Goal: Task Accomplishment & Management: Complete application form

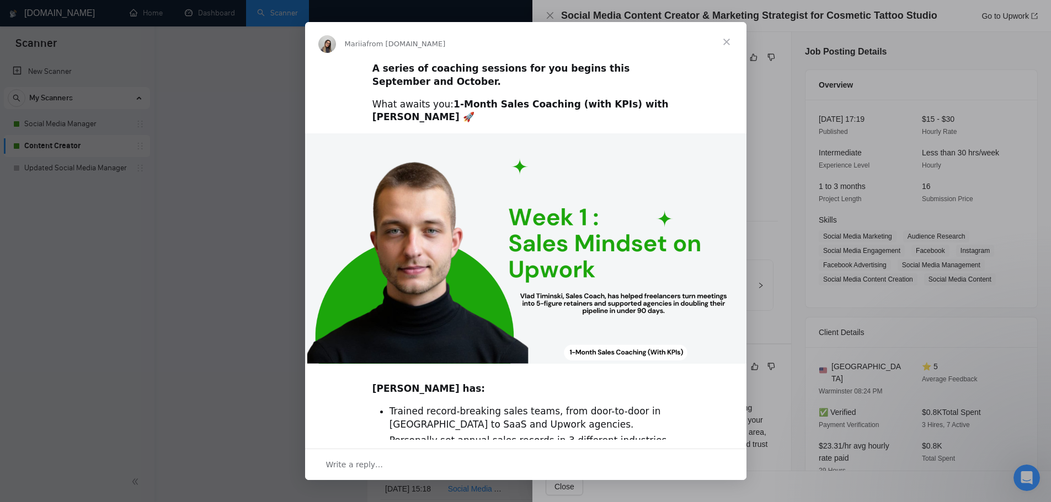
click at [722, 41] on span "Close" at bounding box center [726, 42] width 40 height 40
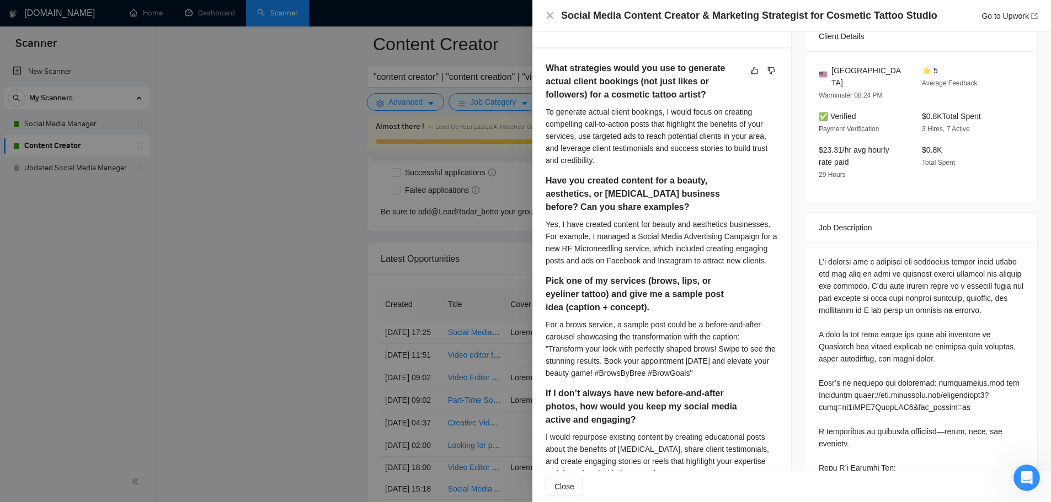
scroll to position [331, 0]
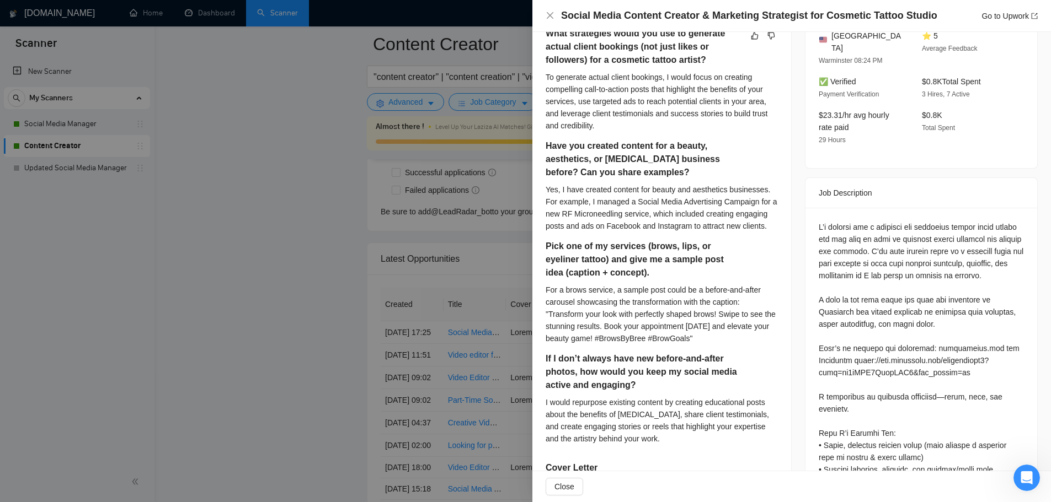
click at [372, 332] on div at bounding box center [525, 251] width 1051 height 502
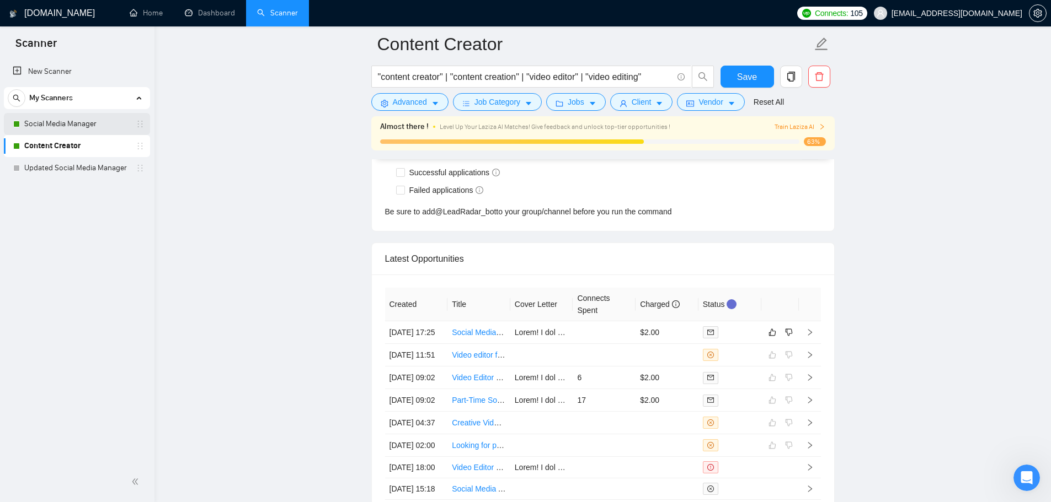
click at [100, 119] on link "Social Media Manager" at bounding box center [76, 124] width 105 height 22
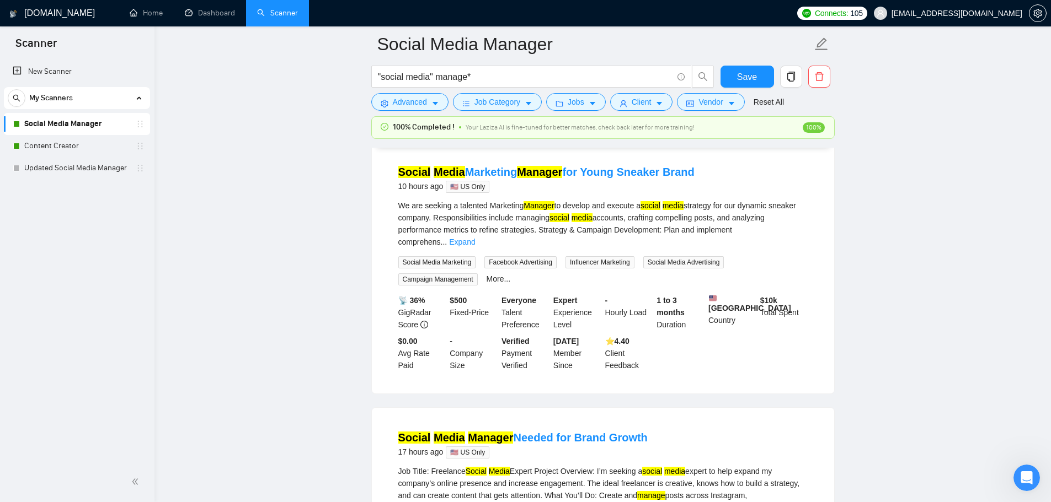
scroll to position [331, 0]
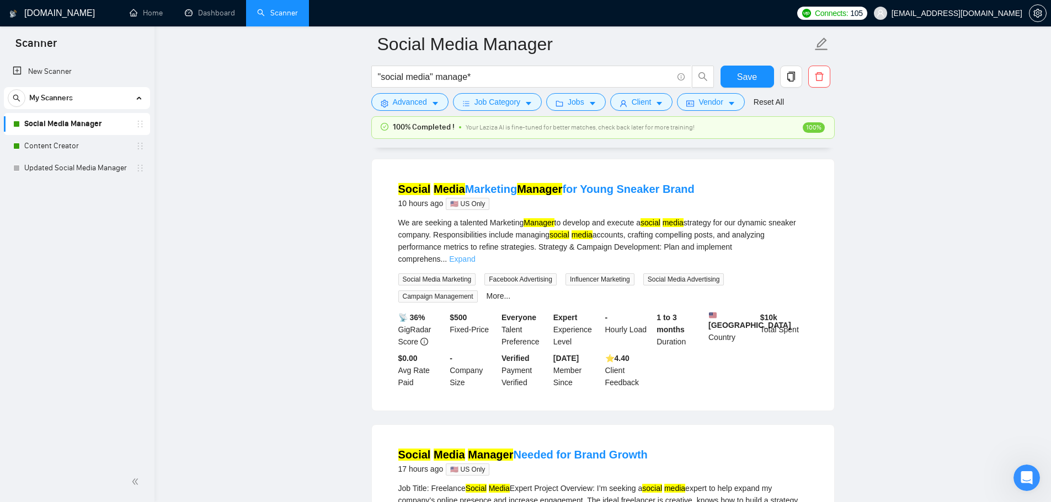
click at [475, 255] on link "Expand" at bounding box center [462, 259] width 26 height 9
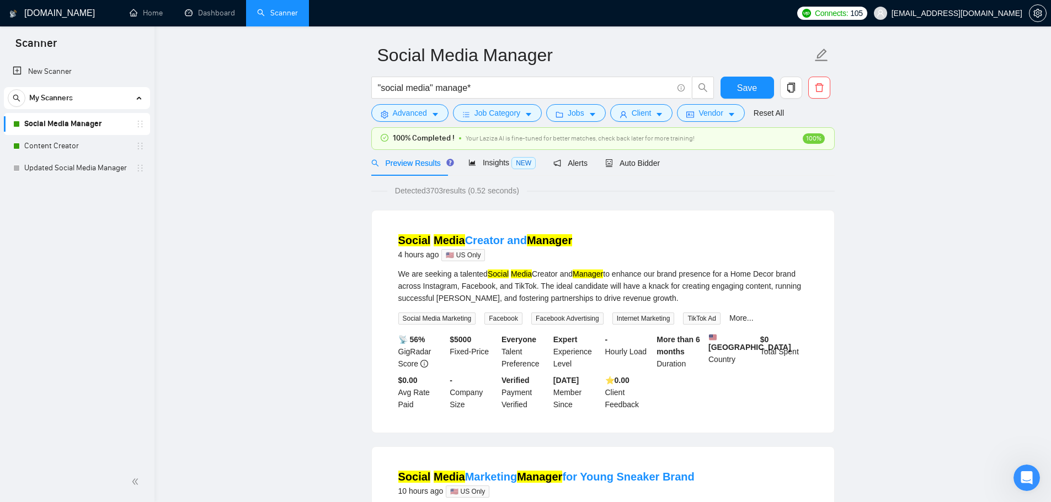
scroll to position [0, 0]
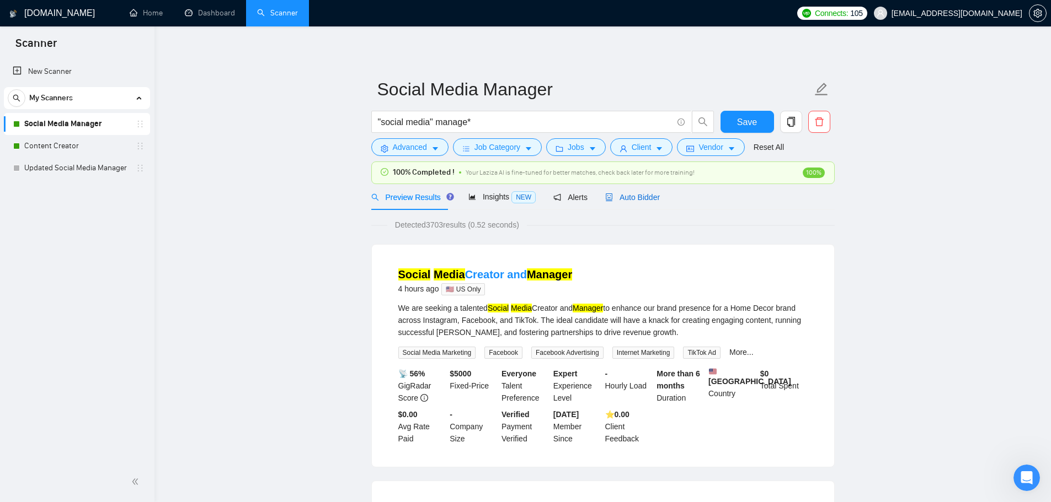
click at [626, 197] on span "Auto Bidder" at bounding box center [632, 197] width 55 height 9
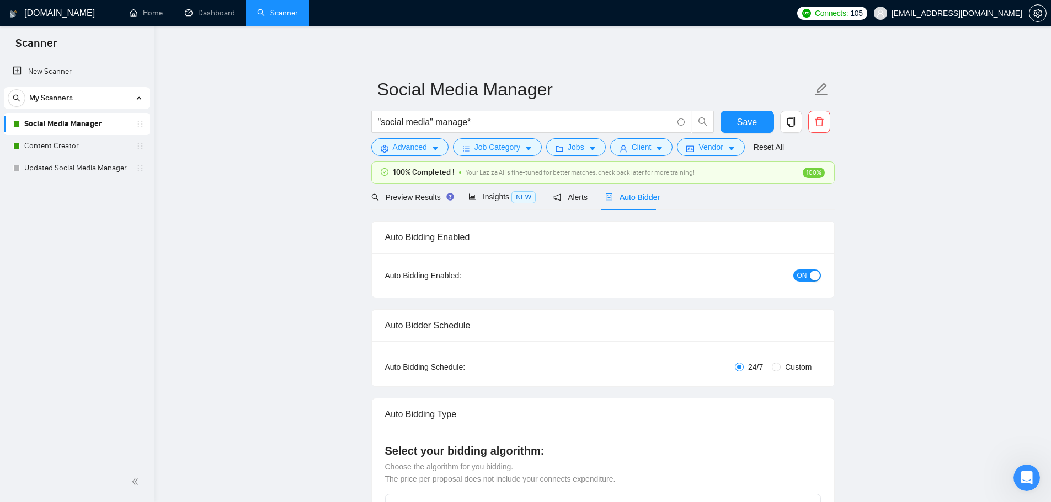
checkbox input "true"
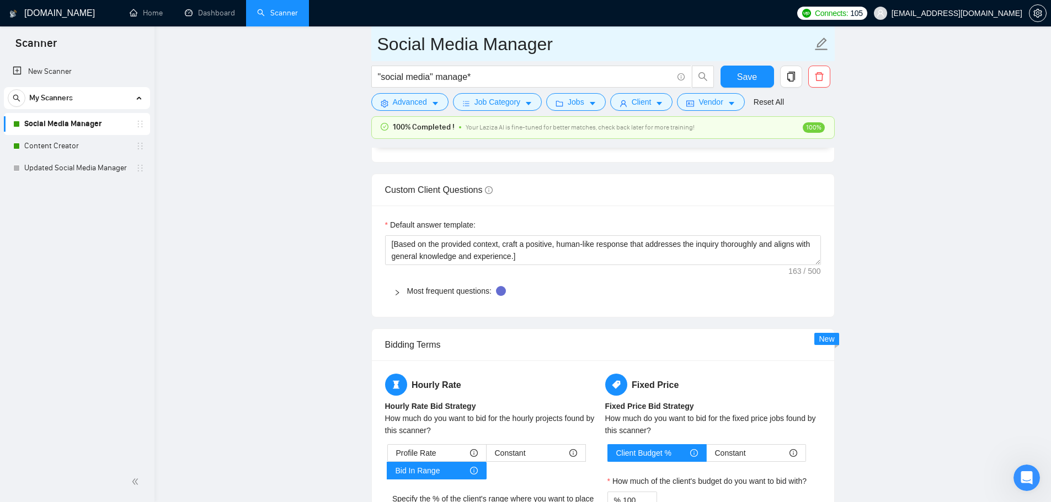
scroll to position [1654, 0]
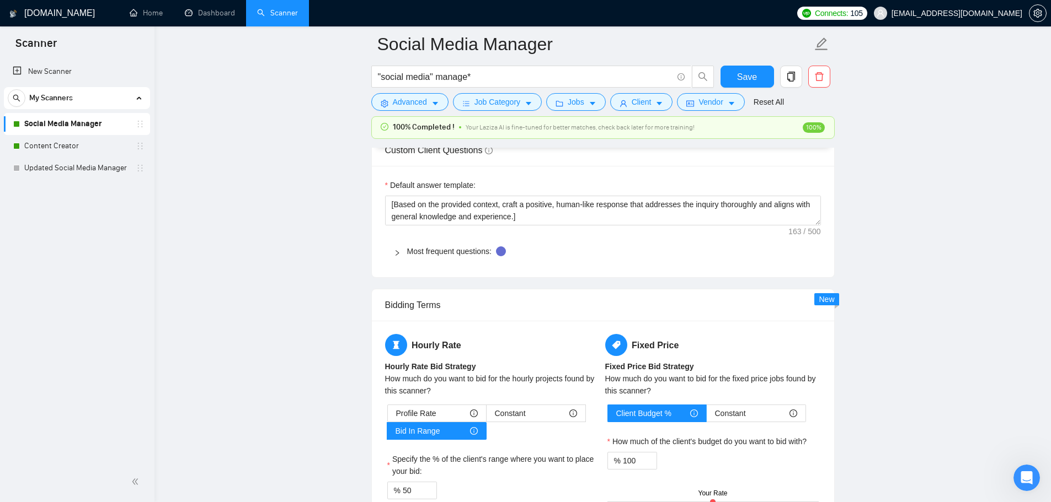
click at [401, 250] on div at bounding box center [400, 251] width 13 height 12
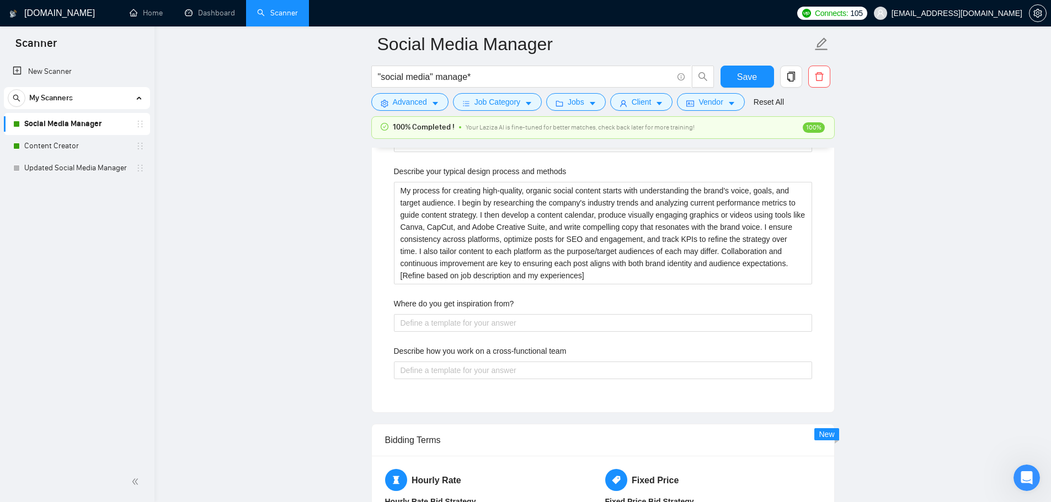
scroll to position [2040, 0]
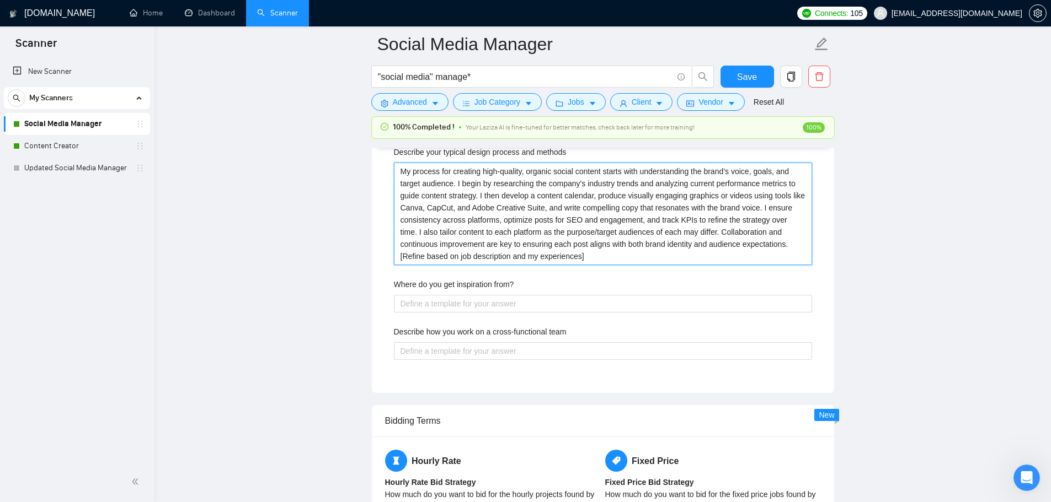
click at [752, 247] on methods "My process for creating high-quality, organic social content starts with unders…" at bounding box center [603, 214] width 418 height 103
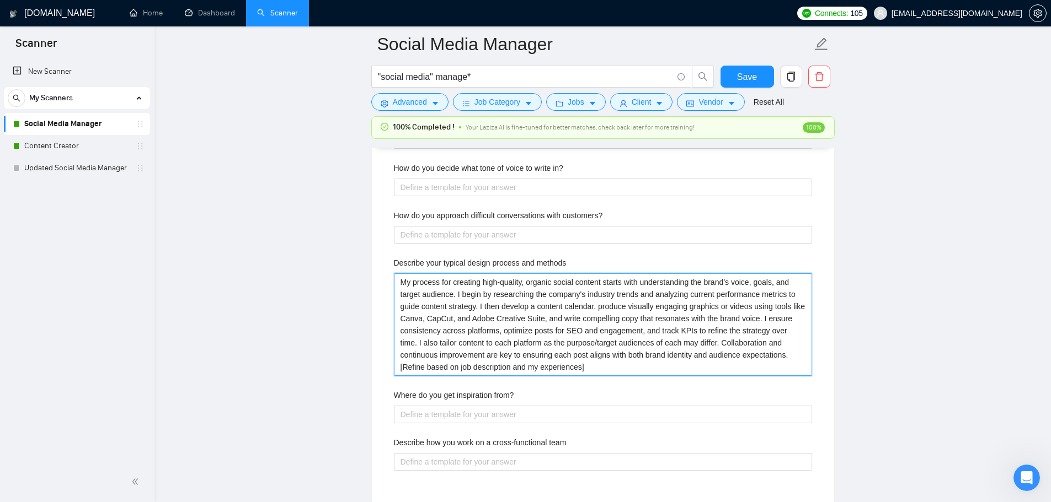
scroll to position [1930, 0]
type methods "My process for creating high-quality, organic social content starts with unders…"
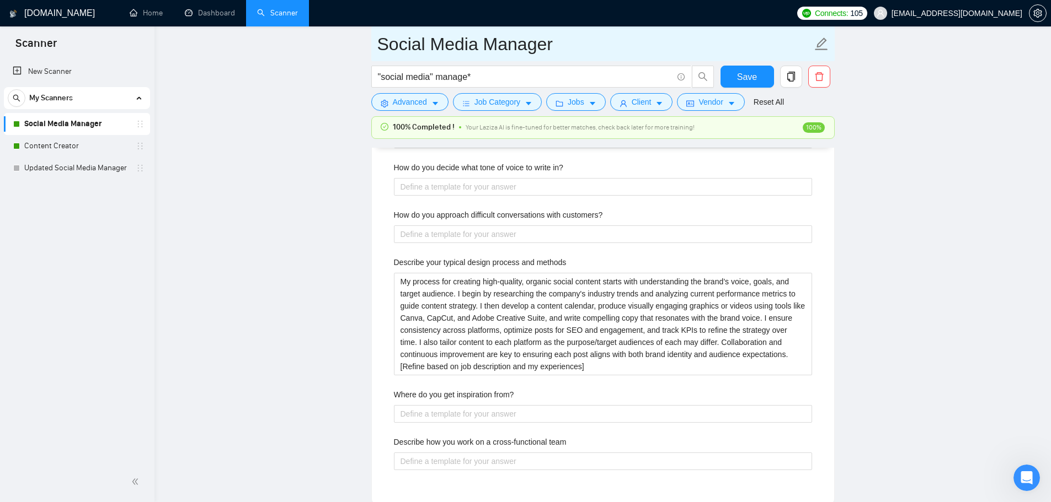
drag, startPoint x: 24, startPoint y: 143, endPoint x: 616, endPoint y: 54, distance: 598.4
click at [24, 143] on link "Content Creator" at bounding box center [76, 146] width 105 height 22
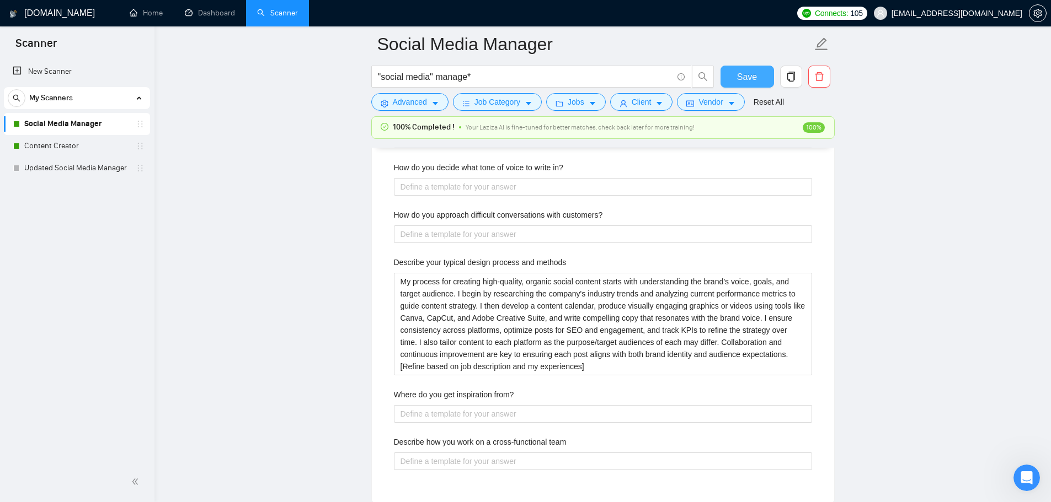
click at [738, 73] on span "Save" at bounding box center [747, 77] width 20 height 14
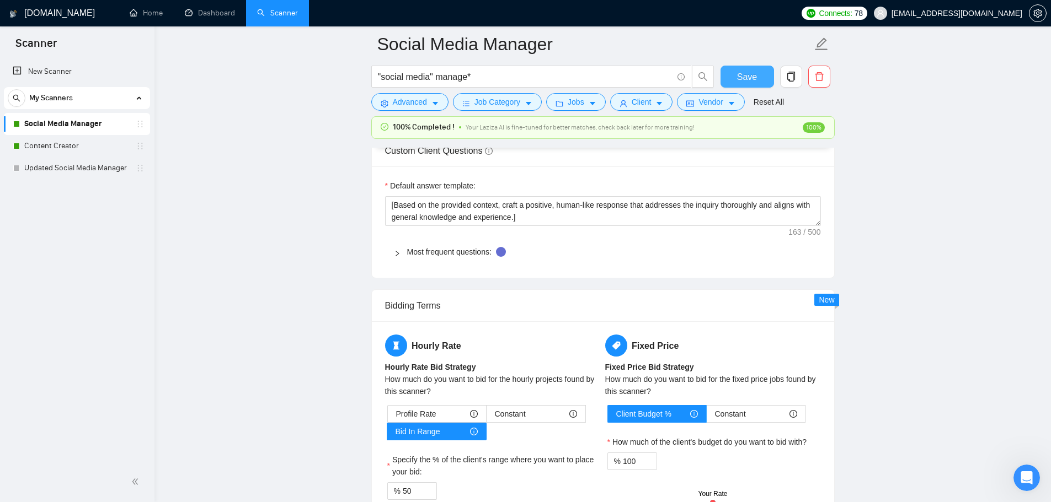
scroll to position [1657, 0]
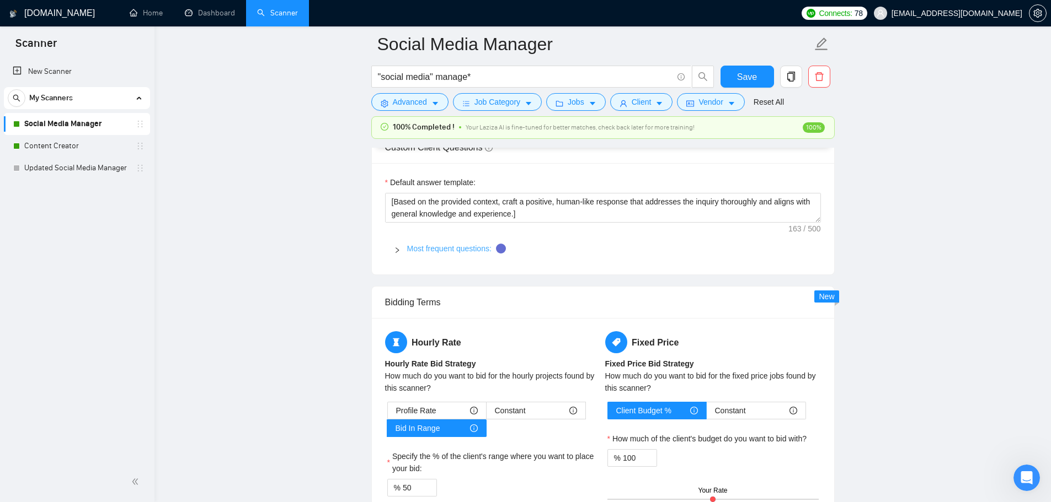
click at [438, 246] on link "Most frequent questions:" at bounding box center [449, 248] width 84 height 9
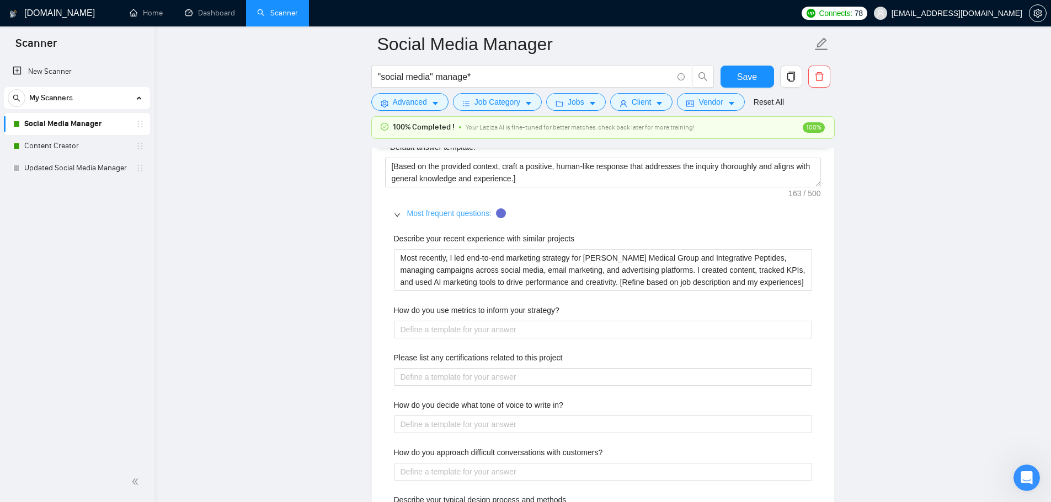
scroll to position [1712, 0]
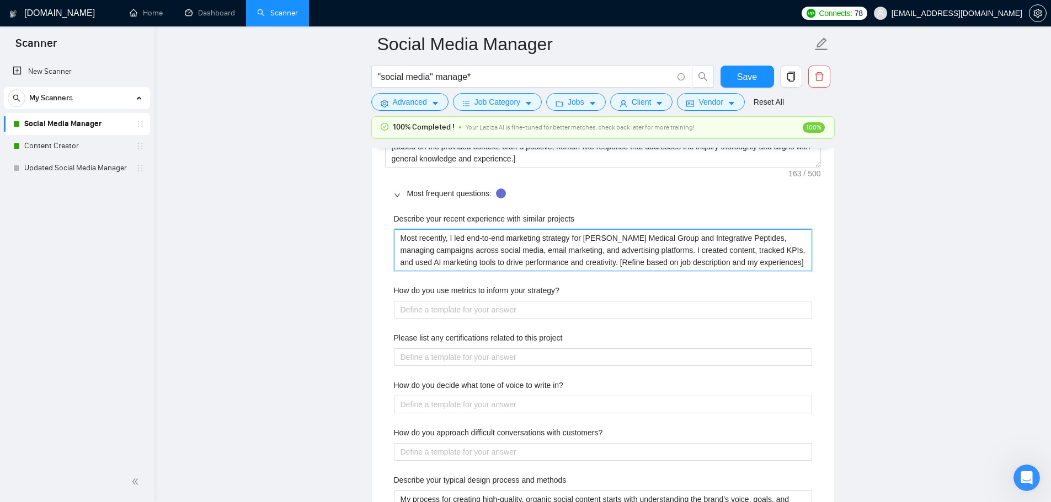
drag, startPoint x: 588, startPoint y: 264, endPoint x: 594, endPoint y: 267, distance: 7.2
click at [589, 265] on projects "Most recently, I led end-to-end marketing strategy for [PERSON_NAME] Medical Gr…" at bounding box center [603, 250] width 418 height 42
type projects "Most recently, I led end-to-end marketing strategy for [PERSON_NAME] Medical Gr…"
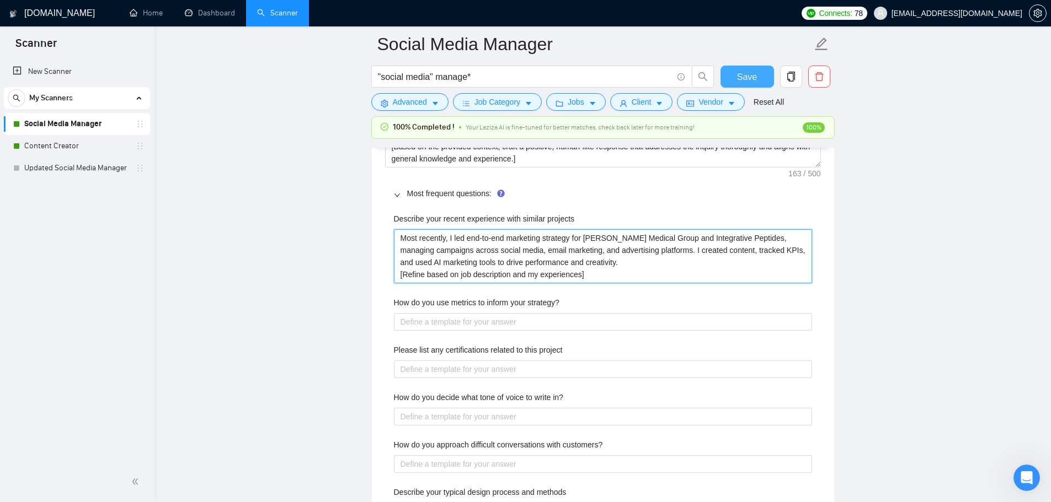
type projects "Most recently, I led end-to-end marketing strategy for [PERSON_NAME] Medical Gr…"
click at [743, 77] on span "Save" at bounding box center [747, 77] width 20 height 14
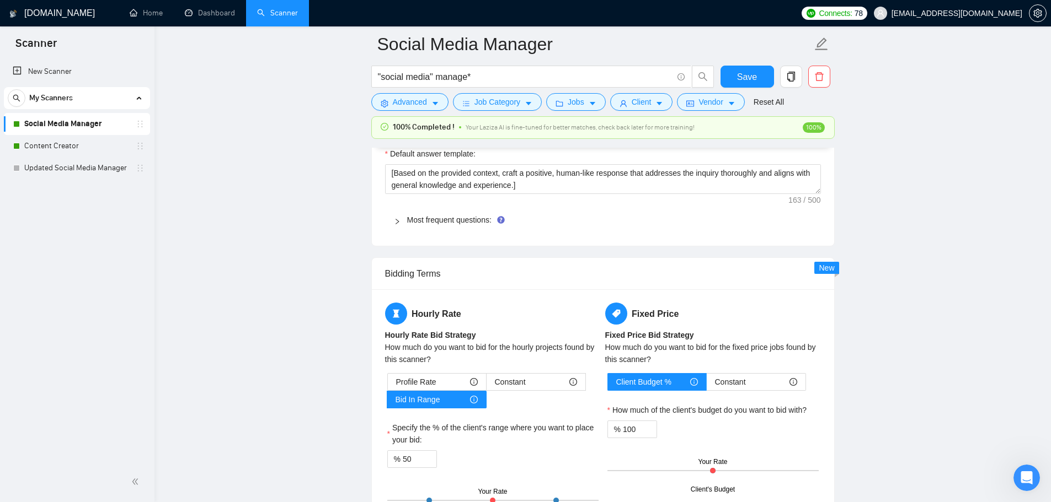
scroll to position [1602, 0]
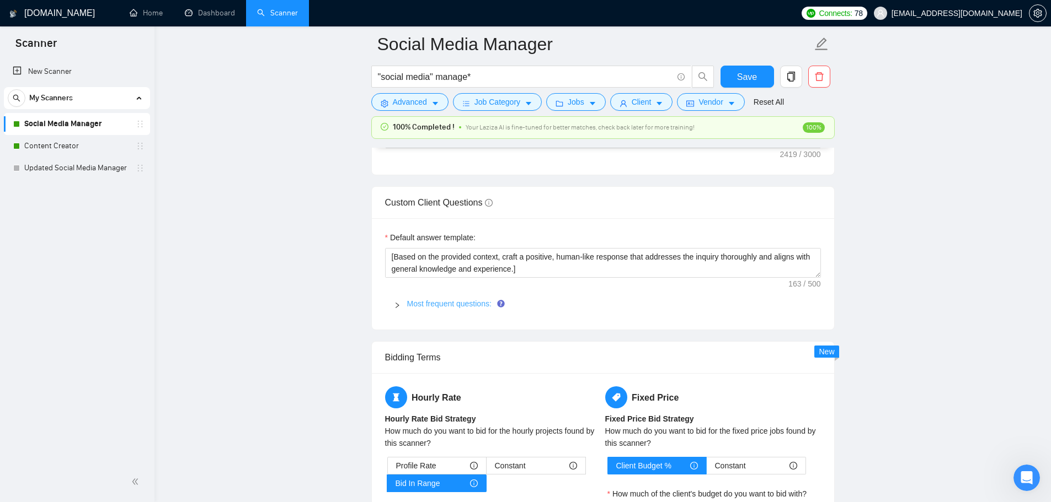
click at [416, 305] on link "Most frequent questions:" at bounding box center [449, 303] width 84 height 9
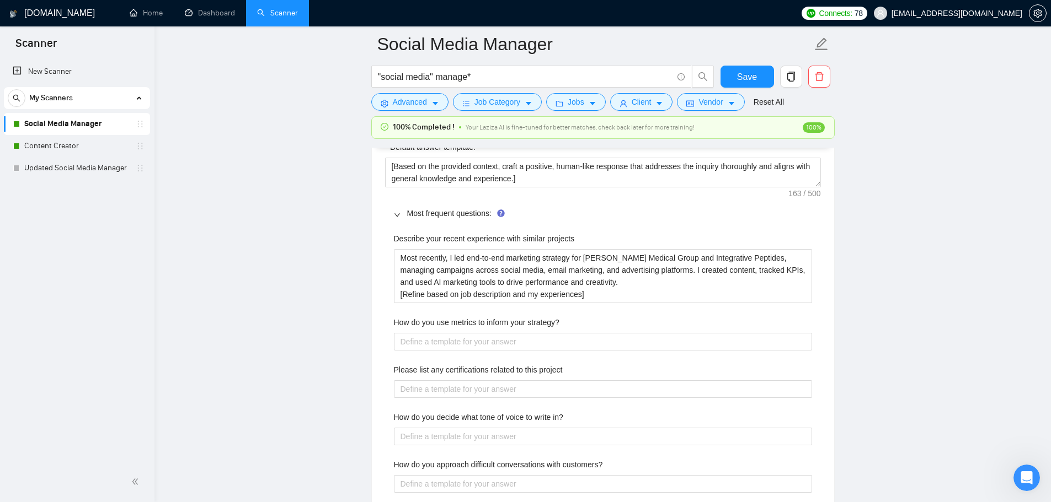
scroll to position [1712, 0]
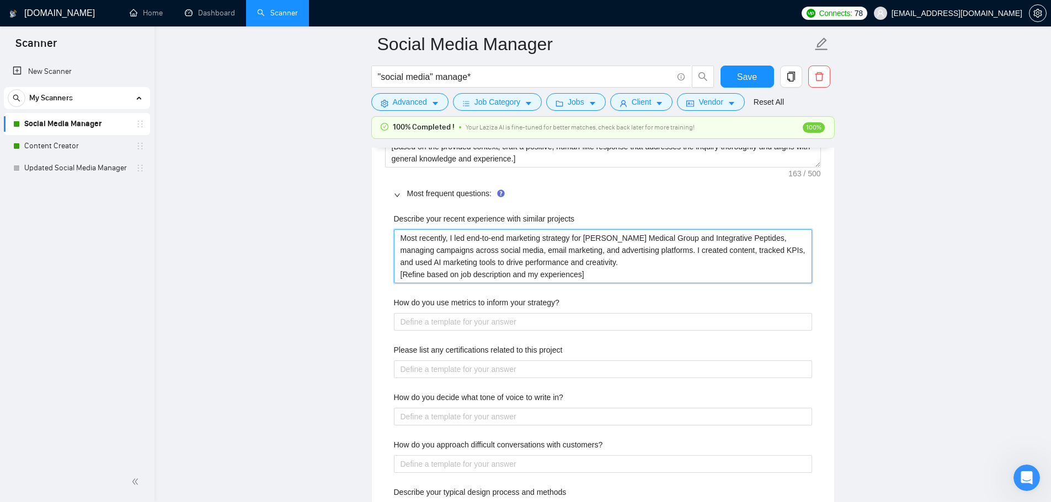
drag, startPoint x: 611, startPoint y: 276, endPoint x: 388, endPoint y: 283, distance: 222.9
click at [388, 283] on div "Describe your recent experience with similar projects Most recently, I led end-…" at bounding box center [603, 463] width 436 height 514
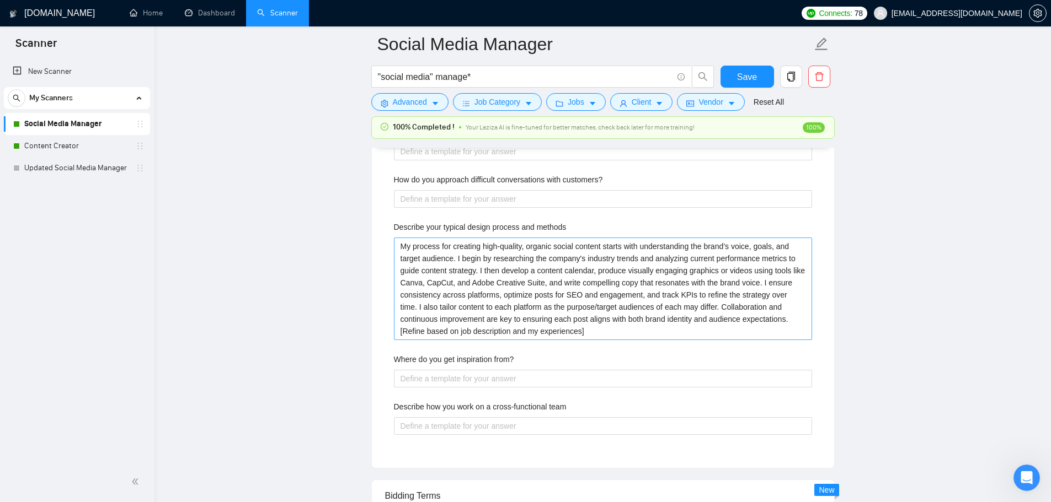
scroll to position [1988, 0]
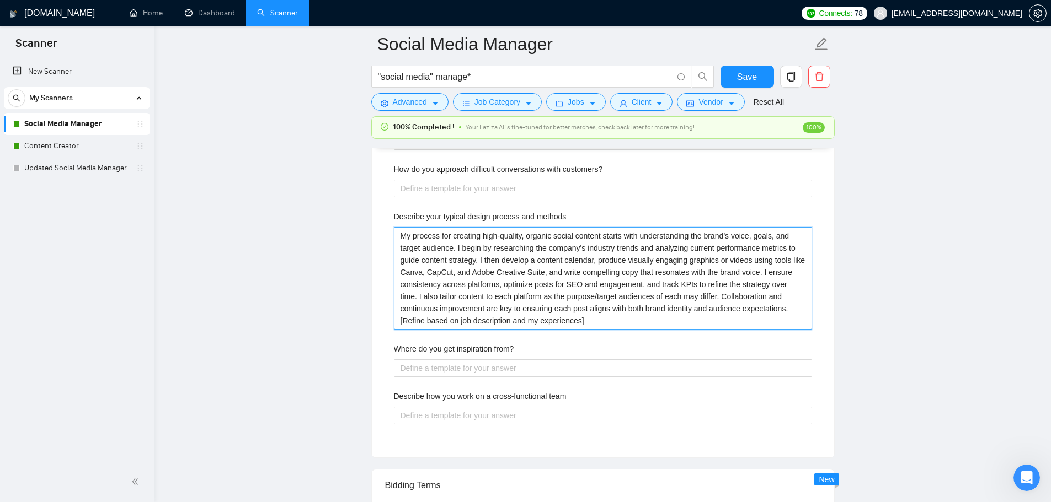
drag, startPoint x: 596, startPoint y: 325, endPoint x: 384, endPoint y: 324, distance: 211.8
click at [384, 324] on div "Default answer template: ﻿​[Based on the provided context, craft a positive, hu…" at bounding box center [603, 144] width 462 height 625
click at [661, 312] on methods "My process for creating high-quality, organic social content starts with unders…" at bounding box center [603, 278] width 418 height 103
drag, startPoint x: 756, startPoint y: 308, endPoint x: 374, endPoint y: 222, distance: 390.5
click at [374, 222] on div "Default answer template: ﻿​[Based on the provided context, craft a positive, hu…" at bounding box center [603, 144] width 462 height 625
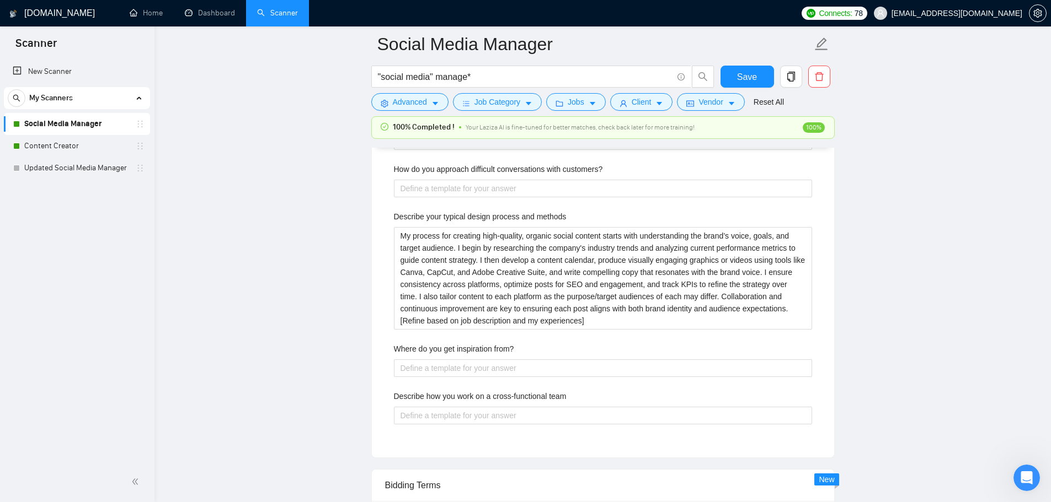
drag, startPoint x: 652, startPoint y: 212, endPoint x: 643, endPoint y: 234, distance: 24.0
click at [652, 212] on div "Describe your typical design process and methods" at bounding box center [603, 219] width 418 height 17
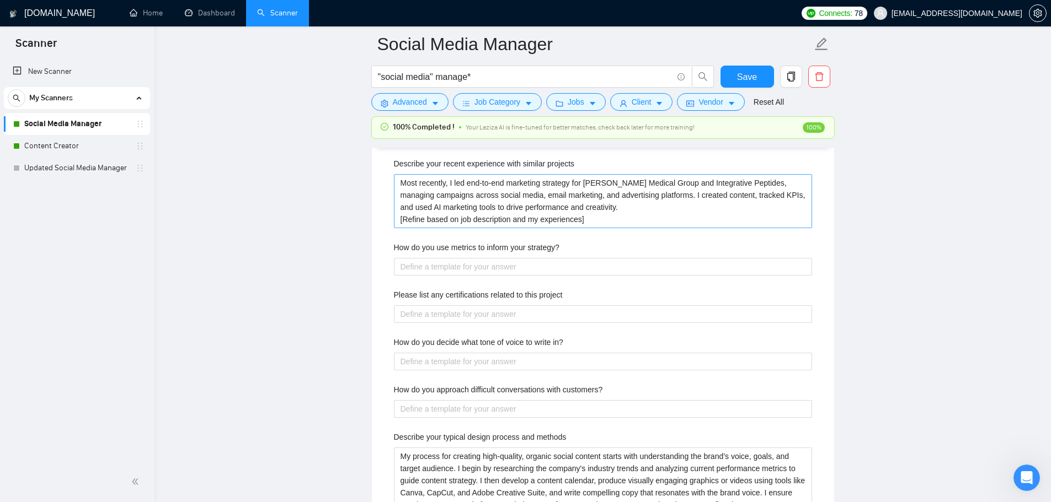
scroll to position [1823, 0]
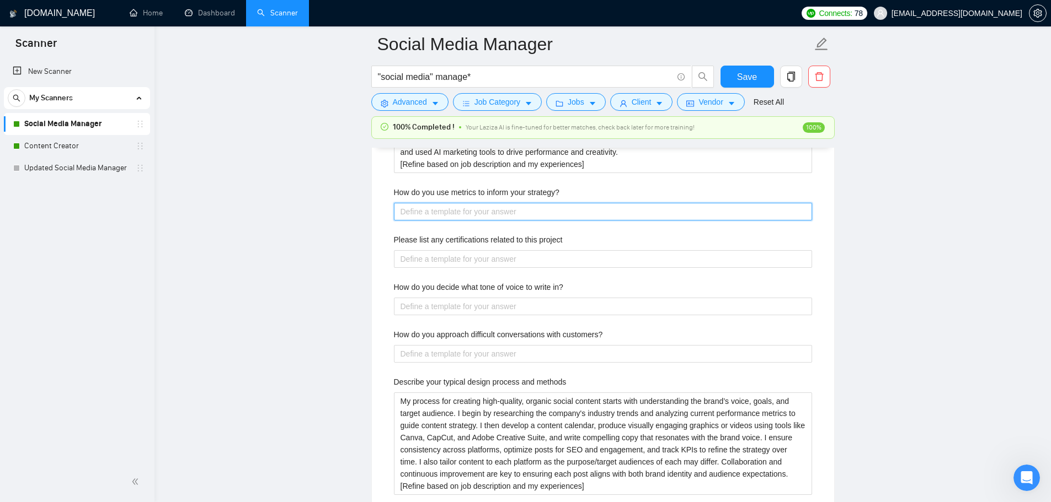
click at [412, 216] on strategy\? "How do you use metrics to inform your strategy?" at bounding box center [603, 212] width 418 height 18
paste strategy\? "I use metrics such as engagement rates, click-through rates, and conversion rat…"
type strategy\? "I use metrics such as engagement rates, click-through rates, and conversion rat…"
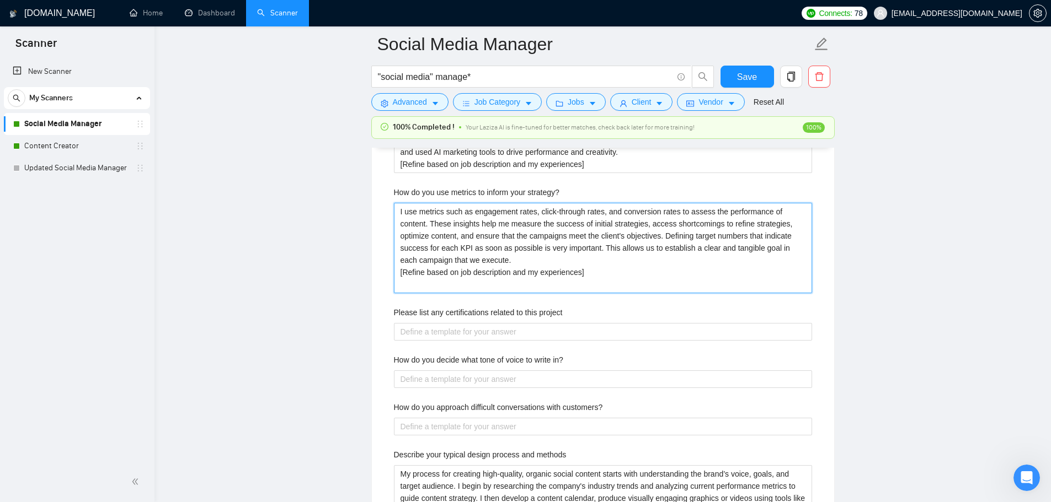
type strategy\? "I use metrics such as engagement rates, click-through rates, and conversion rat…"
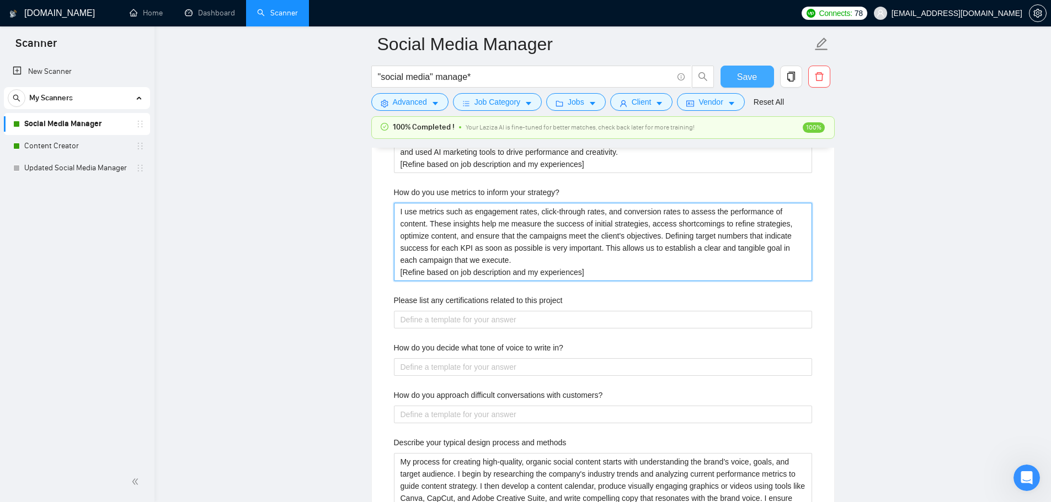
type strategy\? "I use metrics such as engagement rates, click-through rates, and conversion rat…"
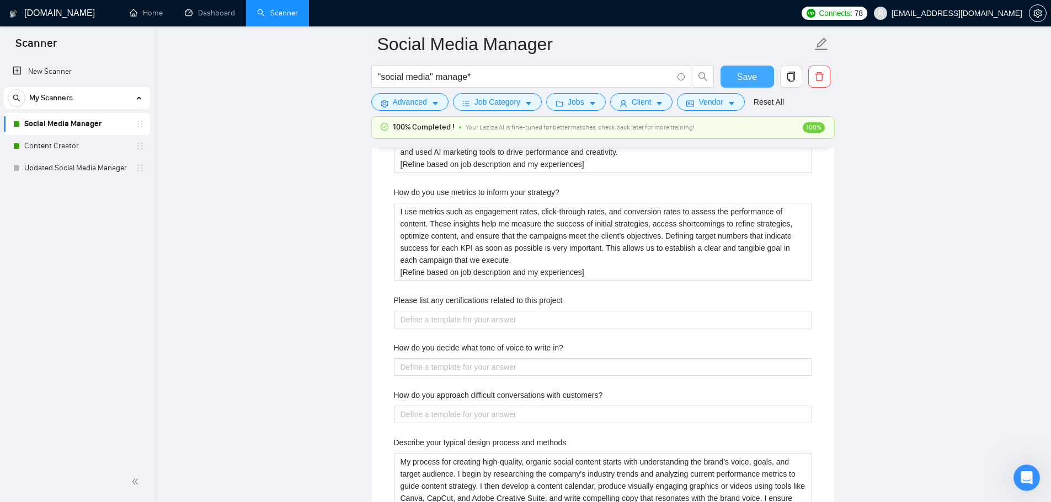
click at [755, 80] on span "Save" at bounding box center [747, 77] width 20 height 14
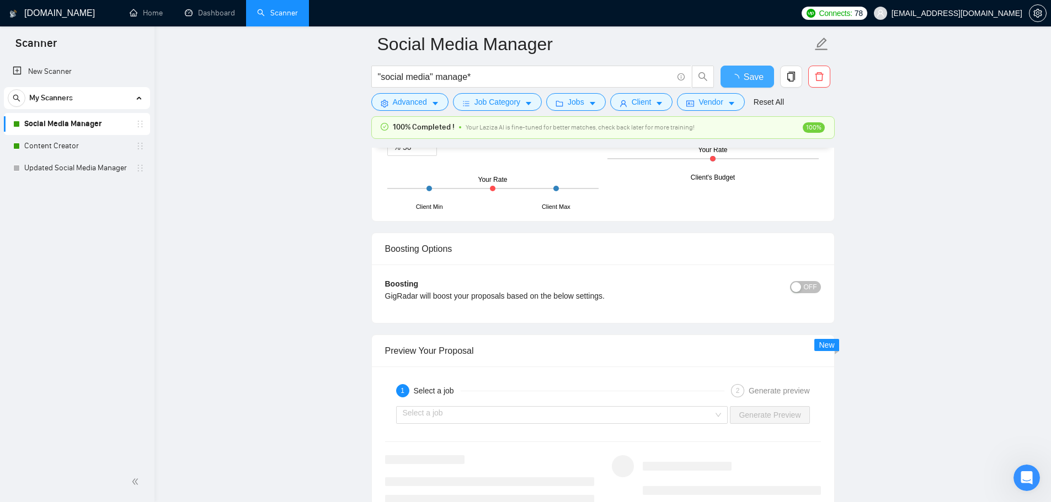
checkbox input "true"
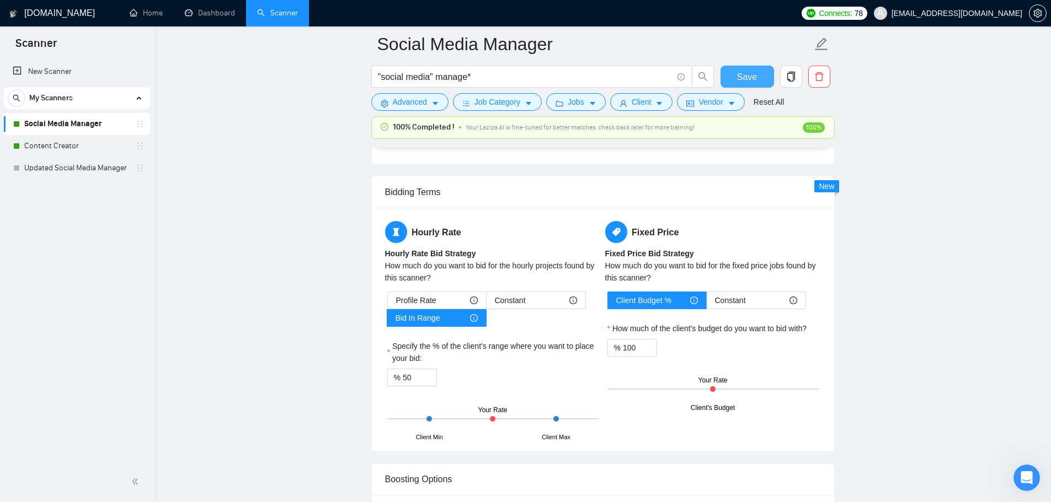
scroll to position [1712, 0]
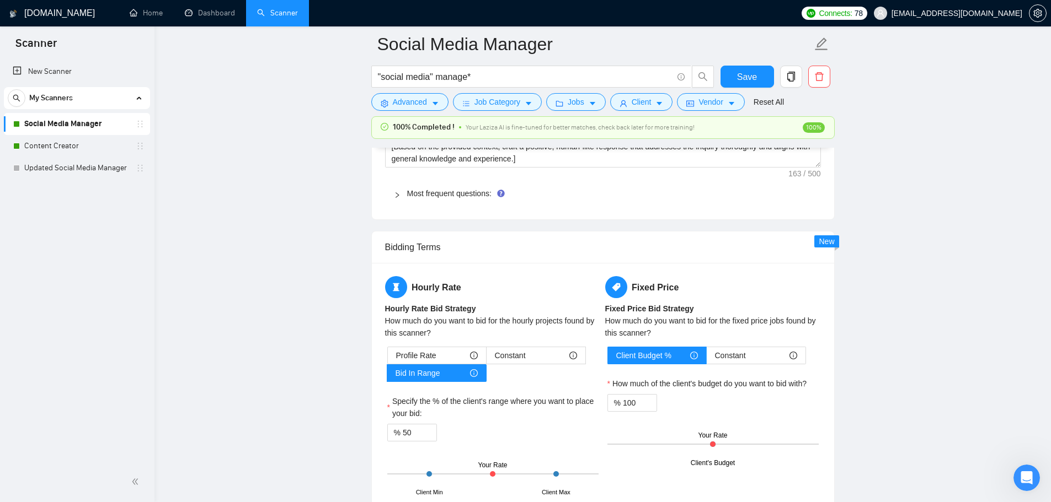
click at [398, 192] on icon "right" at bounding box center [397, 195] width 7 height 7
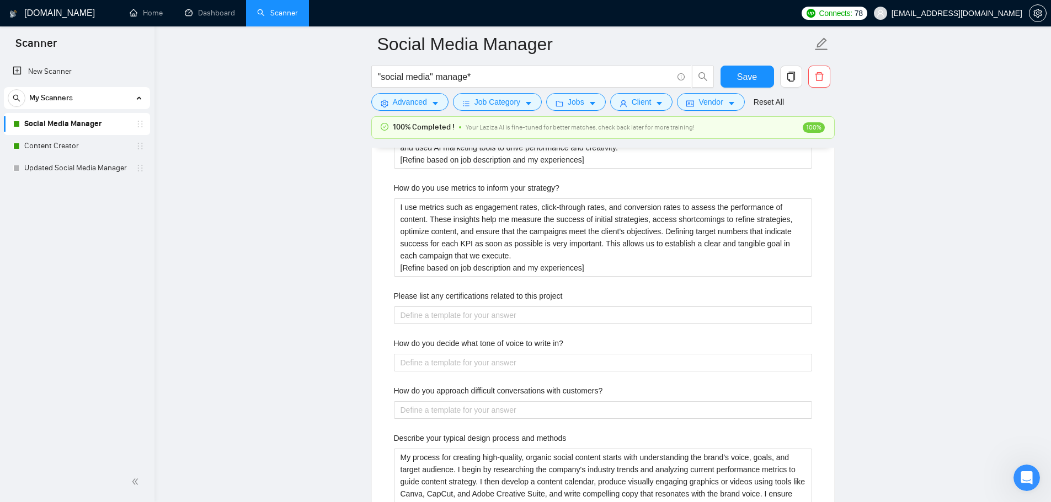
scroll to position [1878, 0]
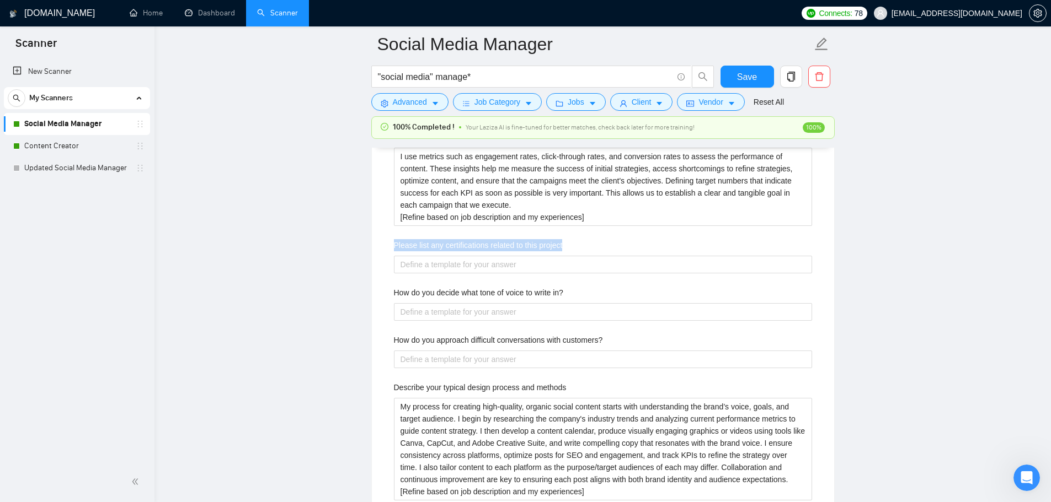
drag, startPoint x: 417, startPoint y: 245, endPoint x: 574, endPoint y: 249, distance: 156.7
click at [574, 249] on div "Please list any certifications related to this project" at bounding box center [603, 247] width 418 height 17
copy label "Please list any certifications related to this project"
drag, startPoint x: 754, startPoint y: 79, endPoint x: 494, endPoint y: 307, distance: 345.1
click at [754, 79] on span "Save" at bounding box center [747, 77] width 20 height 14
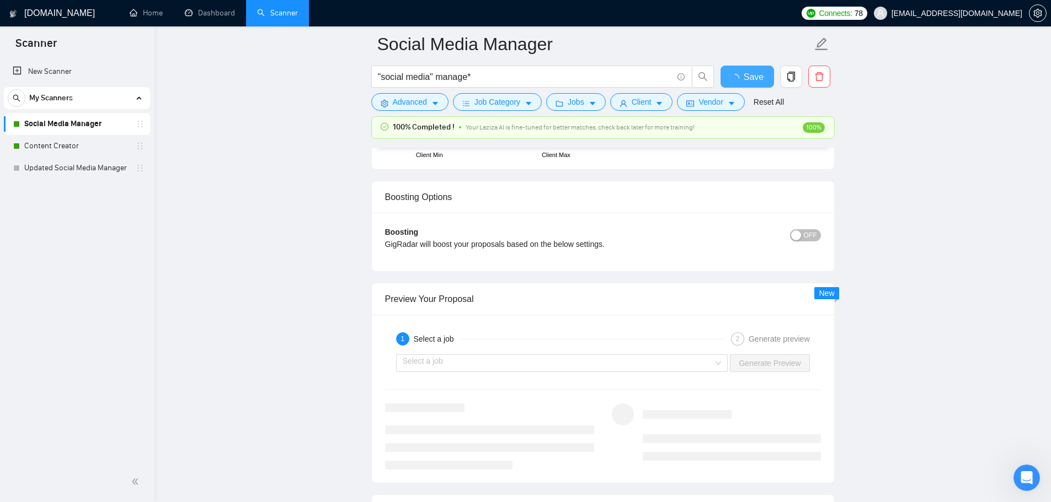
checkbox input "true"
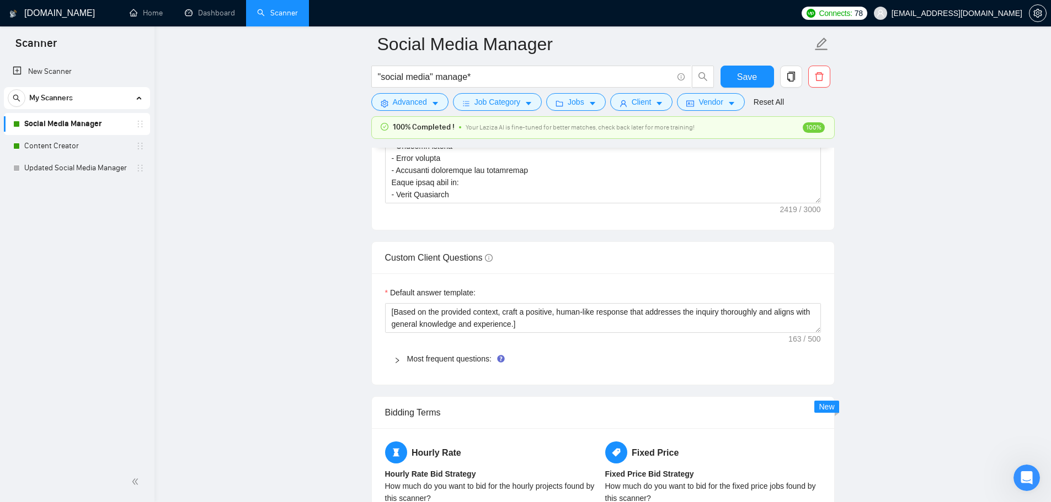
click at [470, 365] on div "Most frequent questions:" at bounding box center [603, 358] width 436 height 25
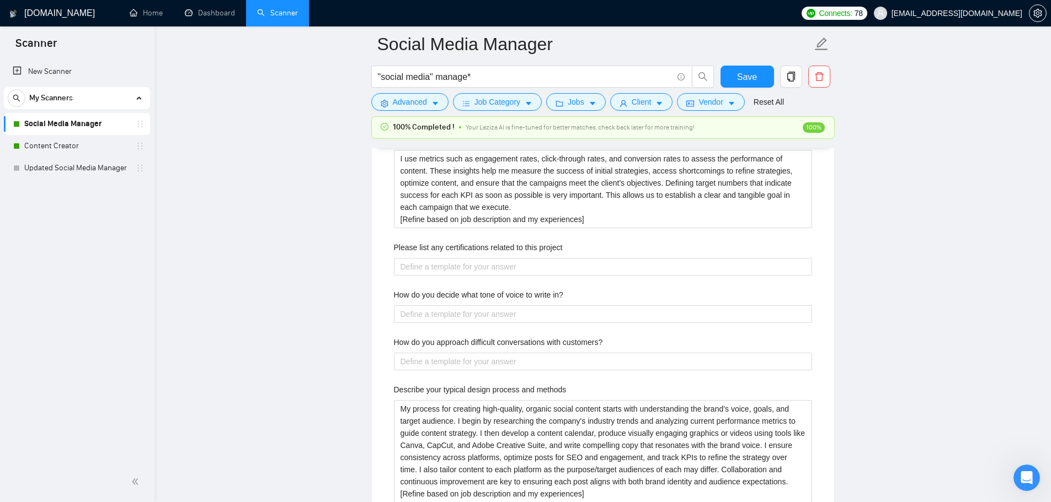
scroll to position [1823, 0]
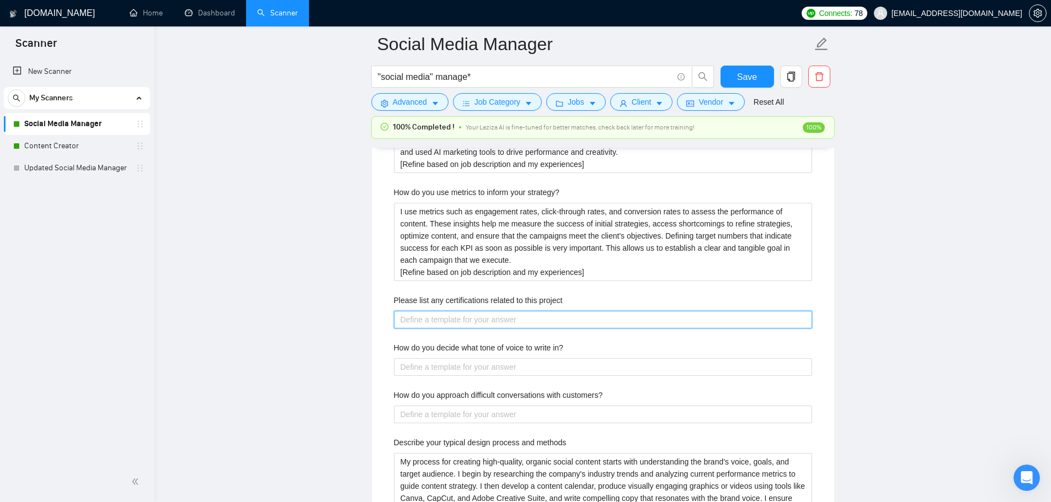
click at [463, 320] on project "Please list any certifications related to this project" at bounding box center [603, 320] width 418 height 18
click at [470, 323] on project "Please list any certifications related to this project" at bounding box center [603, 320] width 418 height 18
drag, startPoint x: 470, startPoint y: 323, endPoint x: 424, endPoint y: 322, distance: 46.9
click at [425, 322] on project "Please list any certifications related to this project" at bounding box center [603, 320] width 418 height 18
click at [445, 319] on project "Please list any certifications related to this project" at bounding box center [603, 320] width 418 height 18
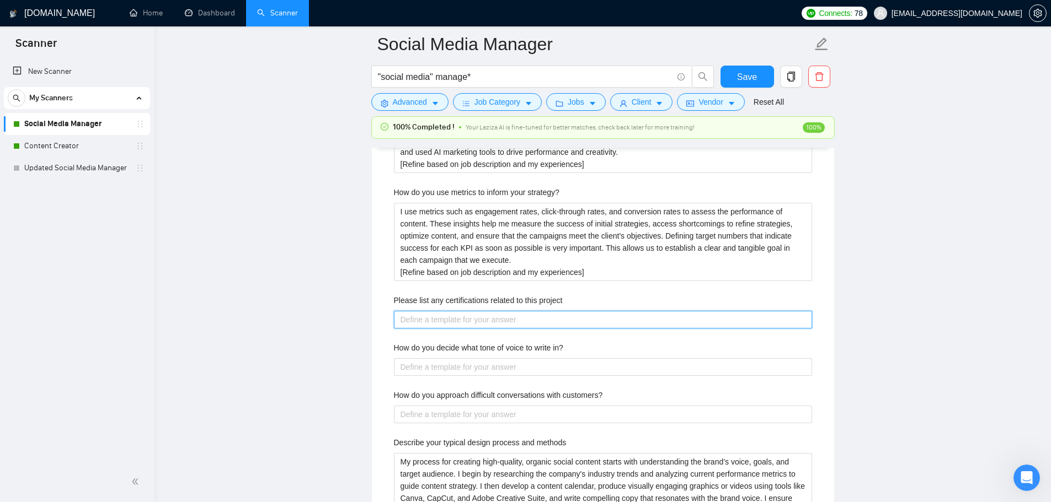
type project "-"
type project "_"
type project "-"
type project "- D"
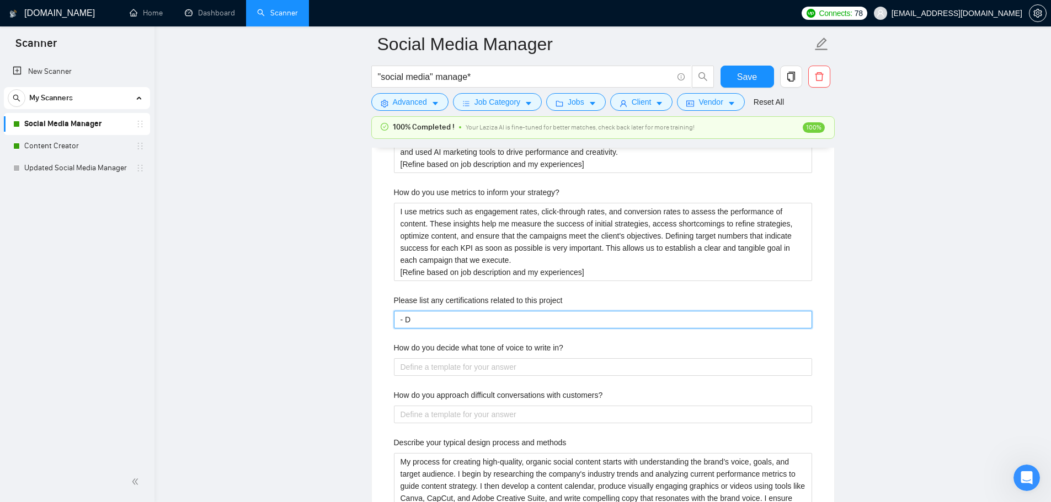
type project "- Di"
type project "- Dig"
type project "- Digi"
type project "- Digit"
type project "- Digital"
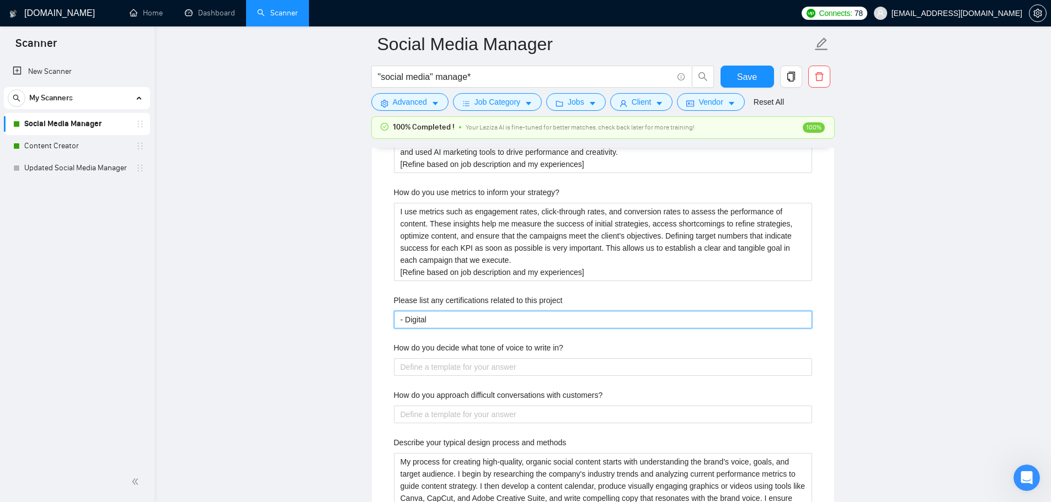
type project "- Digital"
type project "- Digital M"
type project "- Digital Ma"
type project "- Digital Mark"
type project "- Digital Marke"
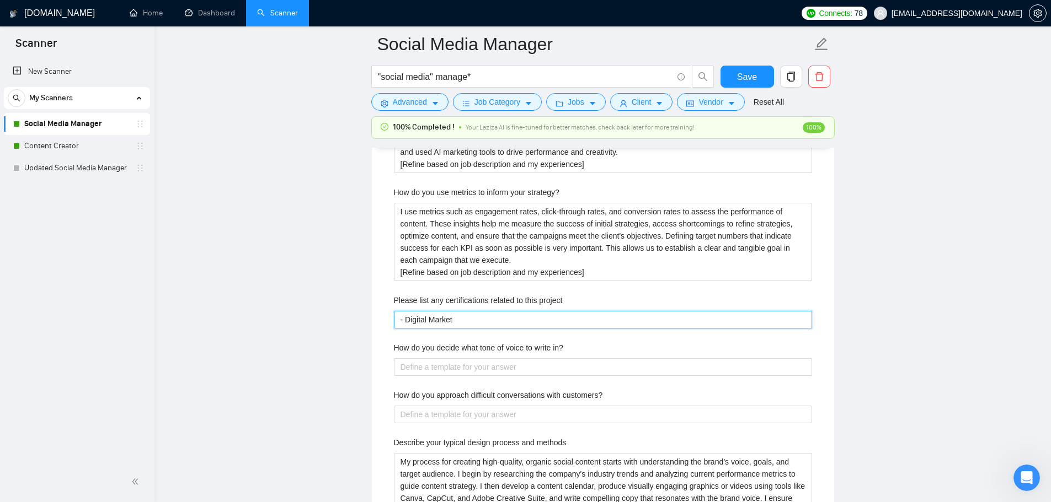
type project "- Digital Marketi"
type project "- Digital Marketin"
type project "- Digital Marketing"
type project "- Digital Marketing P"
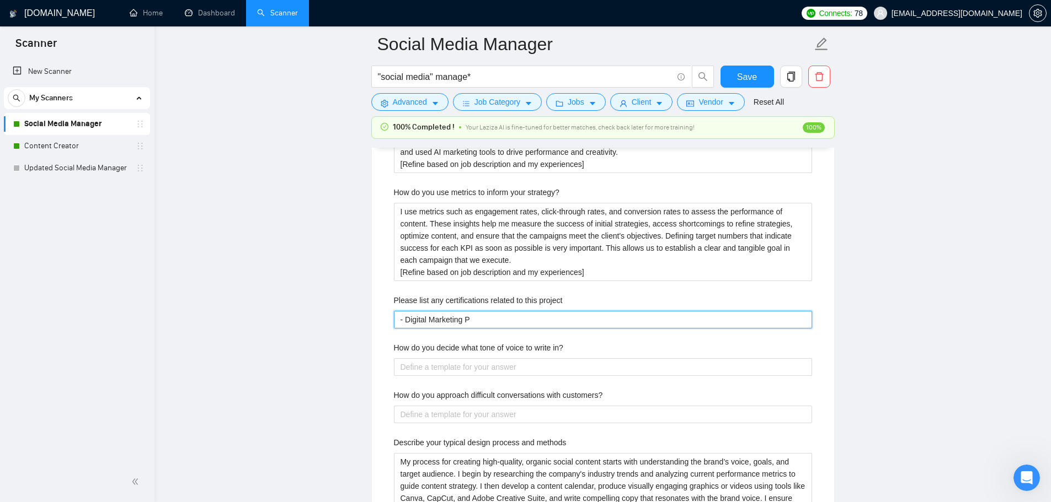
type project "- Digital Marketing Pr"
type project "- Digital Marketing Pro"
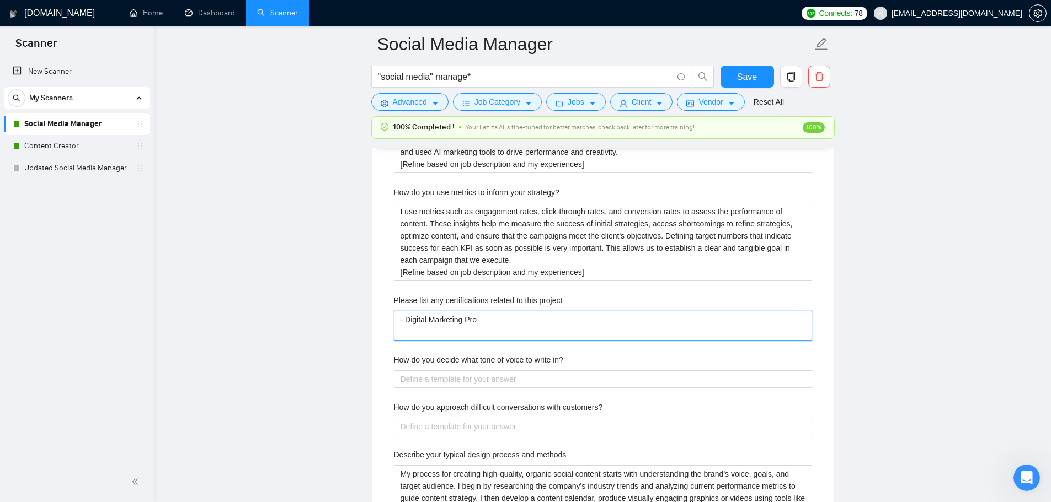
type project "- Digital Marketing Pro -"
type project "- Digital Marketing Pro - H"
type project "- Digital Marketing Pro - Hu"
type project "- Digital Marketing Pro - Hub"
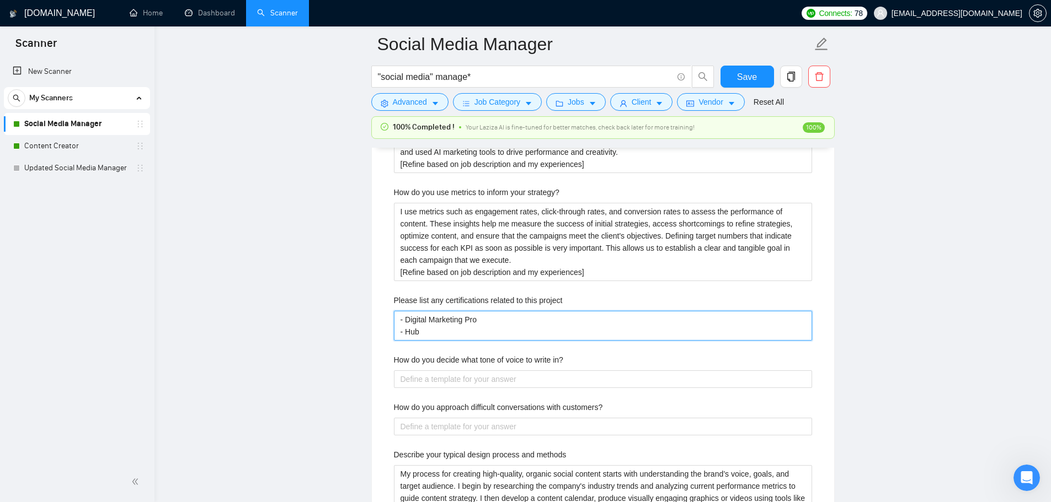
type project "- Digital Marketing Pro - HubS"
type project "- Digital Marketing Pro - HubSp"
type project "- Digital Marketing Pro - HubSpo"
type project "- Digital Marketing Pro - HubSpot"
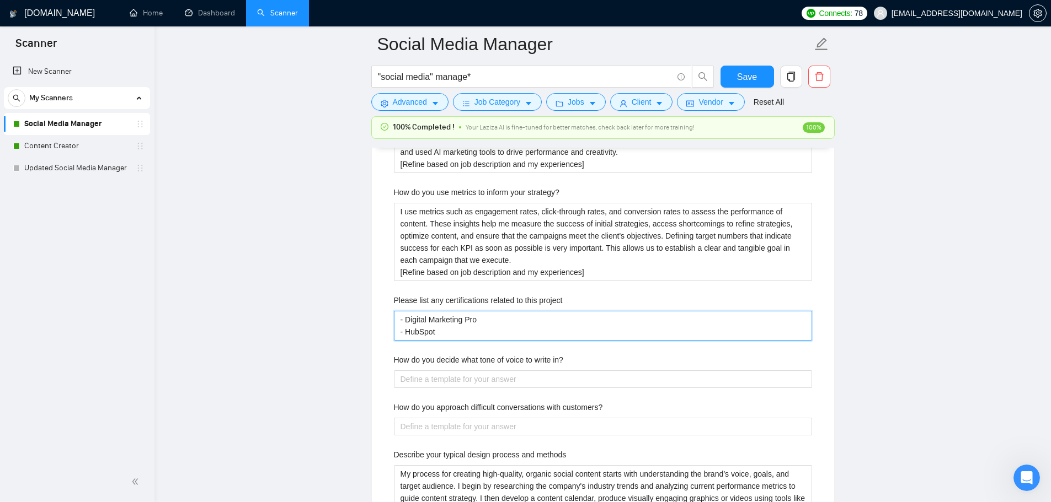
type project "- Digital Marketing Pro - HubSpot A"
type project "- Digital Marketing Pro - HubSpot"
type project "- Digital Marketing Pro - HubSpot:"
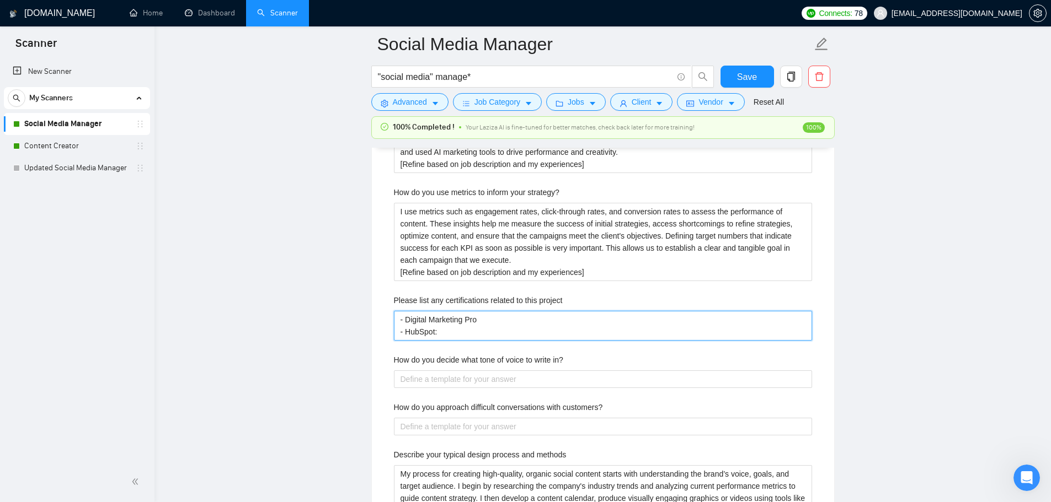
type project "- Digital Marketing Pro - HubSpot:"
type project "- Digital Marketing Pro - HubSpot"
type project "- Digital Marketing Pro - HubSpot A"
type project "- Digital Marketing Pro - HubSpot Ac"
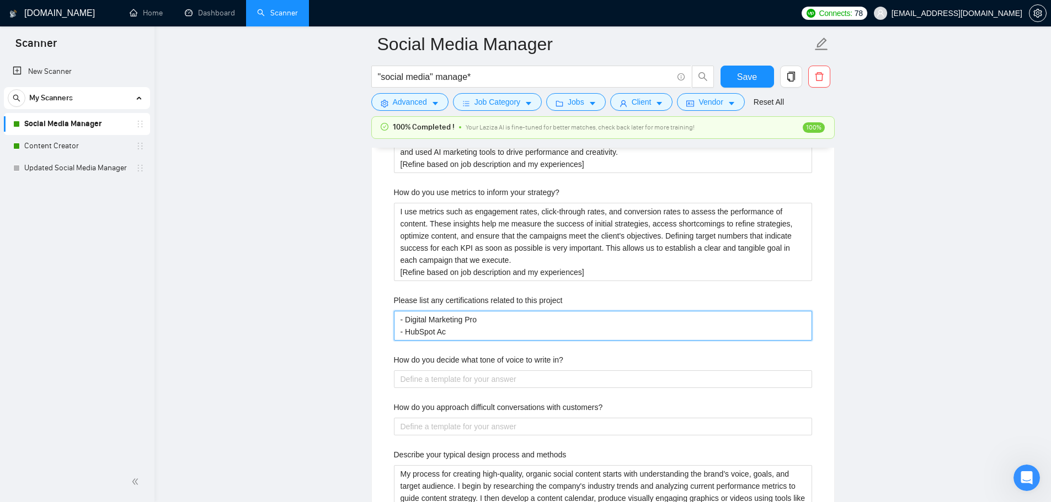
type project "- Digital Marketing Pro - HubSpot Aca"
type project "- Digital Marketing Pro - HubSpot Acad"
type project "- Digital Marketing Pro - HubSpot Acade"
type project "- Digital Marketing Pro - HubSpot Academ"
type project "- Digital Marketing Pro - HubSpot Academy"
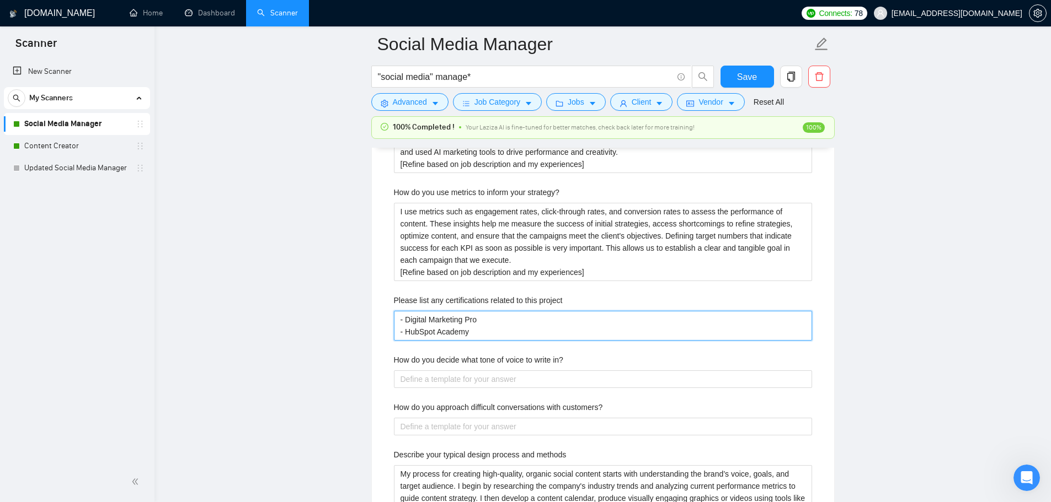
type project "- Digital Marketing Pro - HubSpot Academy"
type project "- Digital Marketing Pro - HubSpot Academy:"
type project "- Digital Marketing Pro - HubSpot Academy: S"
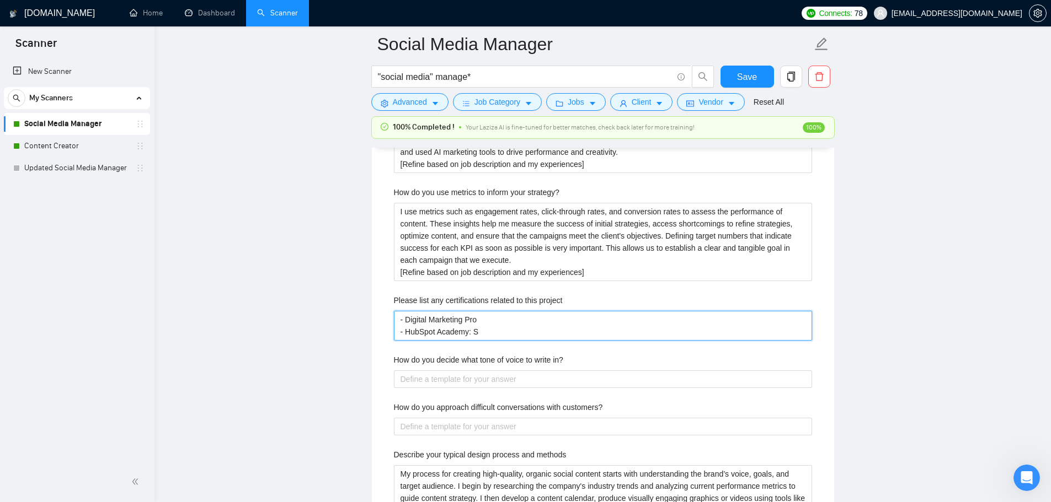
type project "- Digital Marketing Pro - HubSpot Academy: So"
type project "- Digital Marketing Pro - HubSpot Academy: Soc"
type project "- Digital Marketing Pro - HubSpot Academy: Soci"
type project "- Digital Marketing Pro - HubSpot Academy: [GEOGRAPHIC_DATA]"
type project "- Digital Marketing Pro - HubSpot Academy: Social"
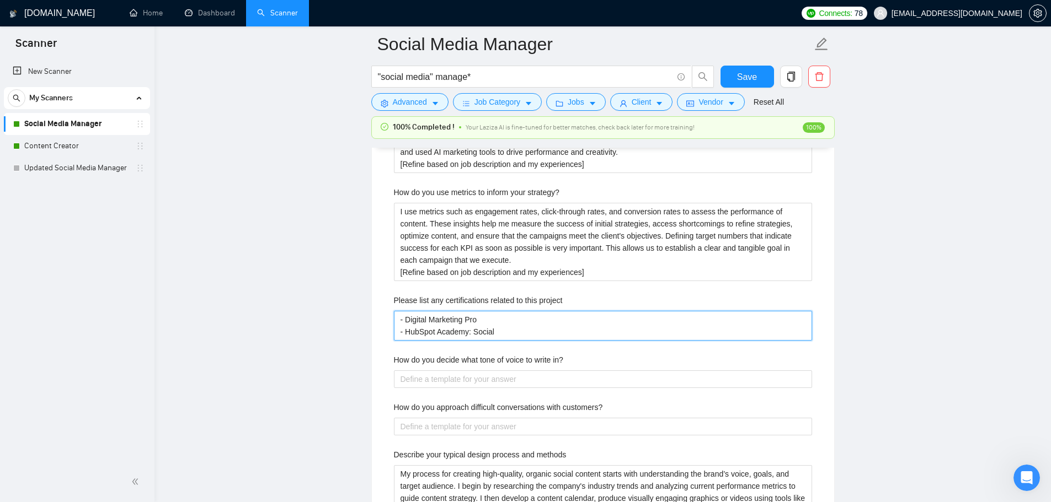
type project "- Digital Marketing Pro - HubSpot Academy: Social"
type project "- Digital Marketing Pro - HubSpot Academy: Social M"
type project "- Digital Marketing Pro - HubSpot Academy: Social Me"
type project "- Digital Marketing Pro - HubSpot Academy: Social Med"
type project "- Digital Marketing Pro - HubSpot Academy: Social Medi"
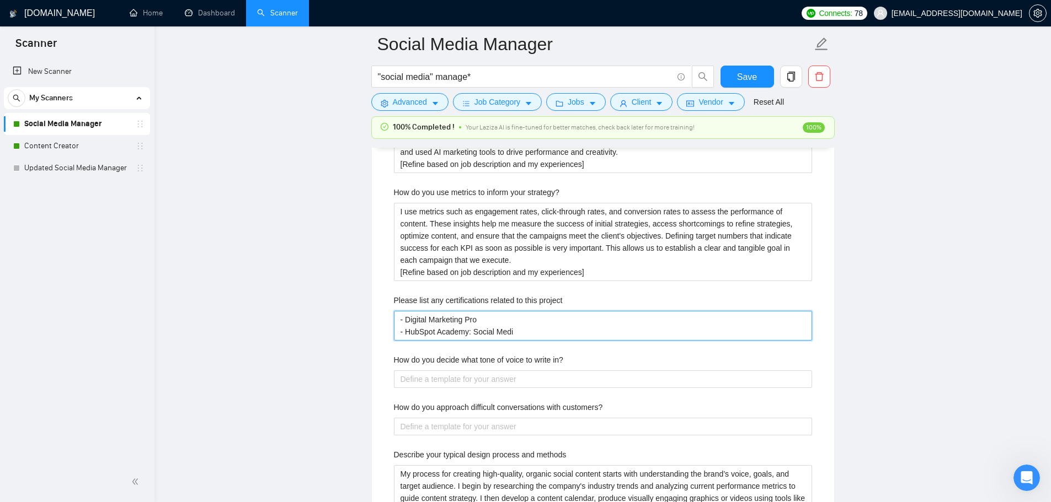
type project "- Digital Marketing Pro - HubSpot Academy: Social Media"
type project "- Digital Marketing Pro - HubSpot Academy: Social Media S"
type project "- Digital Marketing Pro - HubSpot Academy: Social Media St"
type project "- Digital Marketing Pro - HubSpot Academy: Social Media Str"
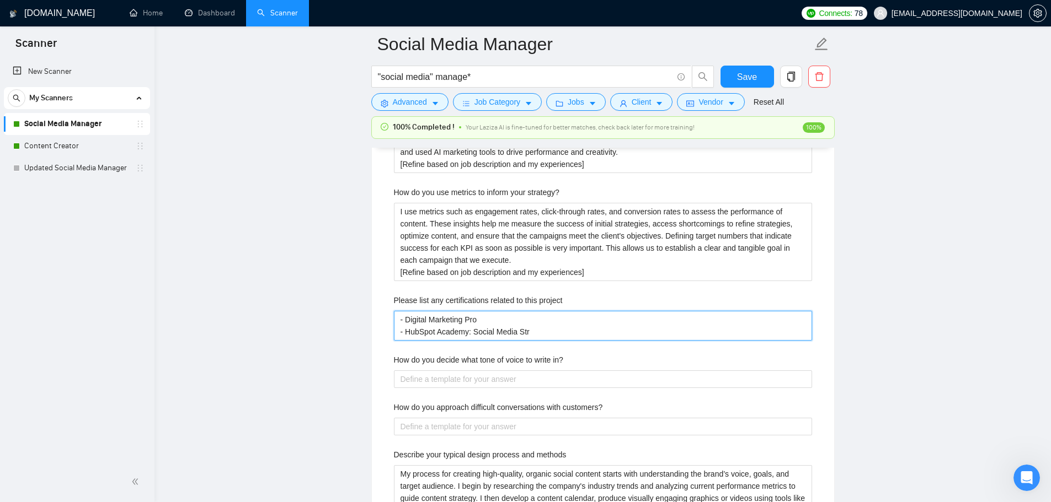
type project "- Digital Marketing Pro - HubSpot Academy: Social Media Stra"
type project "- Digital Marketing Pro - HubSpot Academy: Social Media Strat"
type project "- Digital Marketing Pro - HubSpot Academy: Social Media Strate"
type project "- Digital Marketing Pro - HubSpot Academy: Social Media Strateg"
type project "- Digital Marketing Pro - HubSpot Academy: Social Media Strategy"
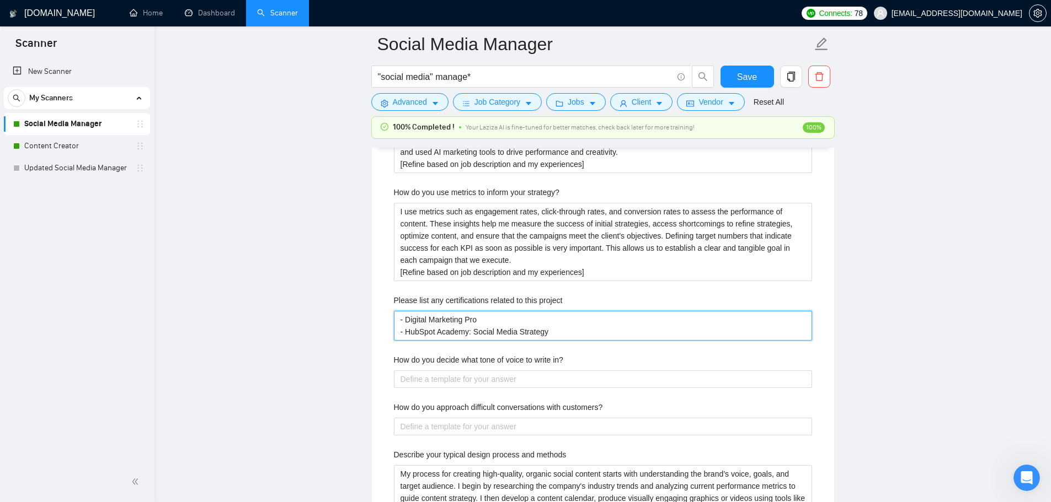
click at [506, 317] on project "- Digital Marketing Pro - HubSpot Academy: Social Media Strategy" at bounding box center [603, 326] width 418 height 30
type project "- Digital Marketing Pro - HubSpot Academy: Social Media Strategy"
click at [510, 323] on project "- Digital Marketing Pro - HubSpot Academy: Social Media Strategy" at bounding box center [603, 326] width 418 height 30
type project "- Digital Marketing Pro - HubSpot Academy: Social Media Strategy"
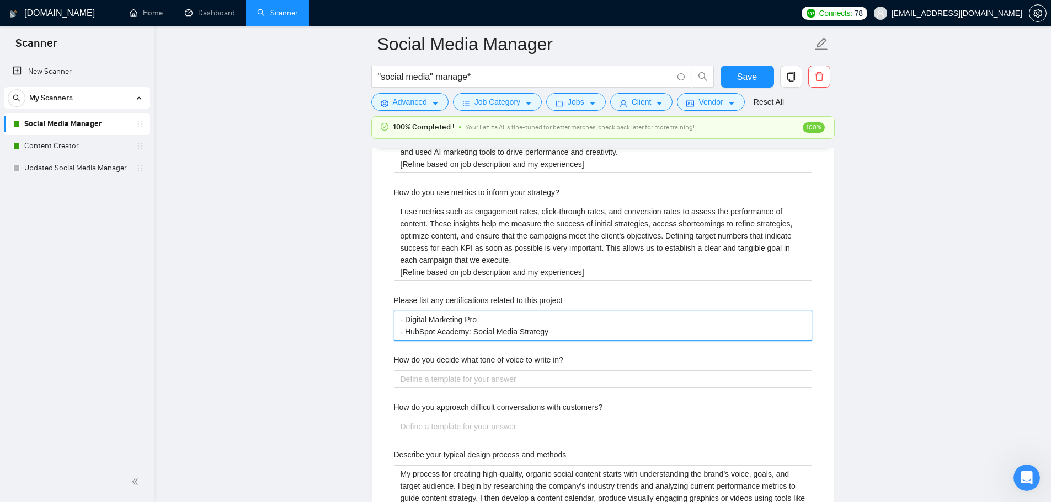
type project "- Digital Marketing Pro ( - HubSpot Academy: Social Media Strategy"
paste project "American Marketing Association (AMA) + Digital Marketing Institute"
type project "- Digital Marketing Pro (American Marketing Association (AMA) + Digital Marketi…"
click at [700, 335] on project "- Digital Marketing Pro (American Marketing Association (AMA) + Digital Marketi…" at bounding box center [603, 326] width 418 height 30
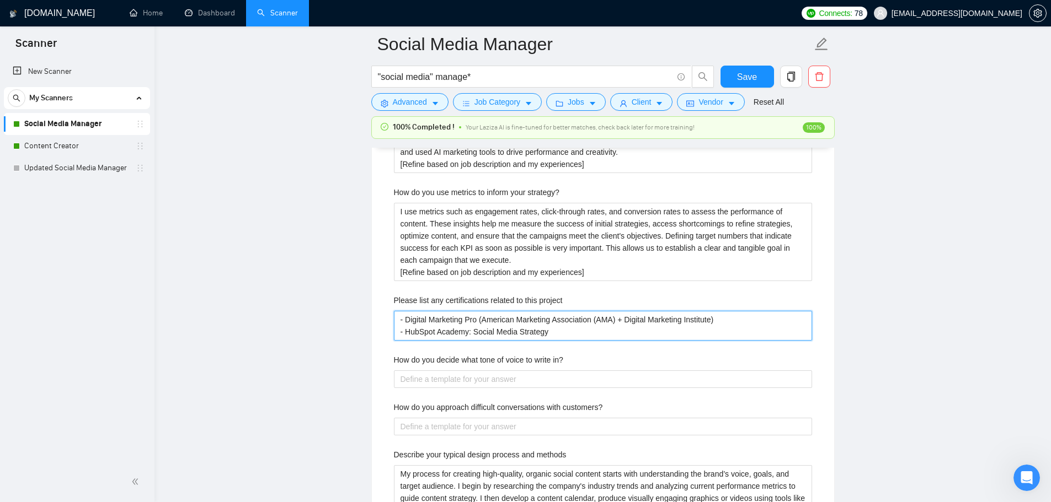
type project "- Digital Marketing Pro (American Marketing Association (AMA) + Digital Marketi…"
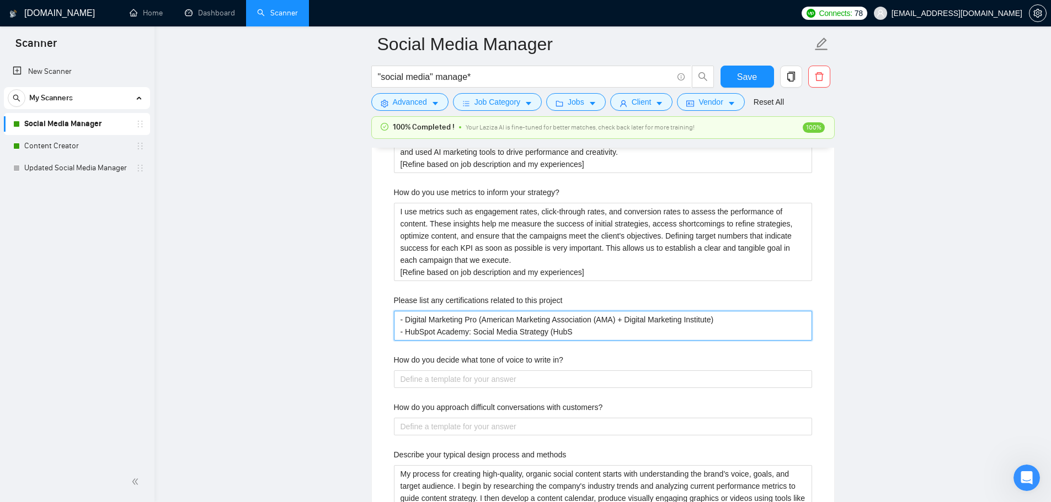
type project "- Digital Marketing Pro (American Marketing Association (AMA) + Digital Marketi…"
click at [580, 333] on project "- Digital Marketing Pro (American Marketing Association (AMA) + Digital Marketi…" at bounding box center [603, 326] width 418 height 30
click at [647, 333] on project "- Digital Marketing Pro (American Marketing Association (AMA) + Digital Marketi…" at bounding box center [603, 326] width 418 height 30
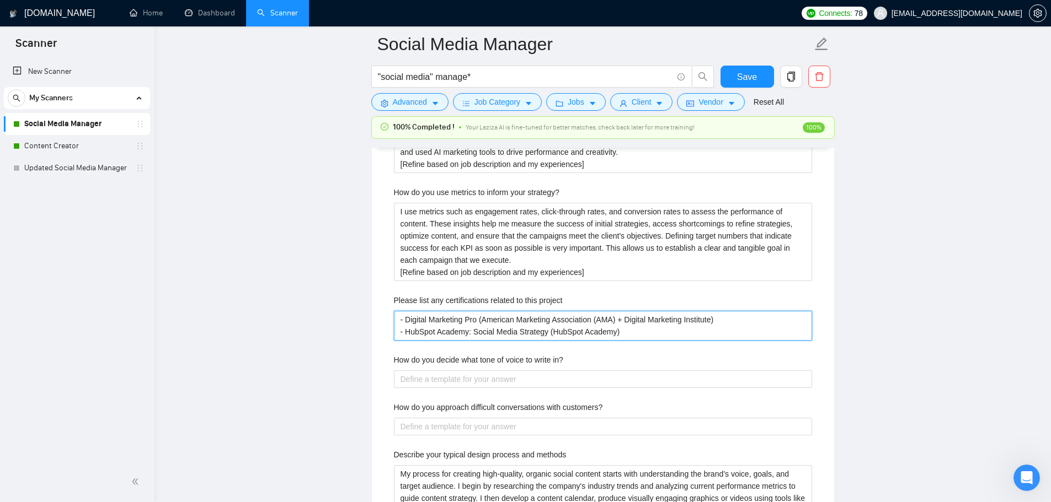
drag, startPoint x: 474, startPoint y: 333, endPoint x: 405, endPoint y: 337, distance: 69.1
click at [405, 337] on project "- Digital Marketing Pro (American Marketing Association (AMA) + Digital Marketi…" at bounding box center [603, 326] width 418 height 30
drag, startPoint x: 557, startPoint y: 333, endPoint x: 368, endPoint y: 318, distance: 189.1
click at [368, 318] on main "Social Media Manager "social media" manage* Save Advanced Job Category Jobs Cli…" at bounding box center [602, 218] width 861 height 3993
drag, startPoint x: 399, startPoint y: 321, endPoint x: 576, endPoint y: 365, distance: 183.0
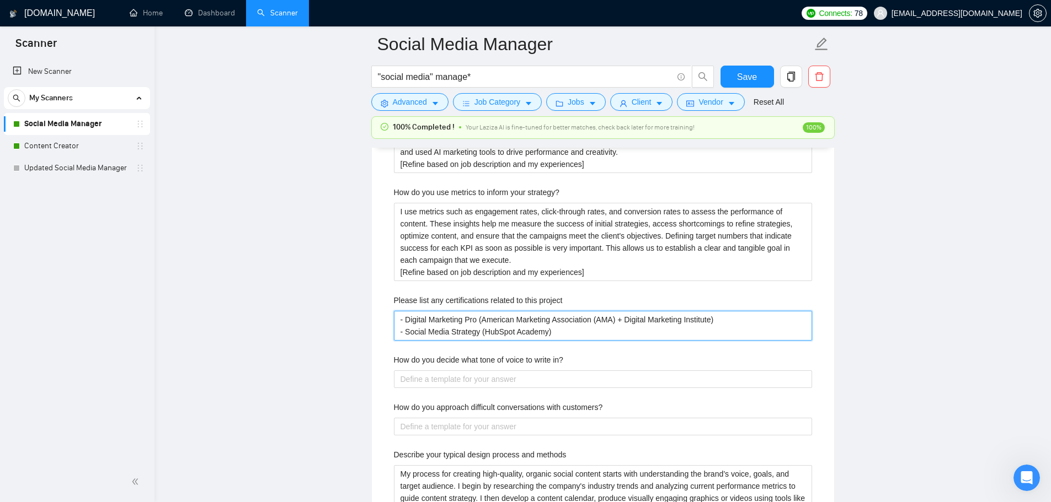
click at [576, 365] on div "Describe your recent experience with similar projects Most recently, I led end-…" at bounding box center [603, 389] width 436 height 587
paste project "- Google Analytics 4 (Google) - Advertising on Facebook (LinkedIn) - Ecommerce …"
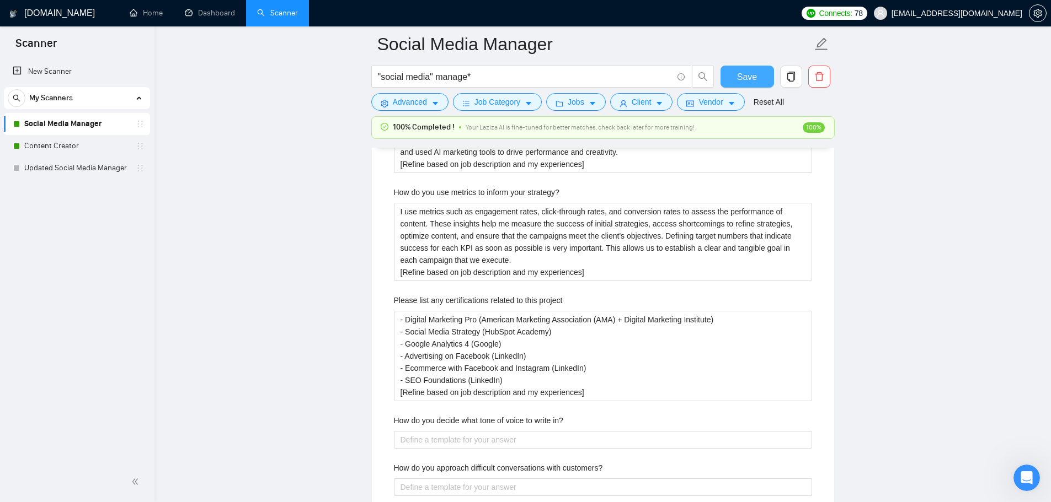
click at [742, 81] on span "Save" at bounding box center [747, 77] width 20 height 14
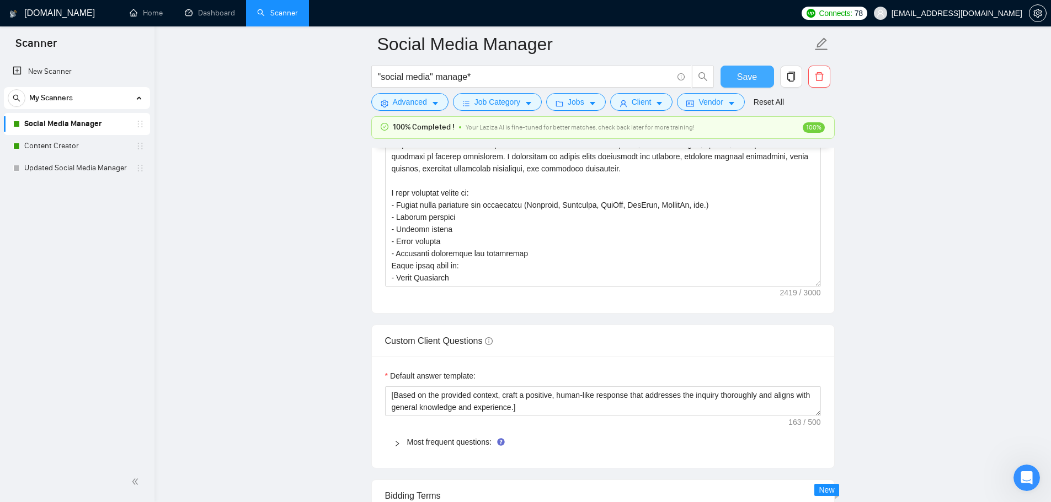
scroll to position [1547, 0]
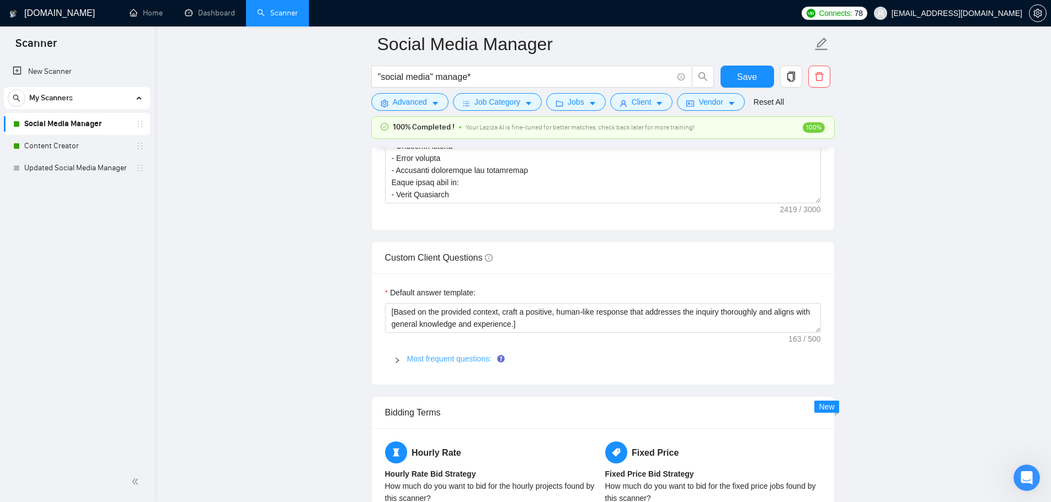
click at [453, 362] on link "Most frequent questions:" at bounding box center [449, 359] width 84 height 9
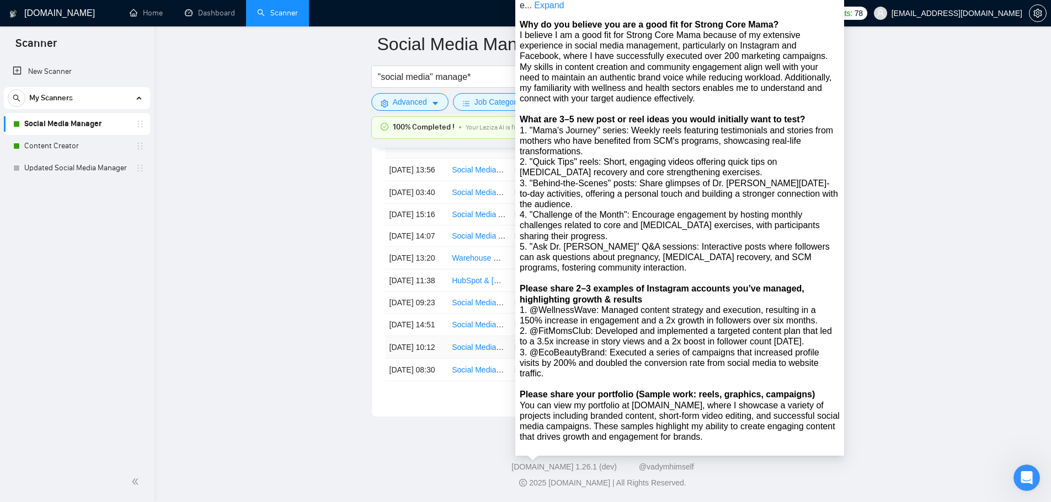
scroll to position [3794, 0]
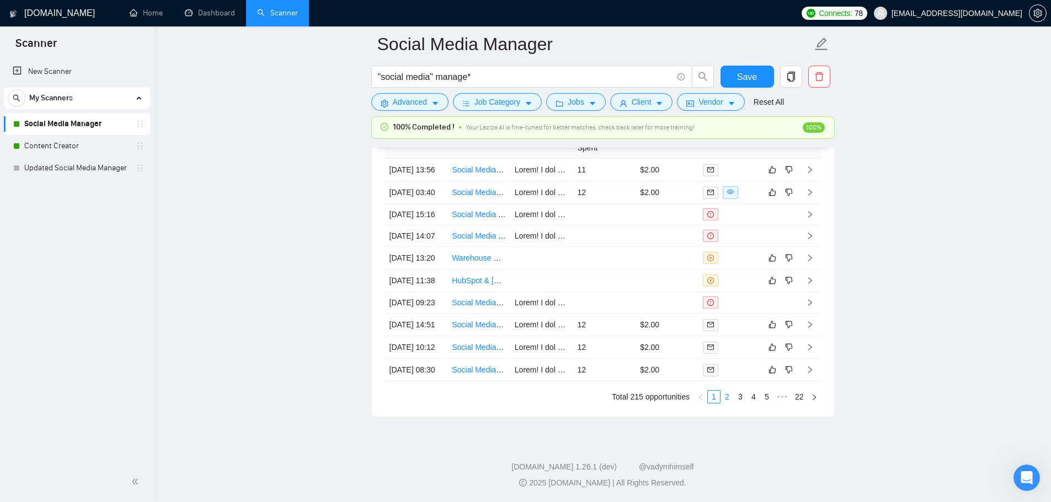
click at [725, 395] on link "2" at bounding box center [727, 397] width 12 height 12
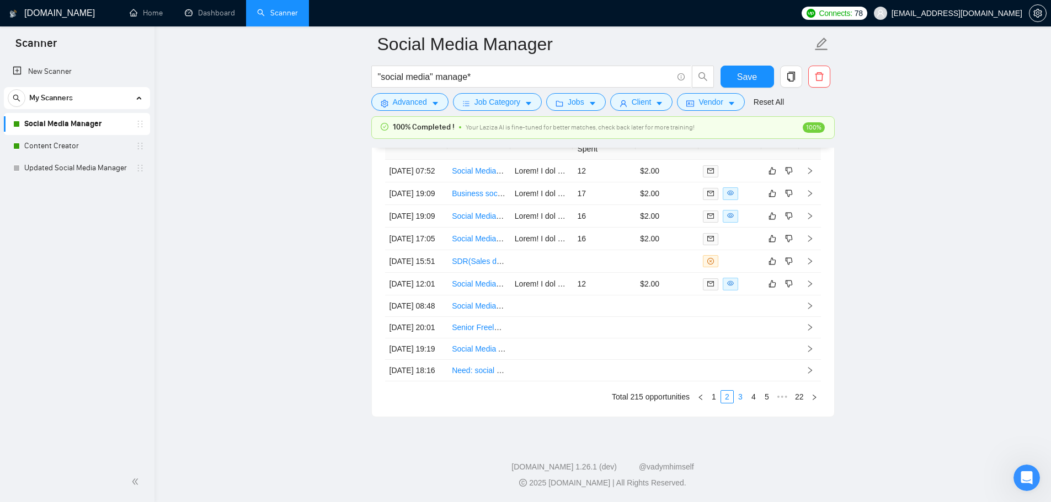
click at [741, 397] on link "3" at bounding box center [740, 397] width 12 height 12
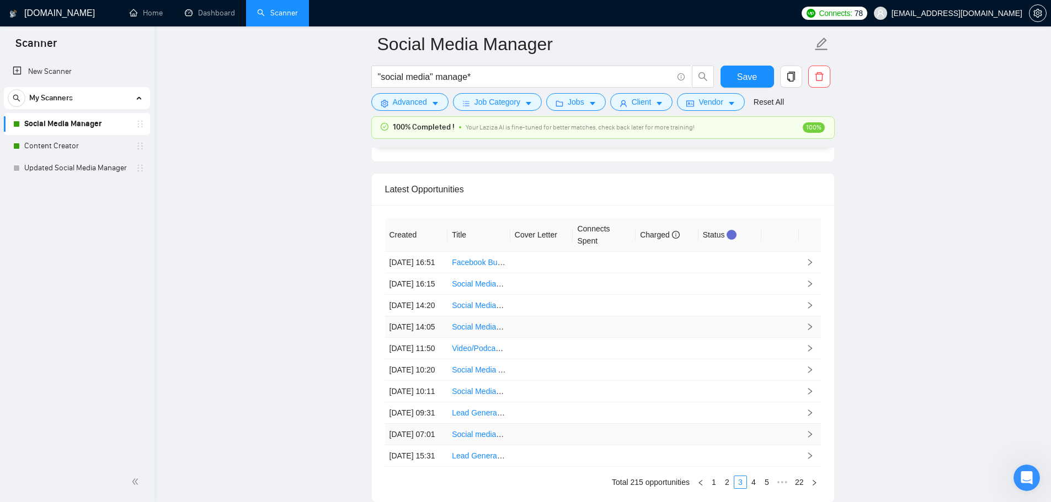
scroll to position [3738, 0]
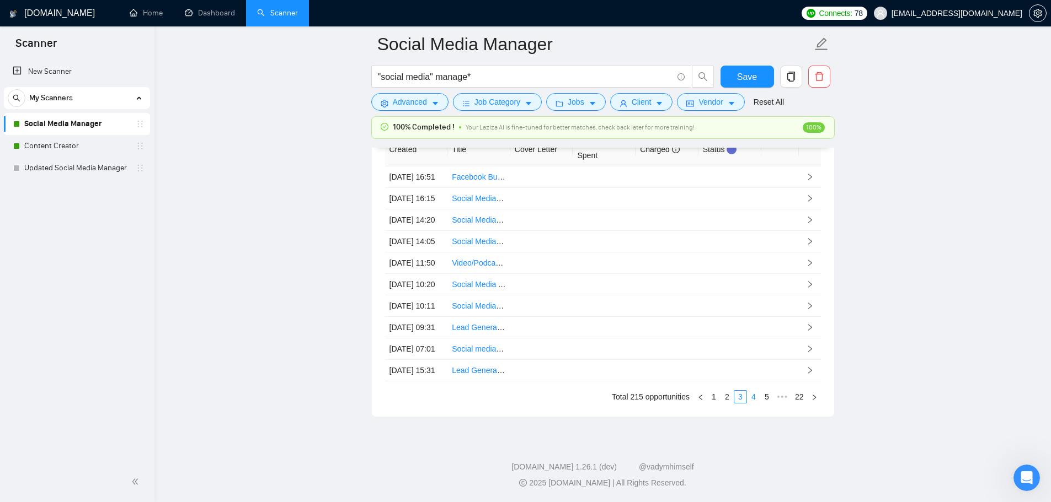
click at [755, 403] on link "4" at bounding box center [753, 397] width 12 height 12
click at [772, 403] on link "6" at bounding box center [766, 397] width 12 height 12
click at [725, 403] on link "5" at bounding box center [727, 397] width 12 height 12
click at [81, 160] on link "Updated Social Media Manager" at bounding box center [76, 168] width 105 height 22
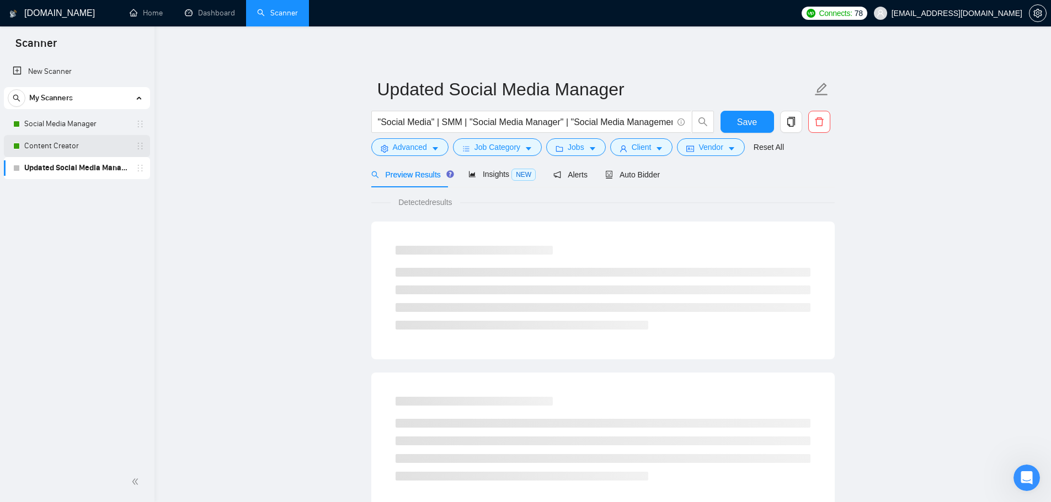
click at [80, 148] on link "Content Creator" at bounding box center [76, 146] width 105 height 22
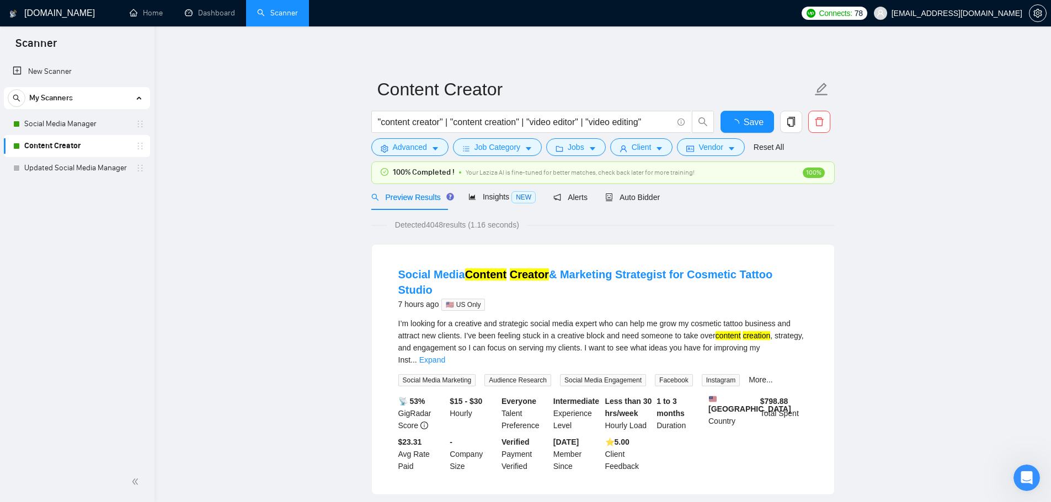
click at [599, 197] on div "Preview Results Insights NEW Alerts Auto Bidder" at bounding box center [515, 197] width 289 height 26
click at [619, 196] on span "Auto Bidder" at bounding box center [632, 197] width 55 height 9
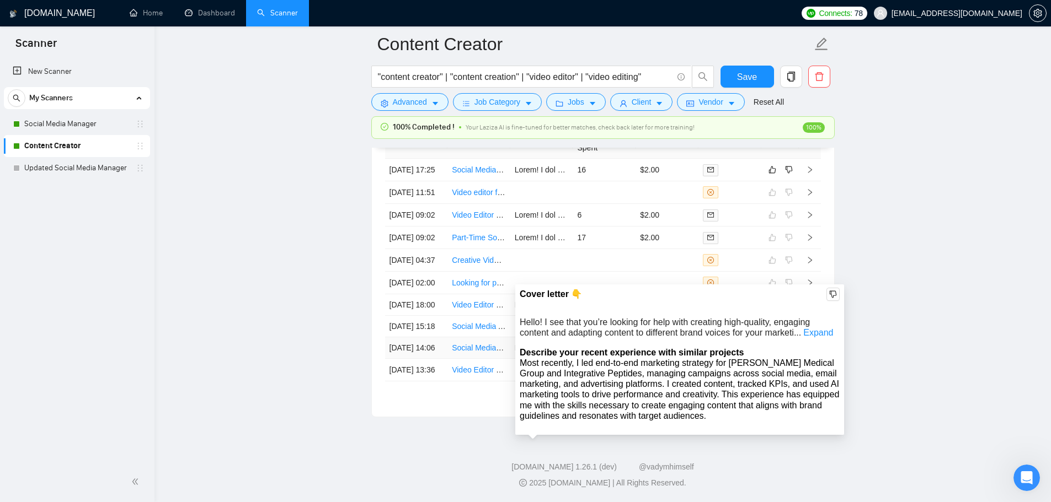
scroll to position [3073, 0]
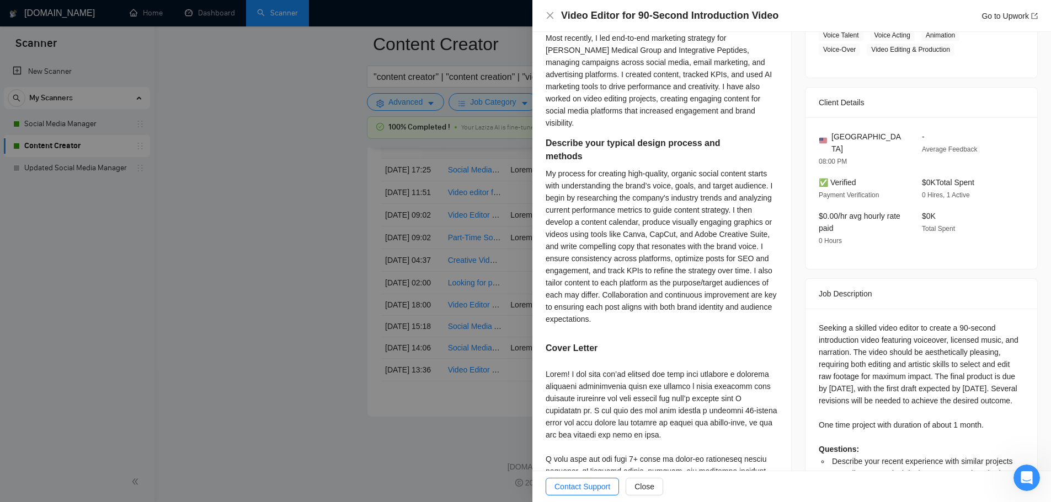
scroll to position [276, 0]
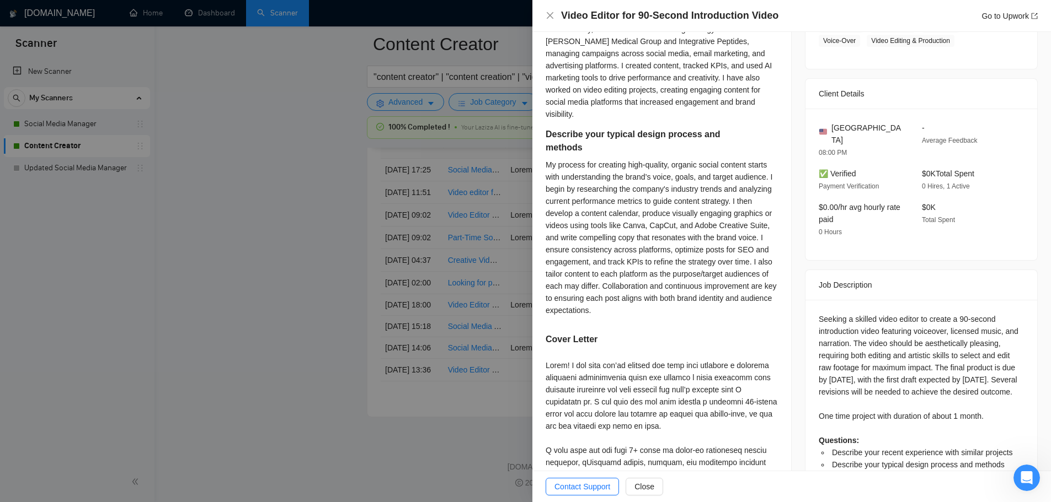
click at [331, 326] on div at bounding box center [525, 251] width 1051 height 502
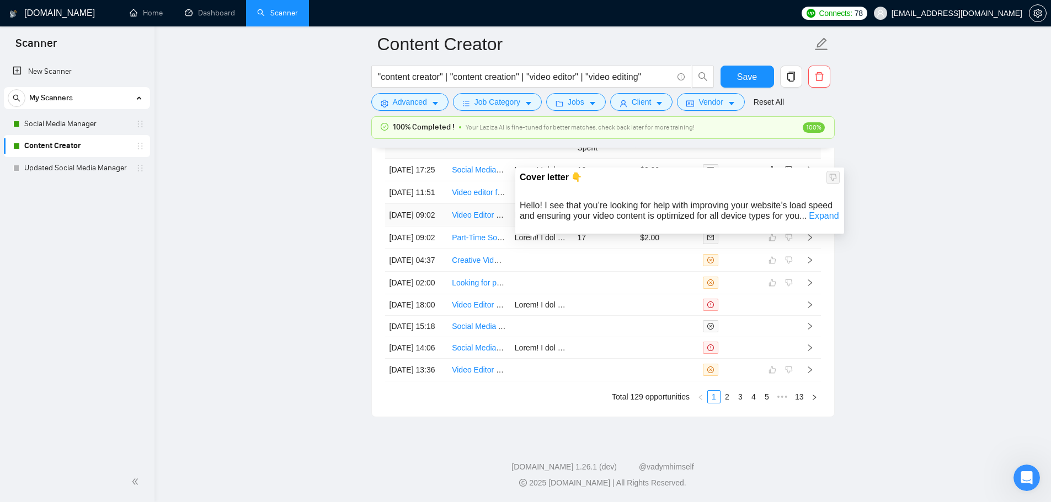
scroll to position [3128, 0]
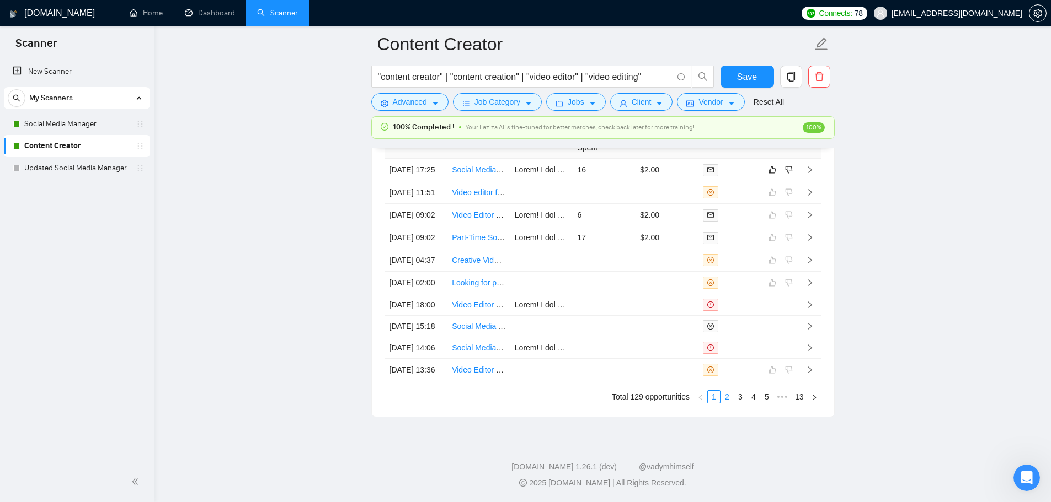
click at [726, 397] on link "2" at bounding box center [727, 397] width 12 height 12
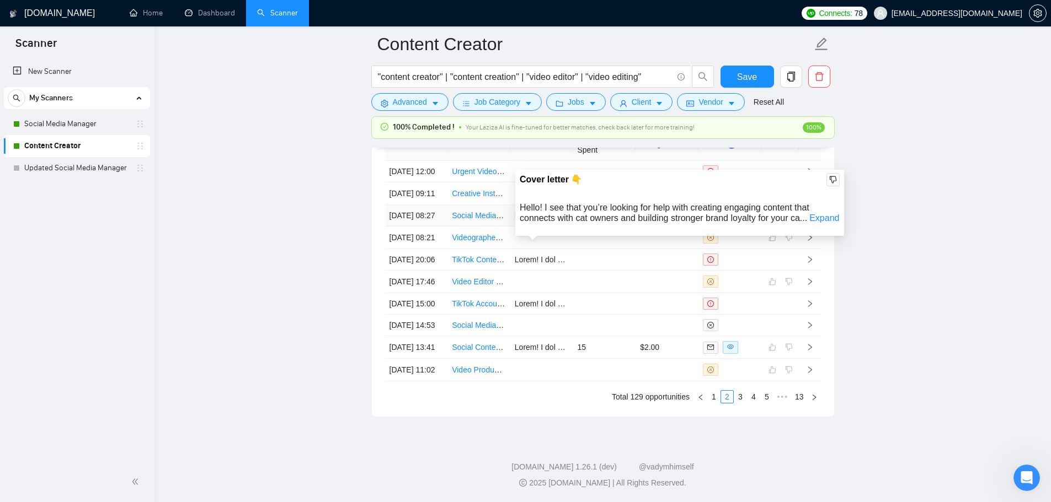
scroll to position [3073, 0]
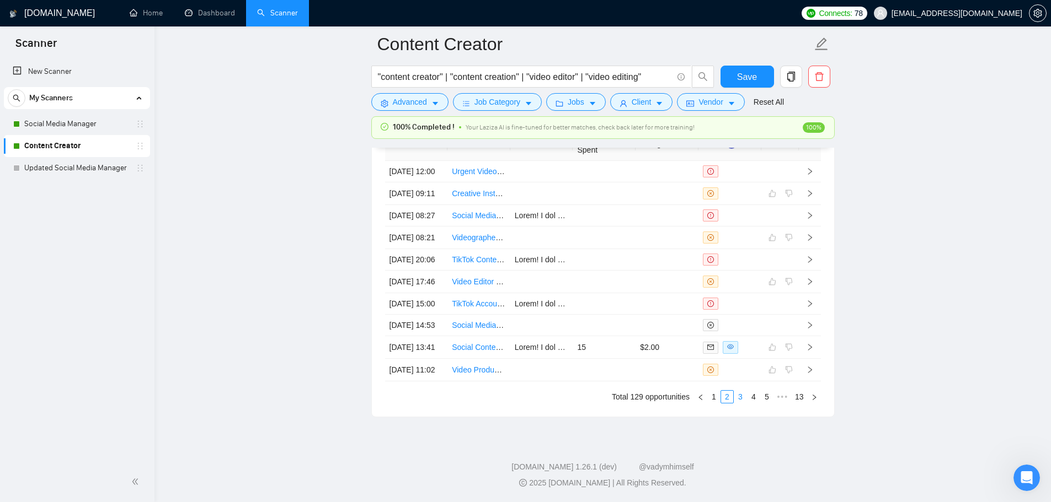
click at [736, 403] on link "3" at bounding box center [740, 397] width 12 height 12
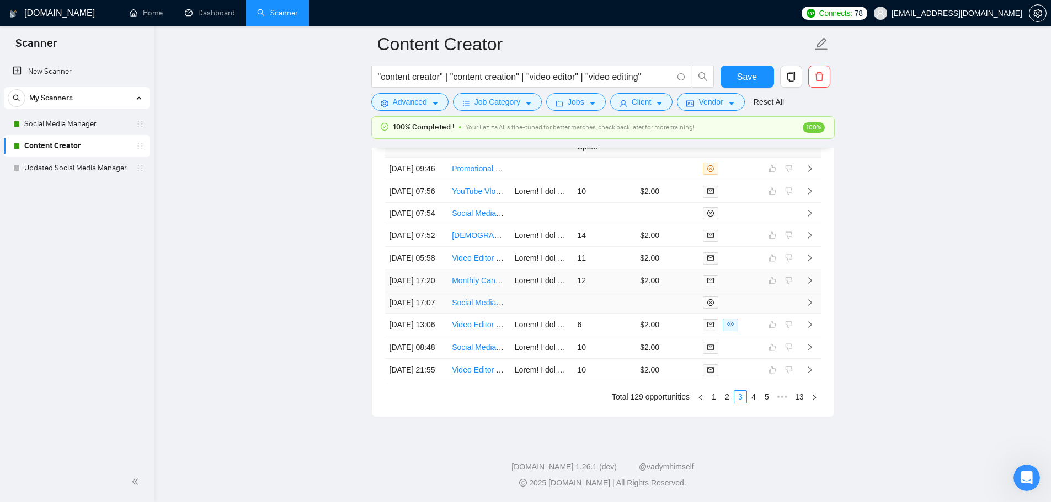
scroll to position [2908, 0]
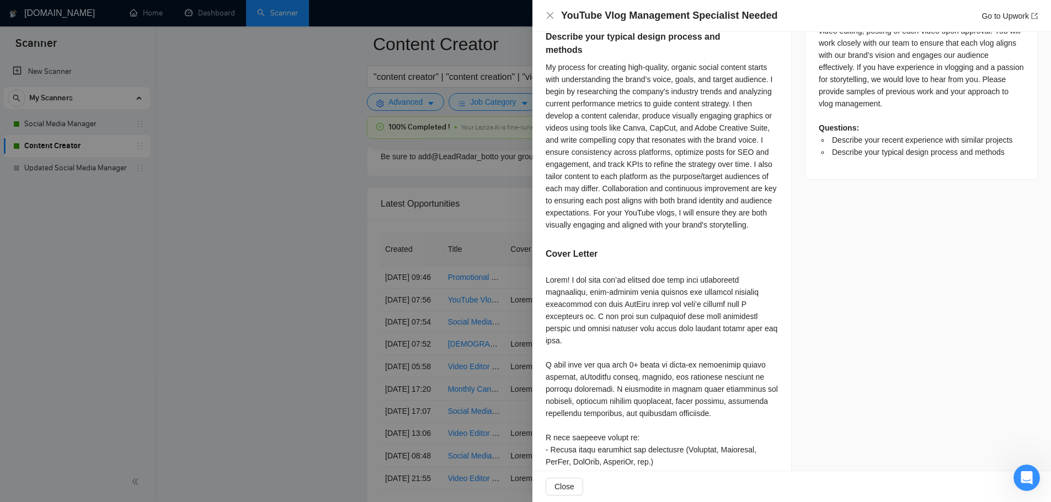
scroll to position [551, 0]
click at [468, 324] on div at bounding box center [525, 251] width 1051 height 502
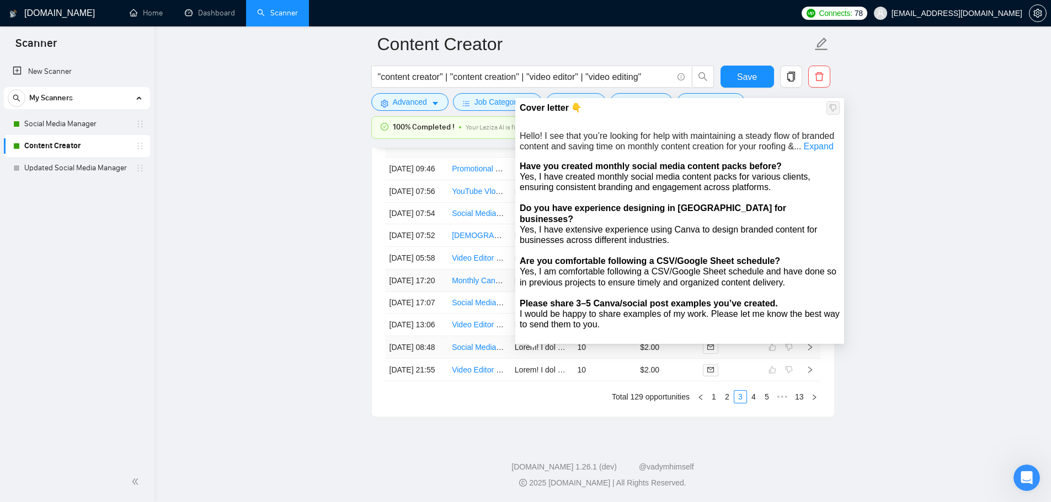
scroll to position [3073, 0]
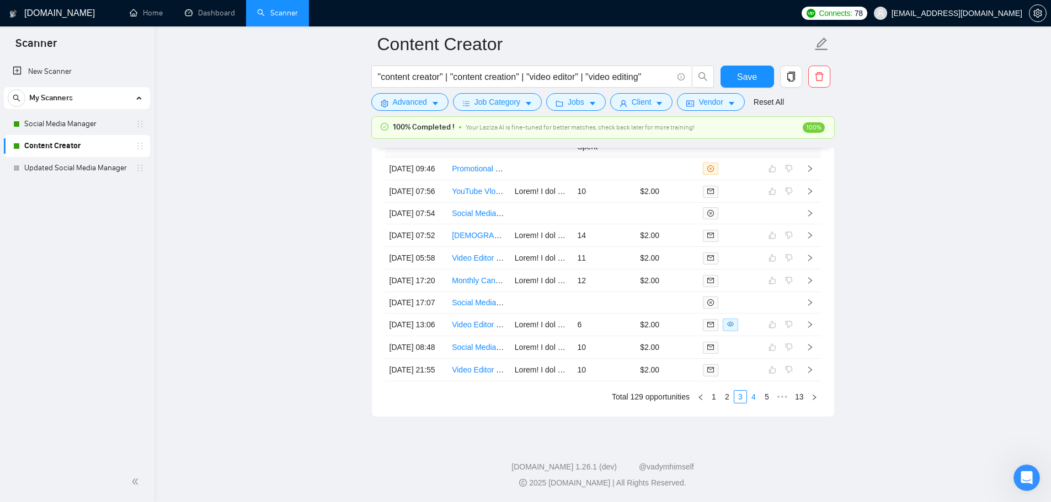
click at [754, 403] on link "4" at bounding box center [753, 397] width 12 height 12
click at [756, 403] on link "5" at bounding box center [753, 397] width 12 height 12
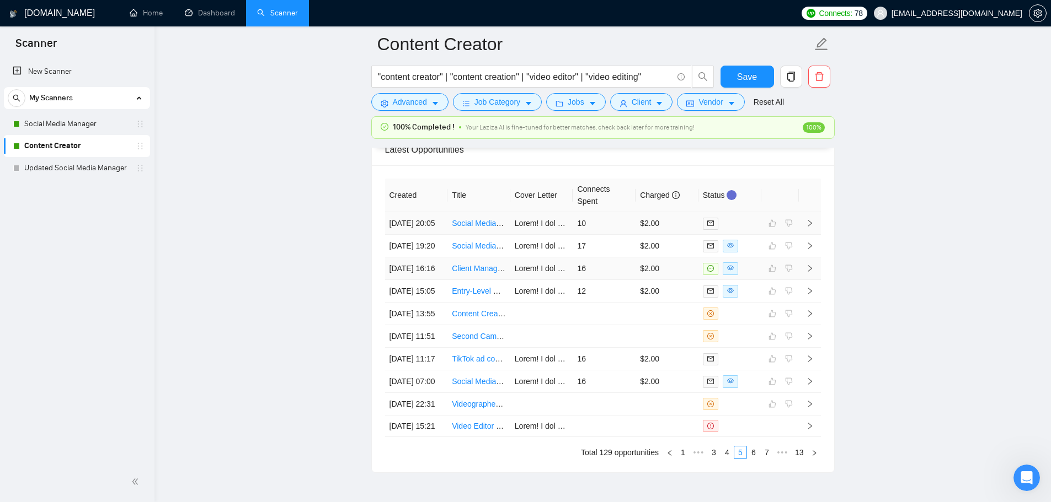
scroll to position [2853, 0]
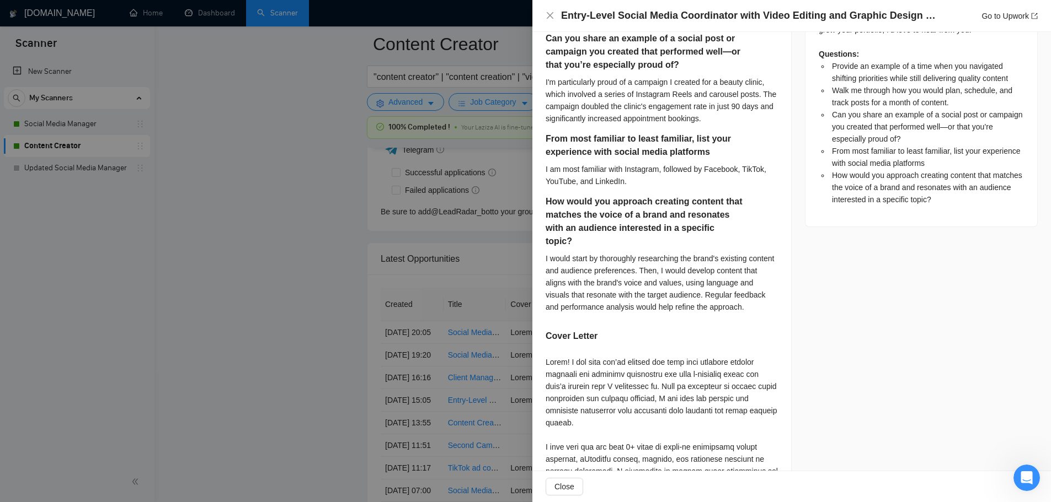
scroll to position [717, 0]
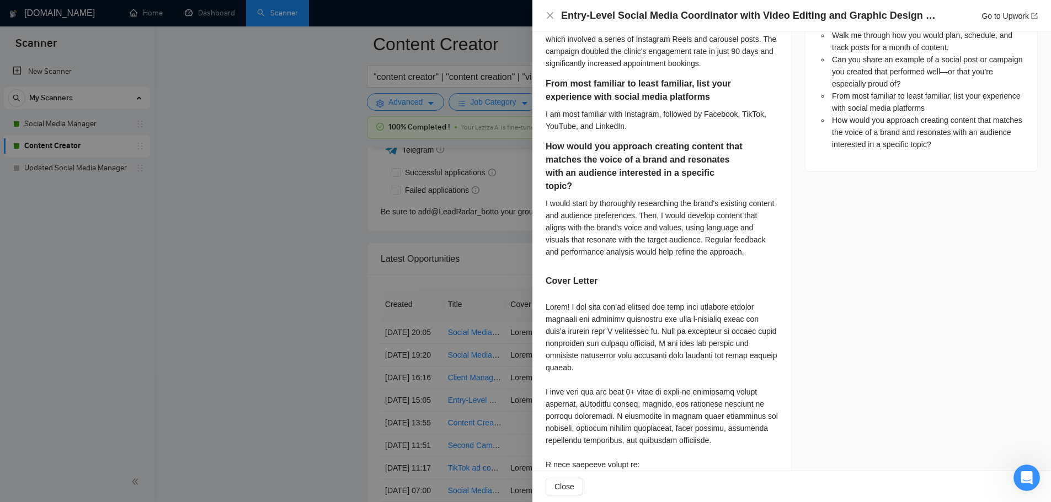
click at [325, 351] on div at bounding box center [525, 251] width 1051 height 502
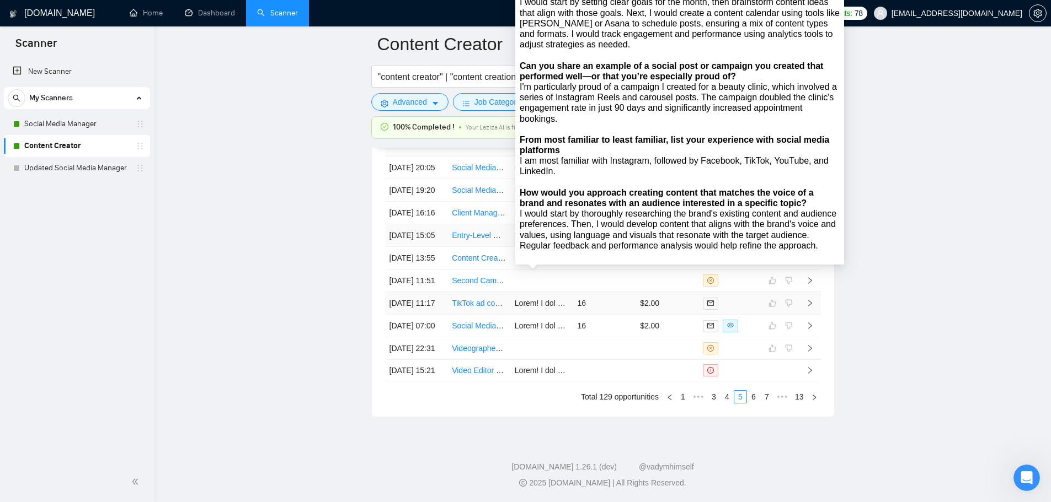
scroll to position [3073, 0]
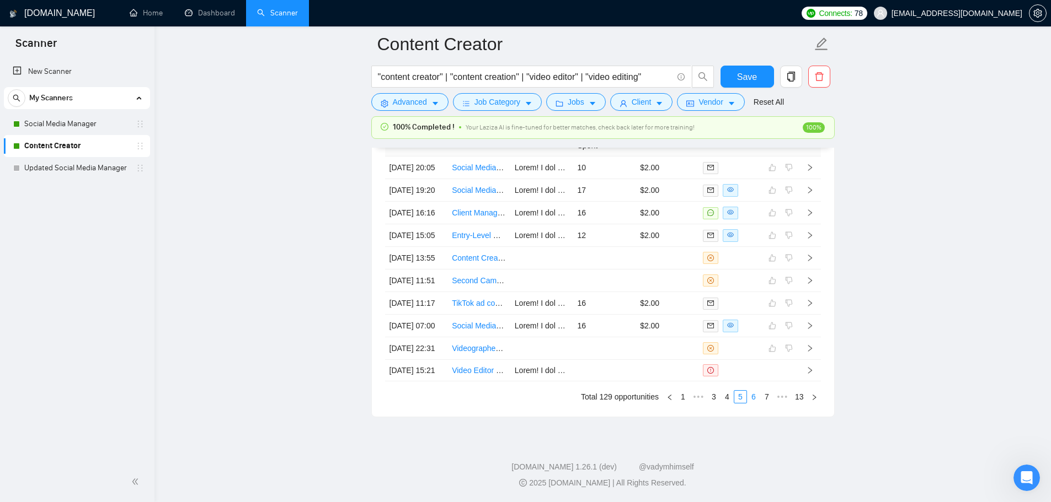
click at [747, 403] on link "6" at bounding box center [753, 397] width 12 height 12
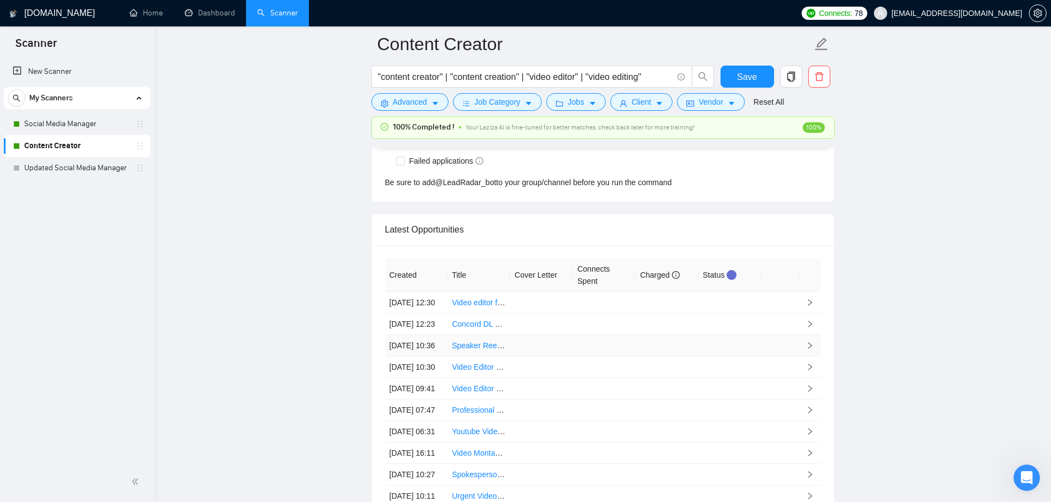
scroll to position [3128, 0]
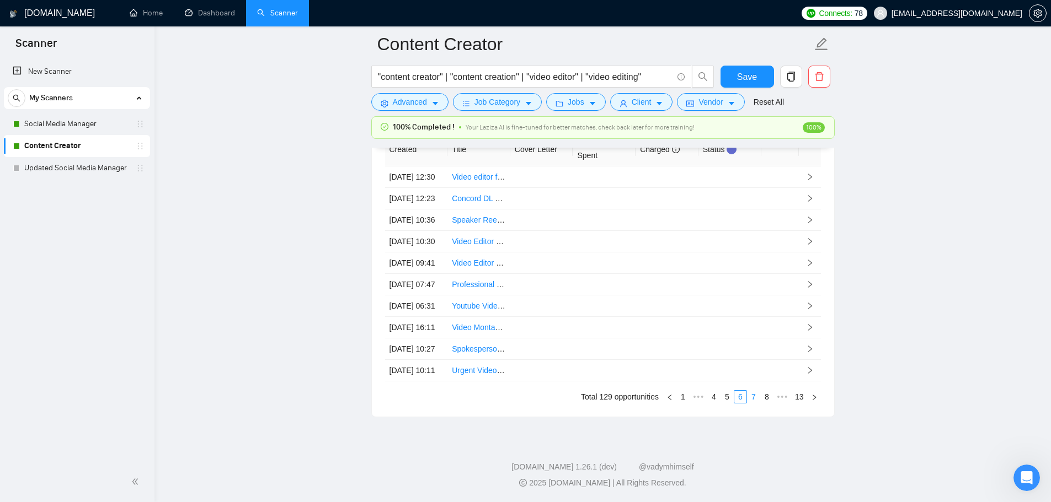
click at [752, 401] on link "7" at bounding box center [753, 397] width 12 height 12
click at [816, 400] on icon "right" at bounding box center [814, 397] width 7 height 7
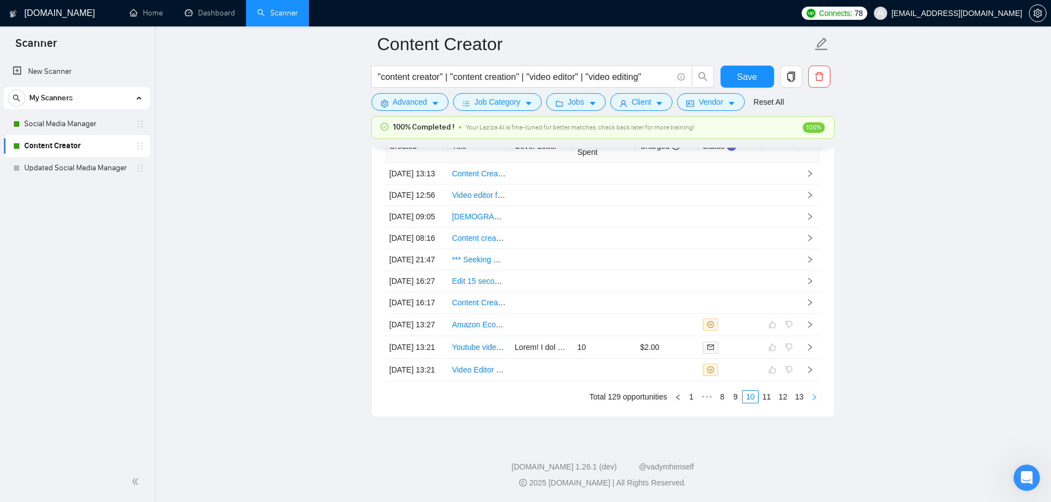
click at [815, 399] on icon "right" at bounding box center [814, 397] width 7 height 7
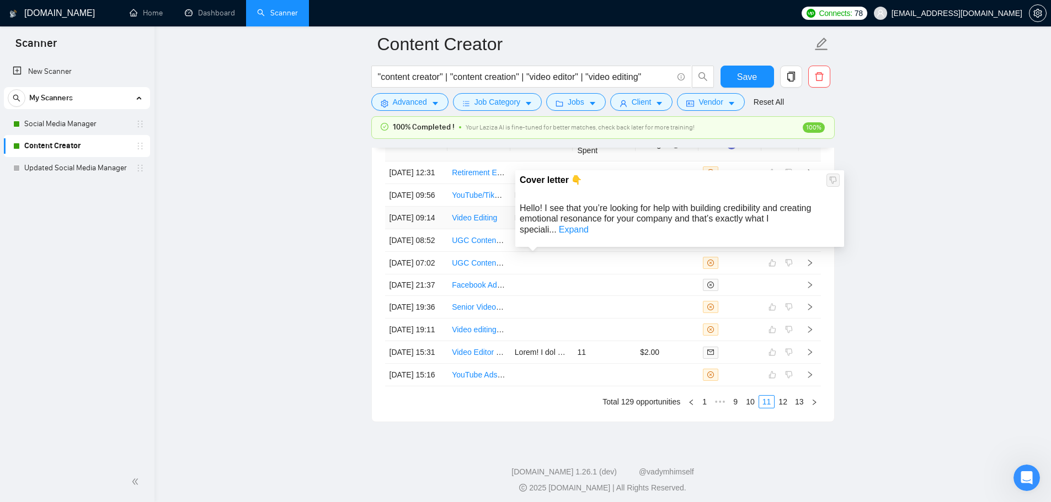
scroll to position [3073, 0]
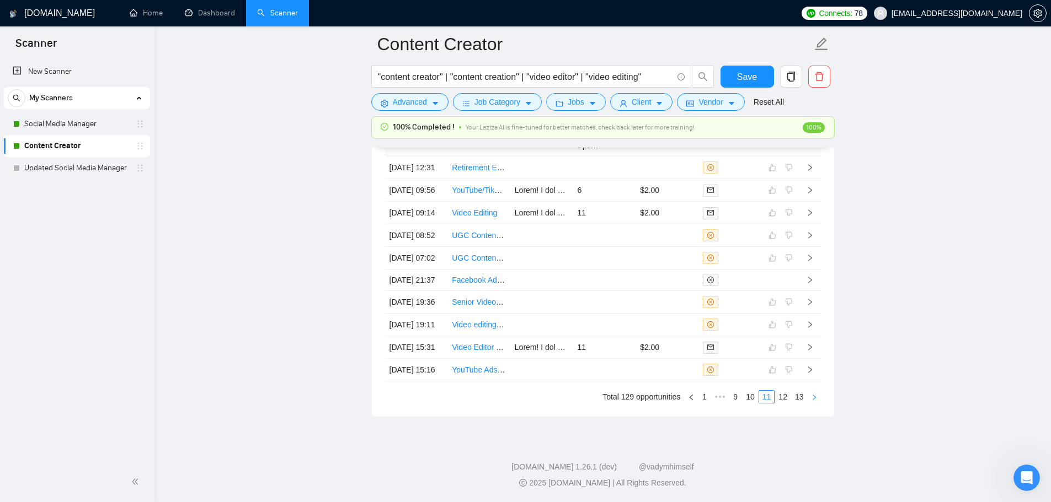
click at [815, 401] on icon "right" at bounding box center [814, 397] width 7 height 7
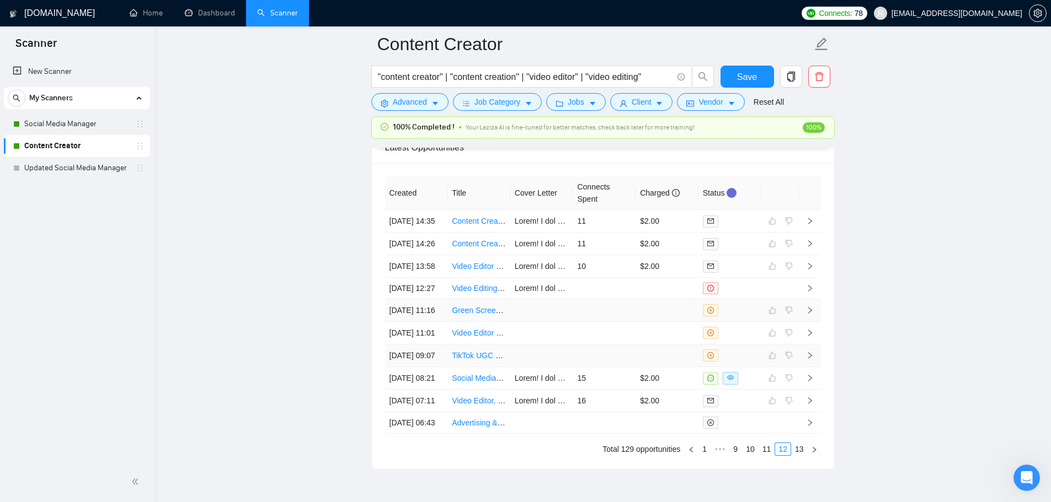
scroll to position [2963, 0]
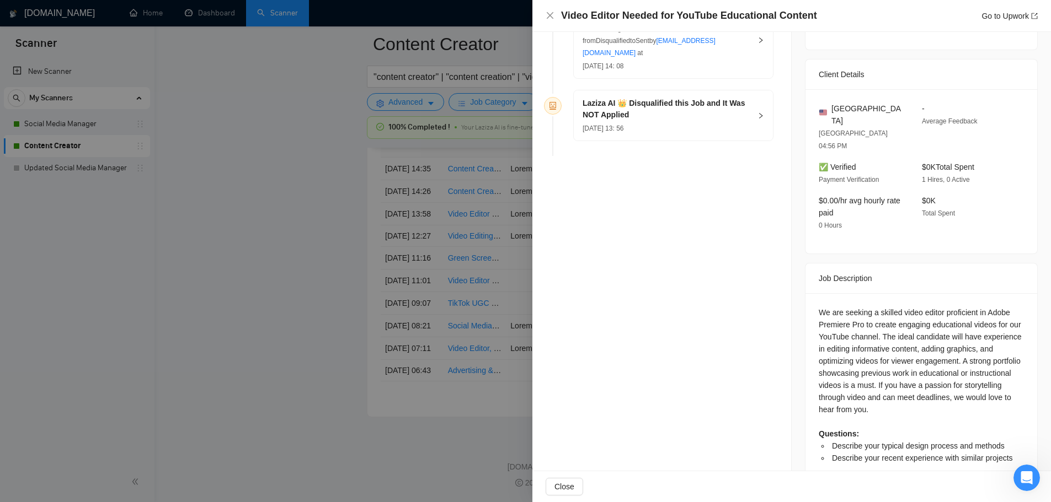
scroll to position [3128, 0]
click at [437, 315] on div at bounding box center [525, 251] width 1051 height 502
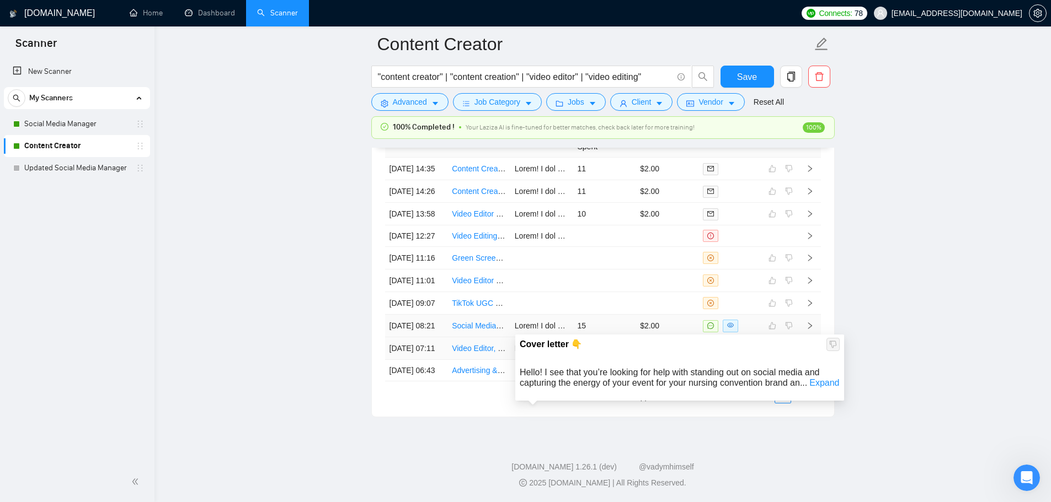
scroll to position [3073, 0]
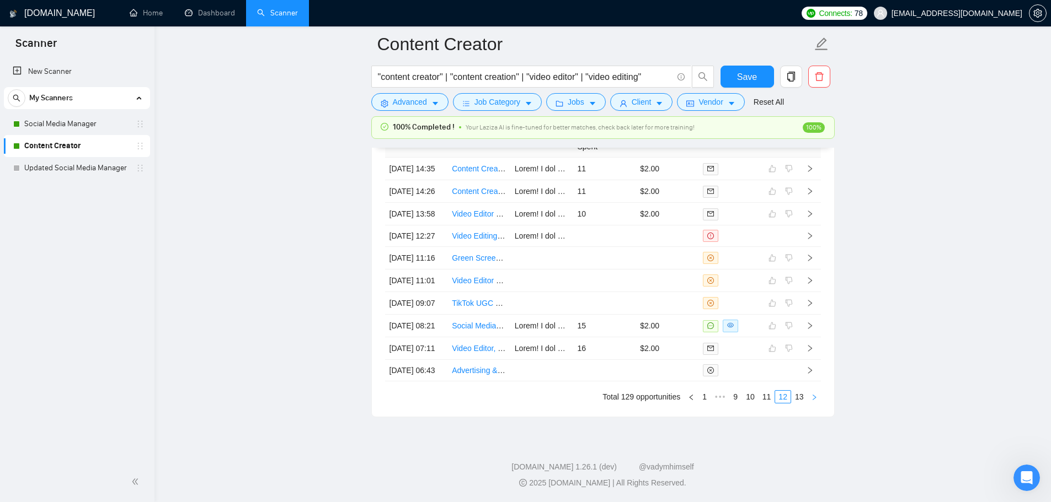
click at [813, 404] on button "button" at bounding box center [813, 396] width 13 height 13
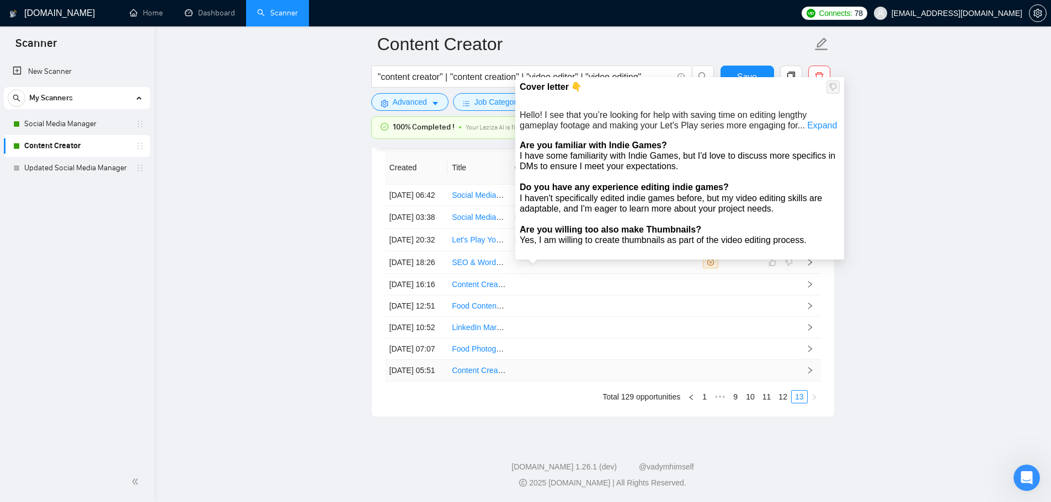
scroll to position [3095, 0]
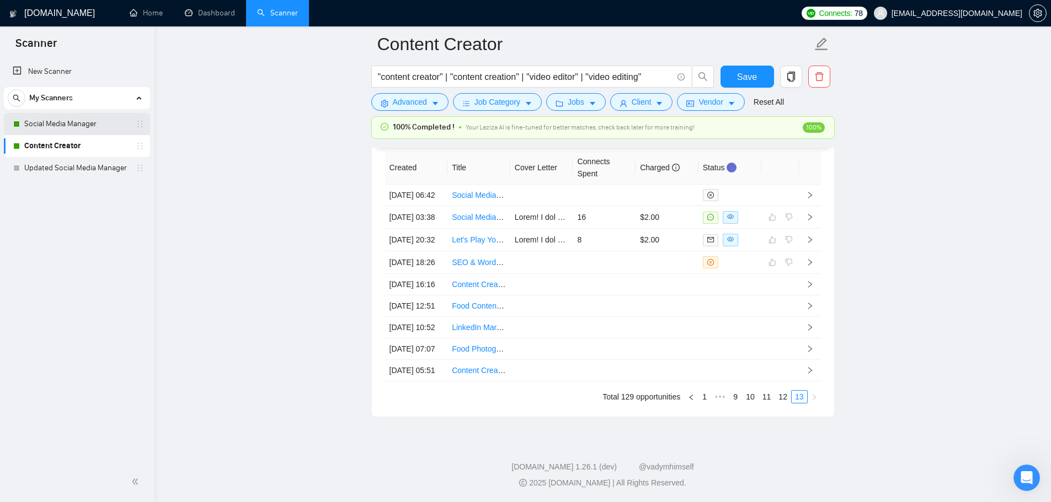
click at [95, 123] on link "Social Media Manager" at bounding box center [76, 124] width 105 height 22
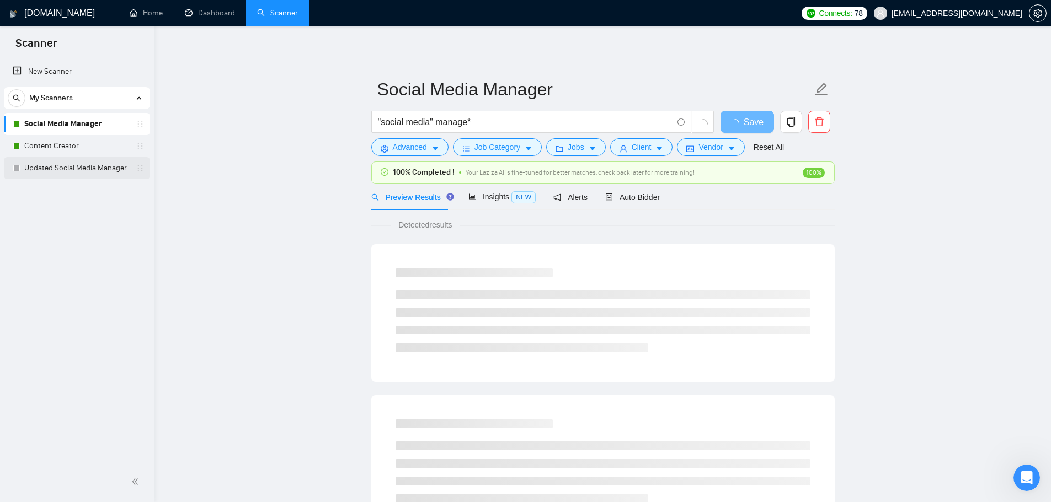
click at [77, 167] on link "Updated Social Media Manager" at bounding box center [76, 168] width 105 height 22
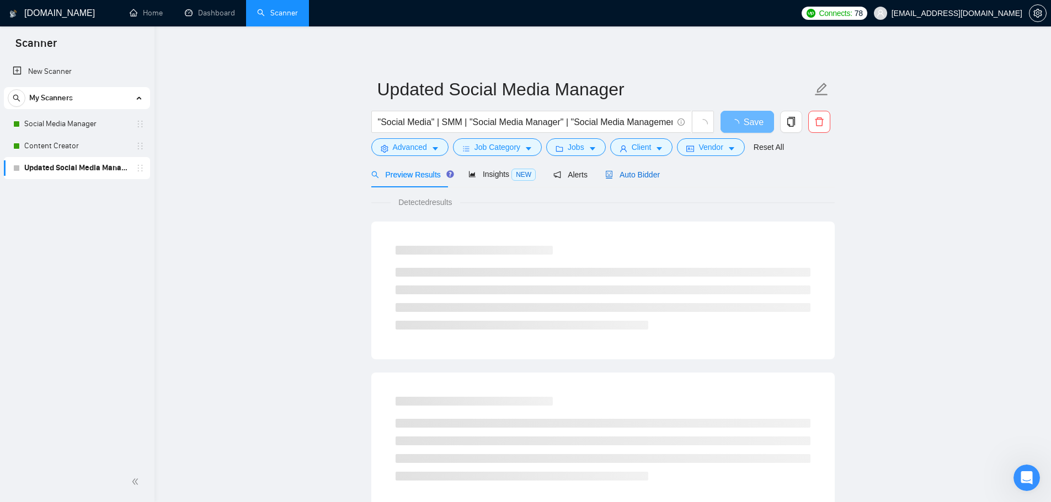
click at [613, 178] on span "Auto Bidder" at bounding box center [632, 174] width 55 height 9
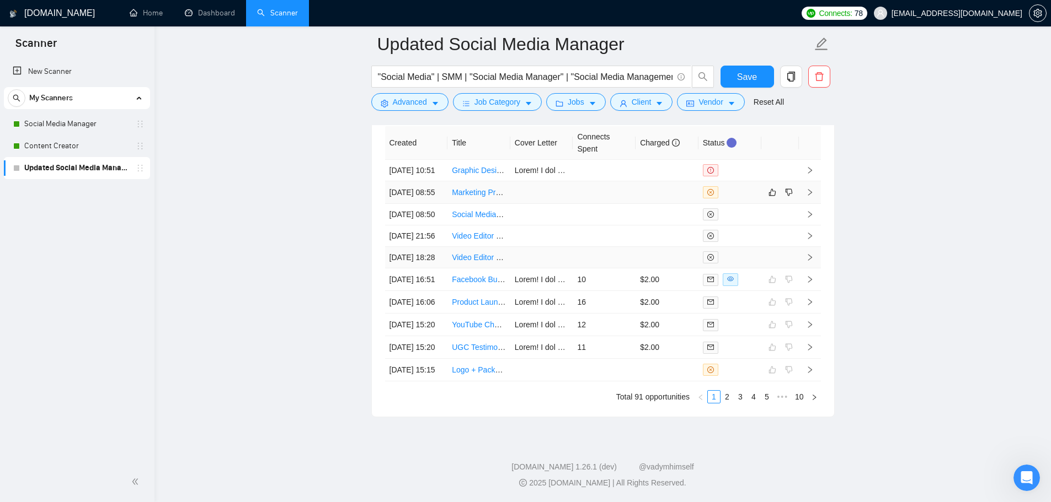
scroll to position [3013, 0]
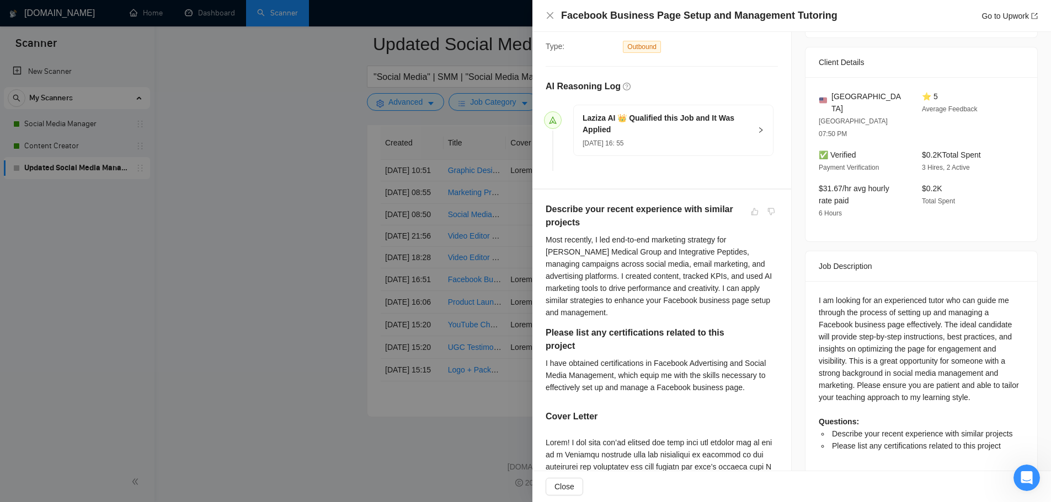
scroll to position [386, 0]
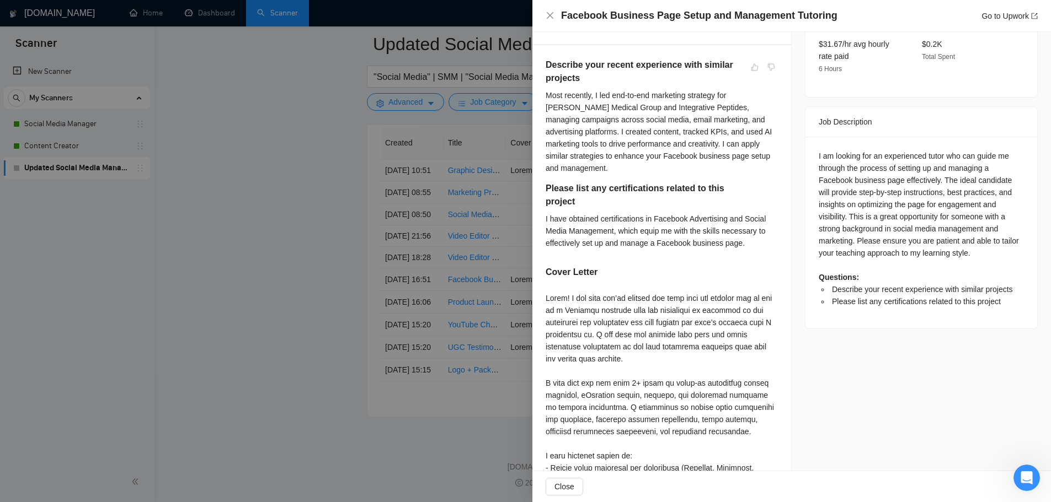
click at [356, 351] on div at bounding box center [525, 251] width 1051 height 502
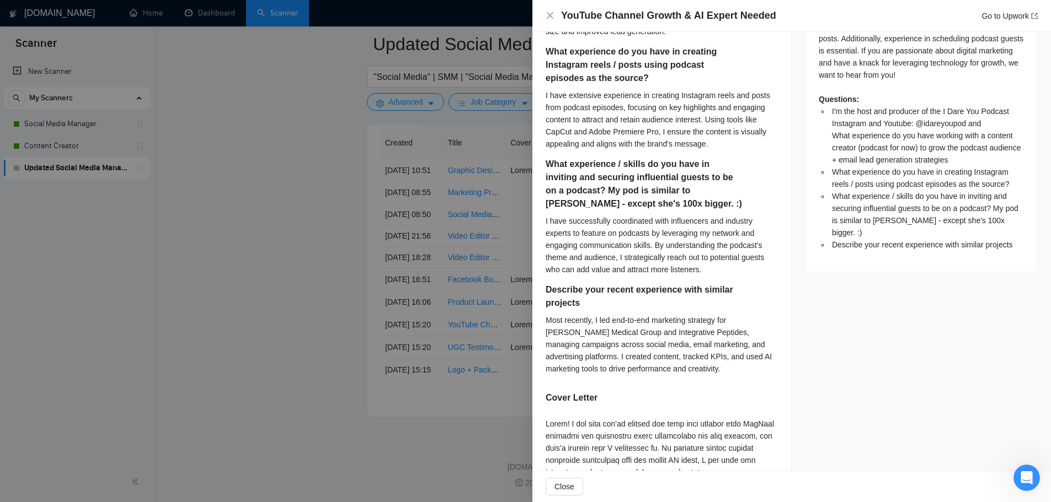
scroll to position [607, 0]
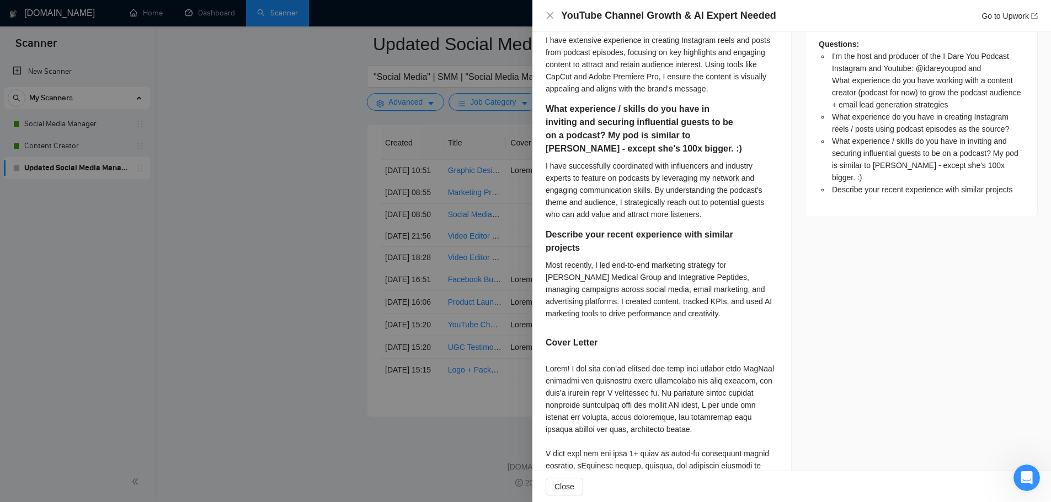
click at [363, 351] on div at bounding box center [525, 251] width 1051 height 502
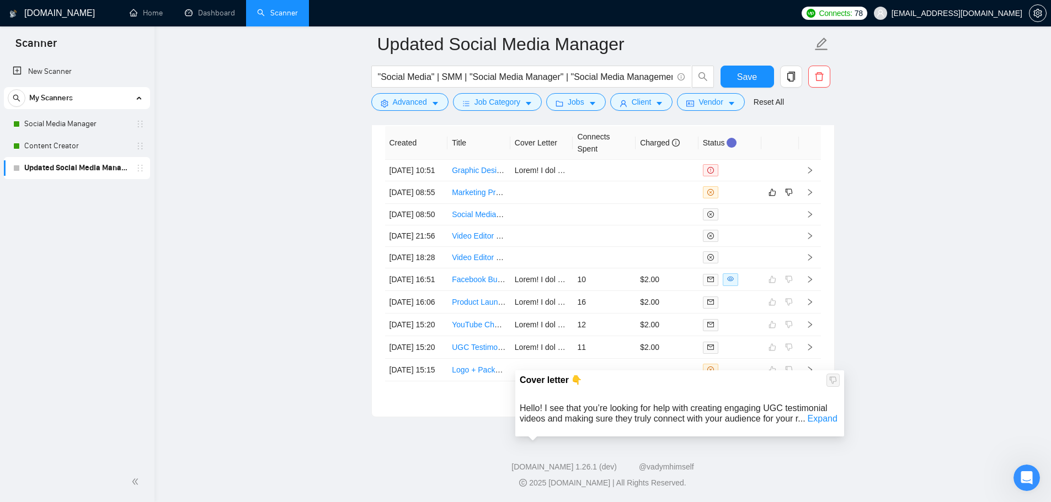
scroll to position [3124, 0]
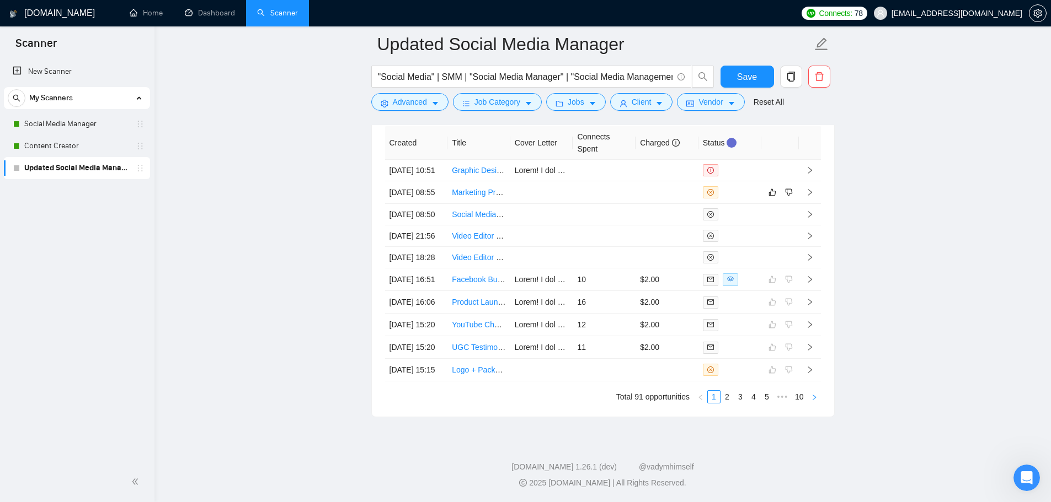
click at [818, 403] on button "button" at bounding box center [813, 396] width 13 height 13
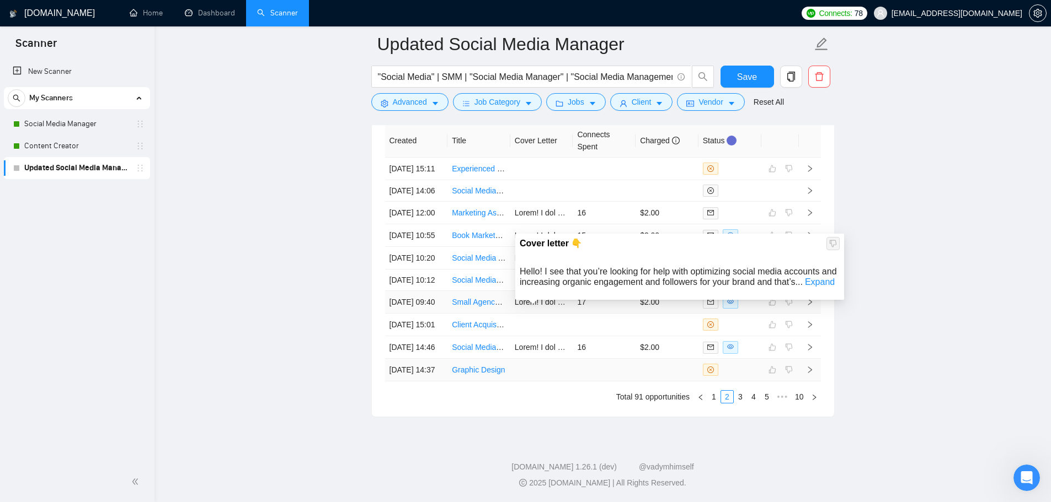
scroll to position [3068, 0]
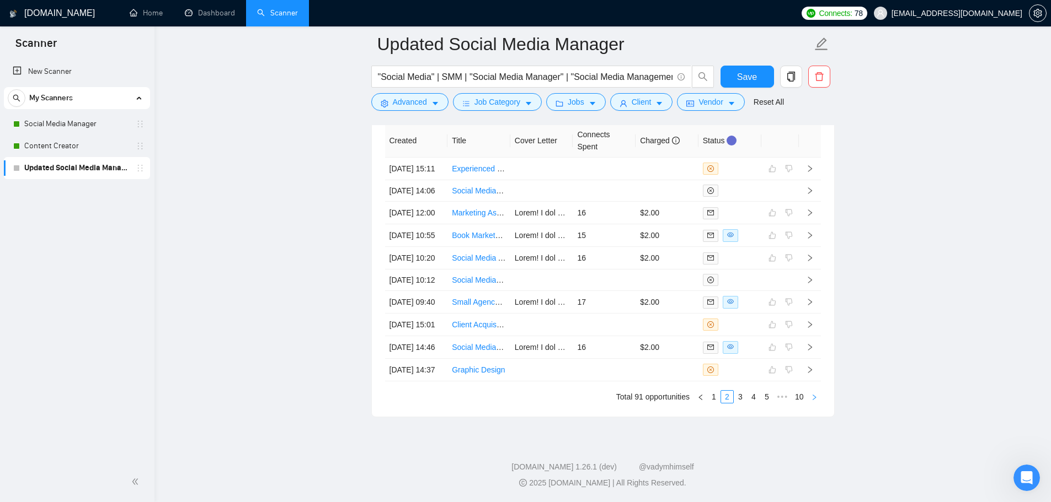
click at [811, 401] on icon "right" at bounding box center [814, 397] width 7 height 7
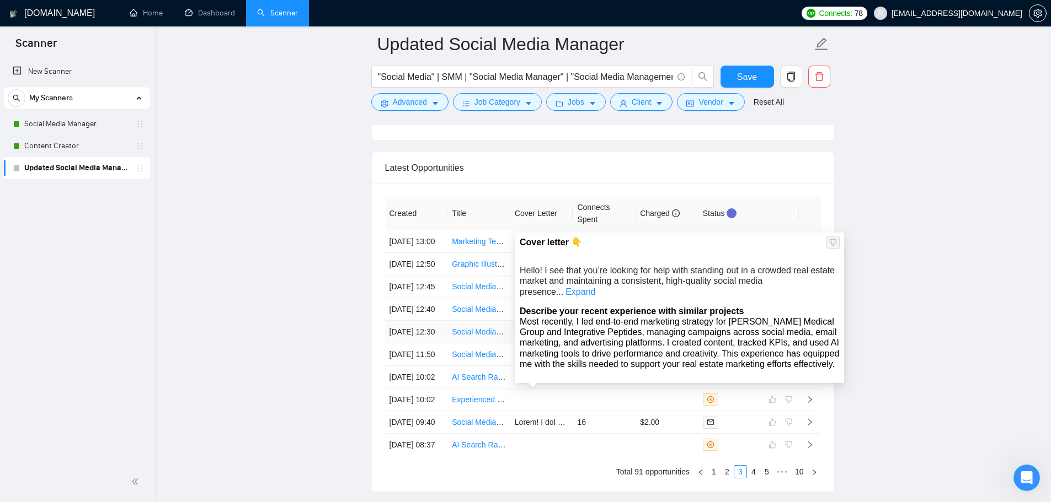
scroll to position [2958, 0]
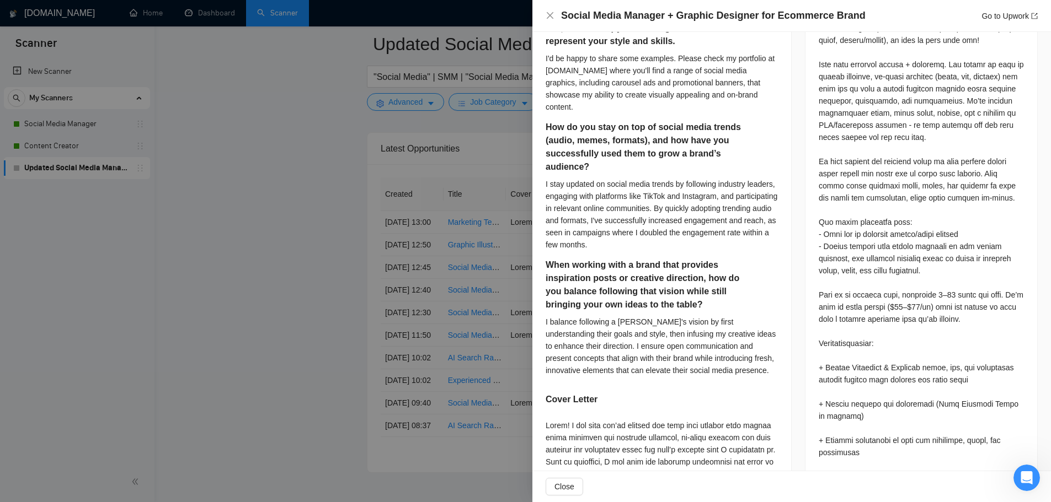
scroll to position [662, 0]
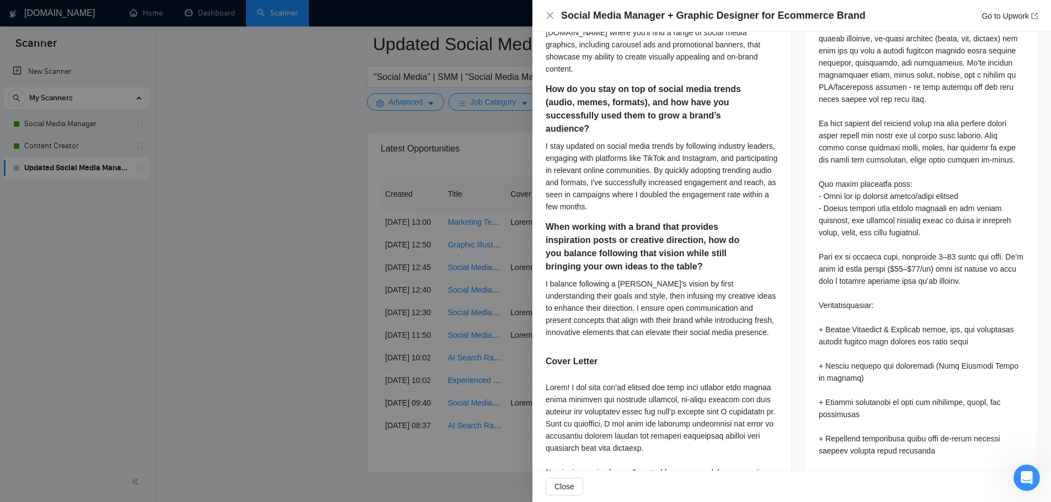
click at [381, 289] on div at bounding box center [525, 251] width 1051 height 502
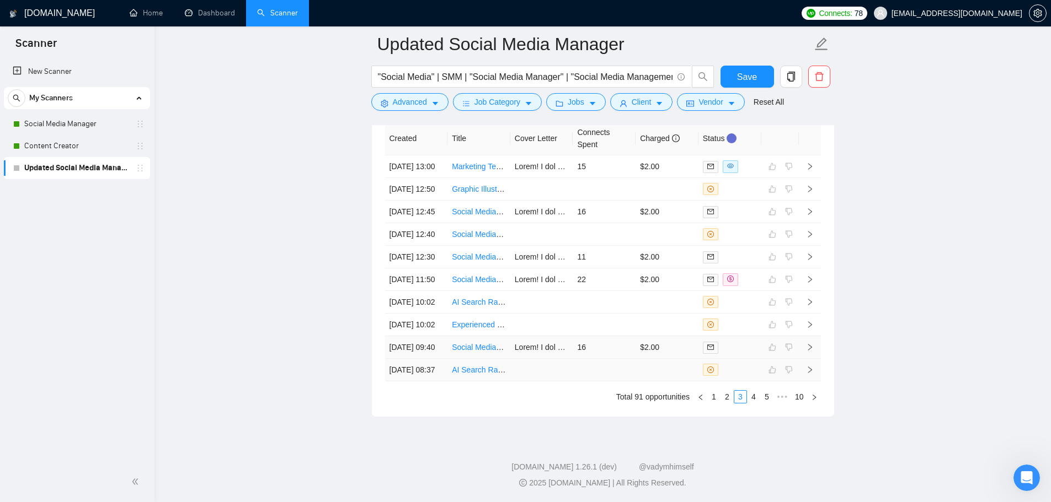
scroll to position [3124, 0]
click at [813, 399] on icon "right" at bounding box center [813, 398] width 3 height 6
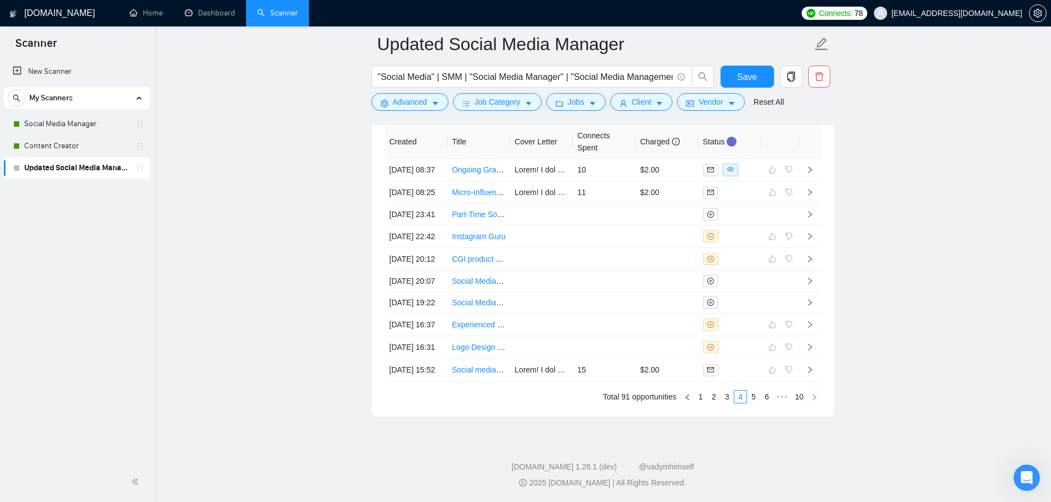
click at [812, 399] on icon "right" at bounding box center [814, 397] width 7 height 7
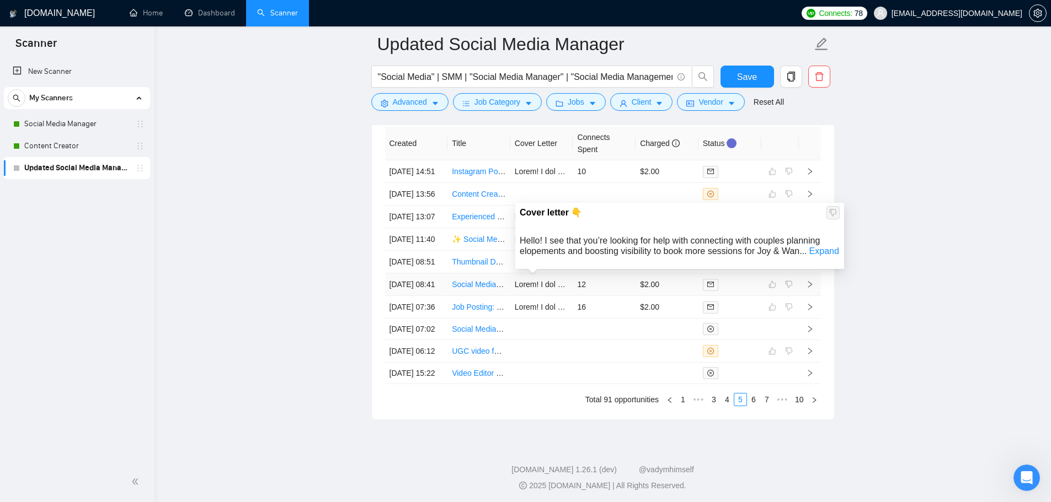
scroll to position [3013, 0]
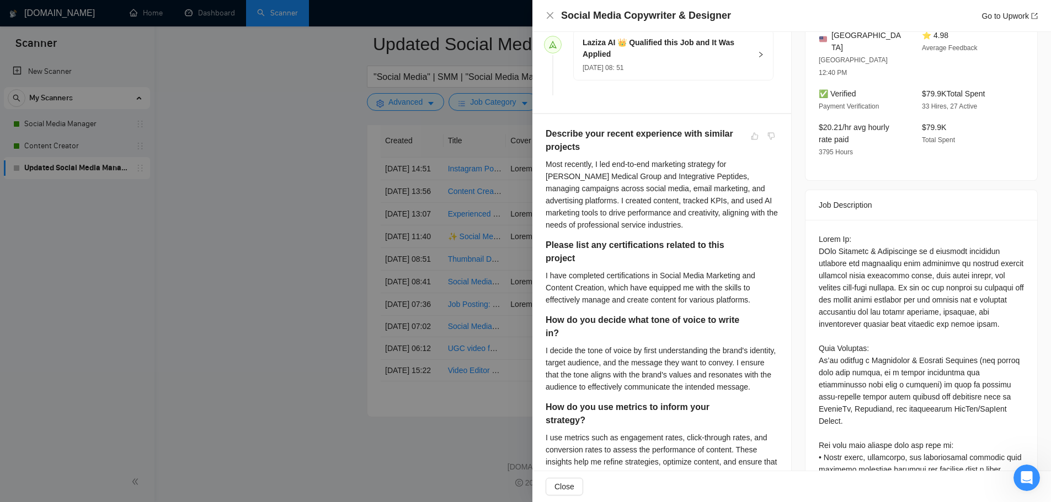
scroll to position [414, 0]
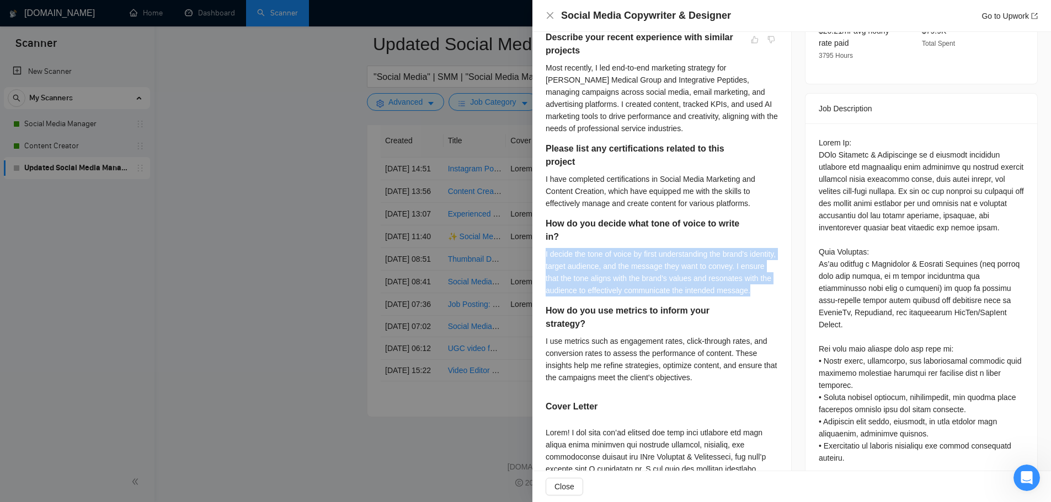
drag, startPoint x: 542, startPoint y: 251, endPoint x: 594, endPoint y: 308, distance: 76.9
click at [594, 308] on div "Describe your recent experience with similar projects Most recently, I led end-…" at bounding box center [661, 456] width 259 height 876
copy div "I decide the tone of voice by first understanding the brand's identity, target …"
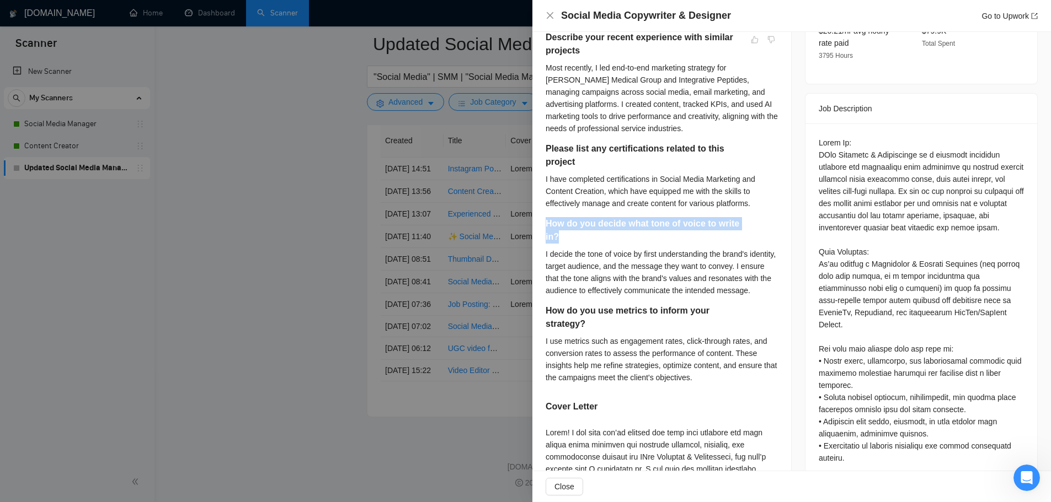
drag, startPoint x: 547, startPoint y: 224, endPoint x: 561, endPoint y: 241, distance: 22.3
click at [561, 241] on h5 "How do you decide what tone of voice to write in?" at bounding box center [643, 230] width 197 height 26
copy h5 "How do you decide what tone of voice to write in?"
click at [337, 116] on div at bounding box center [525, 251] width 1051 height 502
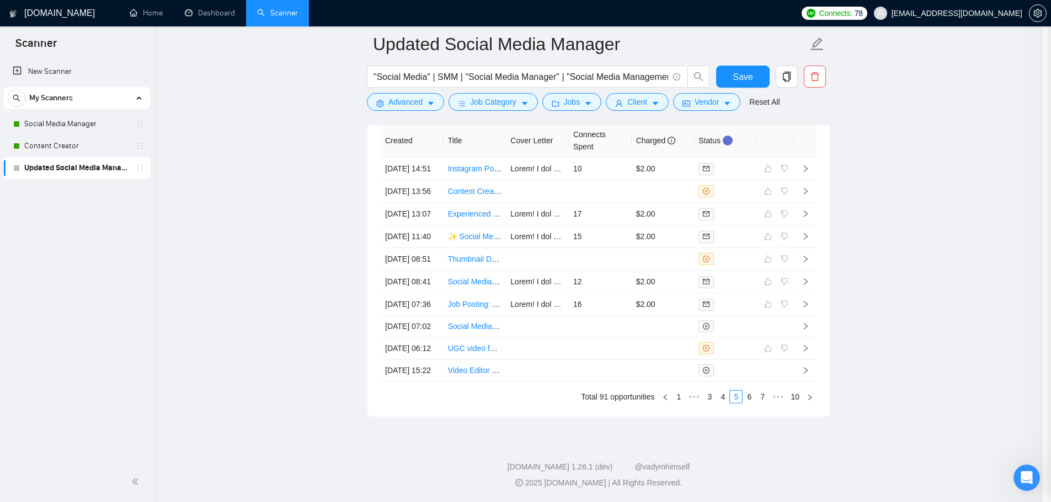
click at [99, 121] on div at bounding box center [525, 251] width 1051 height 502
click at [91, 122] on link "Social Media Manager" at bounding box center [76, 124] width 105 height 22
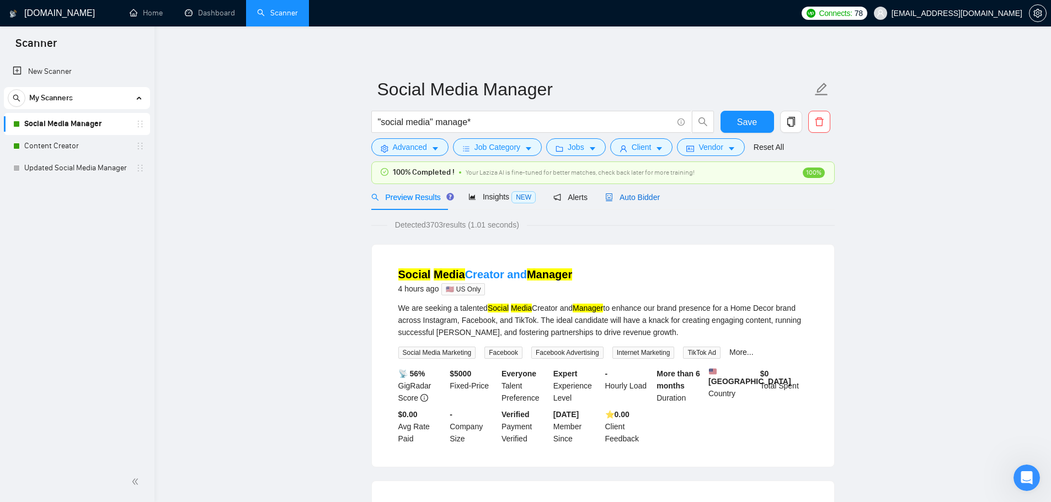
click at [637, 194] on span "Auto Bidder" at bounding box center [632, 197] width 55 height 9
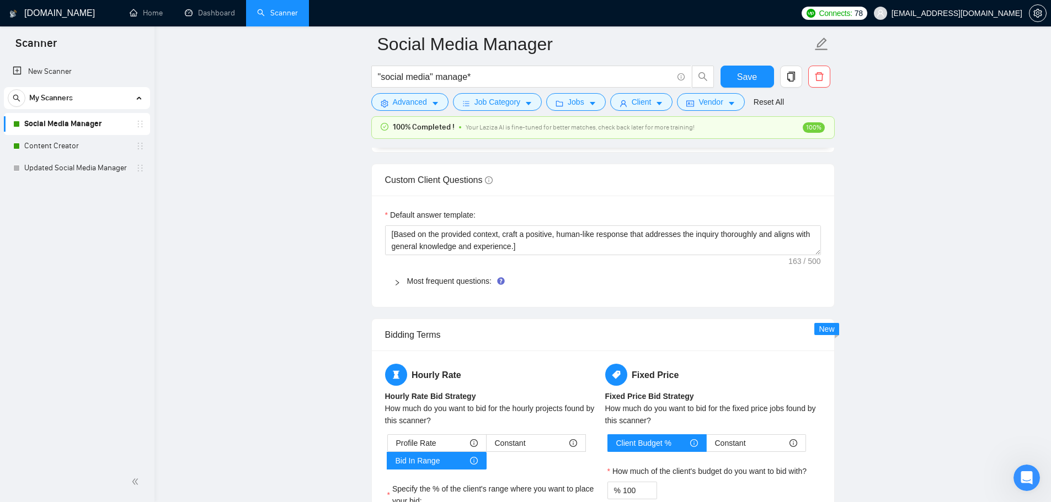
scroll to position [1628, 0]
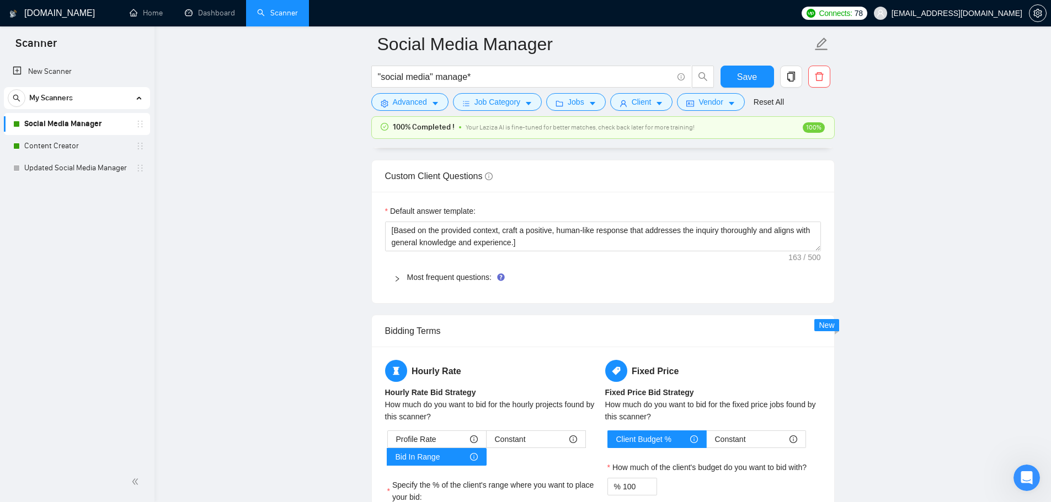
click at [467, 269] on div "Most frequent questions:" at bounding box center [603, 277] width 436 height 25
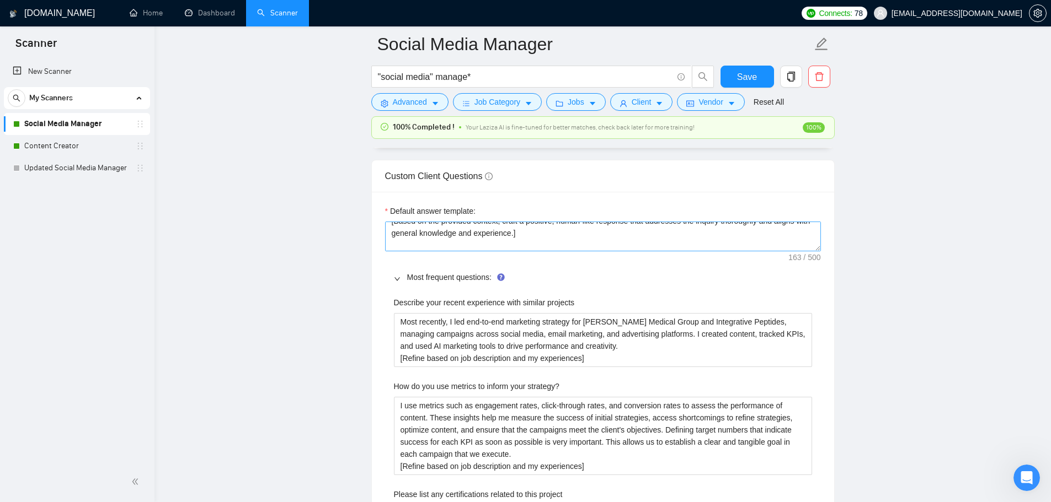
scroll to position [12, 0]
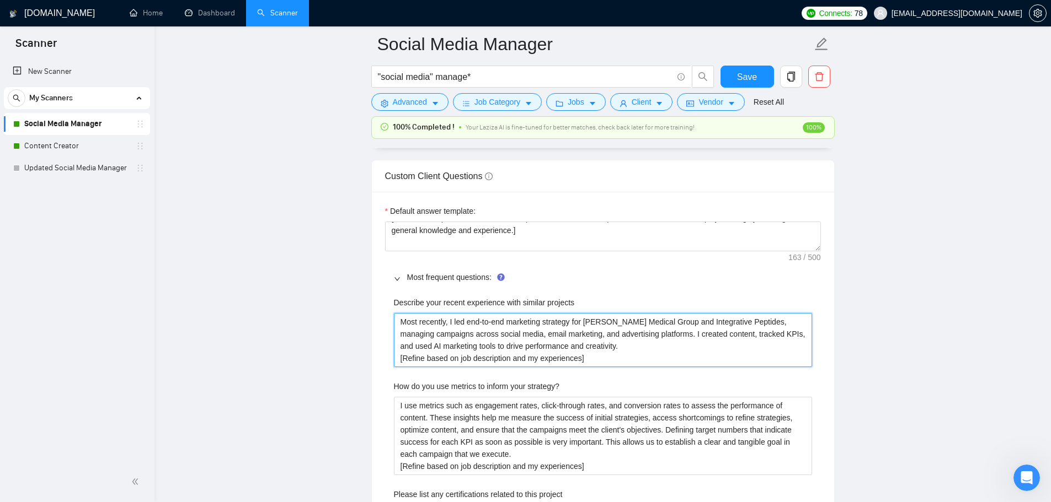
click at [461, 358] on projects "Most recently, I led end-to-end marketing strategy for [PERSON_NAME] Medical Gr…" at bounding box center [603, 340] width 418 height 54
paste projects "the freelancer’s"
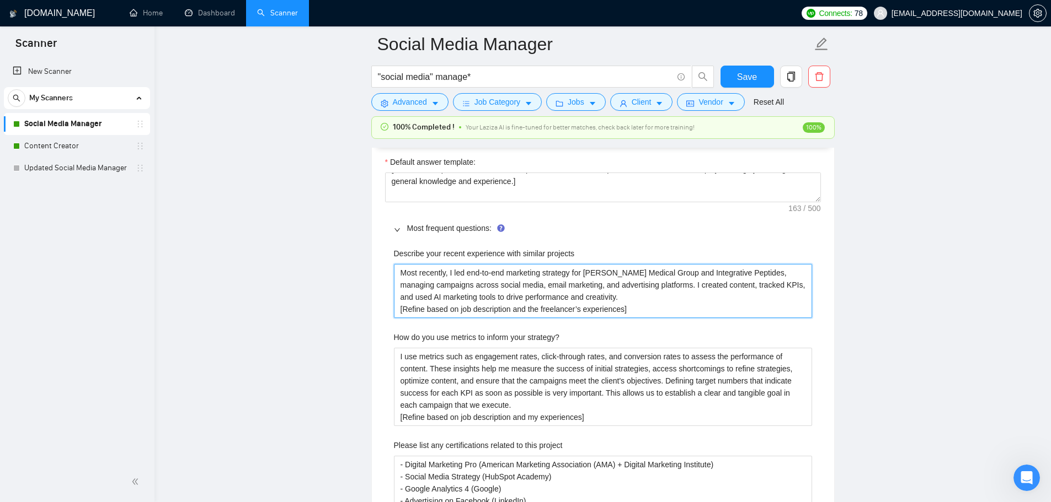
scroll to position [1739, 0]
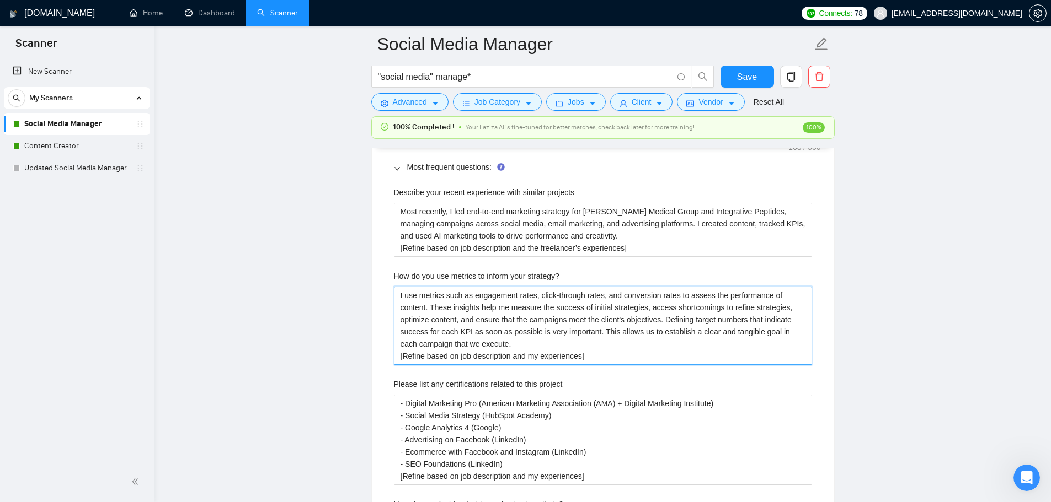
click at [457, 359] on strategy\? "I use metrics such as engagement rates, click-through rates, and conversion rat…" at bounding box center [603, 326] width 418 height 78
paste strategy\? "the freelancer’s"
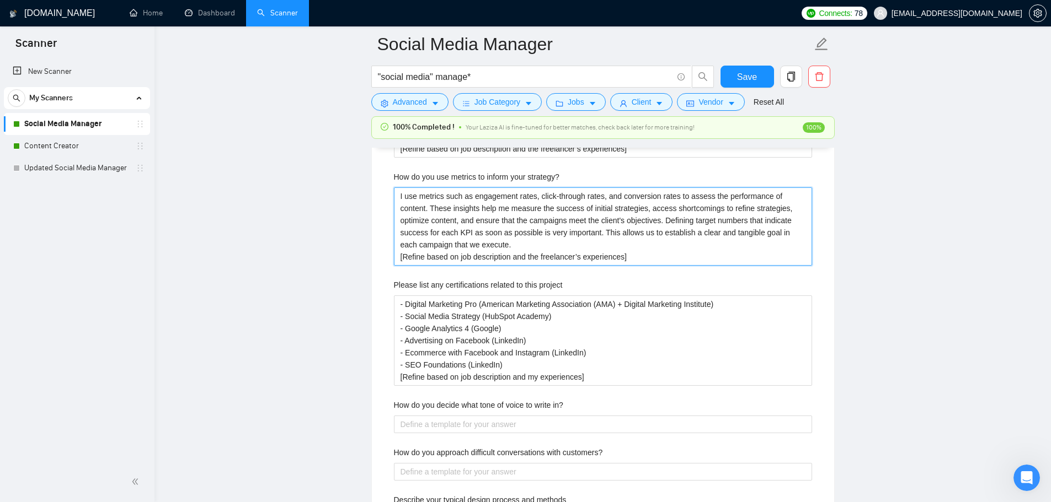
scroll to position [1849, 0]
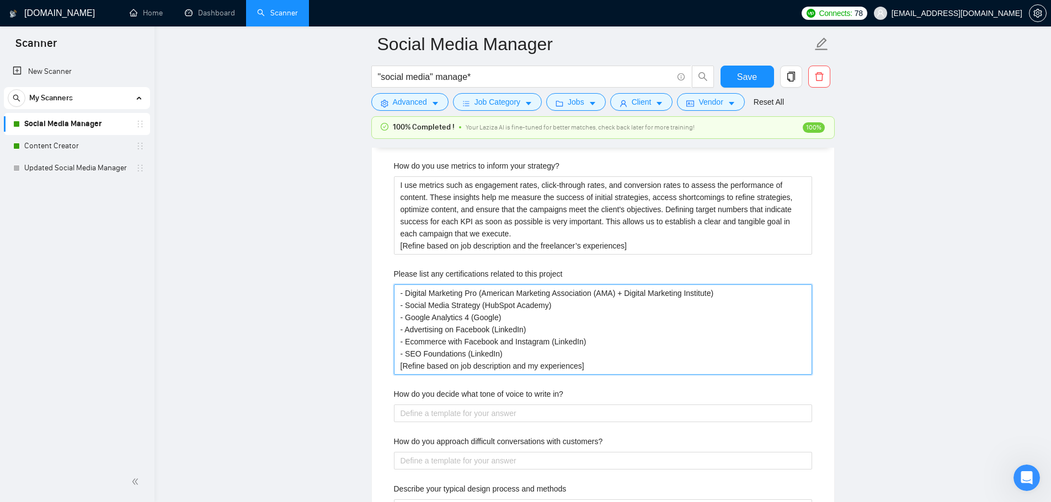
click at [456, 365] on project "- Digital Marketing Pro (American Marketing Association (AMA) + Digital Marketi…" at bounding box center [603, 330] width 418 height 90
paste project "the freelancer’s"
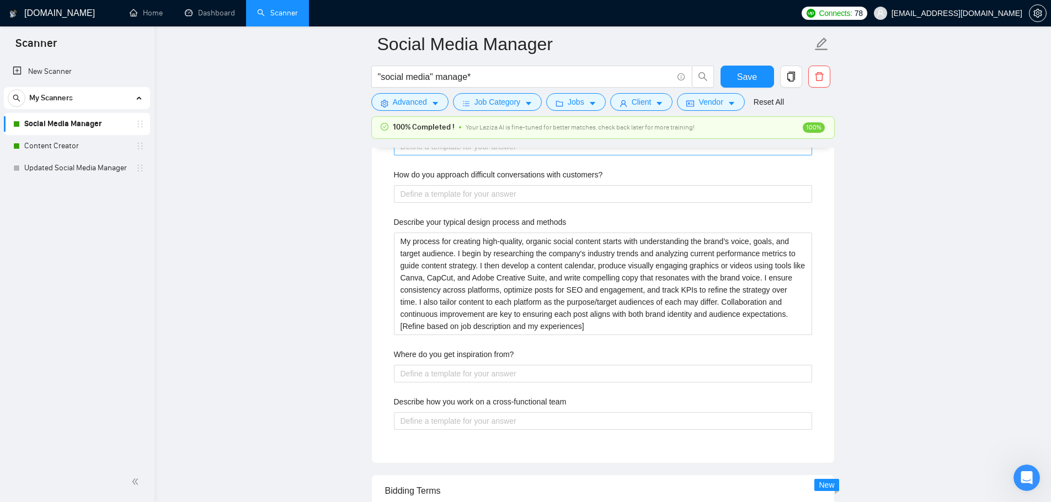
scroll to position [2125, 0]
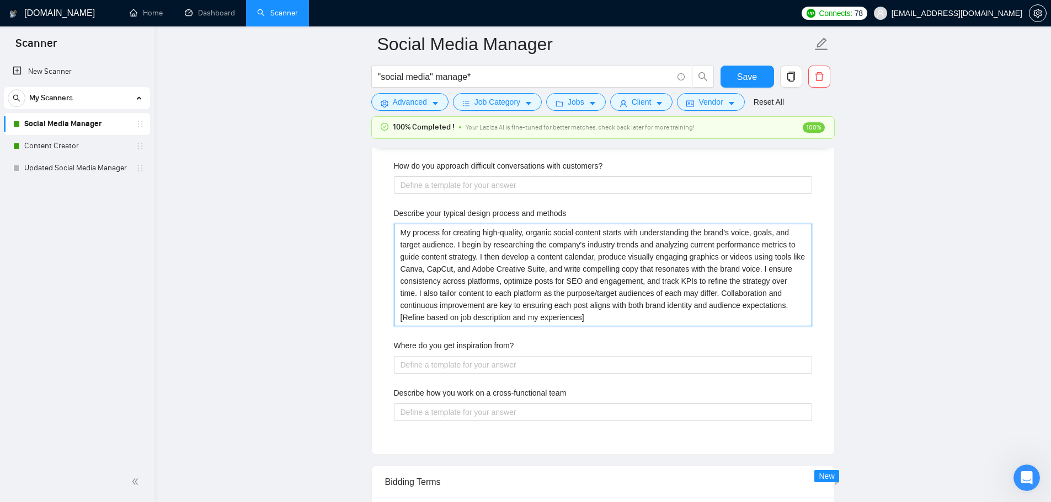
click at [470, 319] on methods "My process for creating high-quality, organic social content starts with unders…" at bounding box center [603, 275] width 418 height 103
paste methods "the freelancer’s"
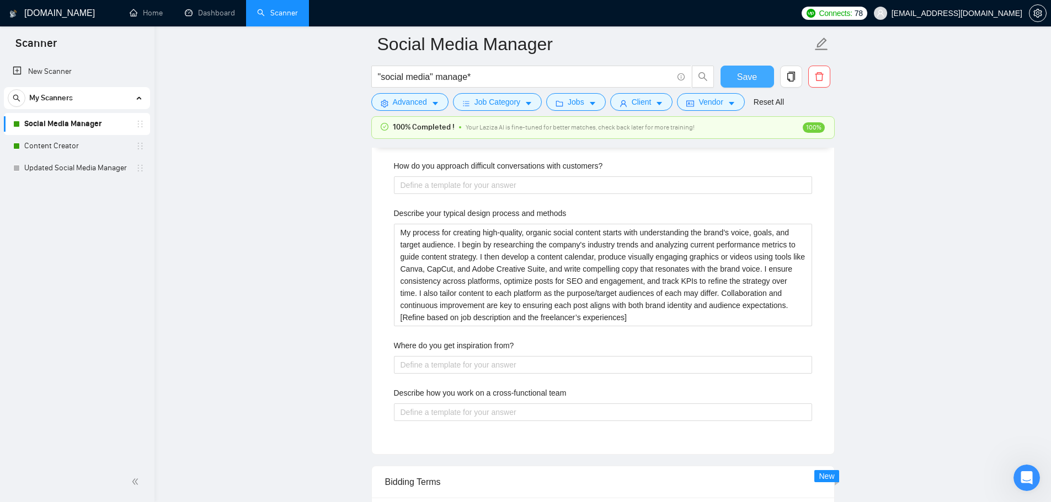
click at [754, 76] on span "Save" at bounding box center [747, 77] width 20 height 14
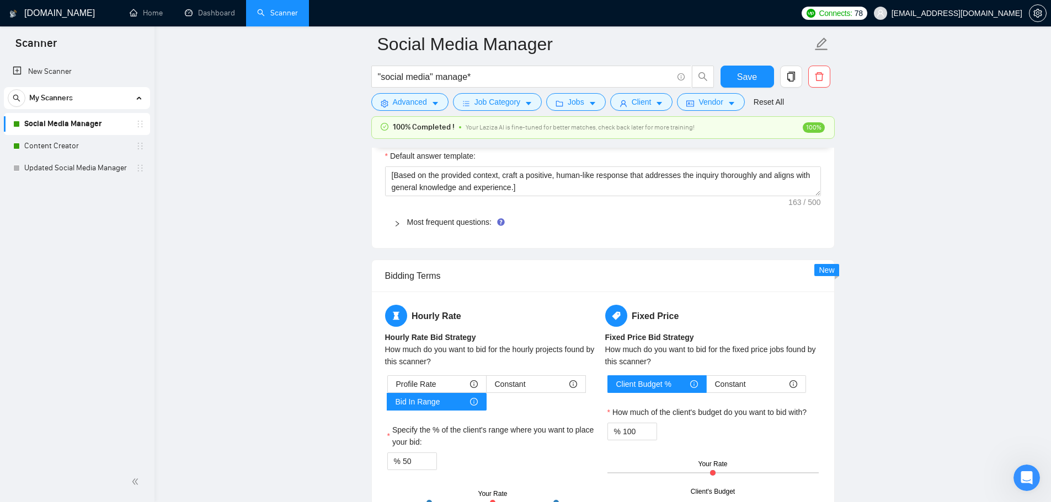
scroll to position [1518, 0]
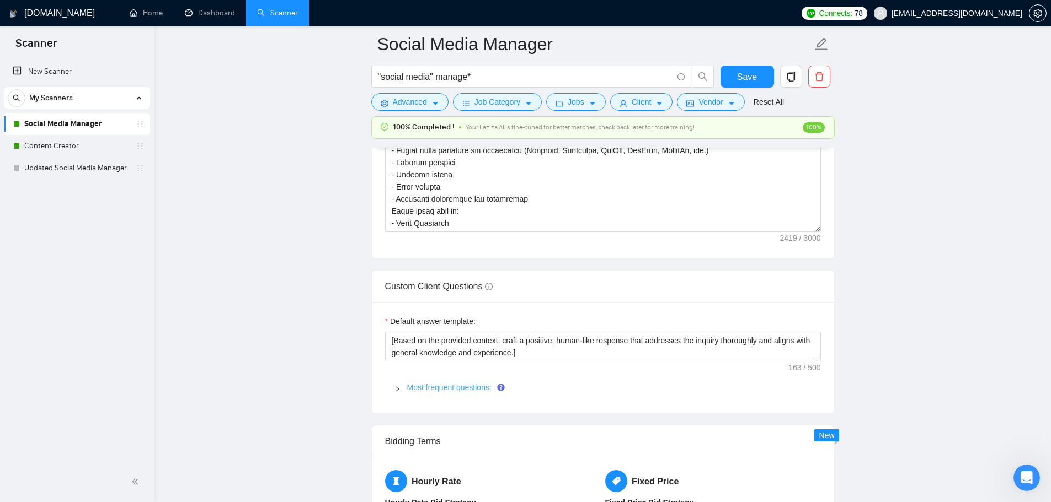
click at [444, 385] on link "Most frequent questions:" at bounding box center [449, 387] width 84 height 9
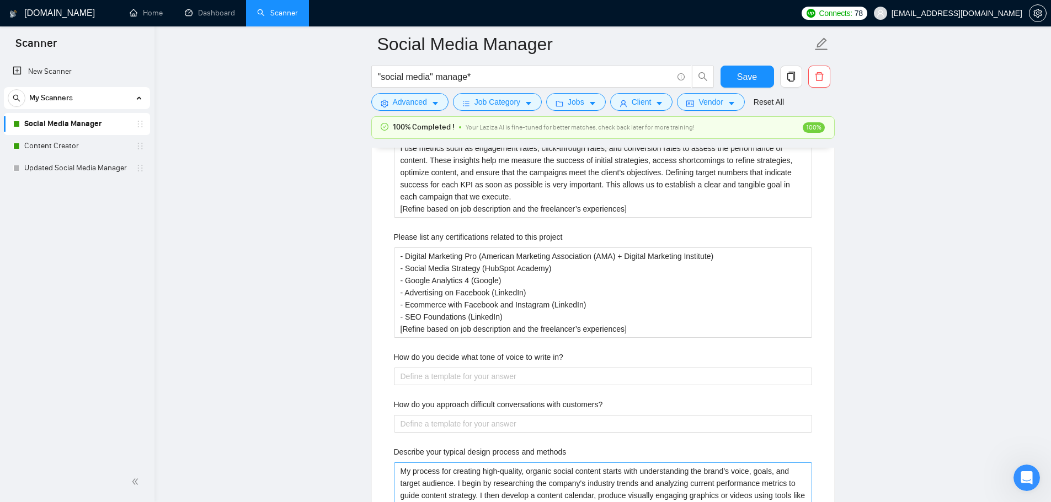
scroll to position [2015, 0]
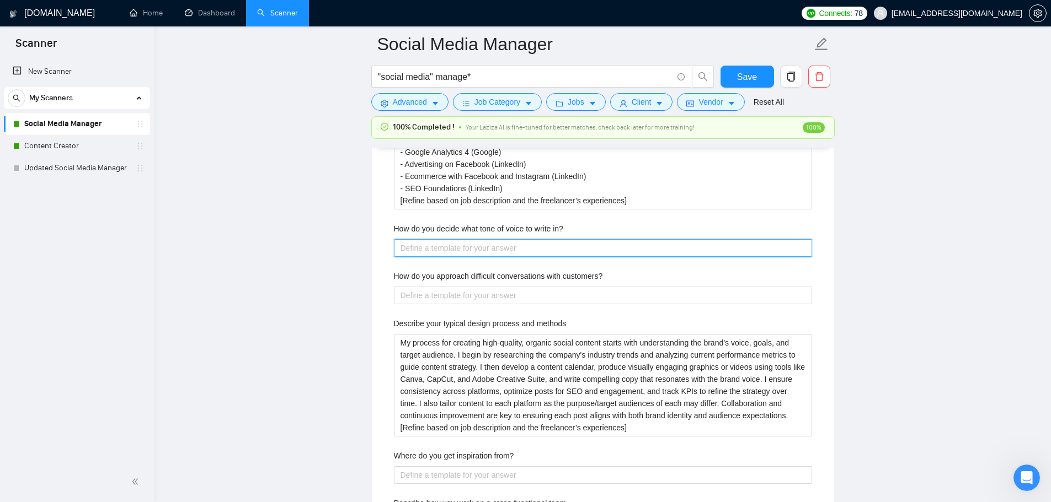
click at [453, 246] on in\? "How do you decide what tone of voice to write in?" at bounding box center [603, 248] width 418 height 18
paste in\? "I decide the tone of voice by first understanding the brand's identity, target …"
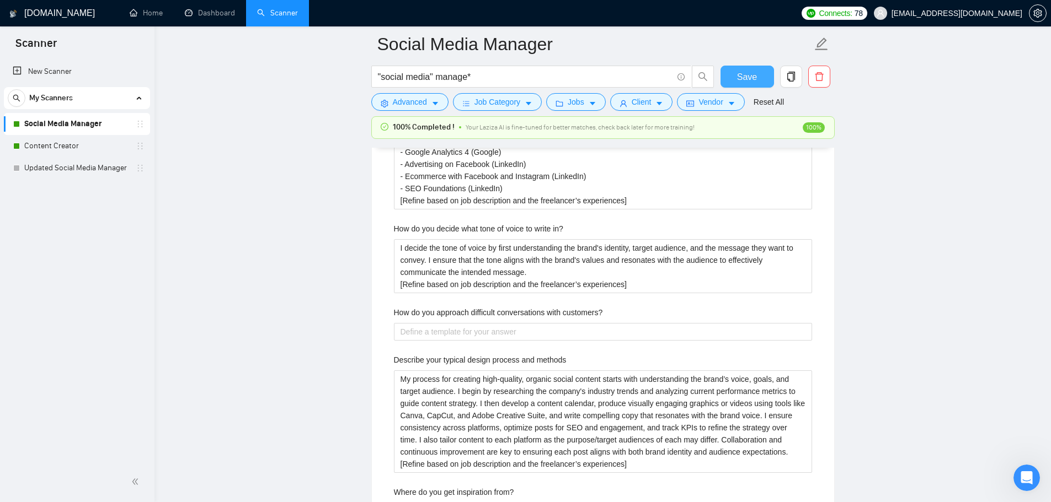
click at [739, 80] on span "Save" at bounding box center [747, 77] width 20 height 14
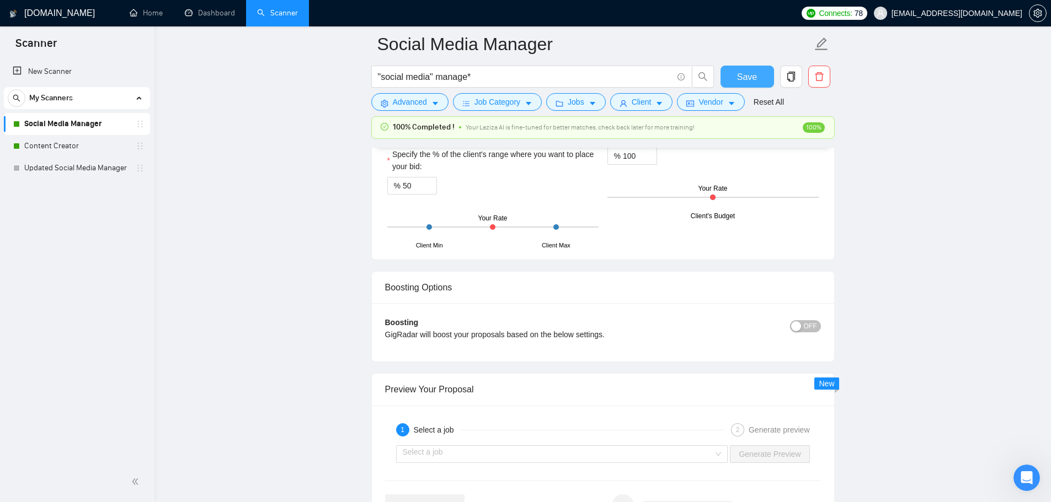
scroll to position [1628, 0]
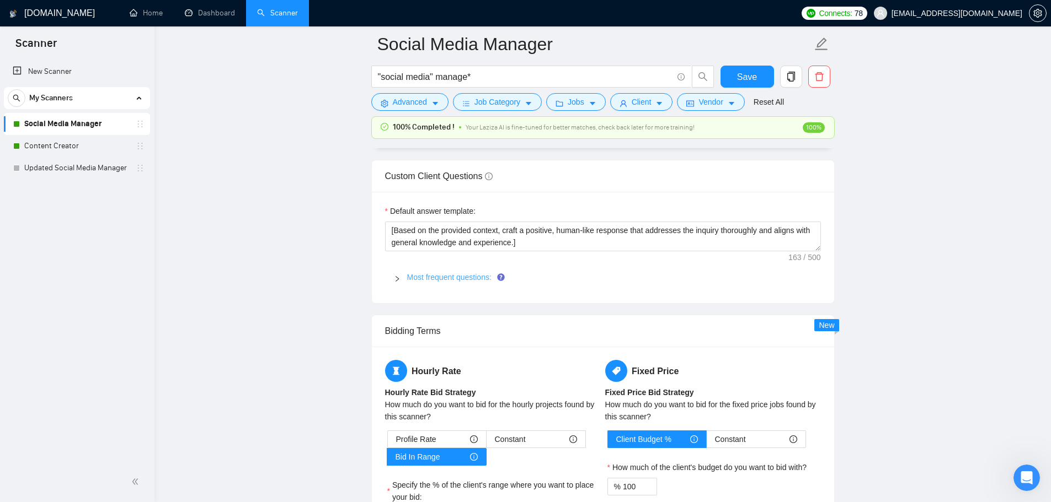
click at [414, 281] on link "Most frequent questions:" at bounding box center [449, 277] width 84 height 9
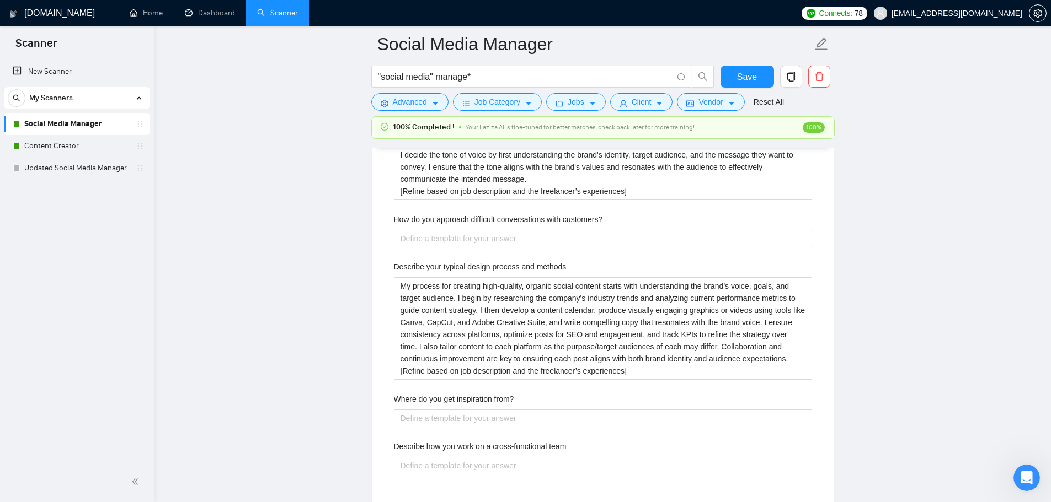
scroll to position [2125, 0]
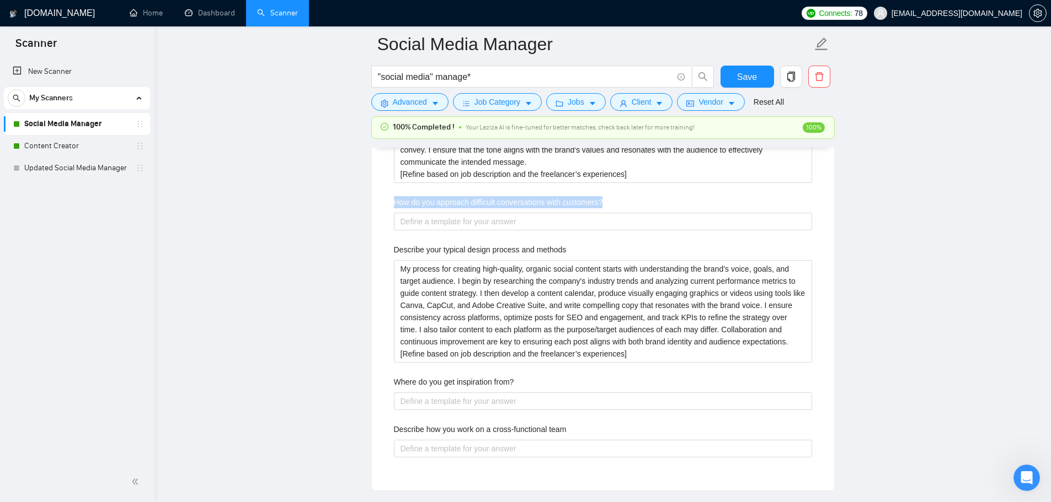
drag, startPoint x: 393, startPoint y: 203, endPoint x: 606, endPoint y: 203, distance: 212.9
click at [606, 203] on div "How do you approach difficult conversations with customers?" at bounding box center [603, 204] width 418 height 17
copy label "How do you approach difficult conversations with customers?"
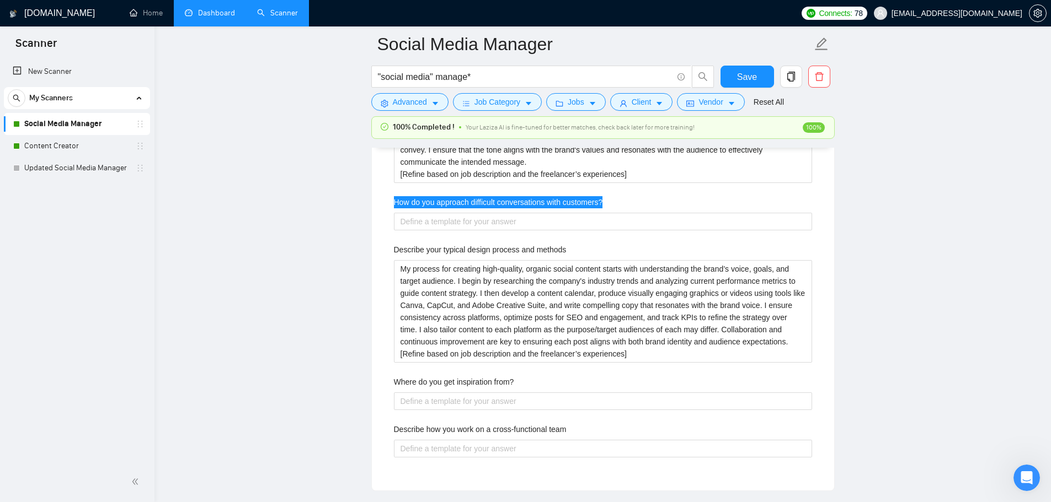
click at [211, 13] on link "Dashboard" at bounding box center [210, 12] width 50 height 9
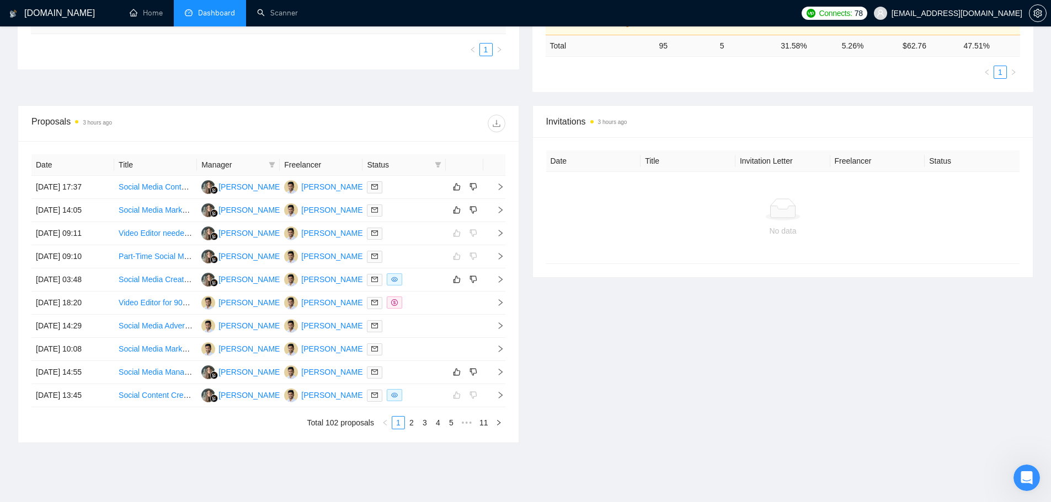
scroll to position [337, 0]
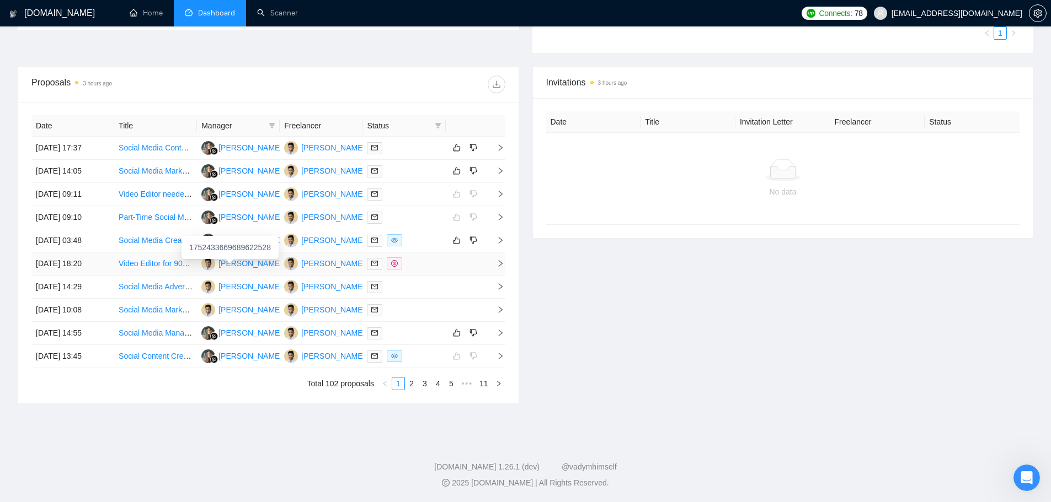
click at [254, 264] on div "[PERSON_NAME]" at bounding box center [249, 264] width 63 height 12
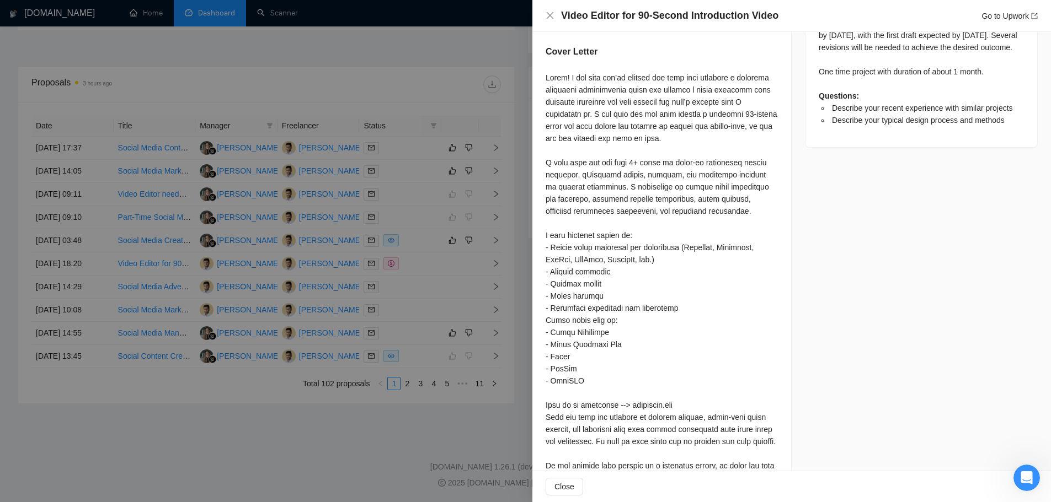
scroll to position [622, 0]
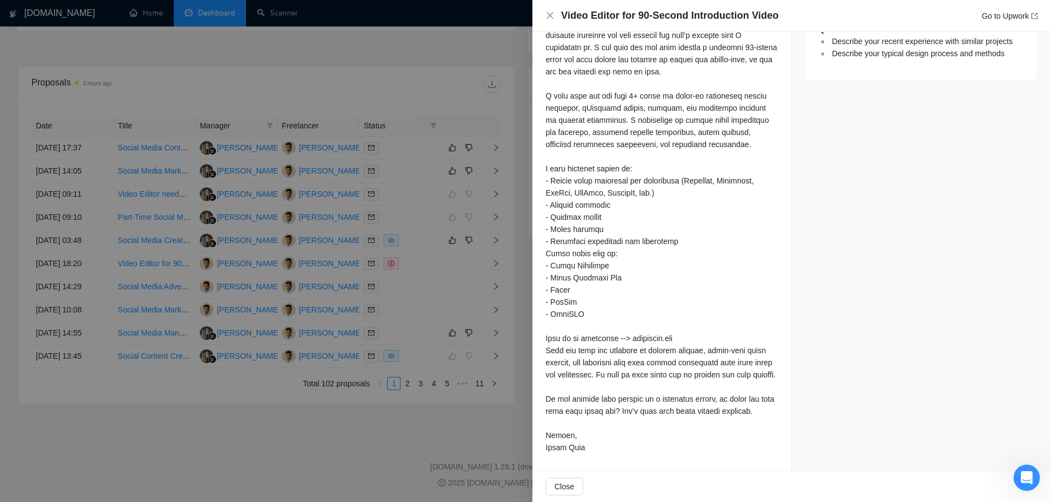
click at [287, 430] on div at bounding box center [525, 251] width 1051 height 502
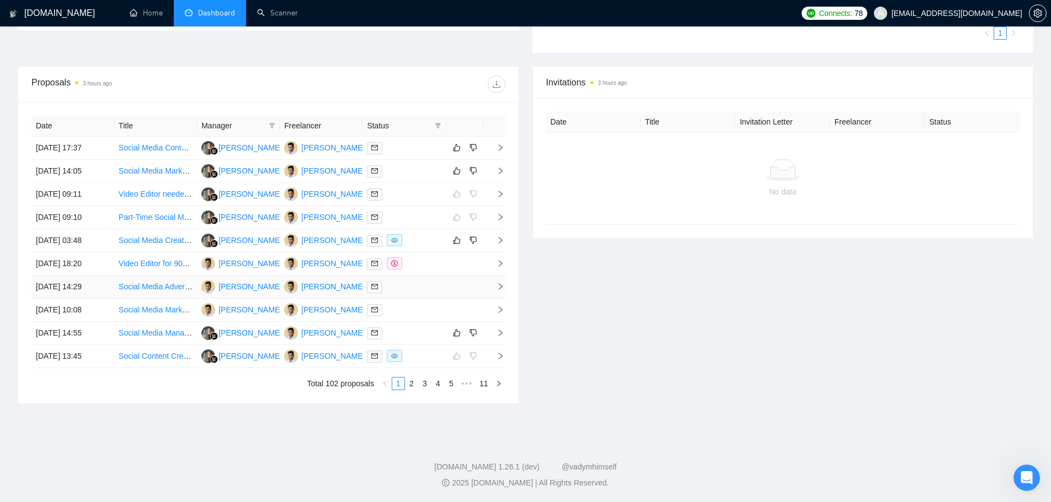
click at [265, 286] on td "[PERSON_NAME]" at bounding box center [238, 287] width 83 height 23
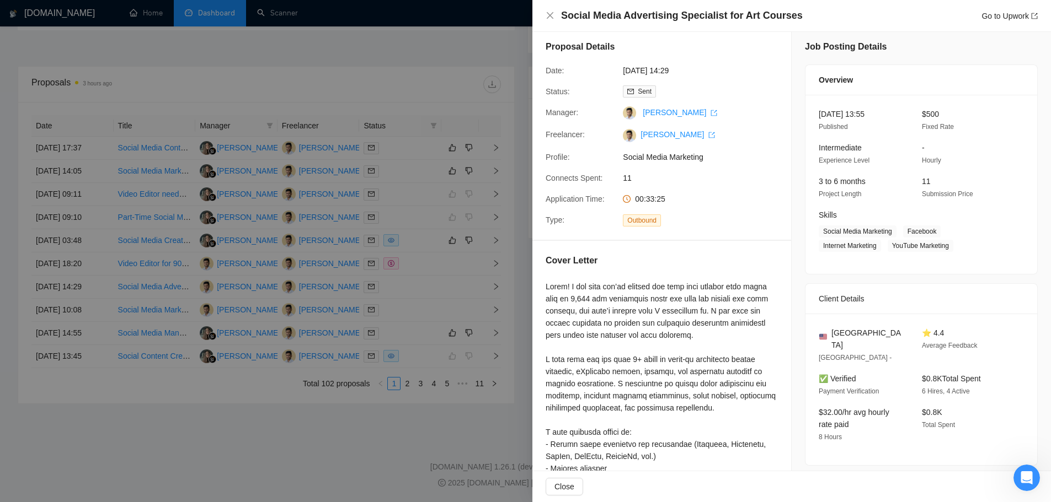
scroll to position [0, 0]
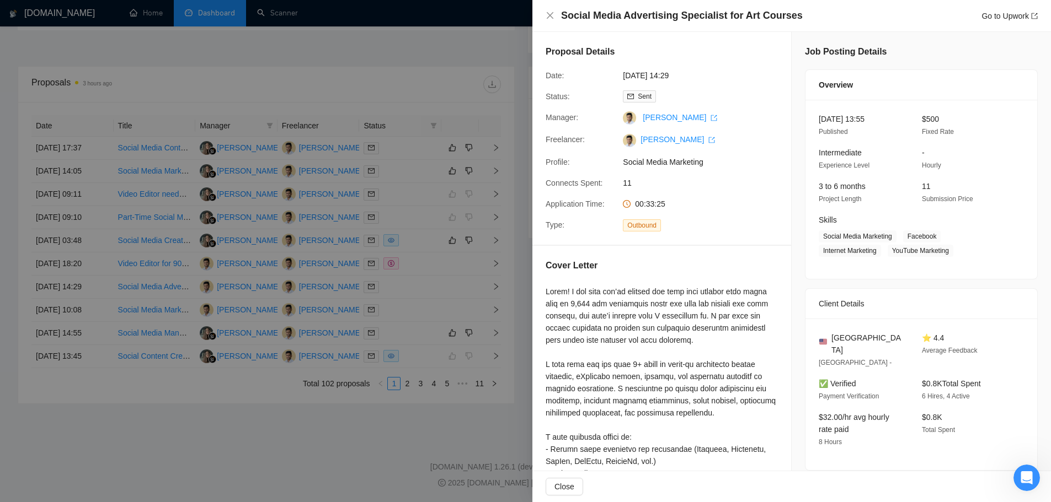
click at [242, 306] on div at bounding box center [525, 251] width 1051 height 502
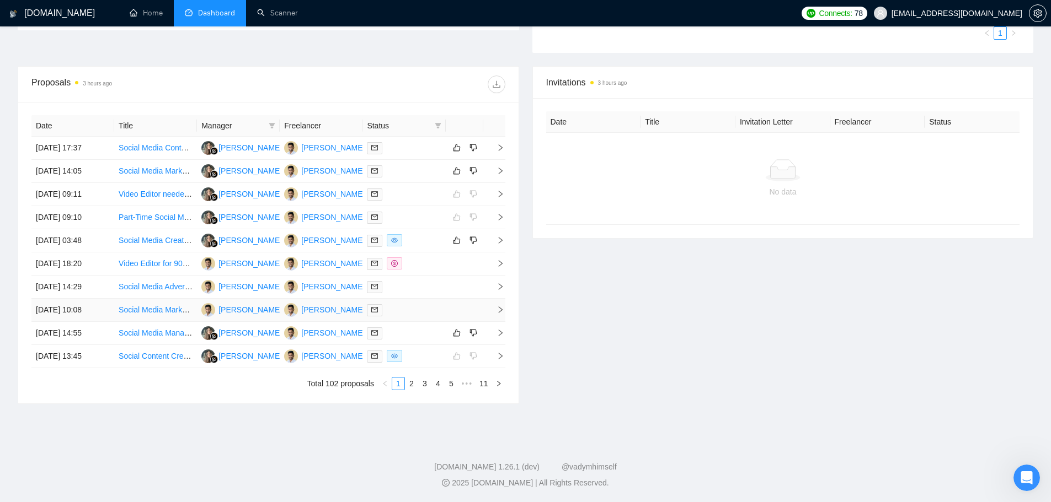
click at [262, 310] on td "[PERSON_NAME]" at bounding box center [238, 310] width 83 height 23
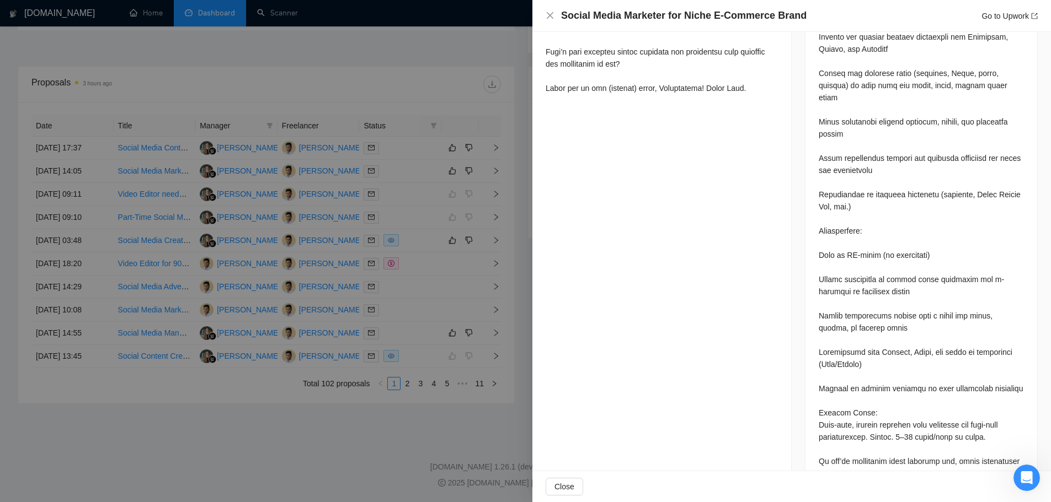
scroll to position [629, 0]
click at [287, 443] on div at bounding box center [525, 251] width 1051 height 502
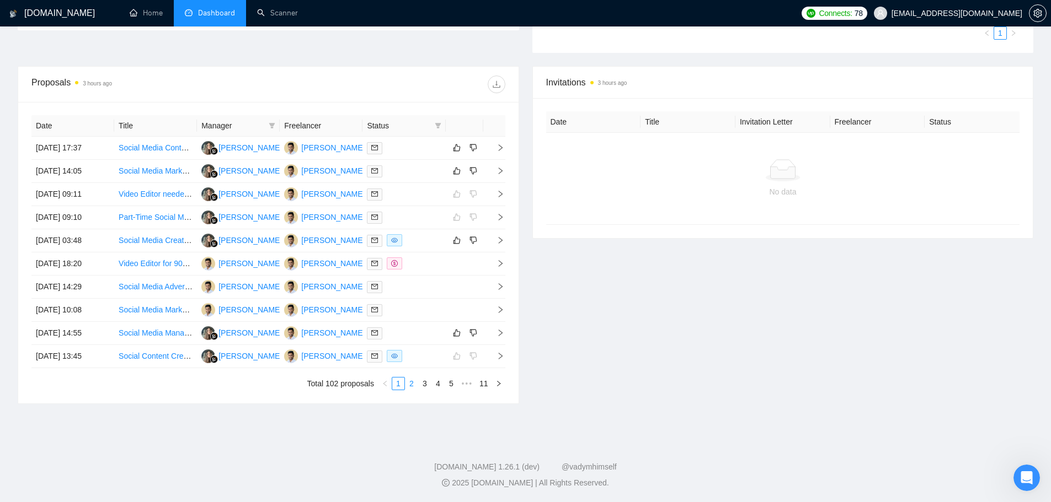
click at [415, 386] on link "2" at bounding box center [411, 384] width 12 height 12
click at [422, 381] on link "3" at bounding box center [425, 384] width 12 height 12
click at [439, 384] on link "4" at bounding box center [438, 384] width 12 height 12
click at [453, 385] on link "6" at bounding box center [451, 384] width 12 height 12
click at [411, 389] on link "5" at bounding box center [411, 384] width 12 height 12
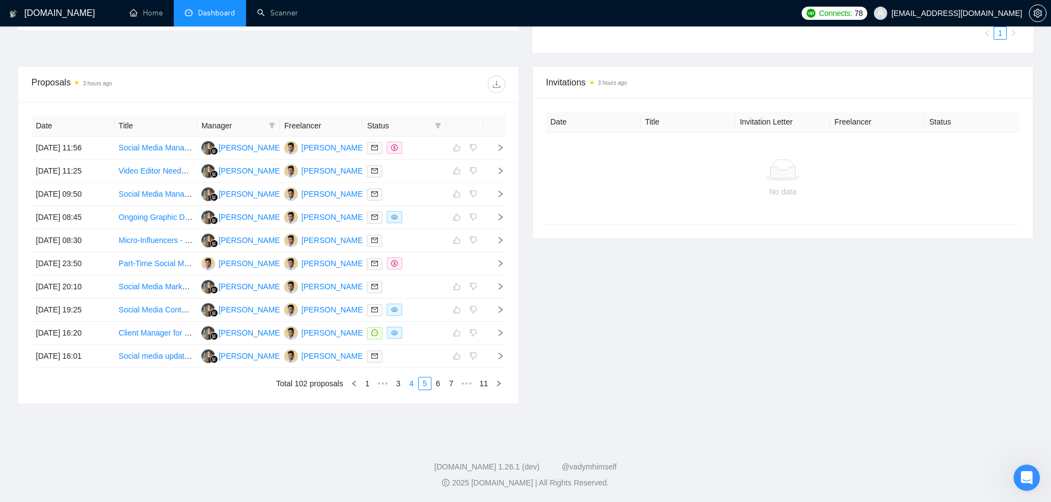
click at [414, 388] on link "4" at bounding box center [411, 384] width 12 height 12
click at [428, 387] on link "4" at bounding box center [425, 384] width 12 height 12
click at [436, 387] on link "5" at bounding box center [438, 384] width 12 height 12
click at [264, 267] on td "[PERSON_NAME]" at bounding box center [238, 264] width 83 height 23
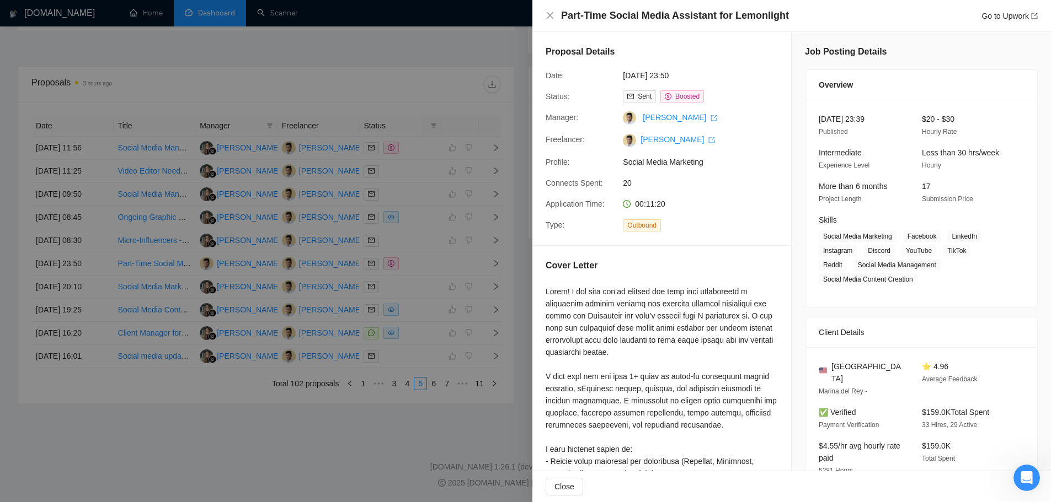
click at [325, 426] on div at bounding box center [525, 251] width 1051 height 502
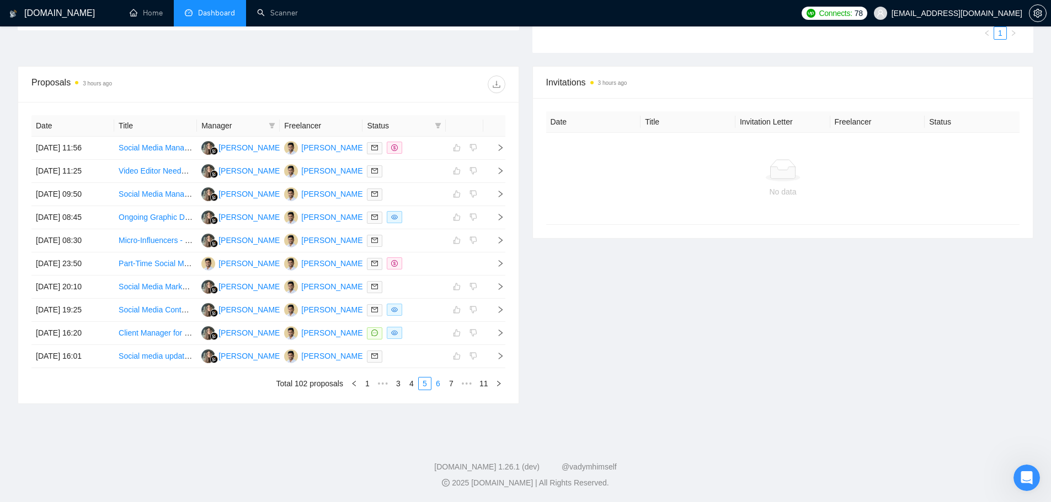
click at [438, 384] on link "6" at bounding box center [438, 384] width 12 height 12
click at [272, 338] on td "[PERSON_NAME]" at bounding box center [238, 333] width 83 height 23
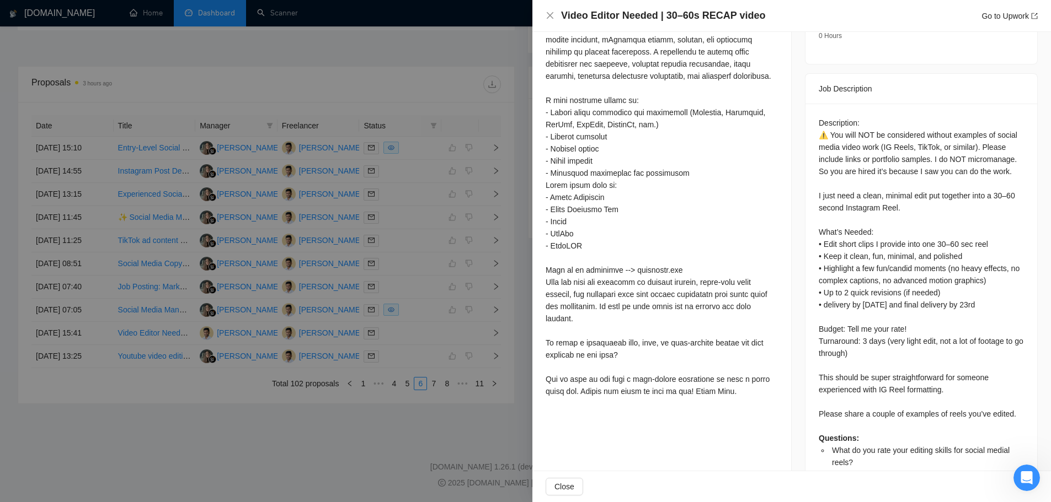
scroll to position [438, 0]
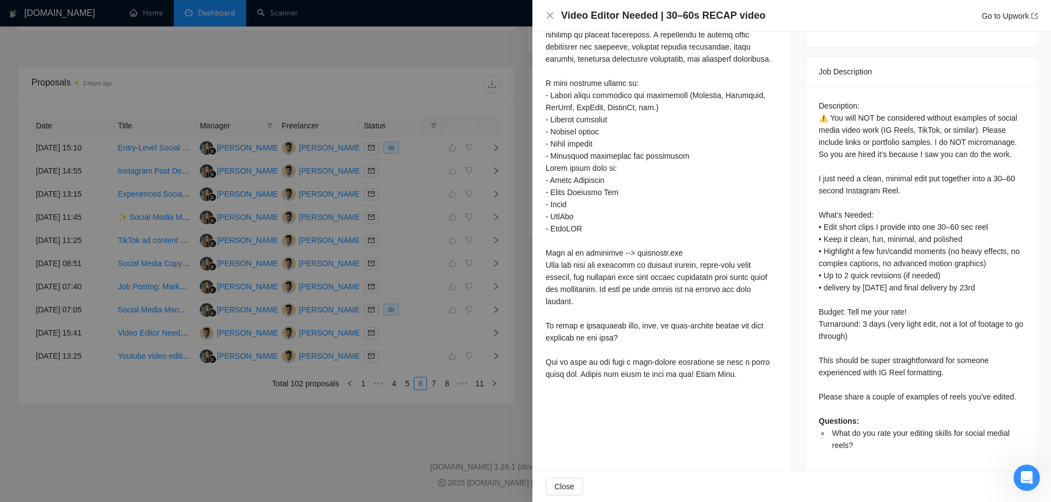
click at [286, 430] on div at bounding box center [525, 251] width 1051 height 502
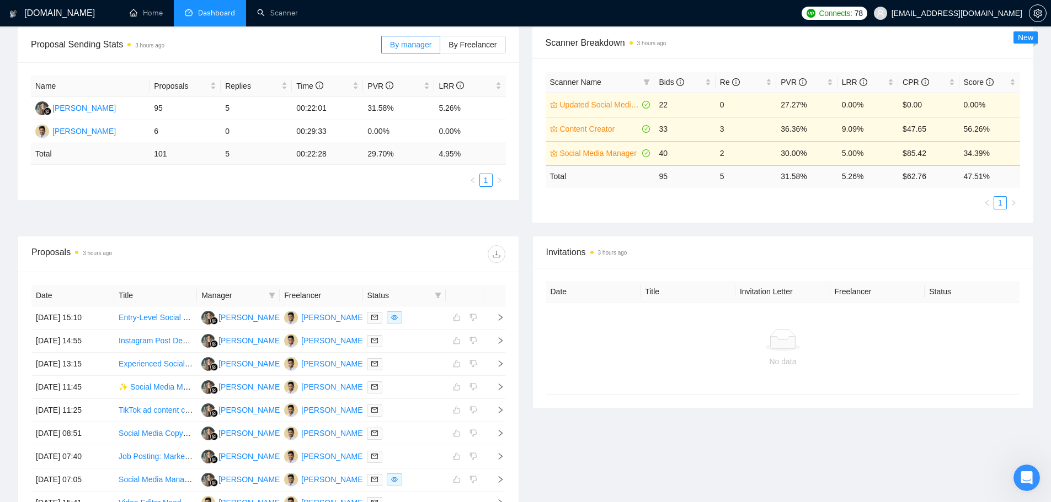
scroll to position [61, 0]
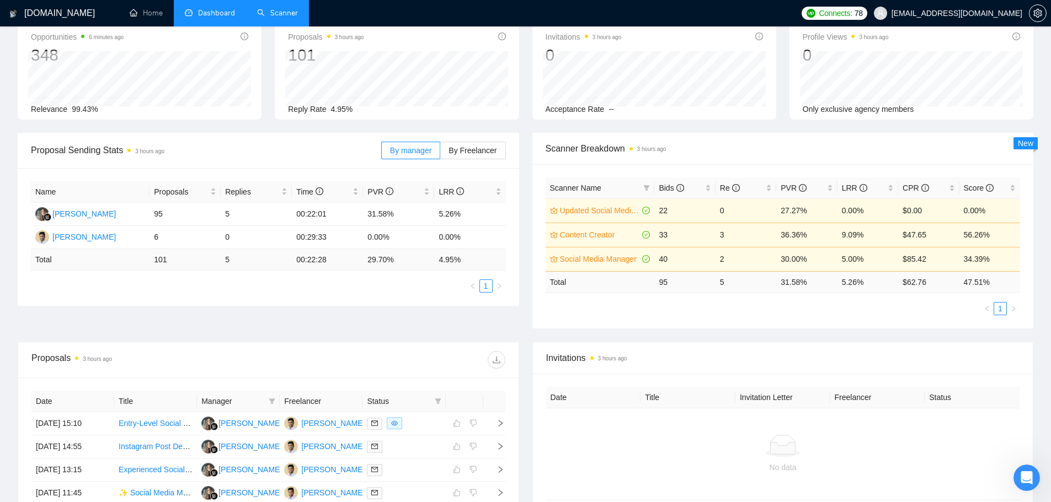
click at [292, 15] on link "Scanner" at bounding box center [277, 12] width 41 height 9
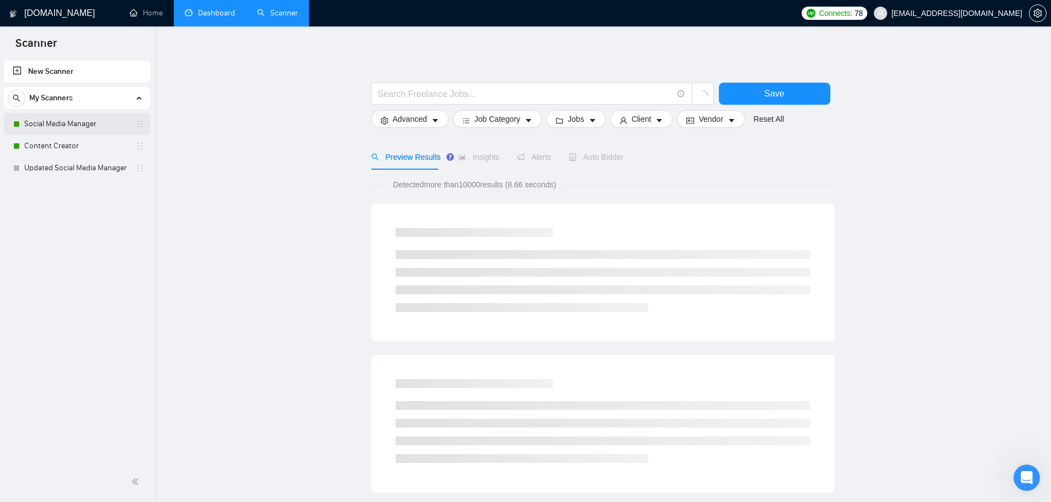
click at [82, 131] on link "Social Media Manager" at bounding box center [76, 124] width 105 height 22
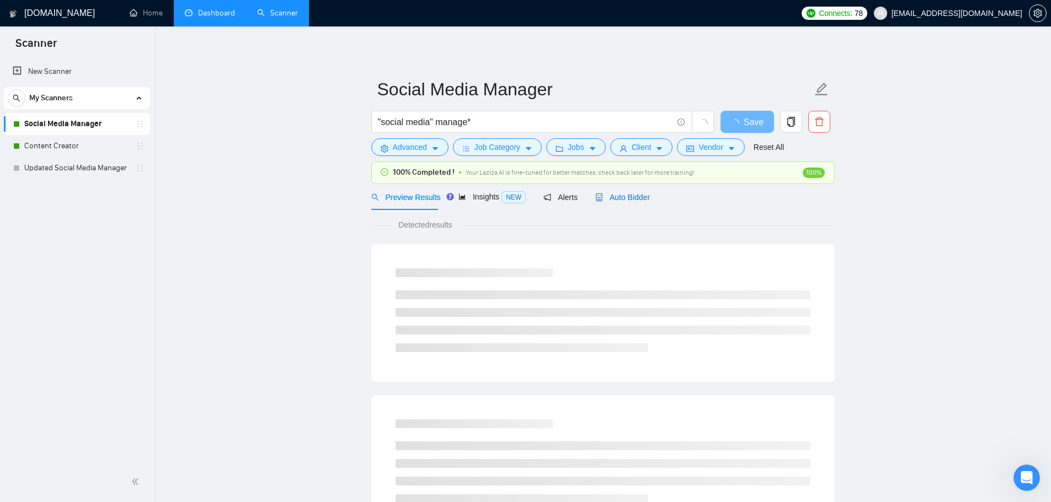
click at [618, 199] on span "Auto Bidder" at bounding box center [622, 197] width 55 height 9
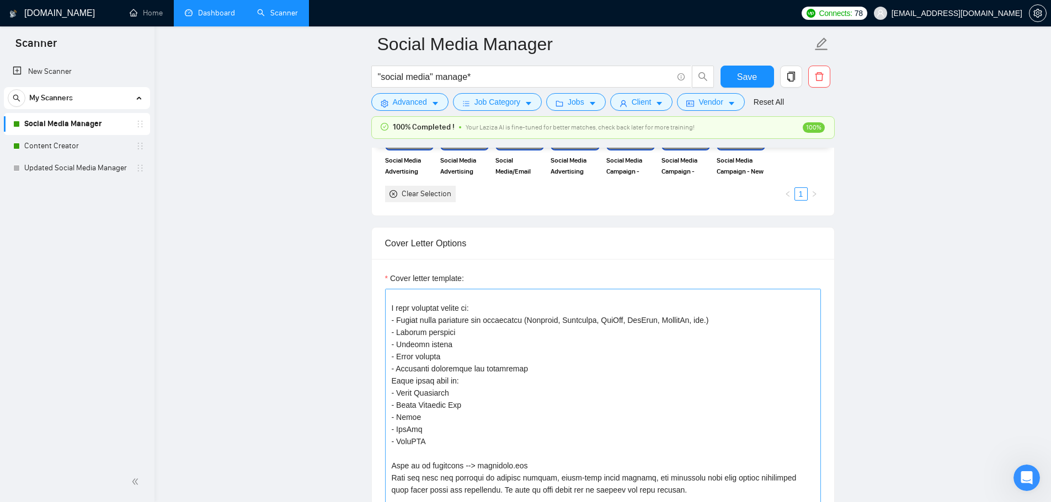
scroll to position [243, 0]
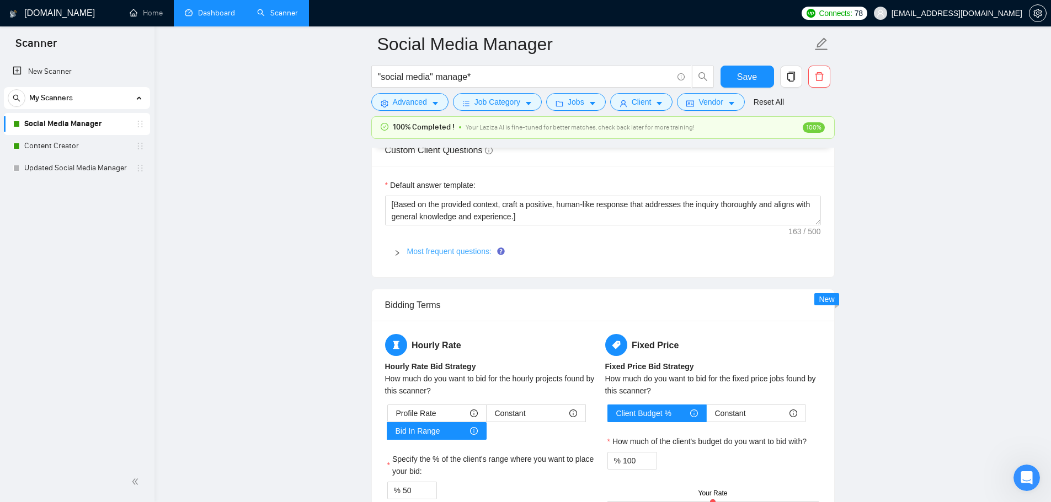
click at [454, 250] on link "Most frequent questions:" at bounding box center [449, 251] width 84 height 9
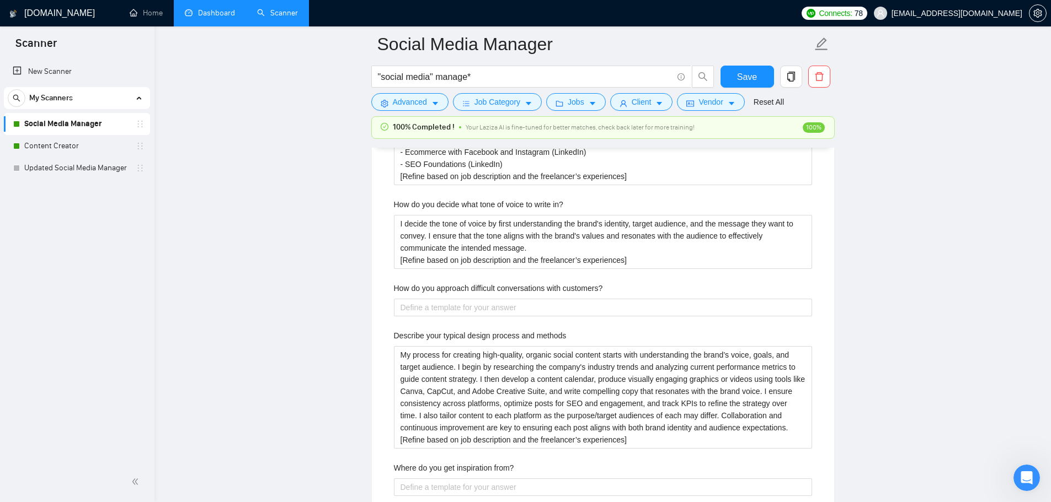
scroll to position [2040, 0]
click at [426, 305] on customers\? "How do you approach difficult conversations with customers?" at bounding box center [603, 306] width 418 height 18
paste customers\? "I approach difficult conversations with empathy and active listening, ensuring …"
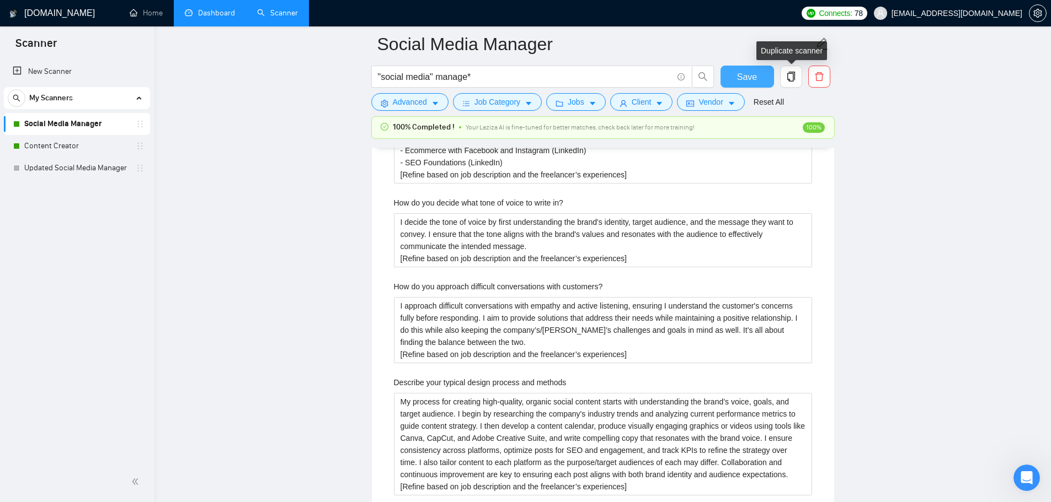
click at [759, 78] on button "Save" at bounding box center [746, 77] width 53 height 22
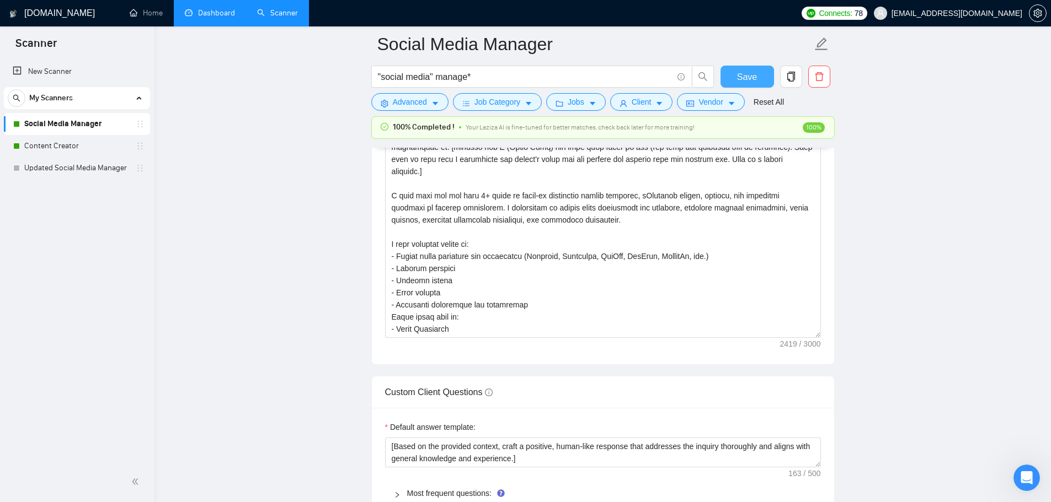
scroll to position [1710, 0]
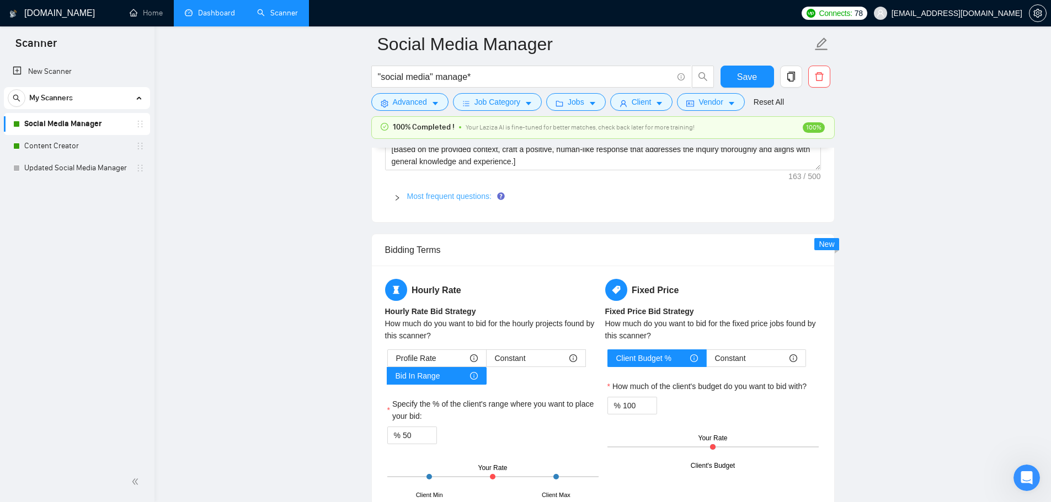
click at [437, 197] on link "Most frequent questions:" at bounding box center [449, 196] width 84 height 9
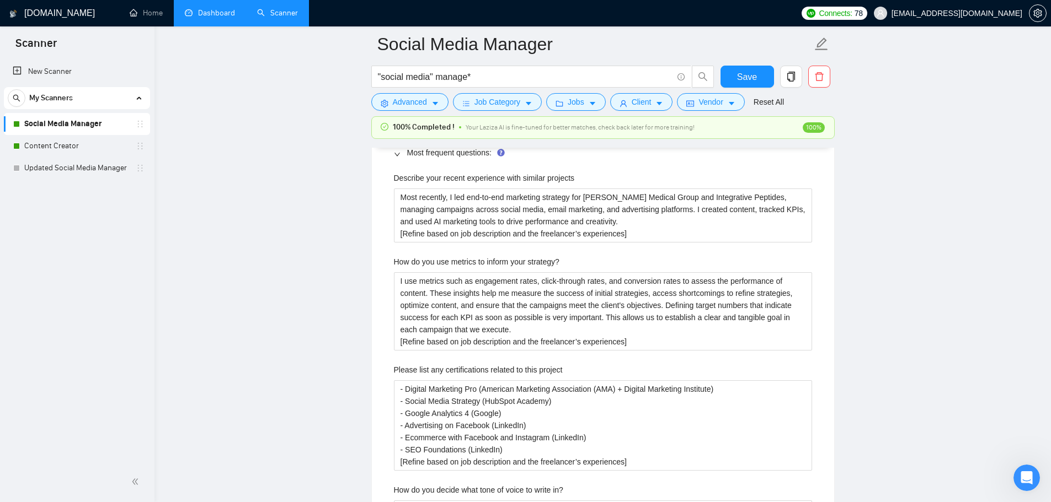
scroll to position [1654, 0]
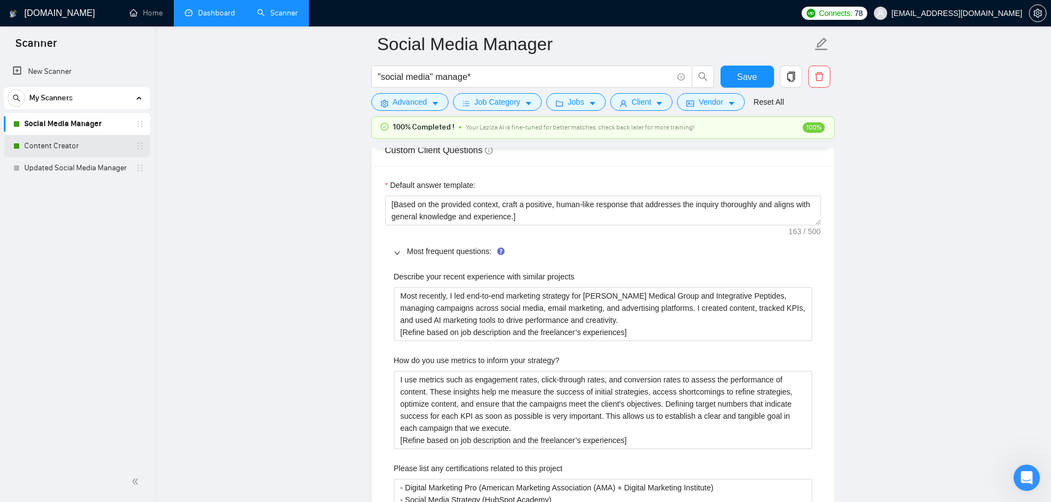
click at [77, 144] on link "Content Creator" at bounding box center [76, 146] width 105 height 22
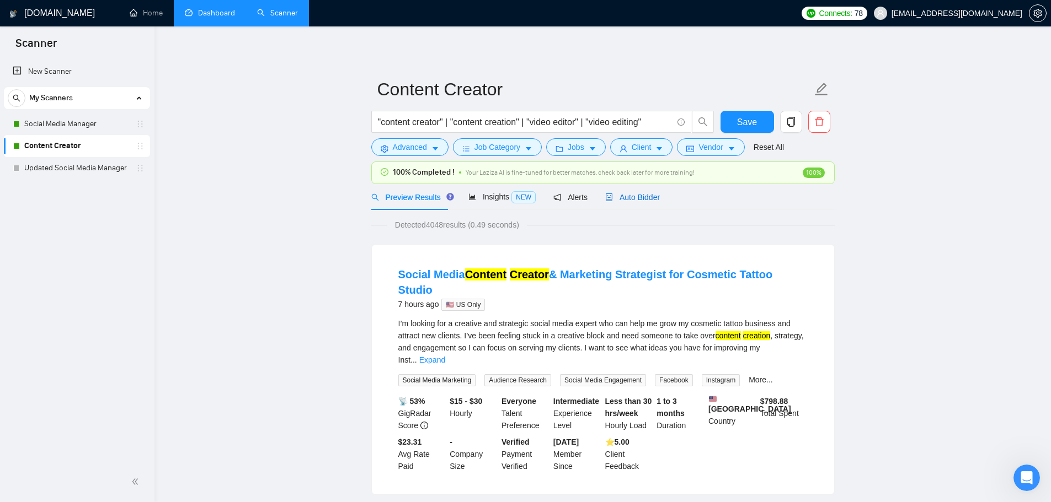
click at [653, 197] on span "Auto Bidder" at bounding box center [632, 197] width 55 height 9
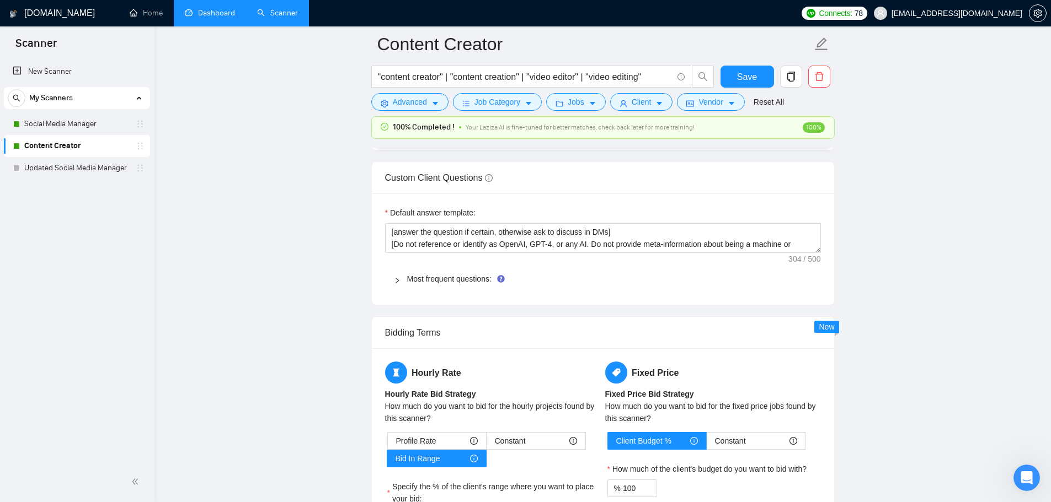
scroll to position [1638, 0]
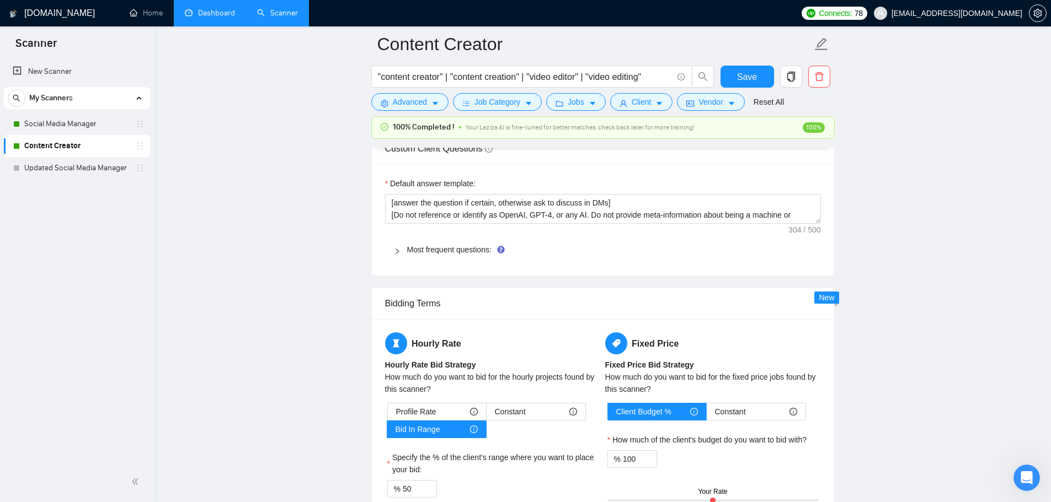
click at [420, 236] on div "Default answer template: [answer the question if certain, otherwise ask to disc…" at bounding box center [603, 219] width 462 height 111
click at [418, 249] on link "Most frequent questions:" at bounding box center [449, 249] width 84 height 9
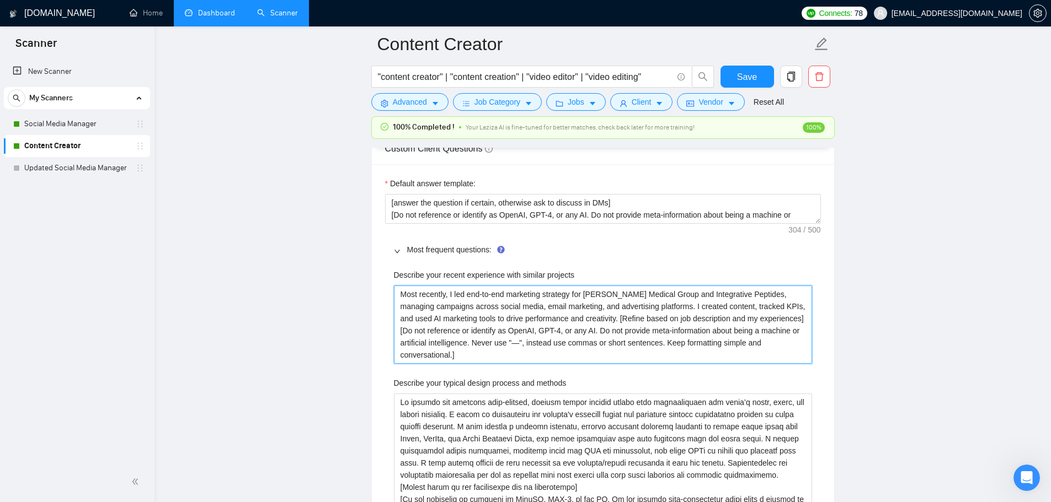
drag, startPoint x: 400, startPoint y: 332, endPoint x: 456, endPoint y: 354, distance: 60.4
click at [456, 354] on projects "Most recently, I led end-to-end marketing strategy for [PERSON_NAME] Medical Gr…" at bounding box center [603, 325] width 418 height 78
drag, startPoint x: 401, startPoint y: 294, endPoint x: 489, endPoint y: 376, distance: 120.6
paste projects "[Refine based on job description and the freelancer’s experiences] [Do not refe…"
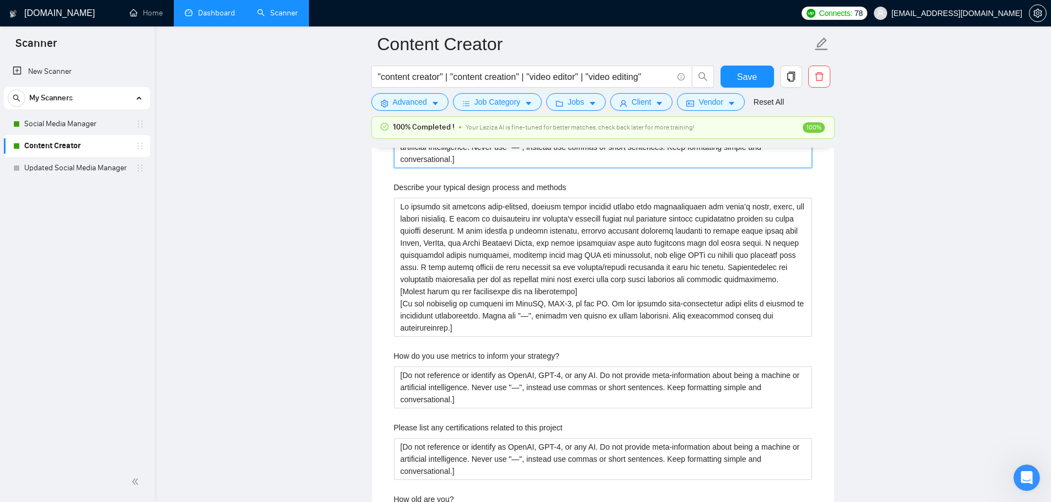
scroll to position [1859, 0]
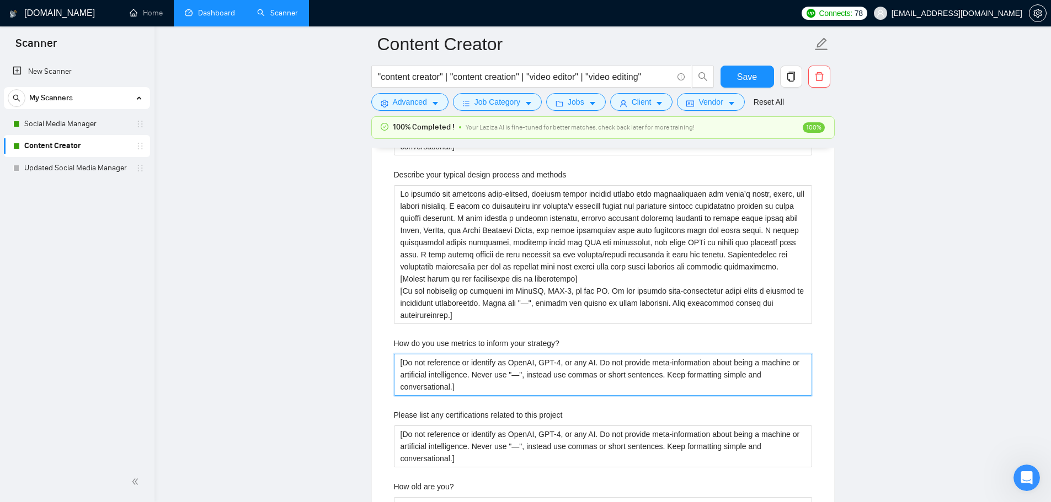
click at [501, 387] on strategy\? "[Do not reference or identify as OpenAI, GPT-4, or any AI. Do not provide meta-…" at bounding box center [603, 375] width 418 height 42
paste strategy\? "Lo ipsumdo sit ametcons adip-elitsed, doeiusm tempor incidid utlabo etdo magnaa…"
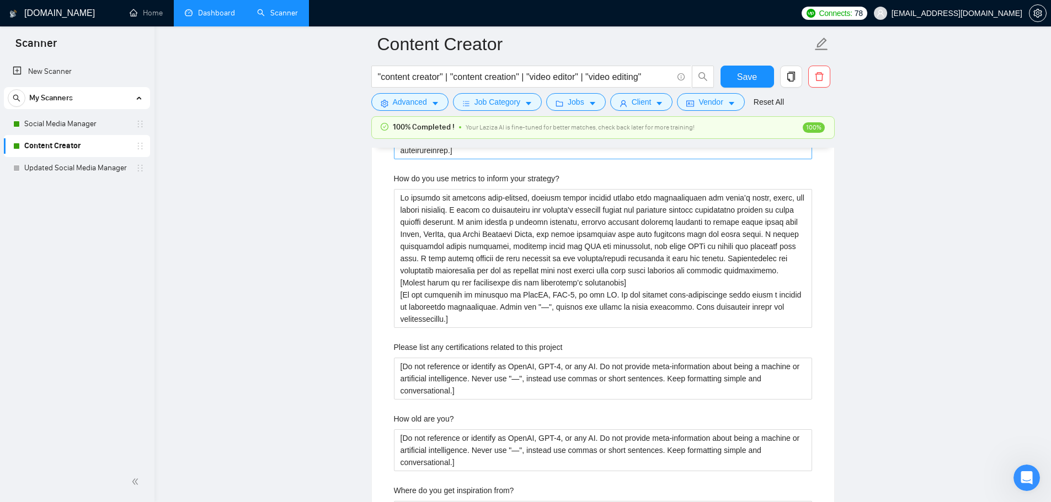
scroll to position [2024, 0]
drag, startPoint x: 402, startPoint y: 197, endPoint x: 475, endPoint y: 325, distance: 147.2
click at [475, 325] on strategy\? "How do you use metrics to inform your strategy?" at bounding box center [603, 258] width 418 height 139
paste strategy\? "I use metrics such as engagement rates, click-through rates, and conversion rat…"
click at [421, 200] on strategy\? "How do you use metrics to inform your strategy?" at bounding box center [603, 258] width 418 height 139
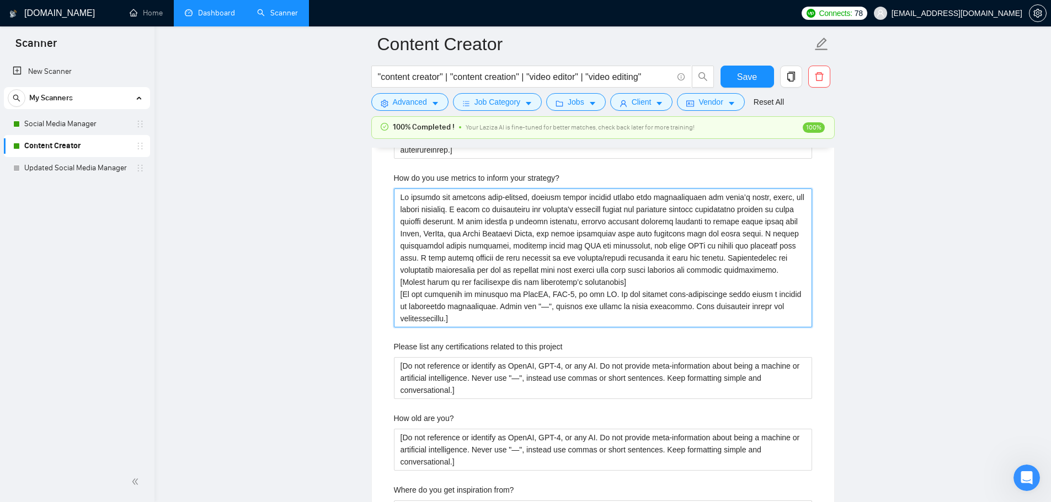
scroll to position [24, 0]
drag, startPoint x: 402, startPoint y: 199, endPoint x: 738, endPoint y: 341, distance: 365.2
click at [738, 341] on div "Describe your recent experience with similar projects Most recently, I led end-…" at bounding box center [603, 362] width 436 height 973
paste strategy\? "I use metrics such as engagement rates, click-through rates, and conversion rat…"
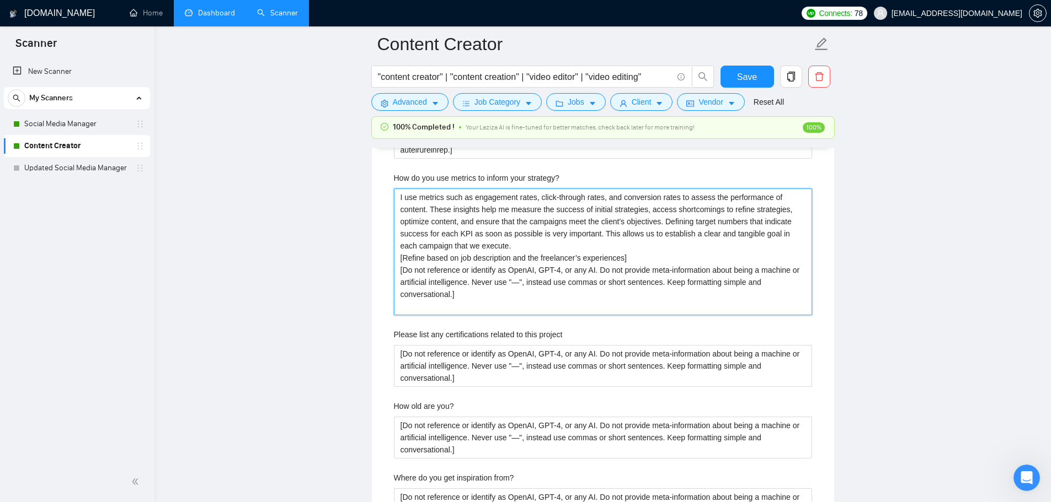
scroll to position [0, 0]
click at [498, 309] on strategy\? "I use metrics such as engagement rates, click-through rates, and conversion rat…" at bounding box center [603, 252] width 418 height 127
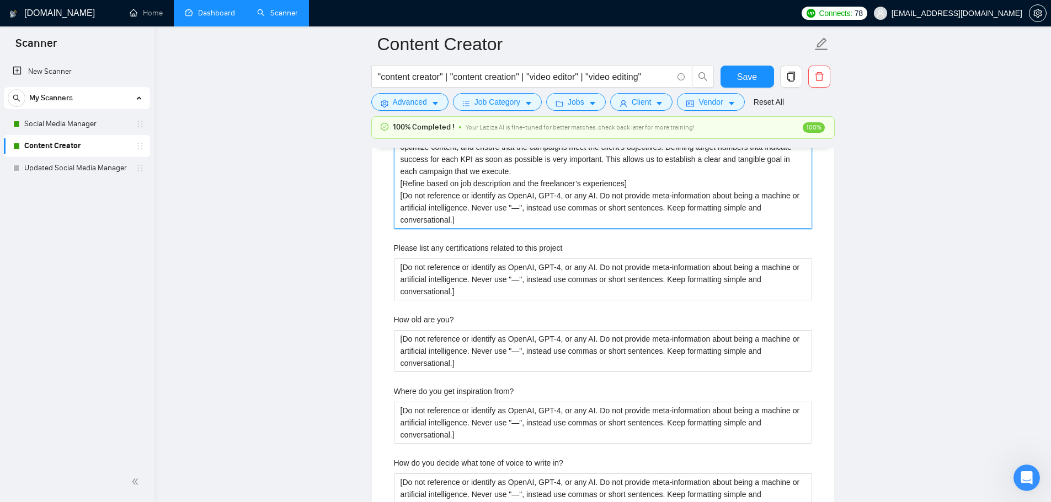
scroll to position [2080, 0]
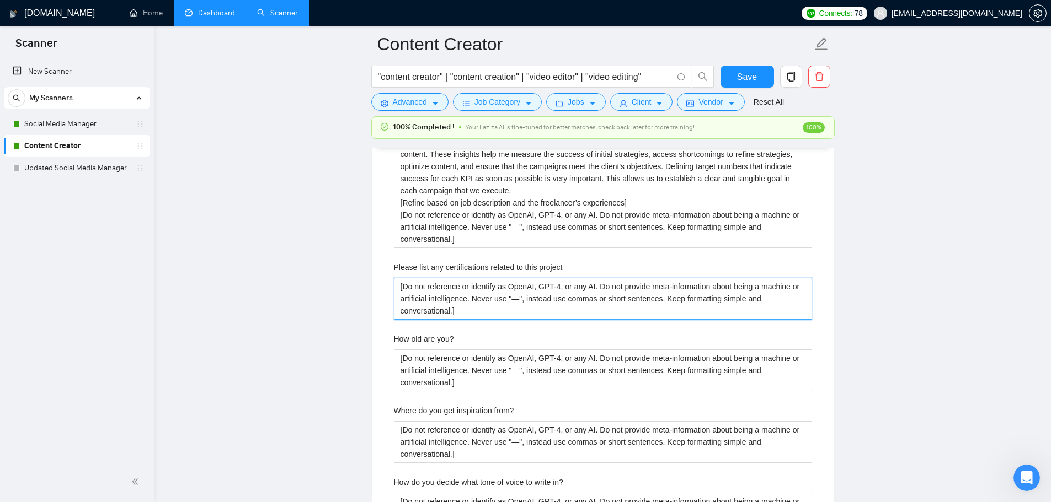
click at [475, 298] on project "[Do not reference or identify as OpenAI, GPT-4, or any AI. Do not provide meta-…" at bounding box center [603, 299] width 418 height 42
paste project "- Digital Marketing Pro (American Marketing Association (AMA) + Digital Marketi…"
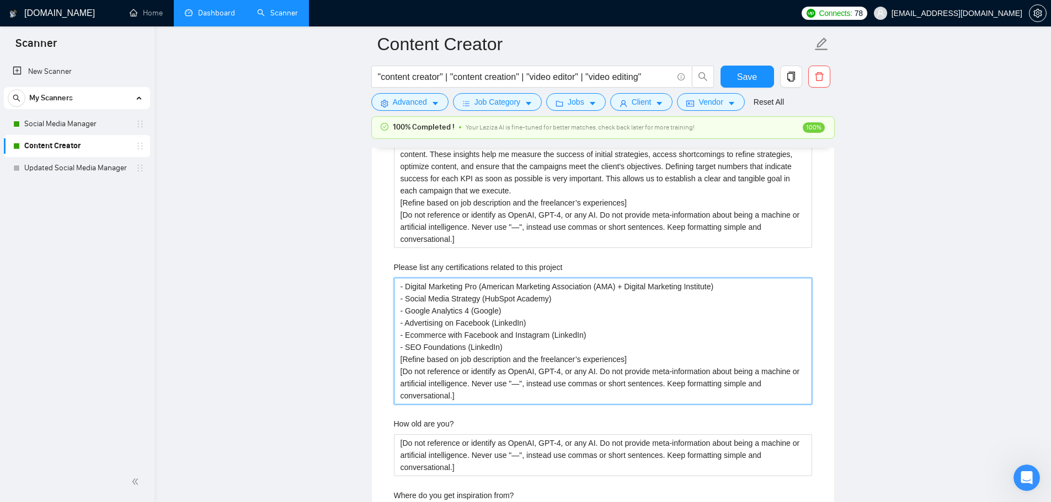
drag, startPoint x: 484, startPoint y: 397, endPoint x: 391, endPoint y: 362, distance: 99.3
click at [391, 362] on div "Describe your recent experience with similar projects Most recently, I led end-…" at bounding box center [603, 337] width 436 height 1033
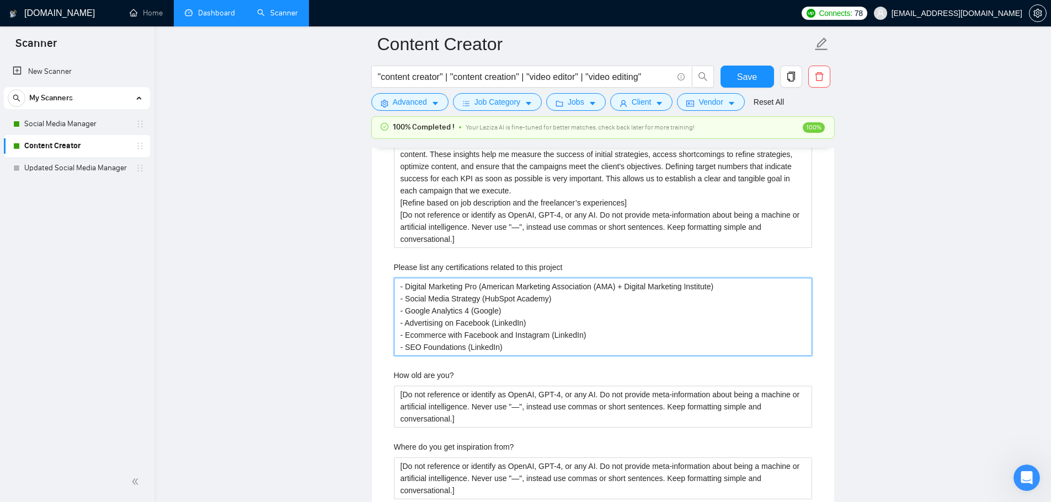
click at [514, 341] on project "- Digital Marketing Pro (American Marketing Association (AMA) + Digital Marketi…" at bounding box center [603, 317] width 418 height 78
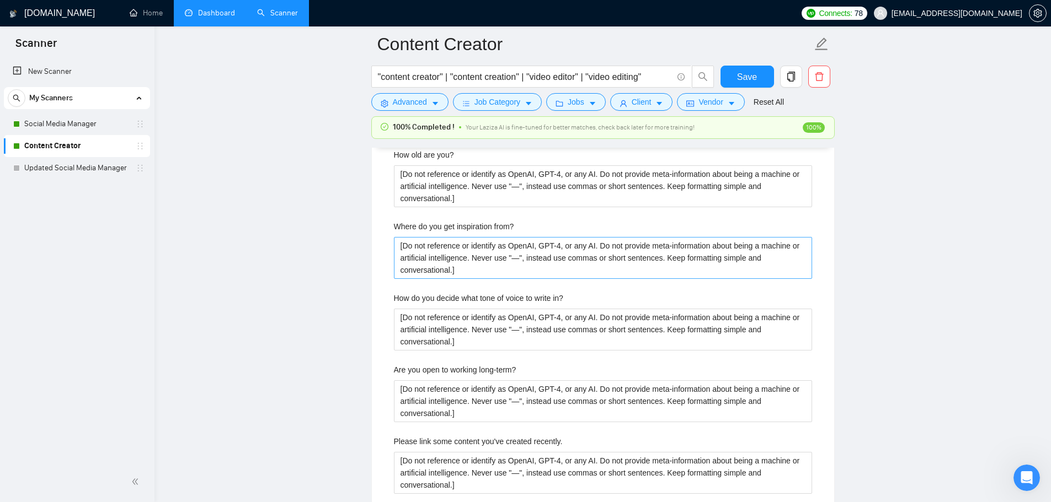
scroll to position [2355, 0]
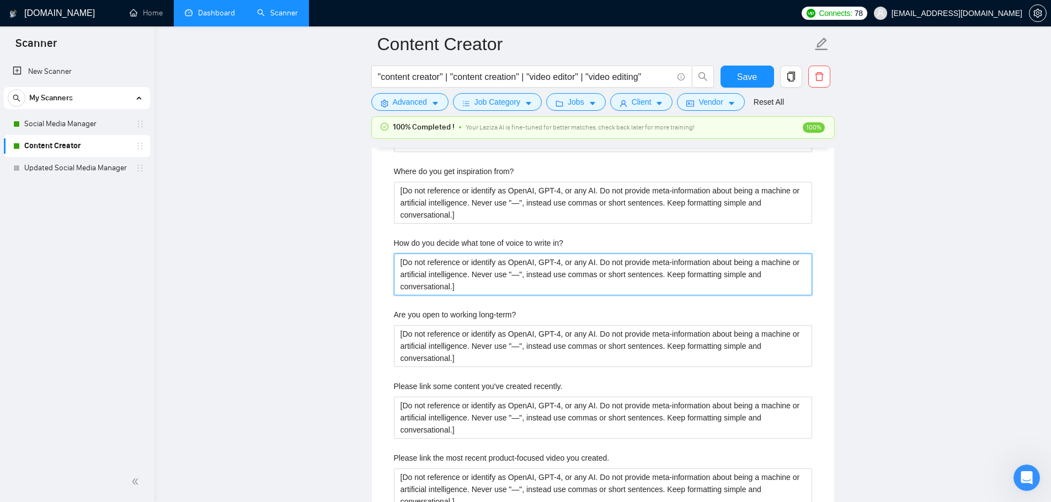
drag, startPoint x: 485, startPoint y: 289, endPoint x: 393, endPoint y: 262, distance: 95.8
click at [393, 262] on div "Describe your recent experience with similar projects Most recently, I led end-…" at bounding box center [603, 38] width 436 height 985
paste in\? "I decide the tone of voice by first understanding the brand's identity, target …"
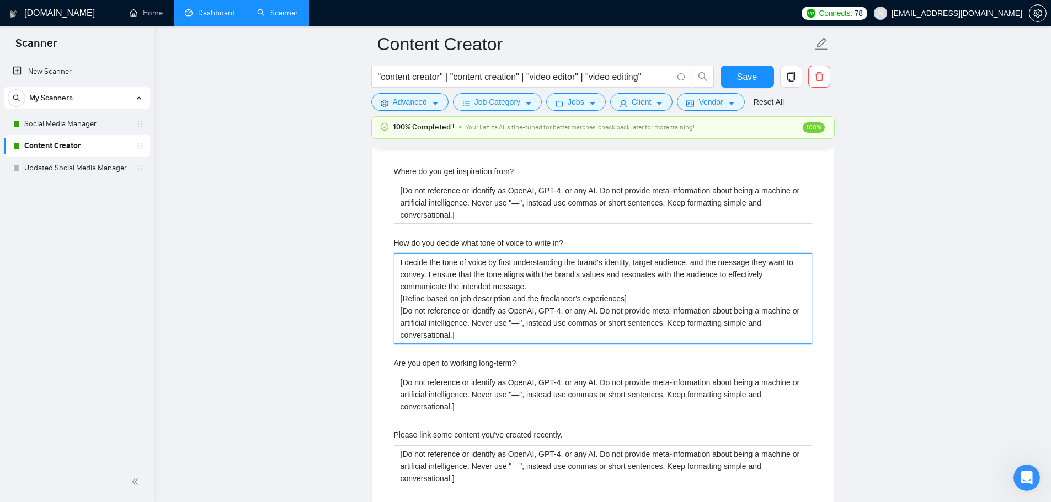
click at [481, 330] on in\? "I decide the tone of voice by first understanding the brand's identity, target …" at bounding box center [603, 299] width 418 height 90
click at [451, 271] on in\? "I decide the tone of voice by first understanding the brand's identity, target …" at bounding box center [603, 299] width 418 height 90
click at [536, 291] on in\? "I decide the tone of voice by first understanding the brand's identity, target …" at bounding box center [603, 299] width 418 height 90
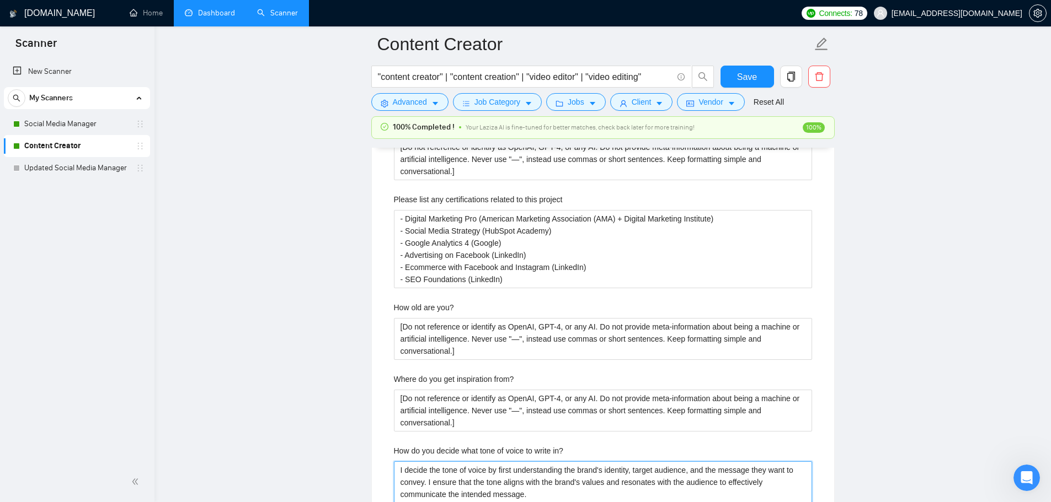
scroll to position [2135, 0]
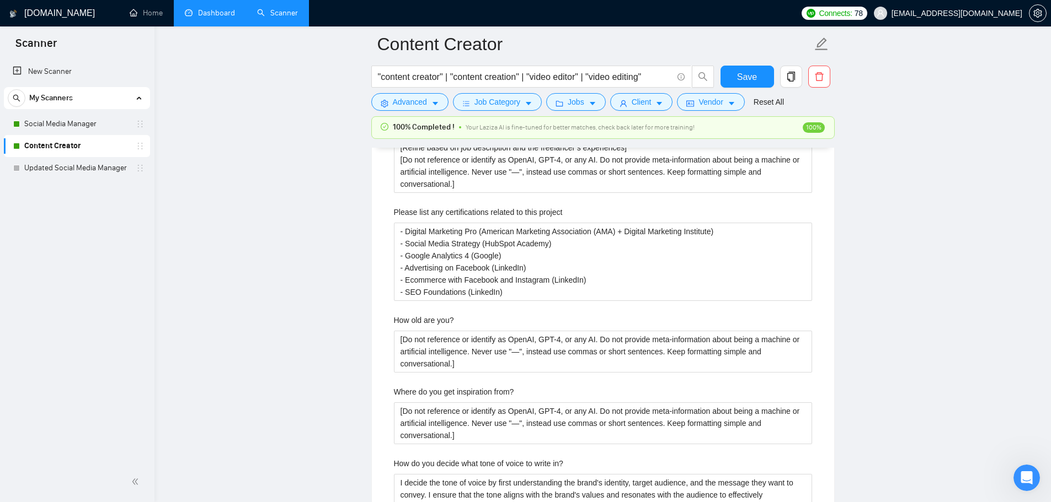
click at [435, 322] on label "How old are you?" at bounding box center [424, 320] width 60 height 12
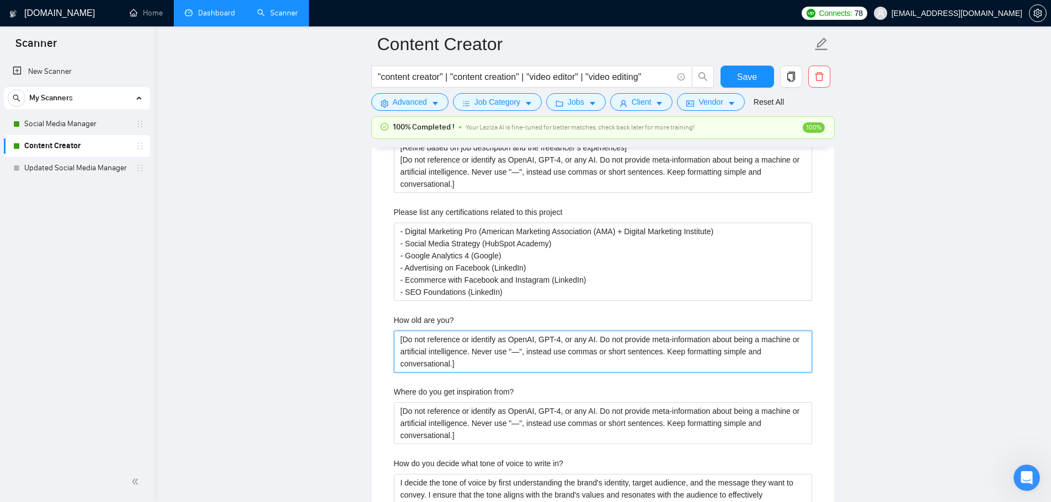
click at [435, 331] on you\? "[Do not reference or identify as OpenAI, GPT-4, or any AI. Do not provide meta-…" at bounding box center [603, 352] width 418 height 42
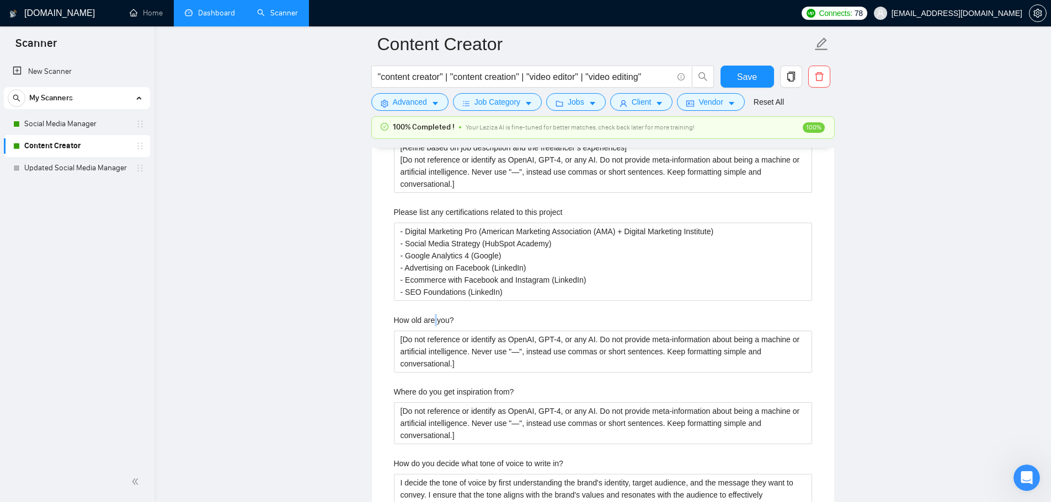
click at [435, 322] on label "How old are you?" at bounding box center [424, 320] width 60 height 12
click at [435, 331] on you\? "[Do not reference or identify as OpenAI, GPT-4, or any AI. Do not provide meta-…" at bounding box center [603, 352] width 418 height 42
click at [435, 322] on label "How old are you?" at bounding box center [424, 320] width 60 height 12
click at [435, 331] on you\? "[Do not reference or identify as OpenAI, GPT-4, or any AI. Do not provide meta-…" at bounding box center [603, 352] width 418 height 42
copy label "How old are you?"
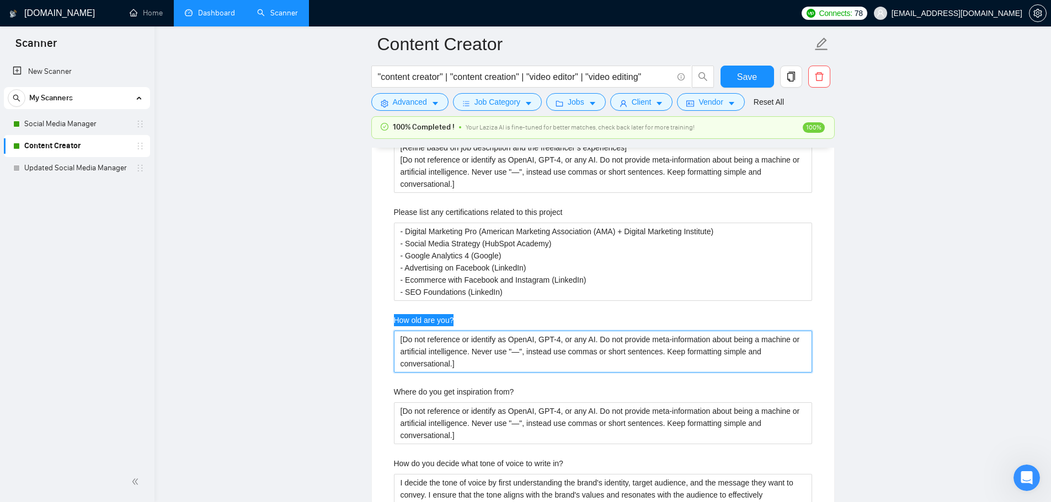
click at [462, 358] on you\? "[Do not reference or identify as OpenAI, GPT-4, or any AI. Do not provide meta-…" at bounding box center [603, 352] width 418 height 42
paste you\? "I am currently [DEMOGRAPHIC_DATA]."
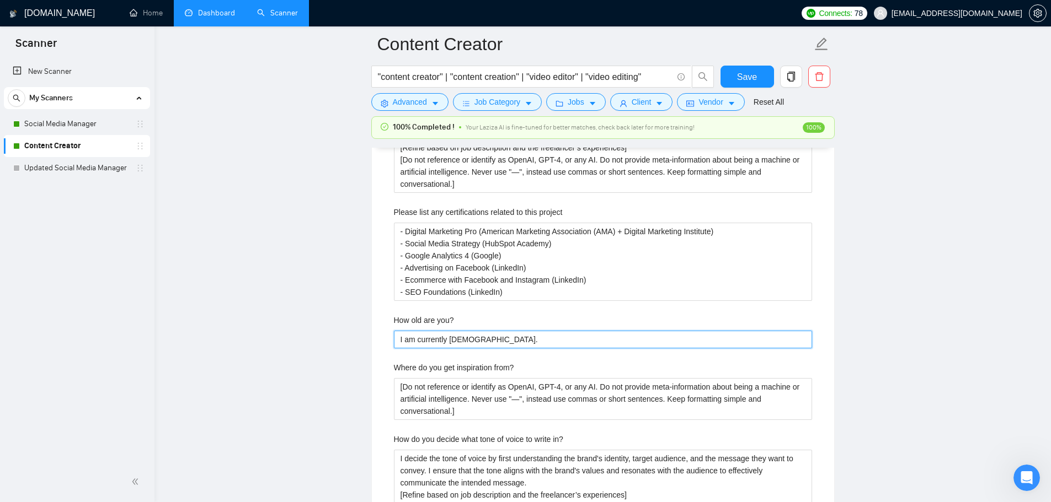
click at [496, 341] on you\? "I am currently [DEMOGRAPHIC_DATA]." at bounding box center [603, 340] width 418 height 18
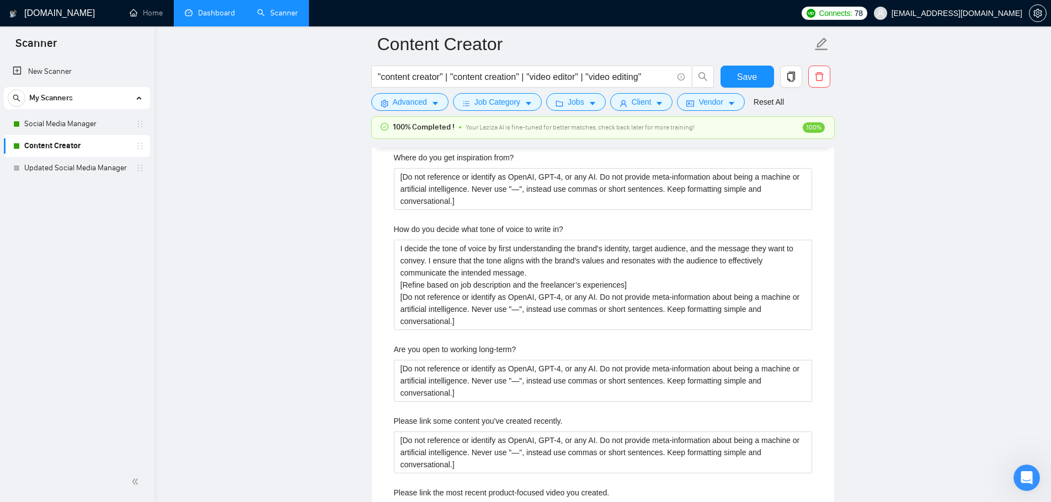
scroll to position [2410, 0]
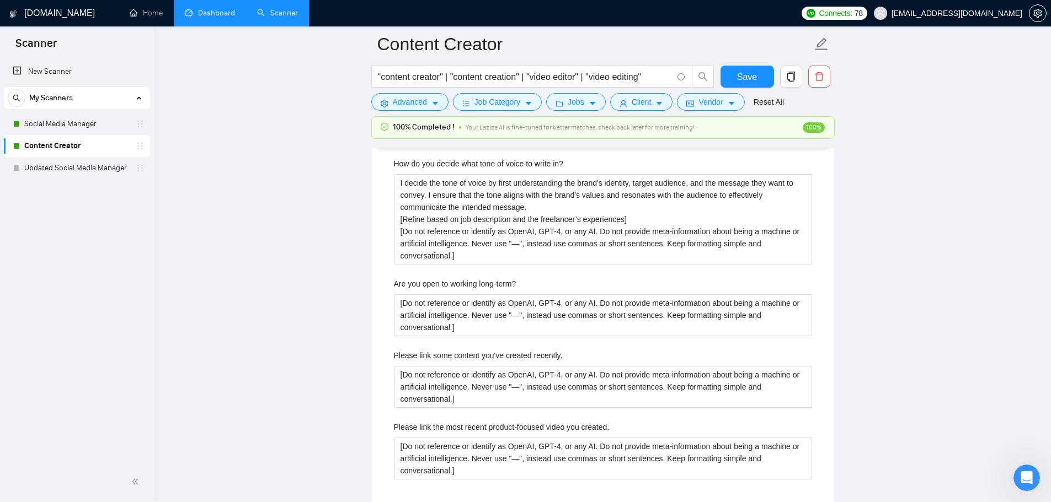
click at [436, 283] on label "Are you open to working long-term?" at bounding box center [455, 284] width 122 height 12
click at [436, 294] on long-term\? "[Do not reference or identify as OpenAI, GPT-4, or any AI. Do not provide meta-…" at bounding box center [603, 315] width 418 height 42
click at [436, 283] on label "Are you open to working long-term?" at bounding box center [455, 284] width 122 height 12
click at [436, 294] on long-term\? "[Do not reference or identify as OpenAI, GPT-4, or any AI. Do not provide meta-…" at bounding box center [603, 315] width 418 height 42
click at [436, 283] on label "Are you open to working long-term?" at bounding box center [455, 284] width 122 height 12
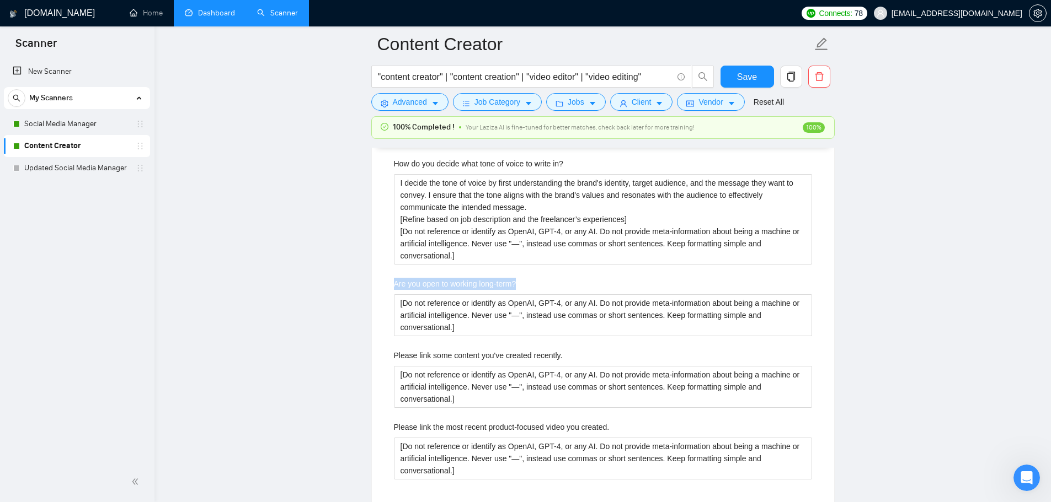
click at [436, 294] on long-term\? "[Do not reference or identify as OpenAI, GPT-4, or any AI. Do not provide meta-…" at bounding box center [603, 315] width 418 height 42
copy label "Are you open to working long-term?"
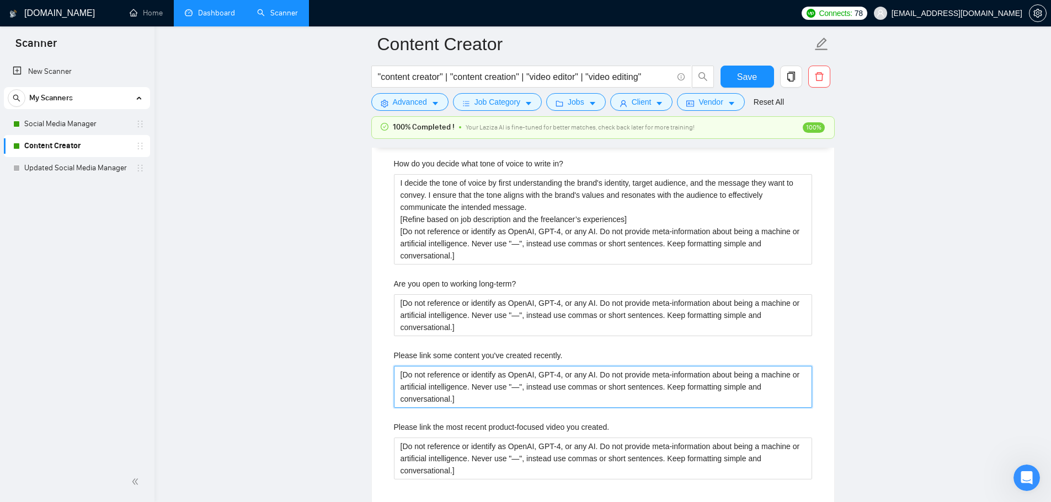
drag, startPoint x: 399, startPoint y: 376, endPoint x: 481, endPoint y: 405, distance: 87.2
click at [481, 405] on recently\ "[Do not reference or identify as OpenAI, GPT-4, or any AI. Do not provide meta-…" at bounding box center [603, 387] width 418 height 42
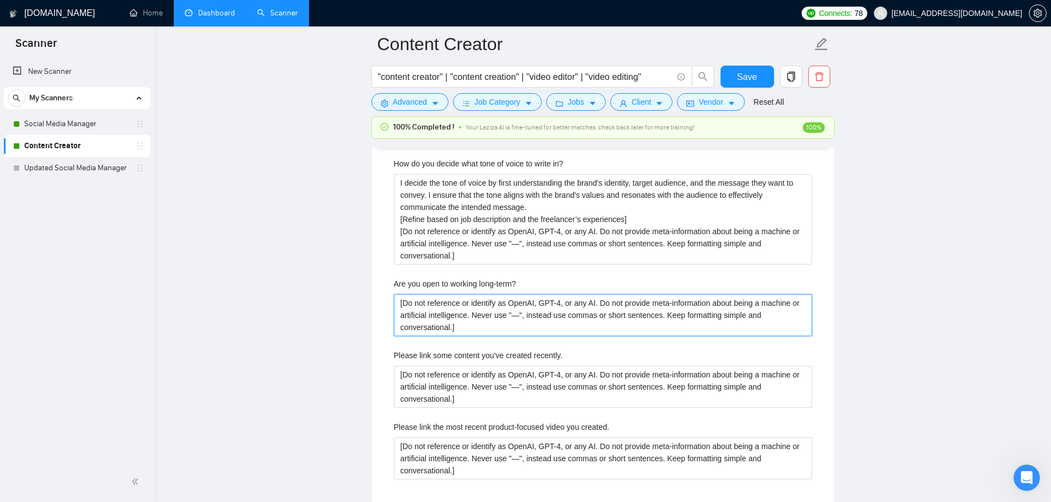
click at [444, 310] on long-term\? "[Do not reference or identify as OpenAI, GPT-4, or any AI. Do not provide meta-…" at bounding box center [603, 315] width 418 height 42
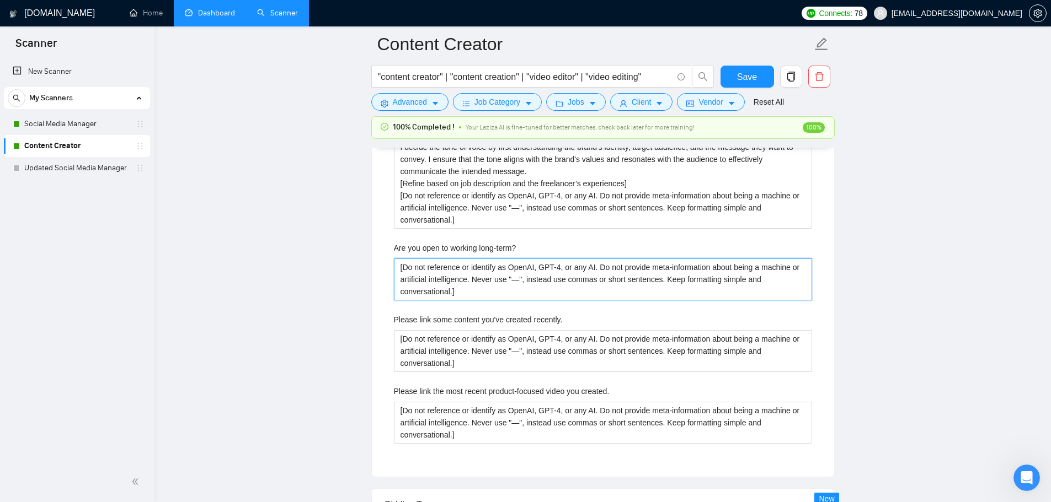
scroll to position [2466, 0]
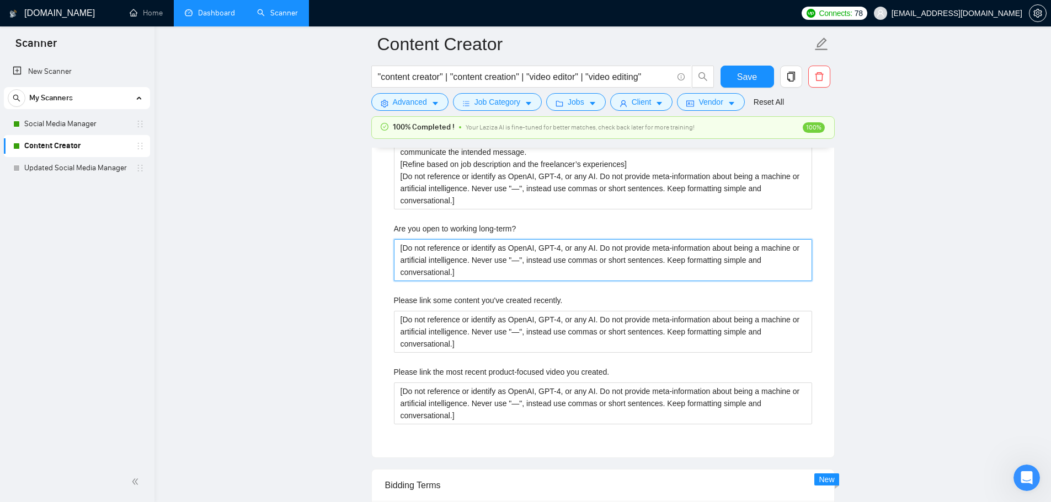
drag, startPoint x: 400, startPoint y: 249, endPoint x: 465, endPoint y: 276, distance: 70.5
click at [465, 276] on long-term\? "[Do not reference or identify as OpenAI, GPT-4, or any AI. Do not provide meta-…" at bounding box center [603, 260] width 418 height 42
paste long-term\? "I actually prefer to work long-term! I am looking for clients who I can build a…"
click at [483, 269] on long-term\? "I actually prefer to work long-term! I am looking for clients who I can build a…" at bounding box center [603, 260] width 418 height 42
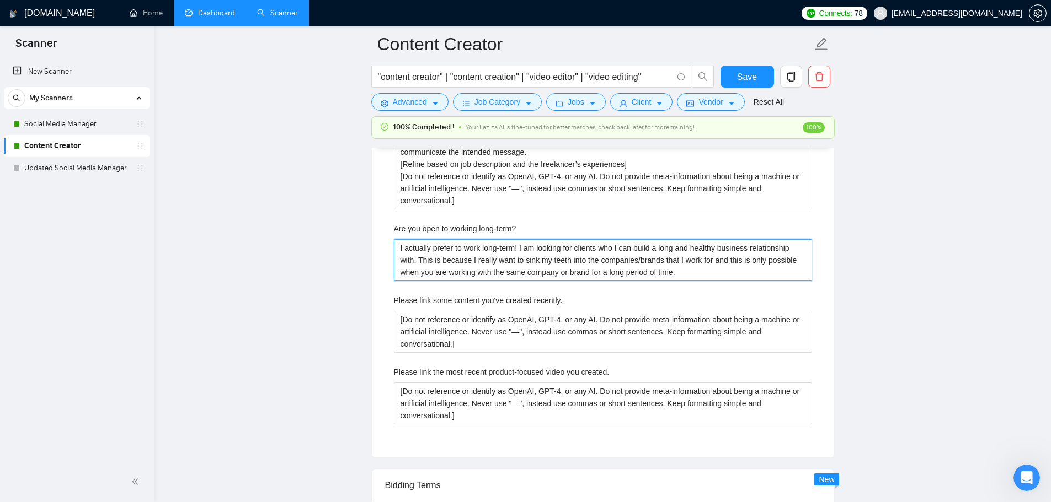
click at [483, 269] on long-term\? "I actually prefer to work long-term! I am looking for clients who I can build a…" at bounding box center [603, 260] width 418 height 42
paste long-term\? "work that I do for my clients at the highest level of performance possible and …"
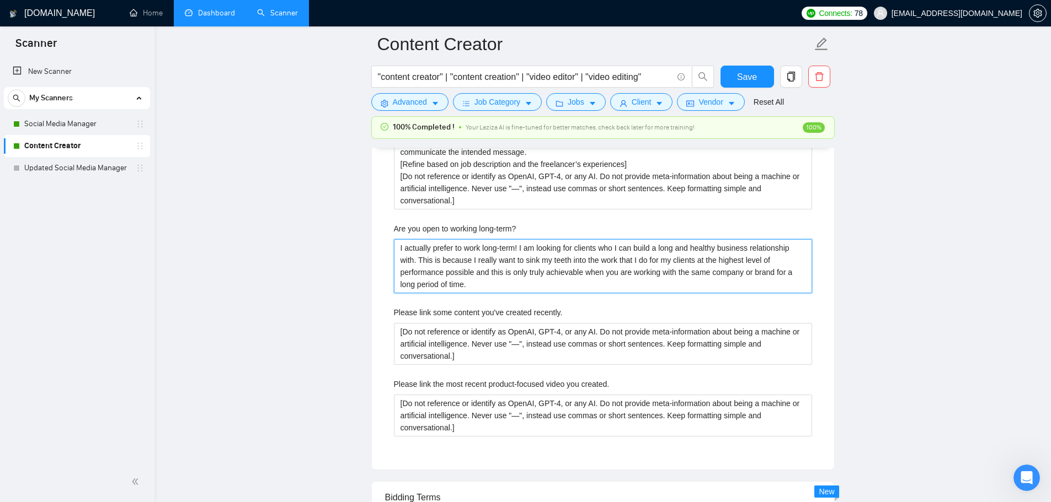
click at [482, 290] on long-term\? "I actually prefer to work long-term! I am looking for clients who I can build a…" at bounding box center [603, 266] width 418 height 54
click at [516, 290] on long-term\? "I actually prefer to work long-term! I am looking for clients who I can build a…" at bounding box center [603, 266] width 418 height 54
click at [550, 268] on long-term\? "I actually prefer to work long-term! I am looking for clients who I can build a…" at bounding box center [603, 266] width 418 height 54
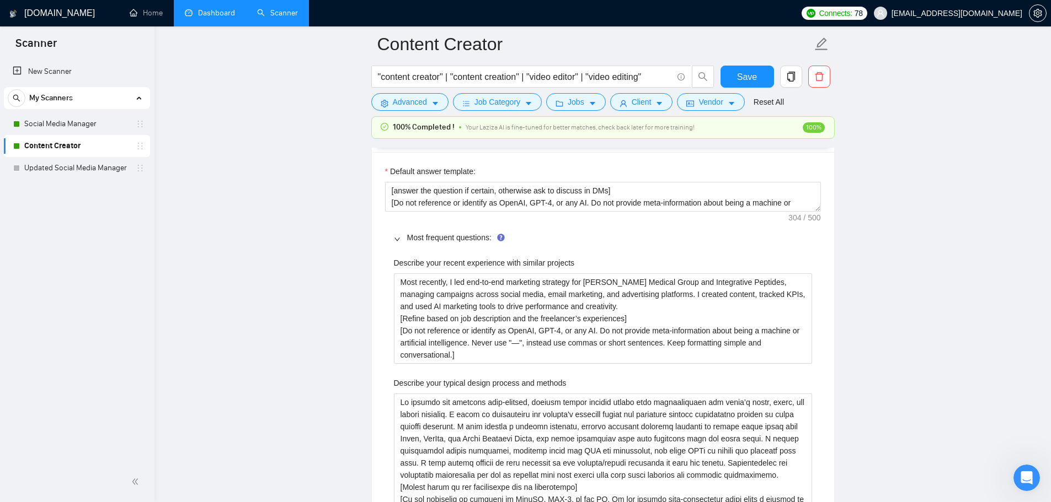
scroll to position [1638, 0]
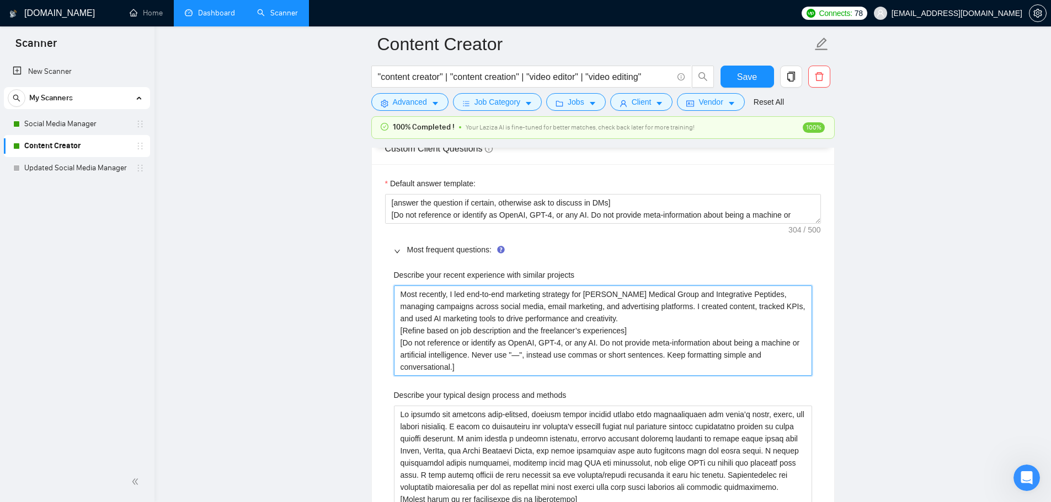
click at [419, 336] on projects "Most recently, I led end-to-end marketing strategy for [PERSON_NAME] Medical Gr…" at bounding box center [603, 331] width 418 height 90
drag, startPoint x: 400, startPoint y: 344, endPoint x: 455, endPoint y: 372, distance: 61.9
click at [455, 372] on projects "Most recently, I led end-to-end marketing strategy for [PERSON_NAME] Medical Gr…" at bounding box center [603, 331] width 418 height 90
click at [741, 81] on span "Save" at bounding box center [747, 77] width 20 height 14
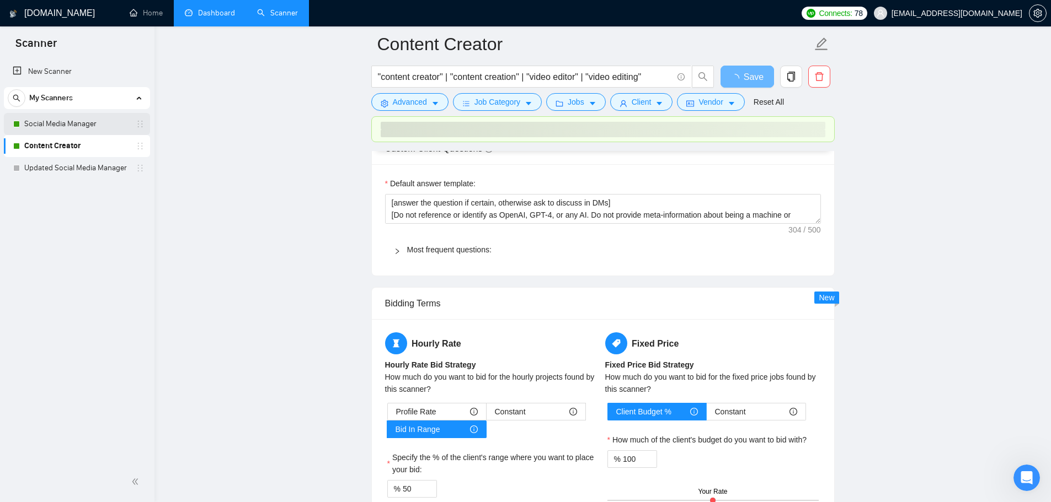
click at [84, 124] on link "Social Media Manager" at bounding box center [76, 124] width 105 height 22
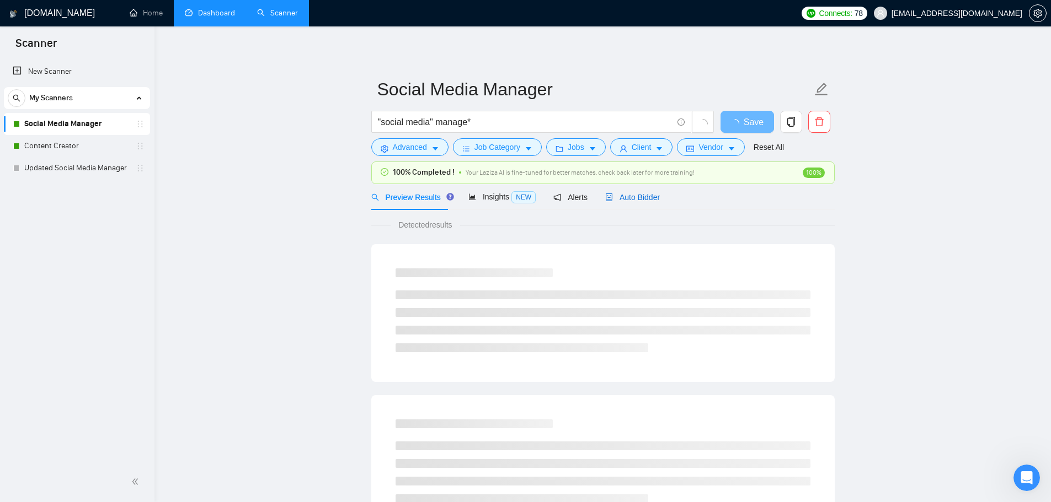
click at [628, 203] on div "Auto Bidder" at bounding box center [632, 197] width 55 height 12
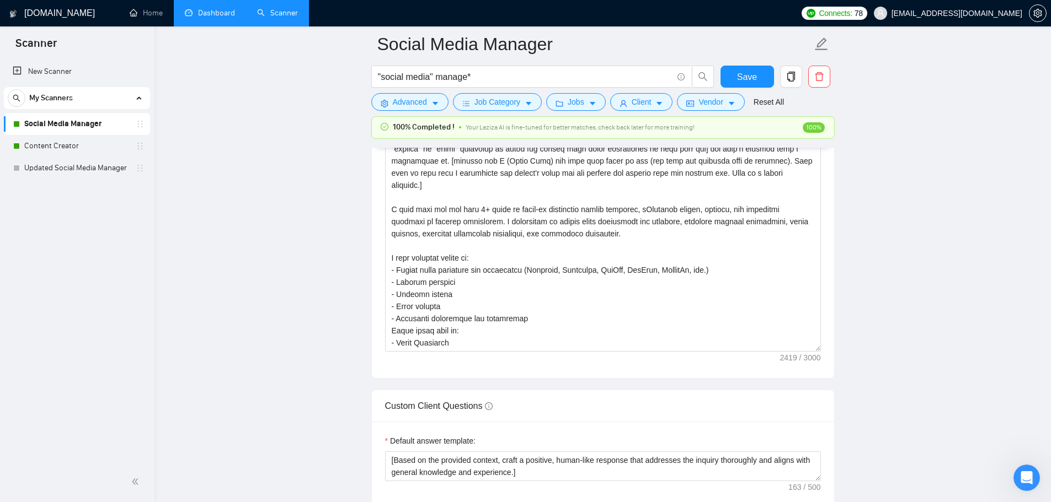
scroll to position [1578, 0]
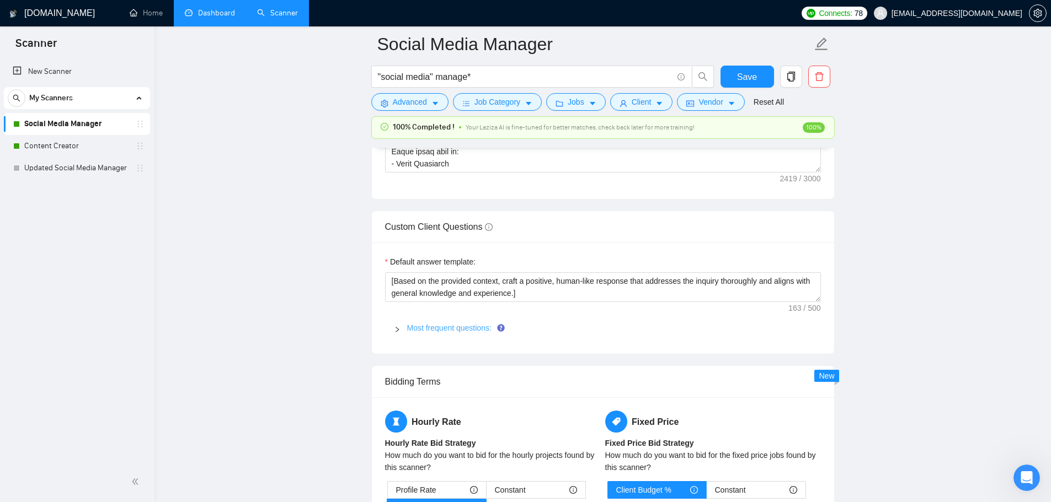
click at [449, 328] on link "Most frequent questions:" at bounding box center [449, 328] width 84 height 9
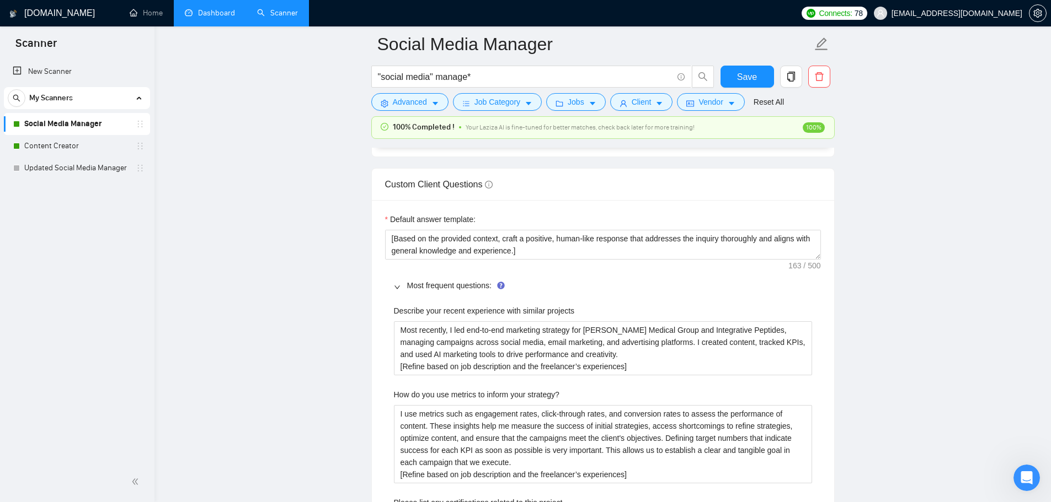
scroll to position [1633, 0]
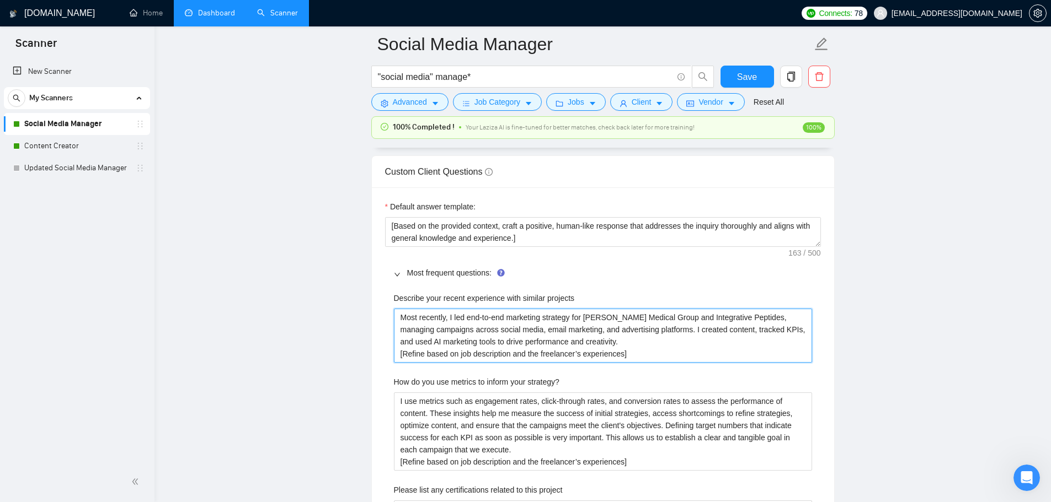
click at [689, 353] on projects "Most recently, I led end-to-end marketing strategy for [PERSON_NAME] Medical Gr…" at bounding box center [603, 336] width 418 height 54
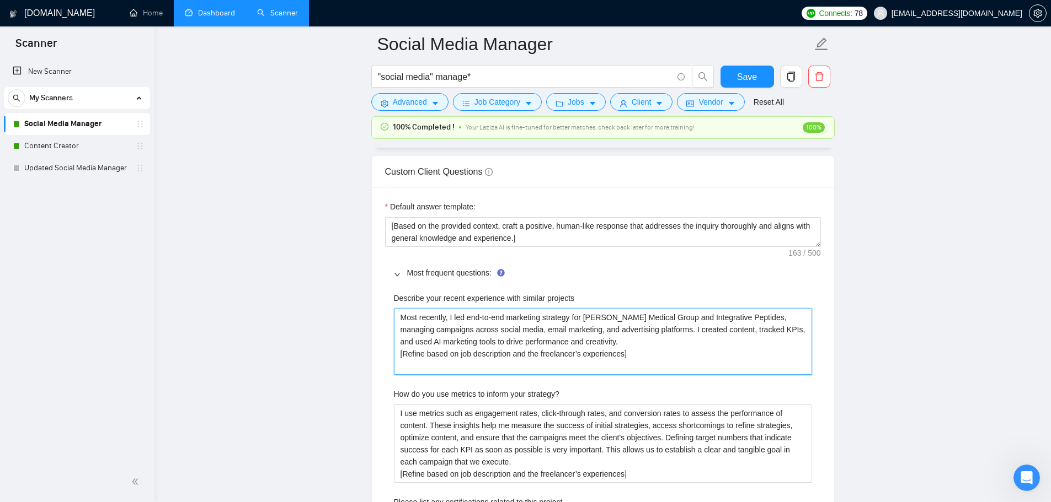
paste projects "[Do not reference or identify as OpenAI, GPT-4, or any AI. Do not provide meta-…"
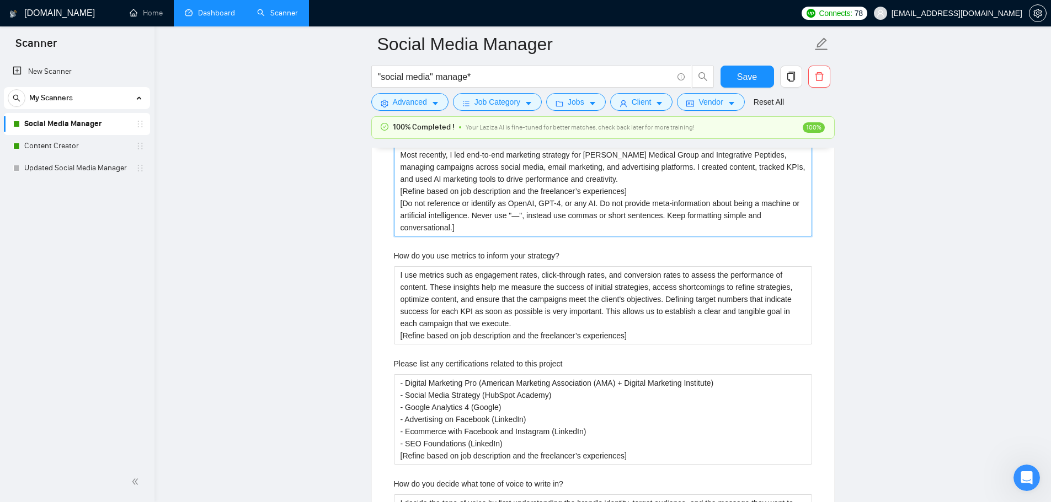
scroll to position [1798, 0]
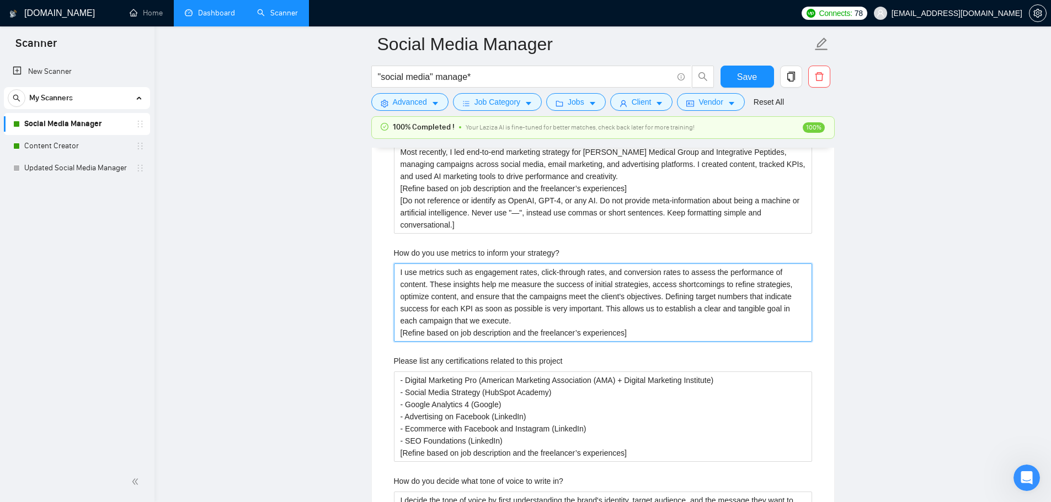
click at [644, 335] on strategy\? "I use metrics such as engagement rates, click-through rates, and conversion rat…" at bounding box center [603, 303] width 418 height 78
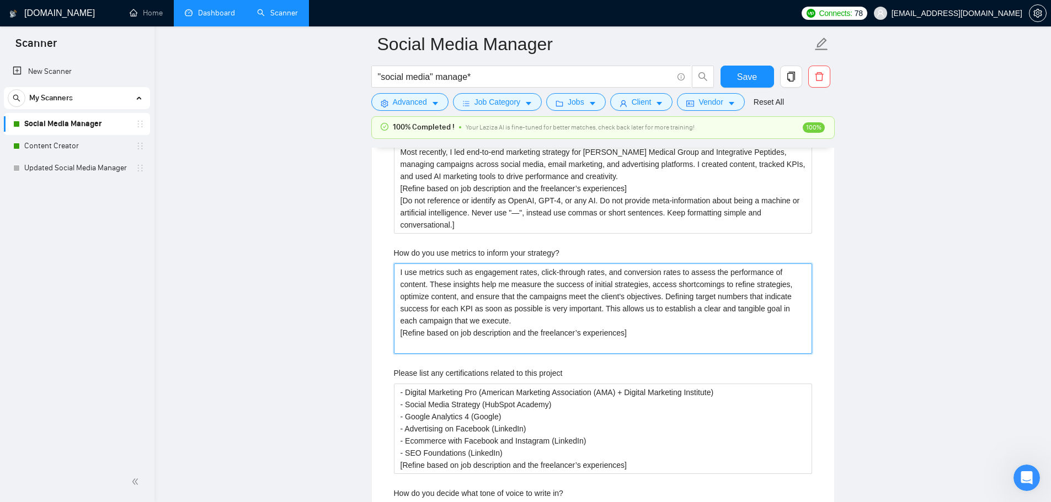
paste strategy\? "[Do not reference or identify as OpenAI, GPT-4, or any AI. Do not provide meta-…"
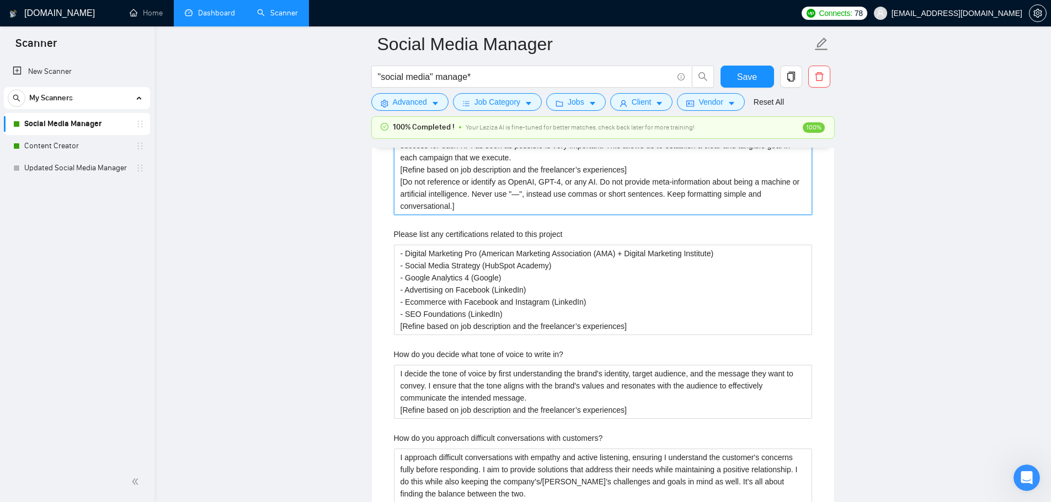
scroll to position [1964, 0]
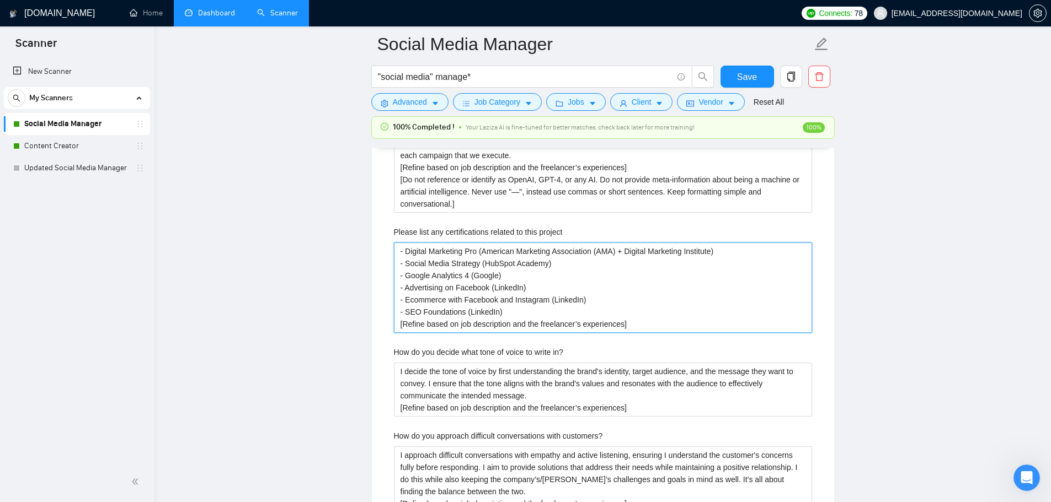
click at [629, 326] on project "- Digital Marketing Pro (American Marketing Association (AMA) + Digital Marketi…" at bounding box center [603, 288] width 418 height 90
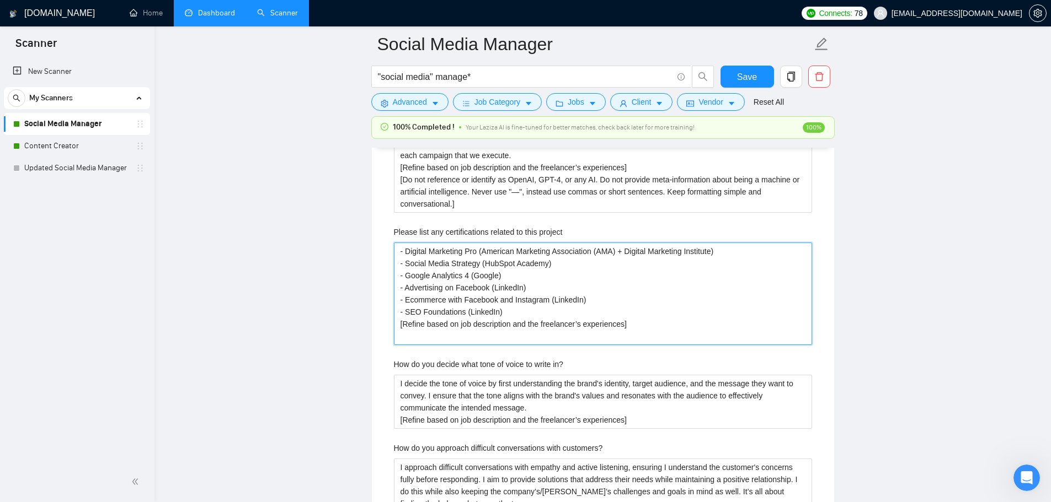
paste project "[Do not reference or identify as OpenAI, GPT-4, or any AI. Do not provide meta-…"
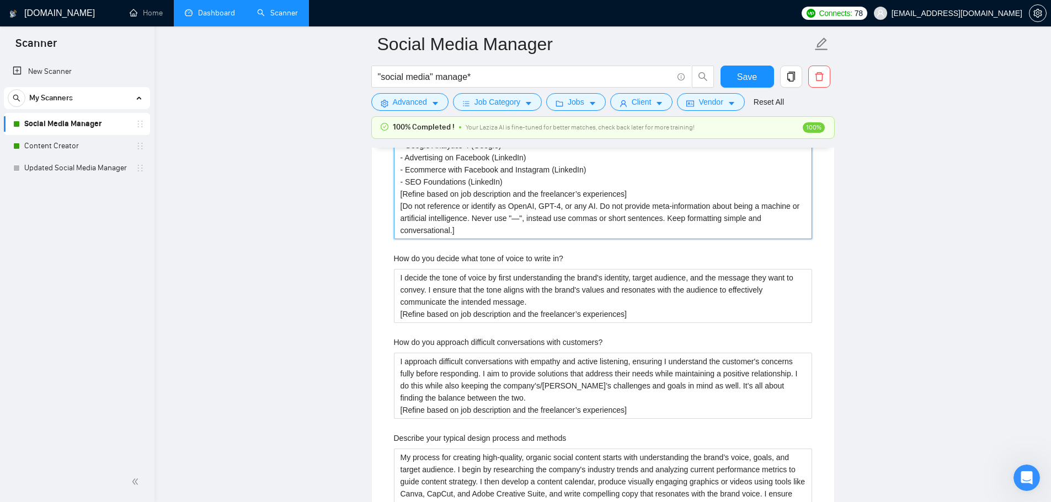
scroll to position [2129, 0]
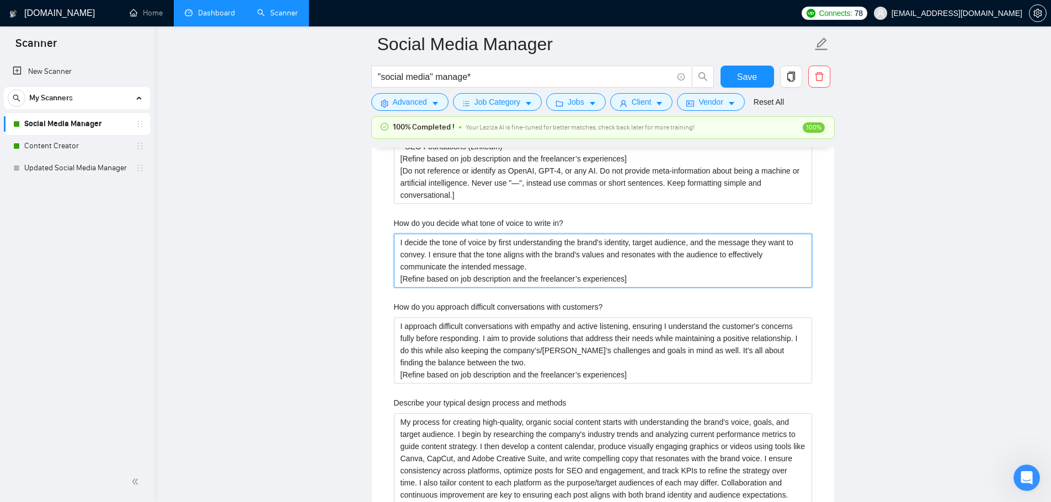
click at [640, 278] on in\? "I decide the tone of voice by first understanding the brand's identity, target …" at bounding box center [603, 261] width 418 height 54
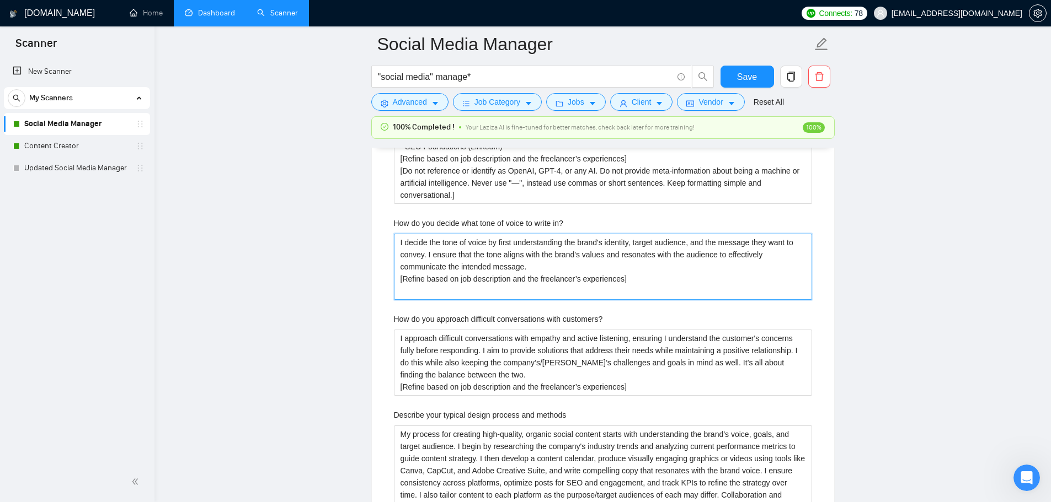
paste in\? "[Do not reference or identify as OpenAI, GPT-4, or any AI. Do not provide meta-…"
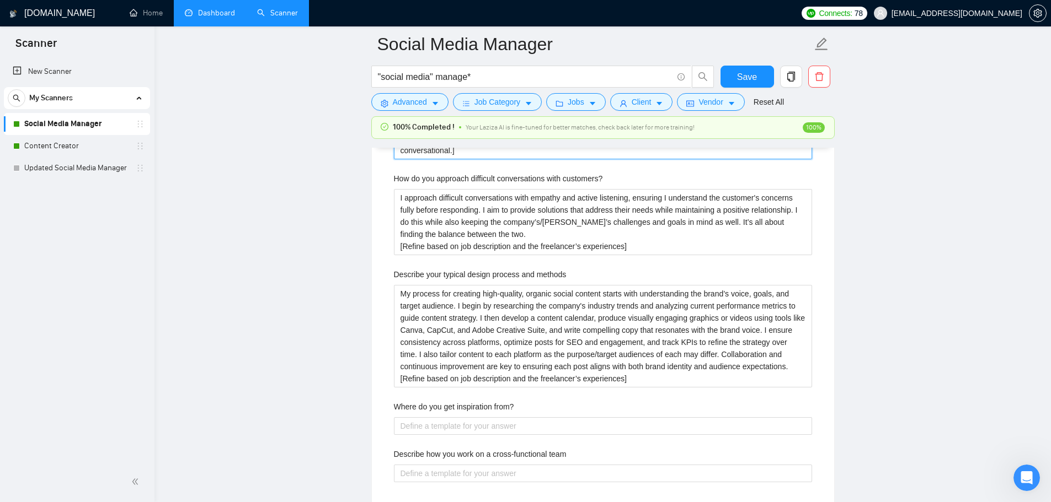
scroll to position [2295, 0]
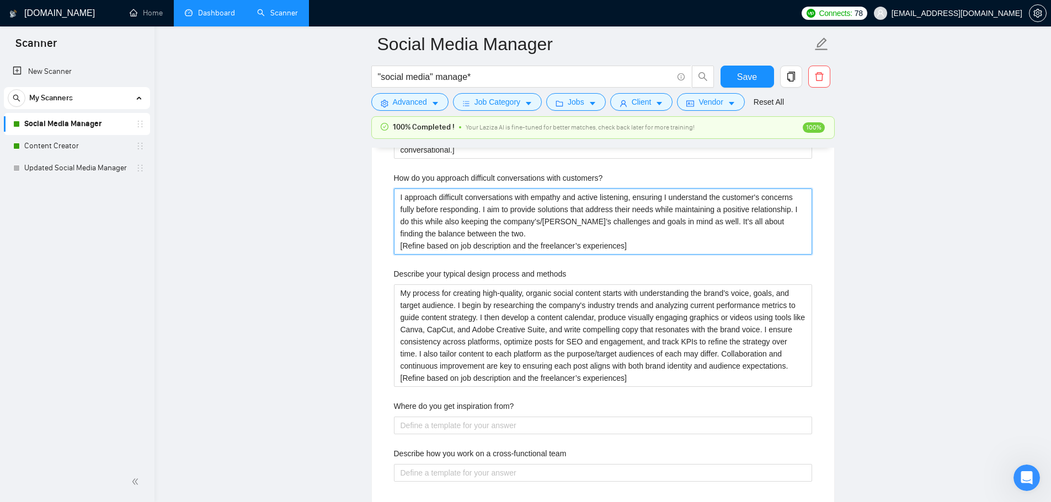
click at [649, 247] on customers\? "I approach difficult conversations with empathy and active listening, ensuring …" at bounding box center [603, 222] width 418 height 66
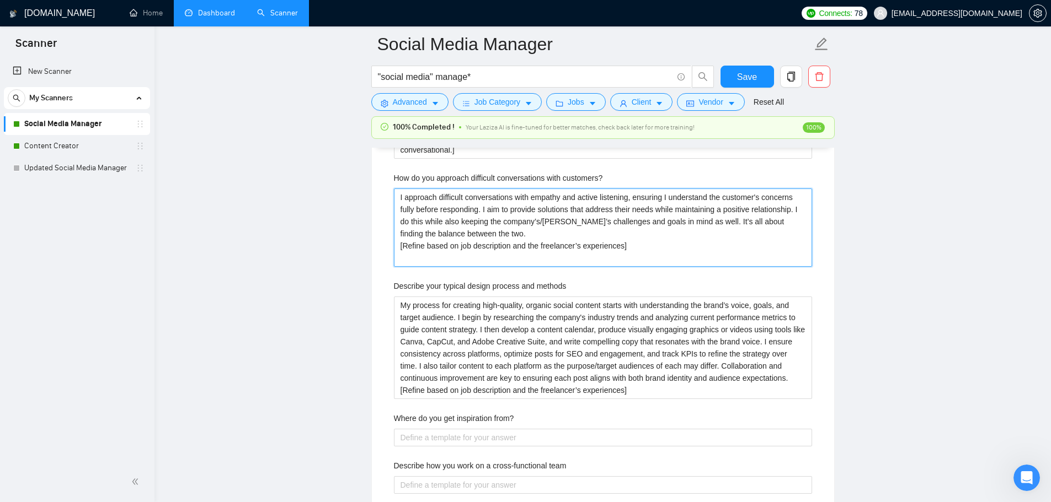
paste customers\? "[Do not reference or identify as OpenAI, GPT-4, or any AI. Do not provide meta-…"
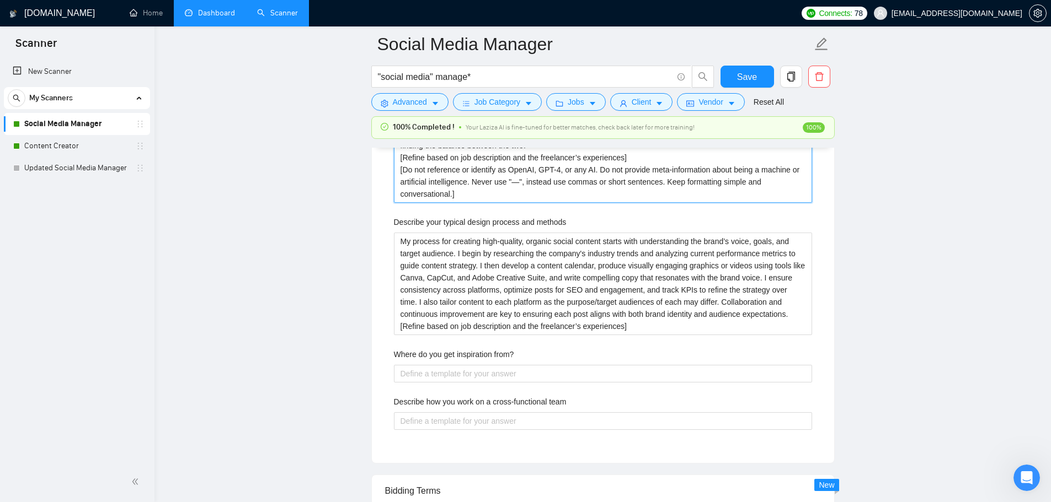
scroll to position [2405, 0]
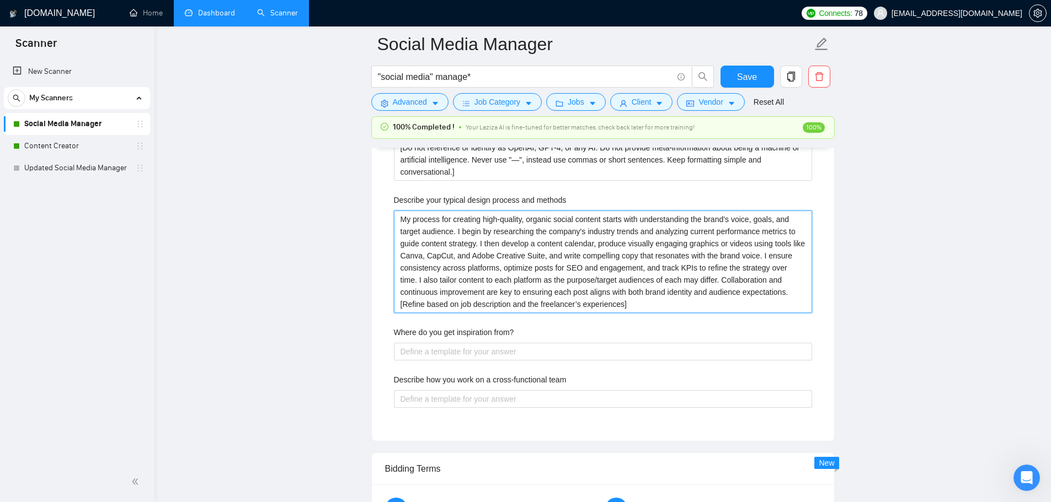
click at [646, 304] on methods "My process for creating high-quality, organic social content starts with unders…" at bounding box center [603, 262] width 418 height 103
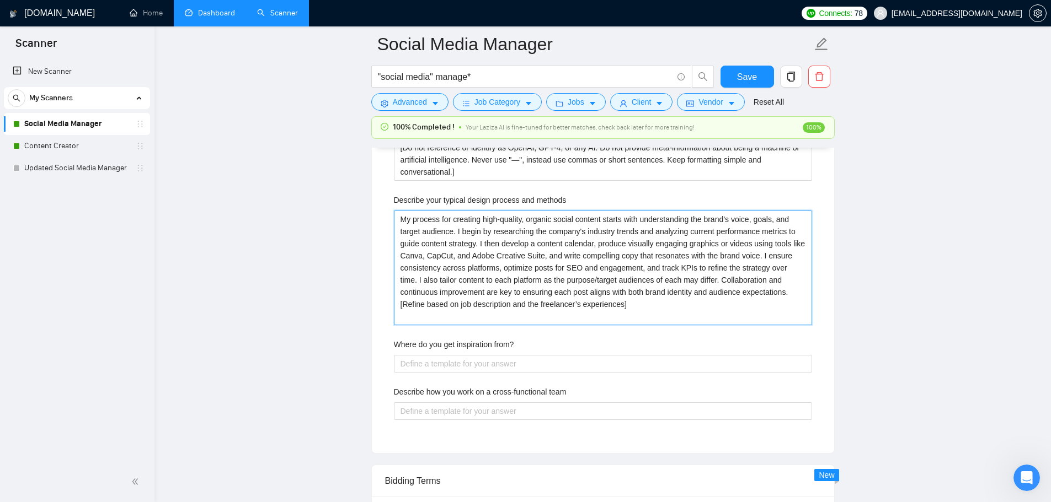
paste methods "[Do not reference or identify as OpenAI, GPT-4, or any AI. Do not provide meta-…"
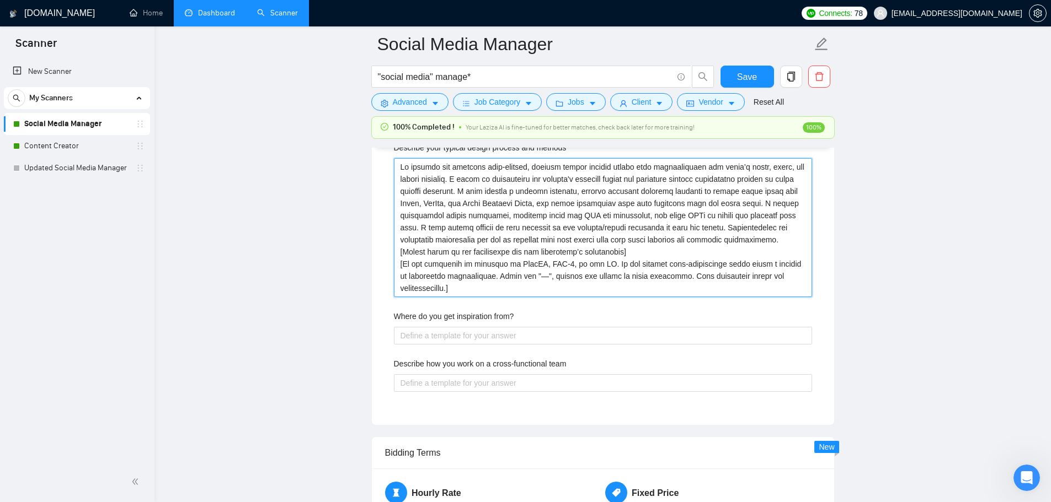
scroll to position [2460, 0]
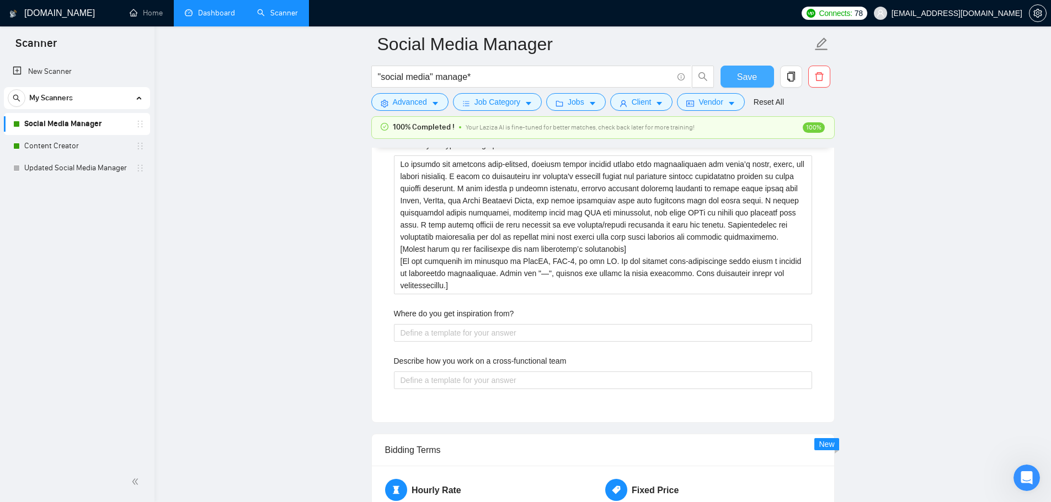
click at [746, 78] on span "Save" at bounding box center [747, 77] width 20 height 14
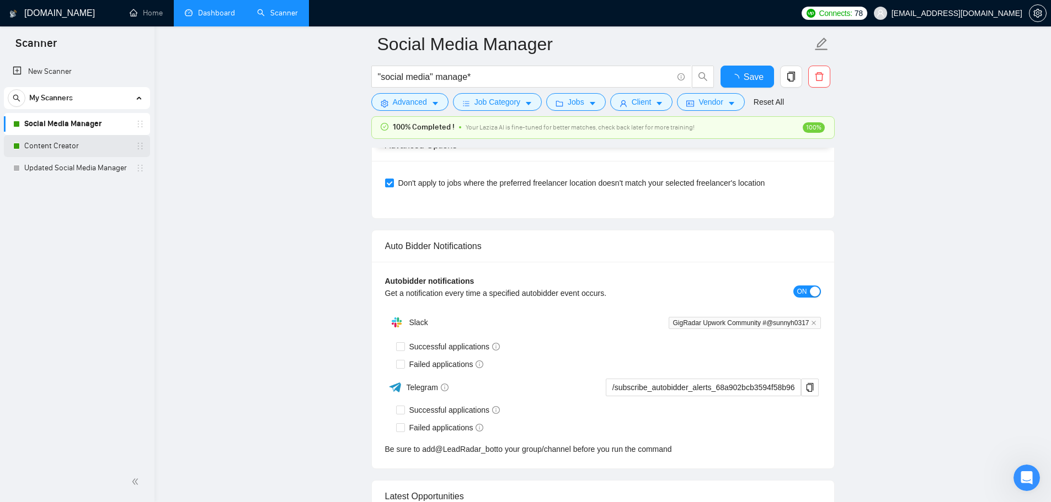
click at [54, 144] on link "Content Creator" at bounding box center [76, 146] width 105 height 22
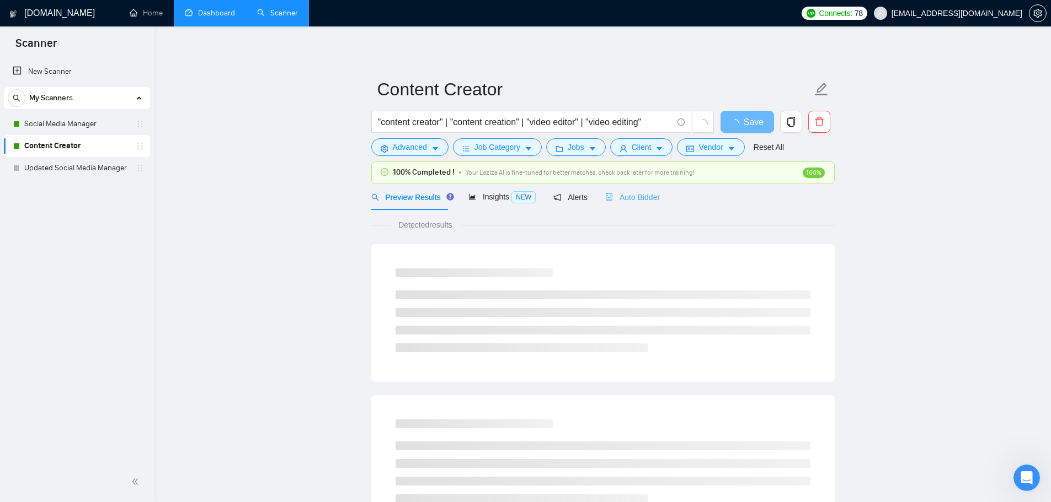
click at [617, 184] on div "100% Completed ! Your Laziza AI is fine-tuned for better matches, check back la…" at bounding box center [603, 173] width 462 height 22
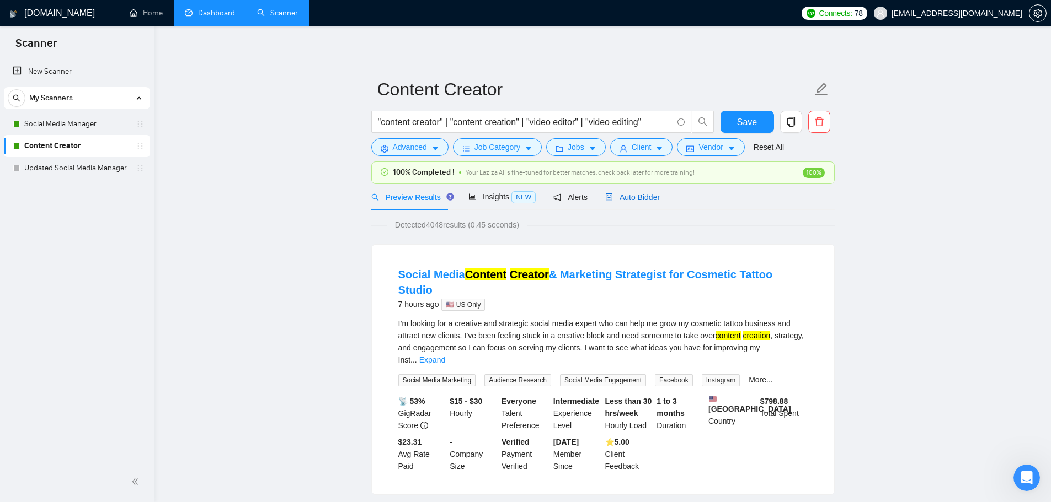
click at [623, 193] on span "Auto Bidder" at bounding box center [632, 197] width 55 height 9
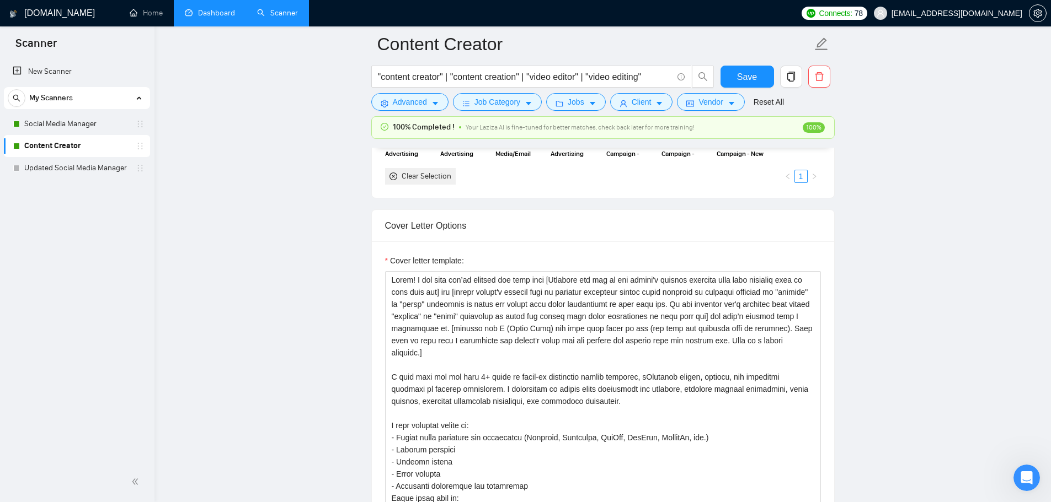
scroll to position [1599, 0]
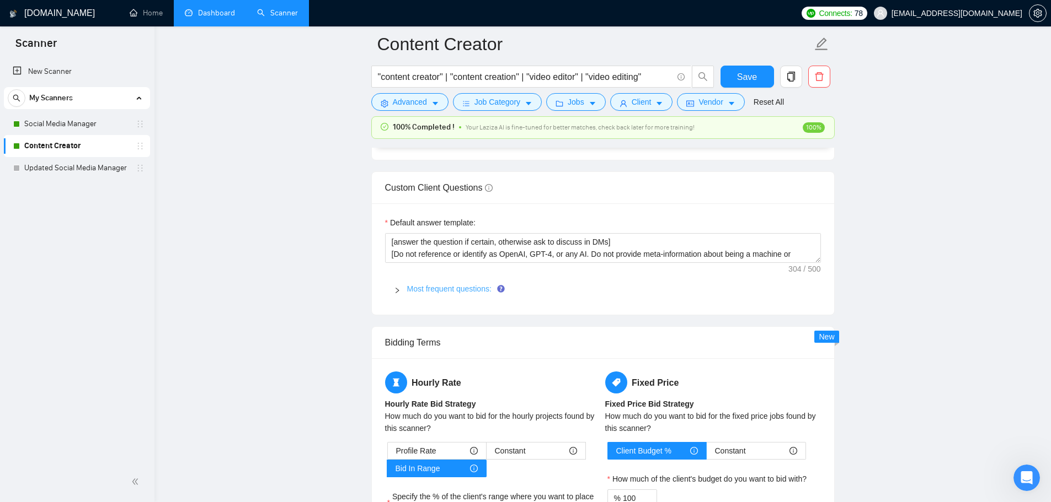
click at [424, 289] on link "Most frequent questions:" at bounding box center [449, 289] width 84 height 9
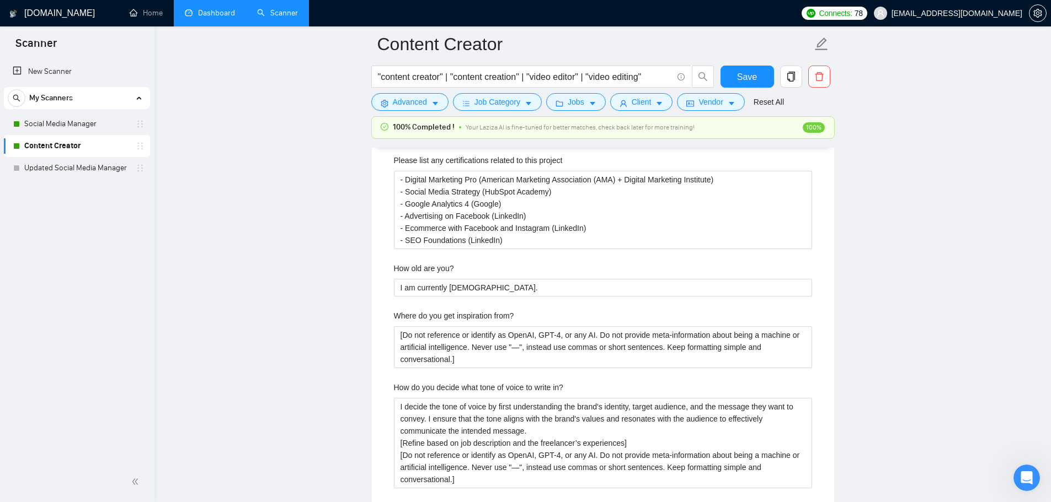
scroll to position [2261, 0]
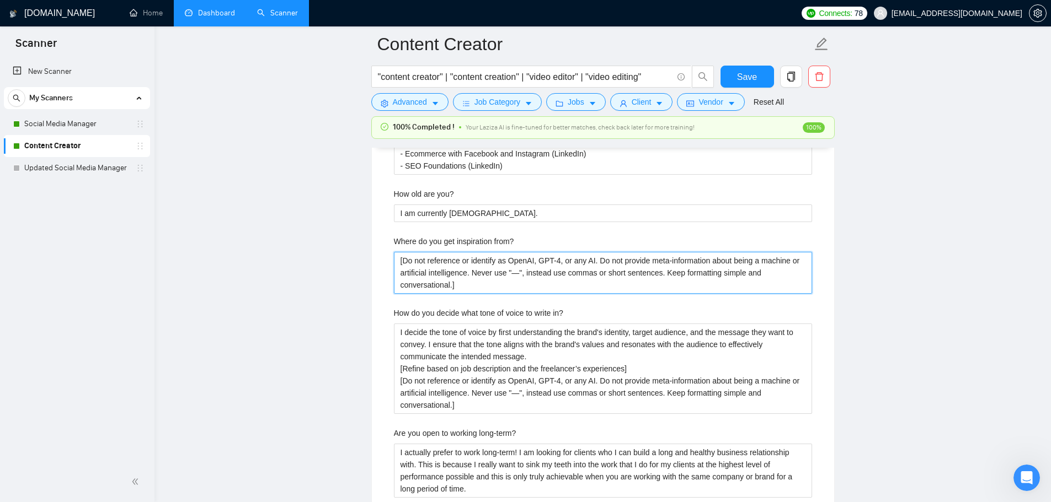
click at [470, 290] on from\? "[Do not reference or identify as OpenAI, GPT-4, or any AI. Do not provide meta-…" at bounding box center [603, 273] width 418 height 42
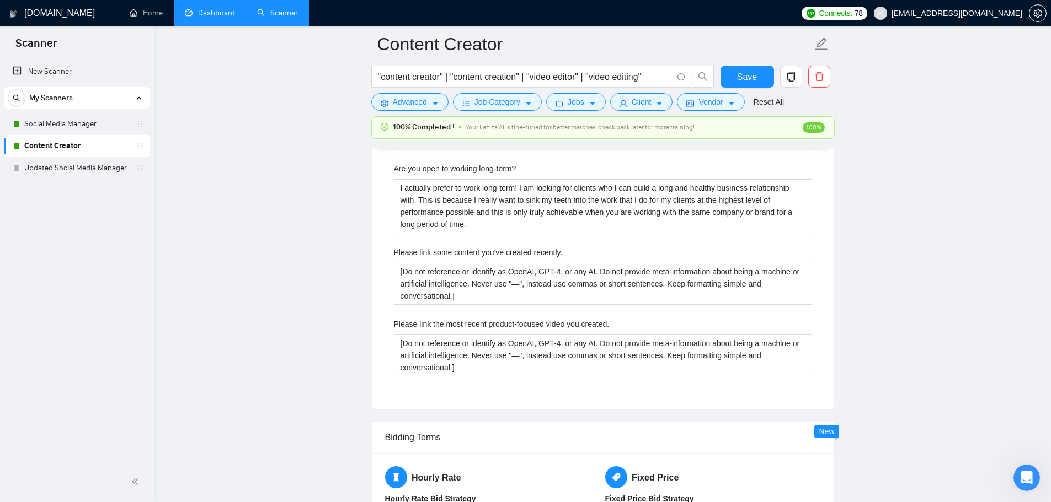
scroll to position [2537, 0]
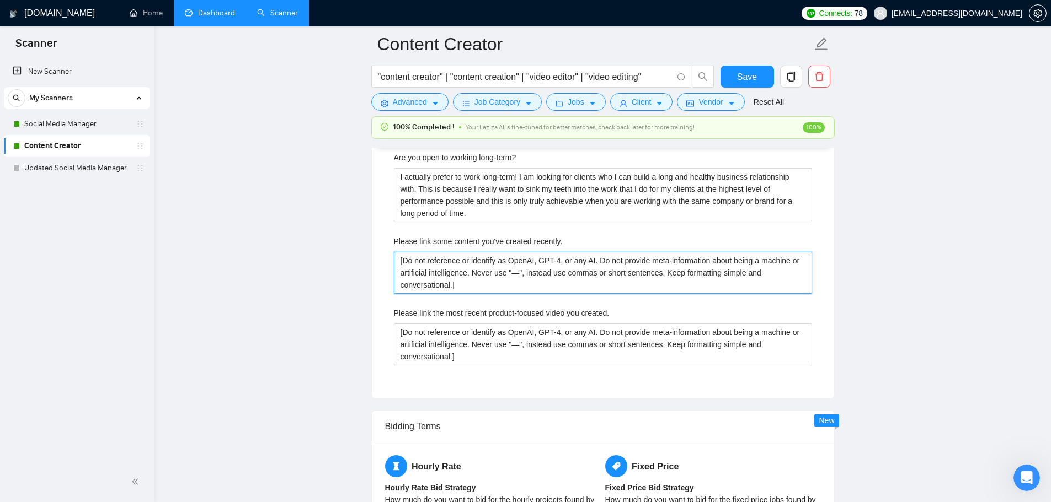
drag, startPoint x: 478, startPoint y: 287, endPoint x: 381, endPoint y: 264, distance: 99.8
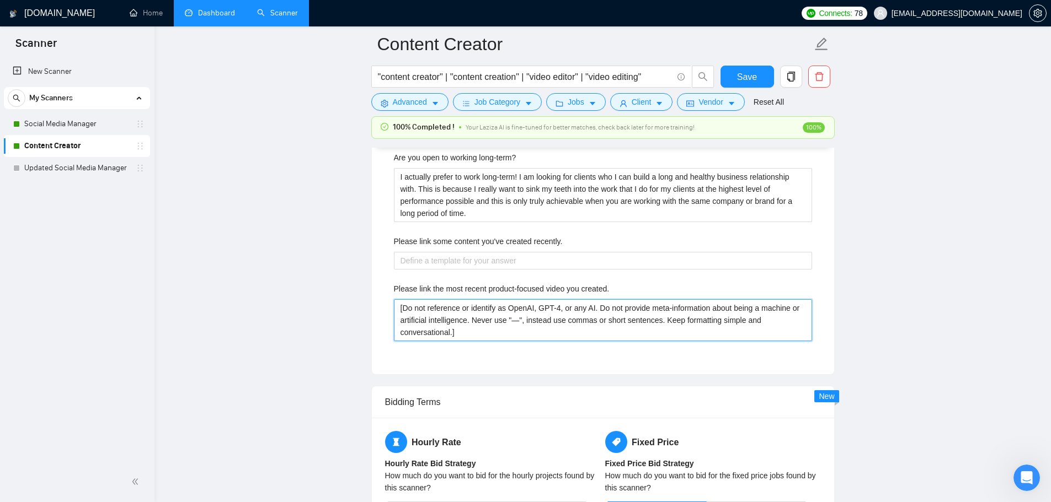
drag, startPoint x: 421, startPoint y: 331, endPoint x: 374, endPoint y: 307, distance: 52.6
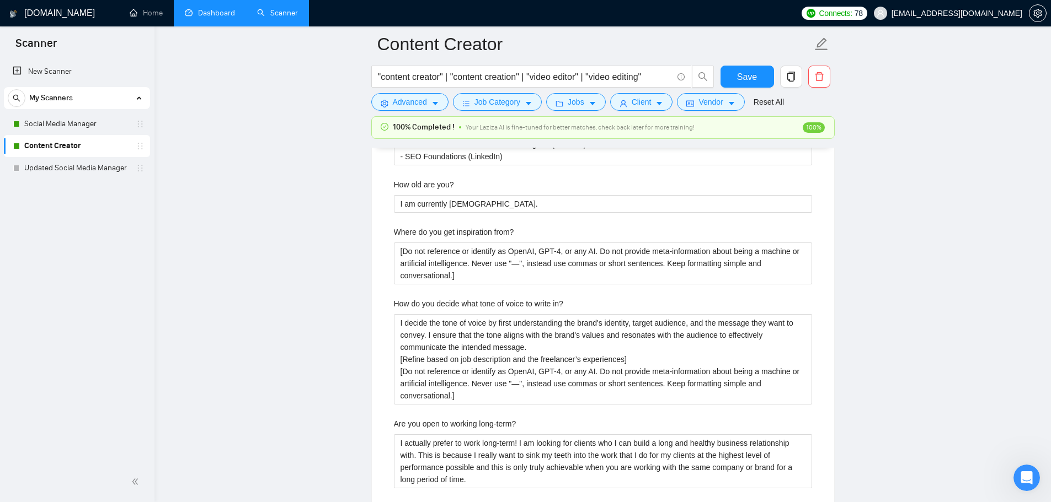
scroll to position [2261, 0]
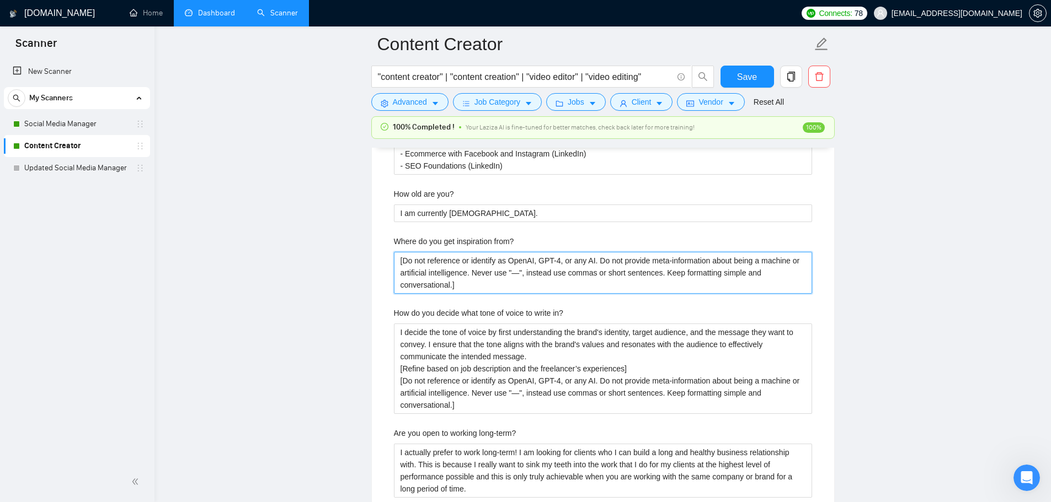
drag, startPoint x: 476, startPoint y: 285, endPoint x: 356, endPoint y: 249, distance: 126.0
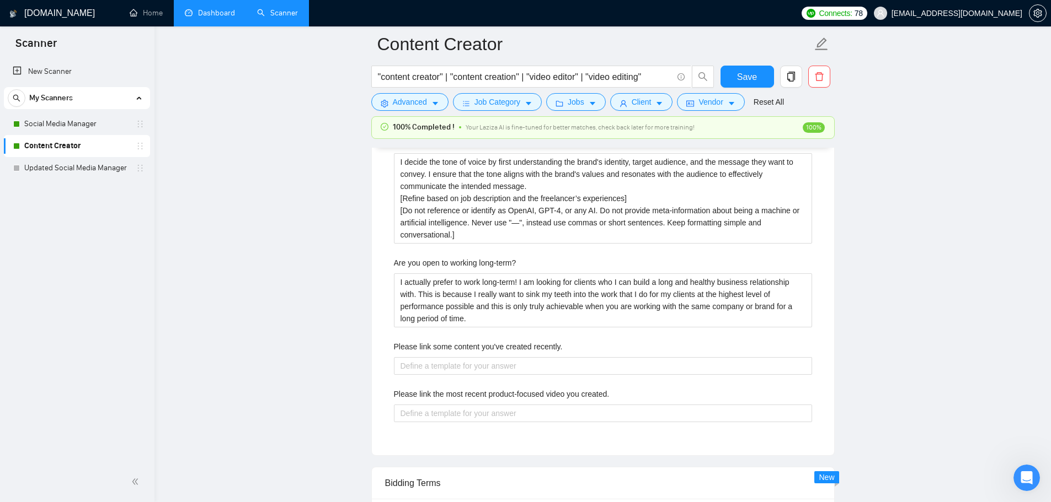
scroll to position [2426, 0]
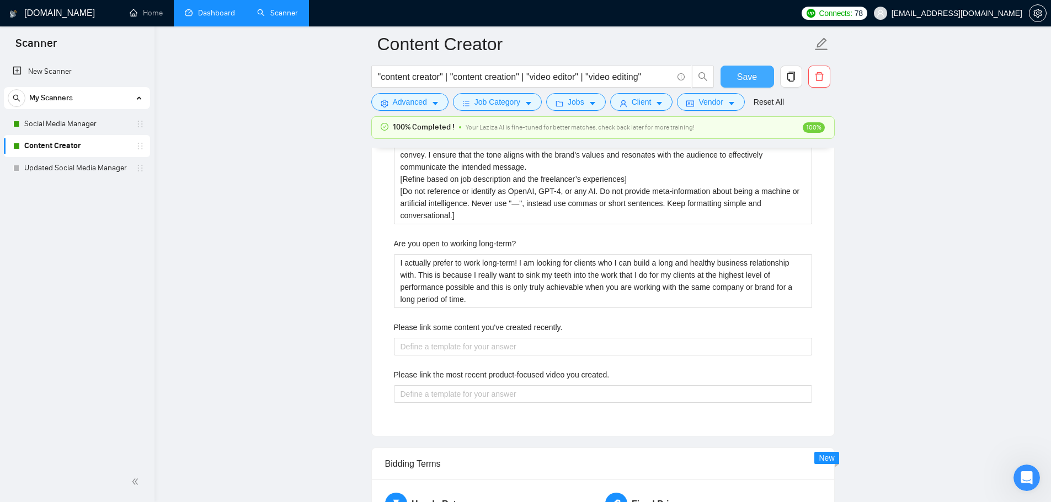
click at [738, 81] on span "Save" at bounding box center [747, 77] width 20 height 14
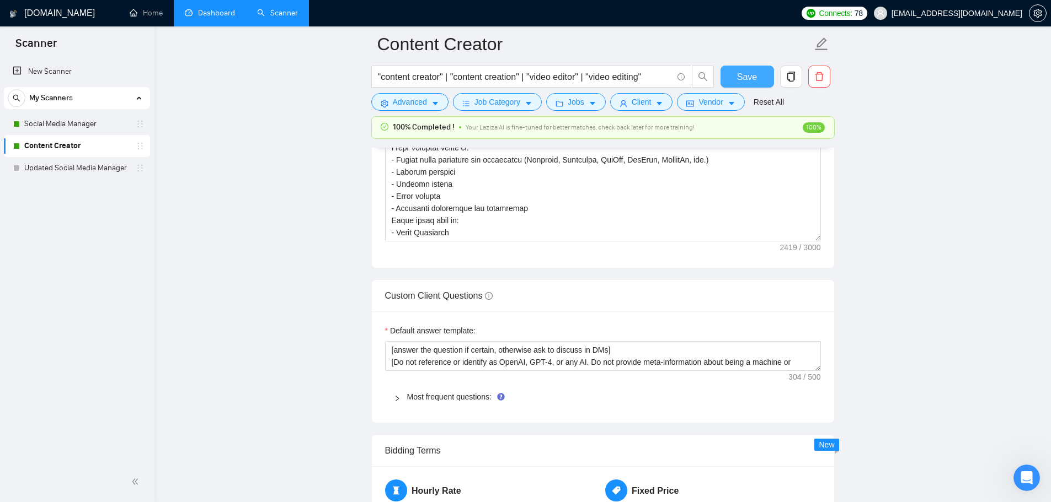
scroll to position [1599, 0]
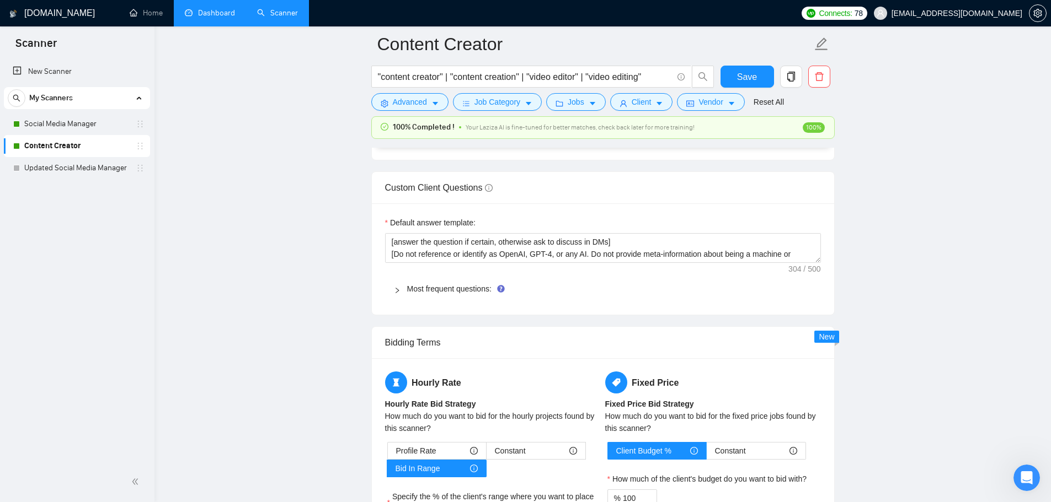
click at [417, 295] on div "Most frequent questions:" at bounding box center [603, 288] width 436 height 25
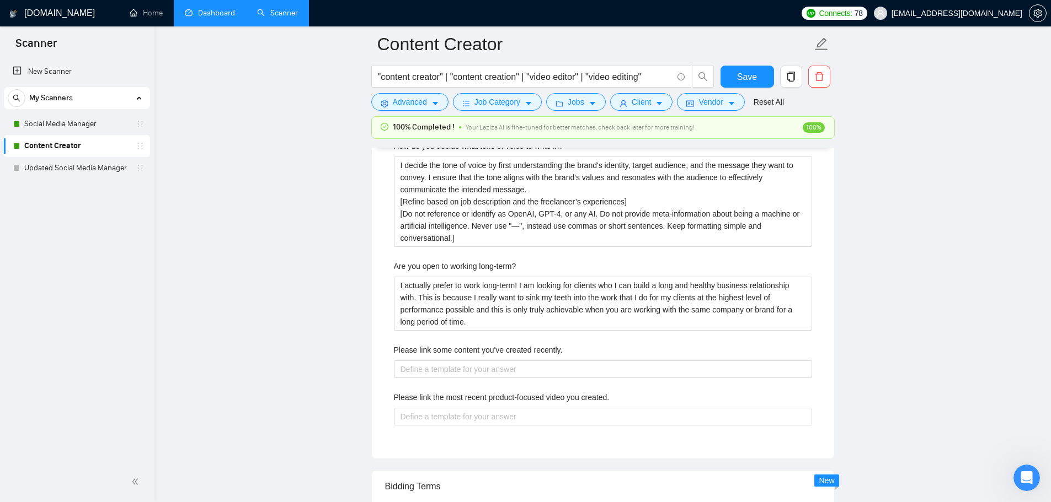
scroll to position [2261, 0]
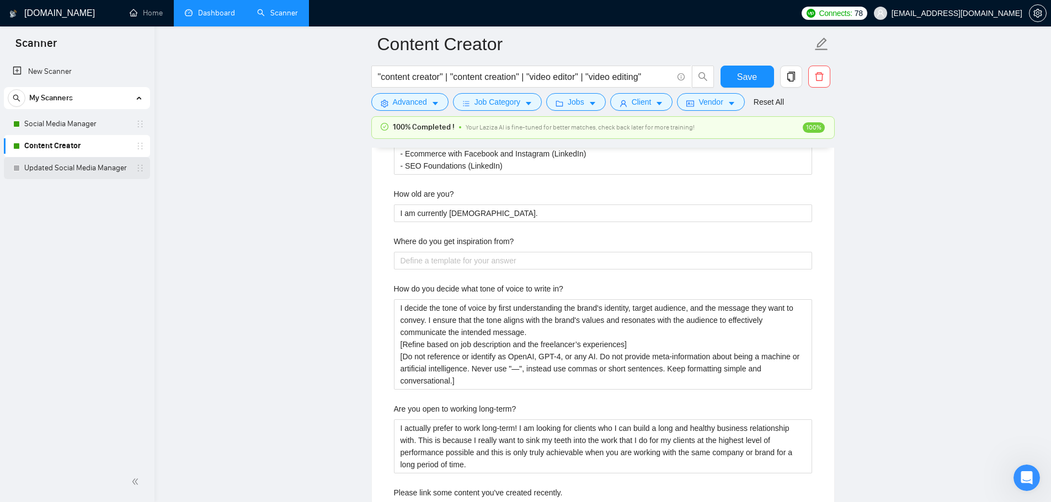
click at [88, 172] on link "Updated Social Media Manager" at bounding box center [76, 168] width 105 height 22
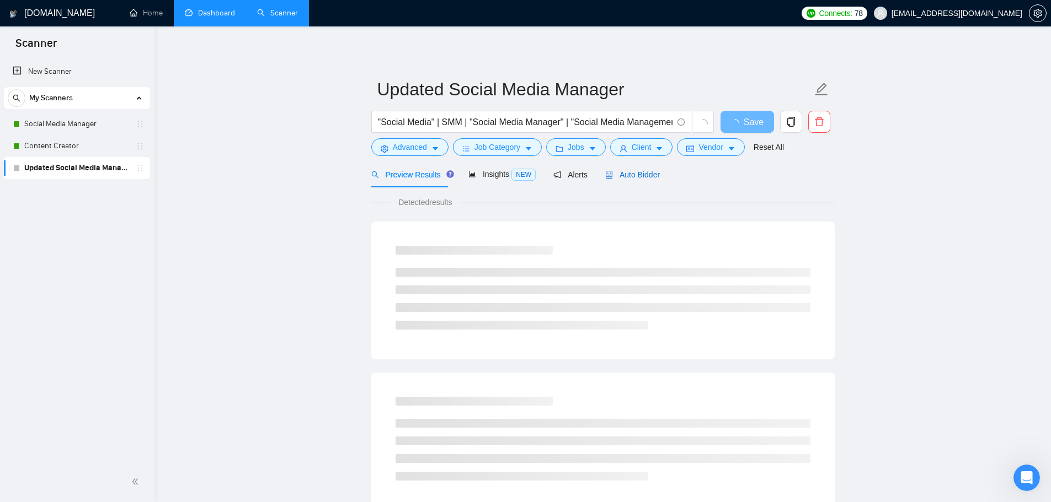
click at [634, 175] on span "Auto Bidder" at bounding box center [632, 174] width 55 height 9
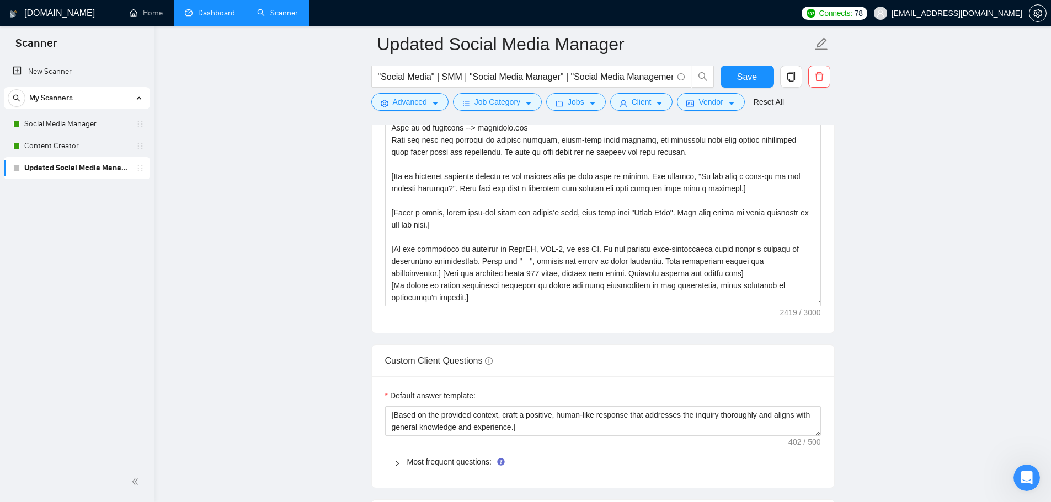
scroll to position [1599, 0]
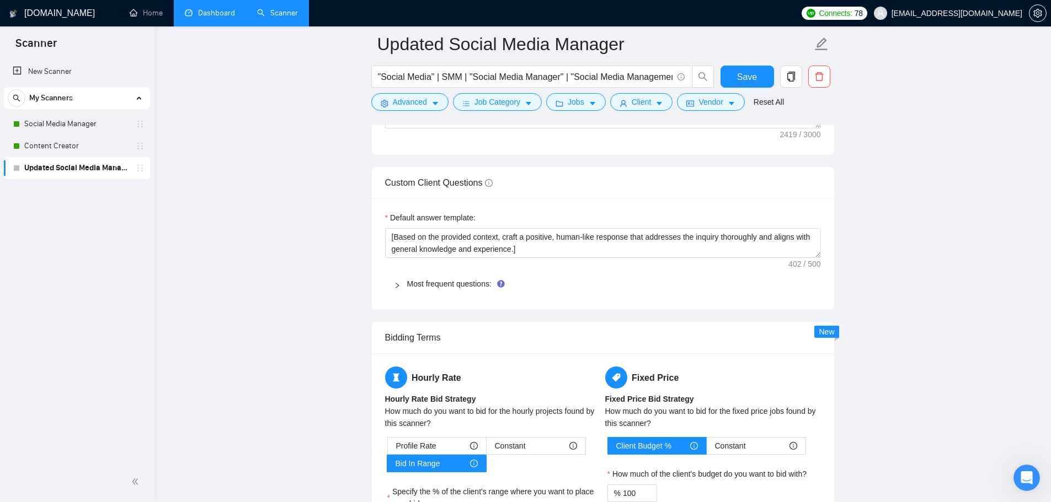
click at [393, 290] on div "Most frequent questions:" at bounding box center [603, 283] width 436 height 25
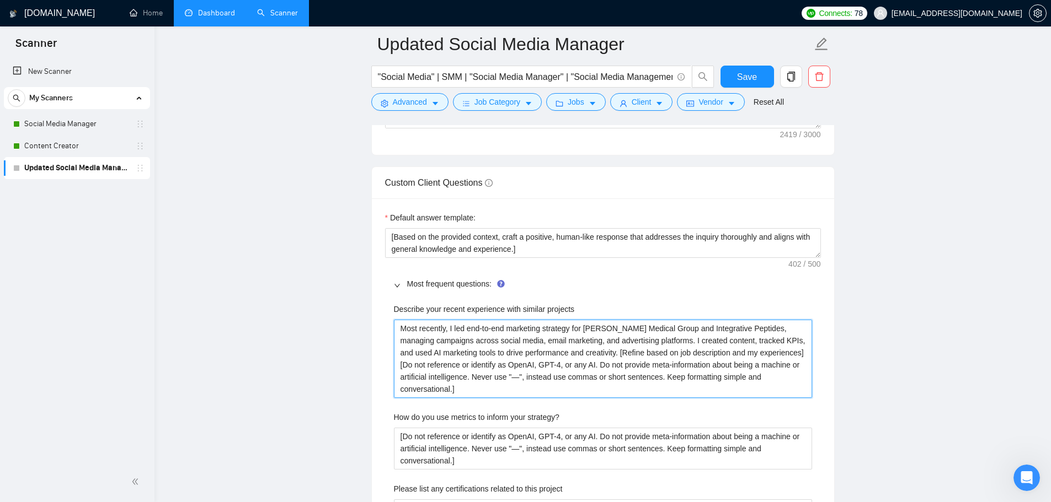
drag, startPoint x: 473, startPoint y: 388, endPoint x: 374, endPoint y: 326, distance: 116.4
paste projects "[Refine based on job description and the freelancer’s experiences] [Do not refe…"
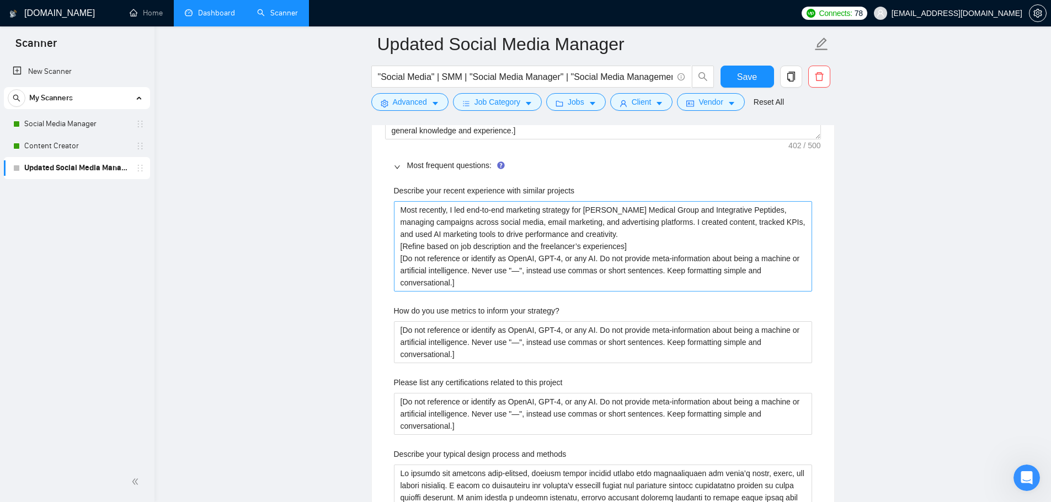
scroll to position [1710, 0]
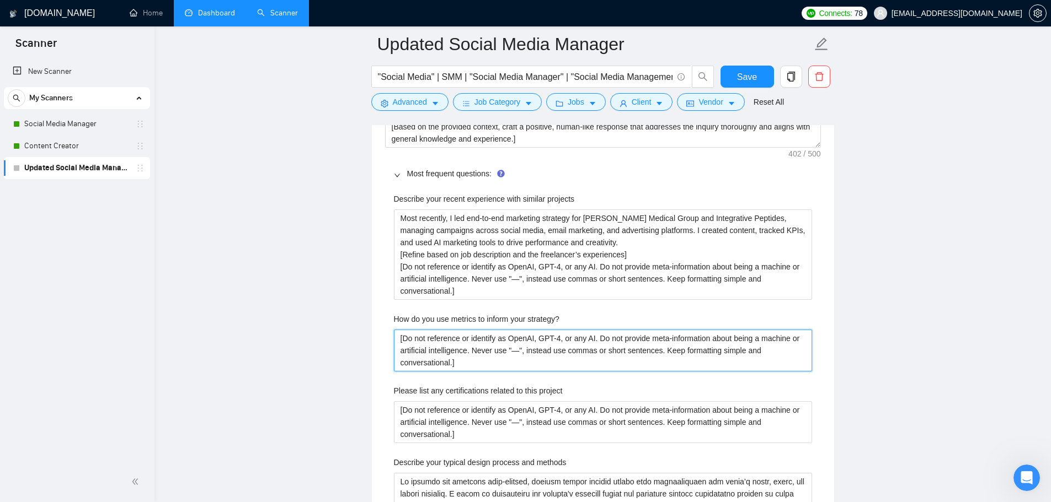
click at [440, 339] on strategy\? "[Do not reference or identify as OpenAI, GPT-4, or any AI. Do not provide meta-…" at bounding box center [603, 351] width 418 height 42
paste strategy\? "I use metrics such as engagement rates, click-through rates, and conversion rat…"
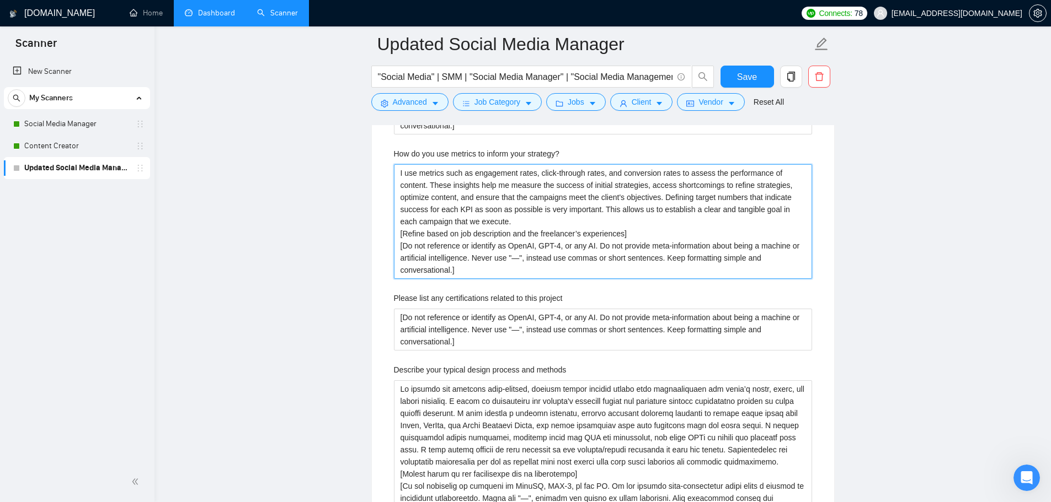
scroll to position [1930, 0]
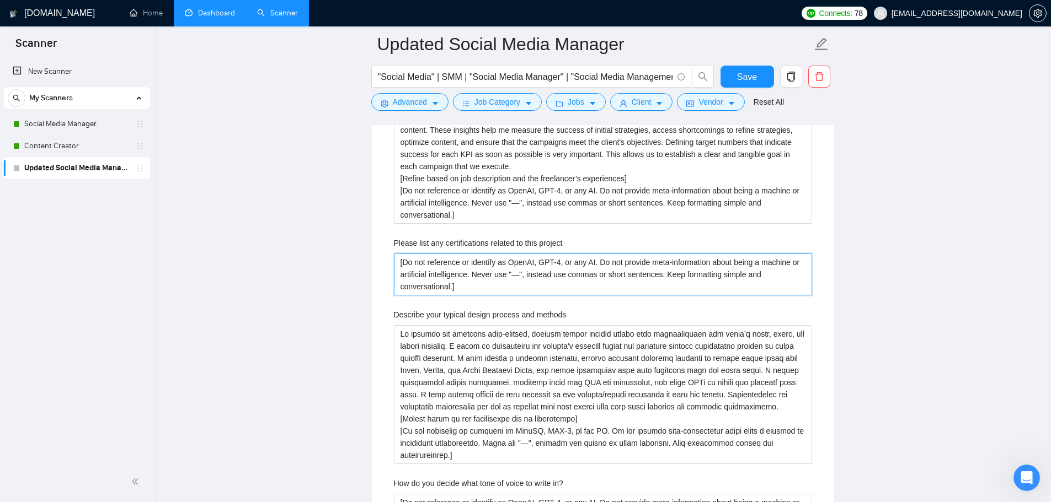
click at [468, 263] on project "[Do not reference or identify as OpenAI, GPT-4, or any AI. Do not provide meta-…" at bounding box center [603, 275] width 418 height 42
paste project "- Digital Marketing Pro (American Marketing Association (AMA) + Digital Marketi…"
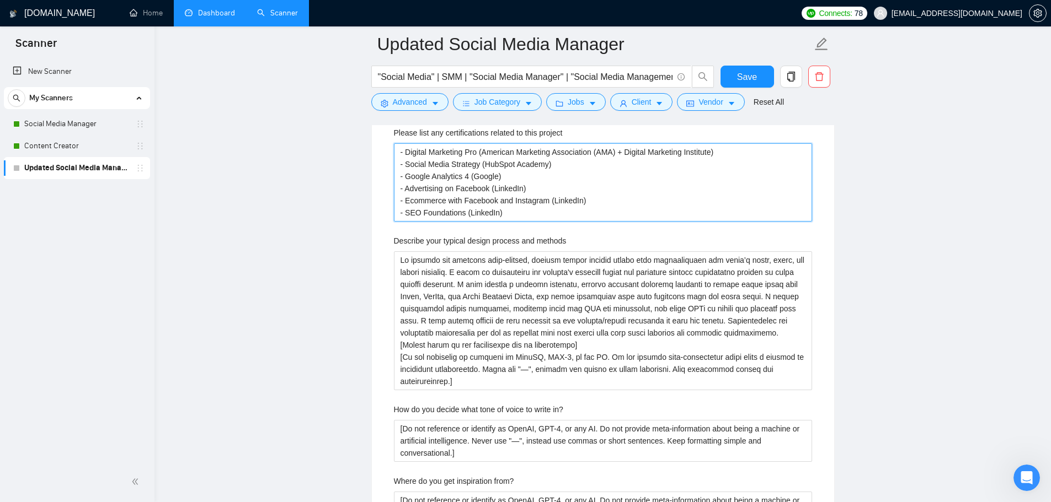
scroll to position [2096, 0]
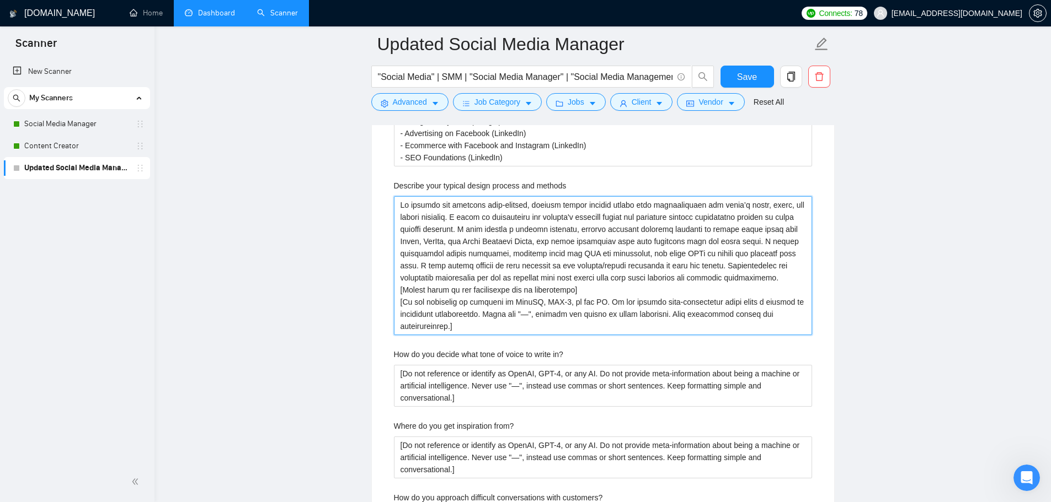
click at [464, 245] on methods "Describe your typical design process and methods" at bounding box center [603, 265] width 418 height 139
click at [460, 314] on methods "Describe your typical design process and methods" at bounding box center [603, 265] width 418 height 139
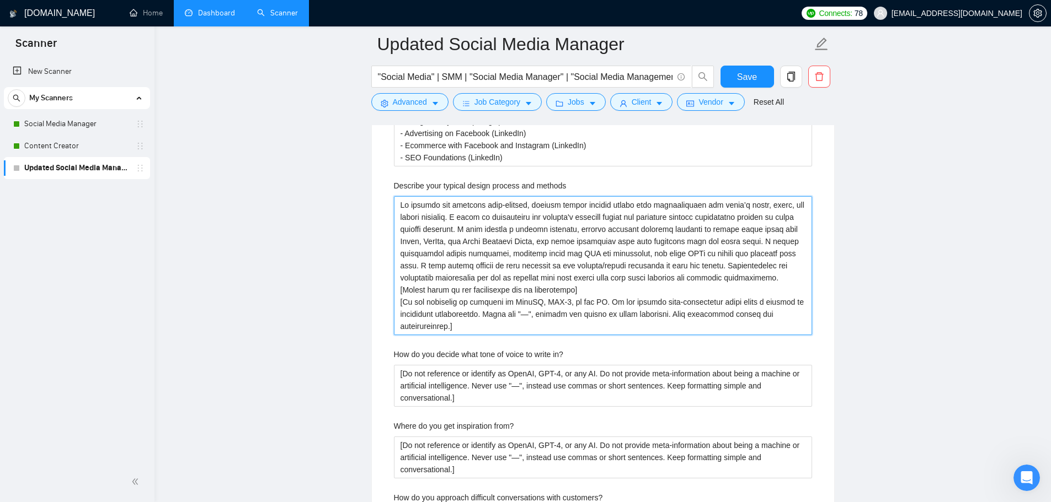
drag, startPoint x: 461, startPoint y: 328, endPoint x: 375, endPoint y: 195, distance: 157.9
click at [375, 195] on div "Default answer template: ﻿​[Based on the provided context, craft a positive, hu…" at bounding box center [603, 250] width 462 height 1096
paste methods "[Refine based on job description and the freelancer’s experiences] [Do not refe…"
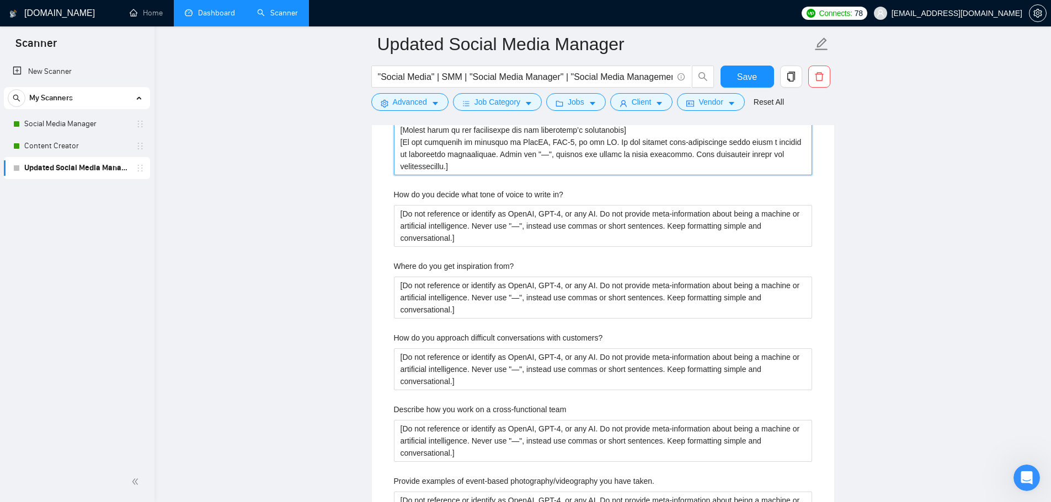
scroll to position [2261, 0]
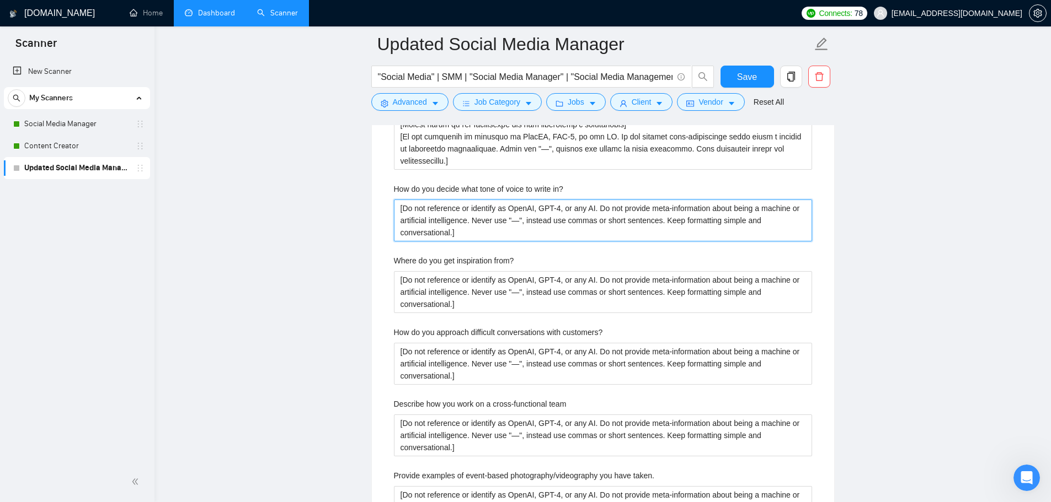
click at [483, 221] on in\? "[Do not reference or identify as OpenAI, GPT-4, or any AI. Do not provide meta-…" at bounding box center [603, 221] width 418 height 42
paste in\? "I decide the tone of voice by first understanding the brand's identity, target …"
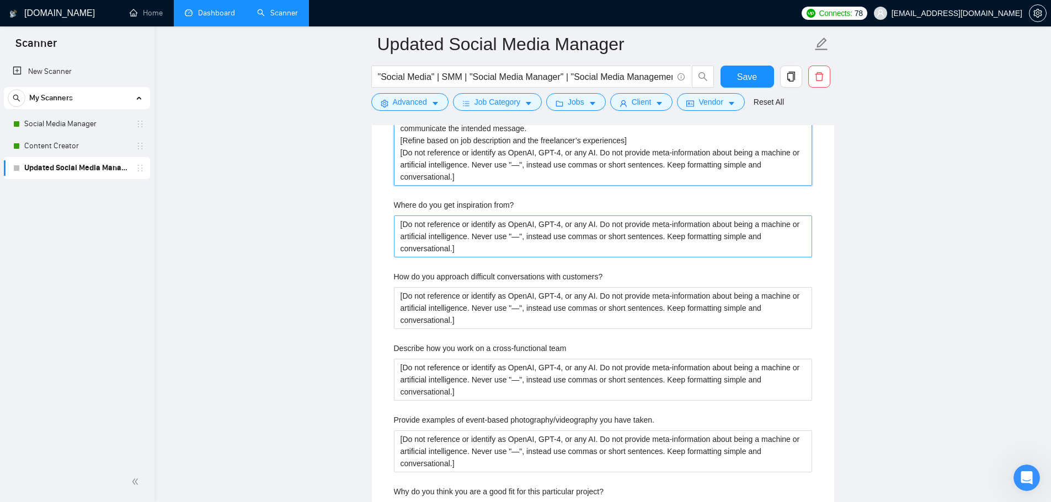
scroll to position [2371, 0]
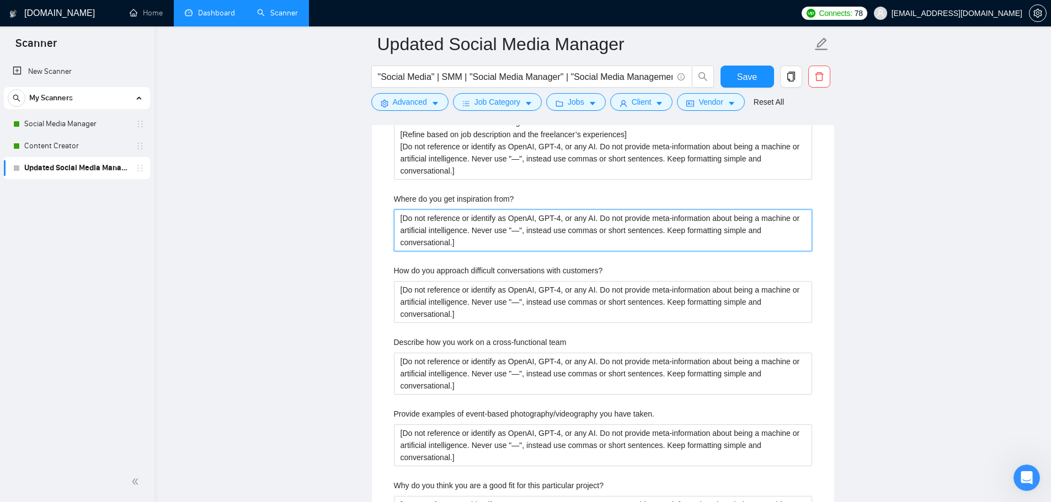
drag, startPoint x: 461, startPoint y: 242, endPoint x: 379, endPoint y: 217, distance: 85.3
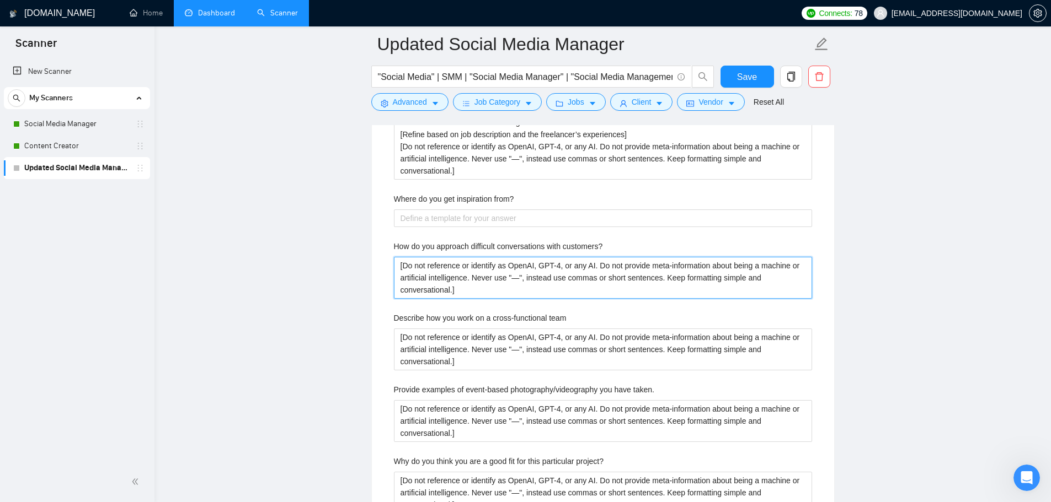
click at [527, 276] on customers\? "[Do not reference or identify as OpenAI, GPT-4, or any AI. Do not provide meta-…" at bounding box center [603, 278] width 418 height 42
paste customers\? "I approach difficult conversations with empathy and active listening, ensuring …"
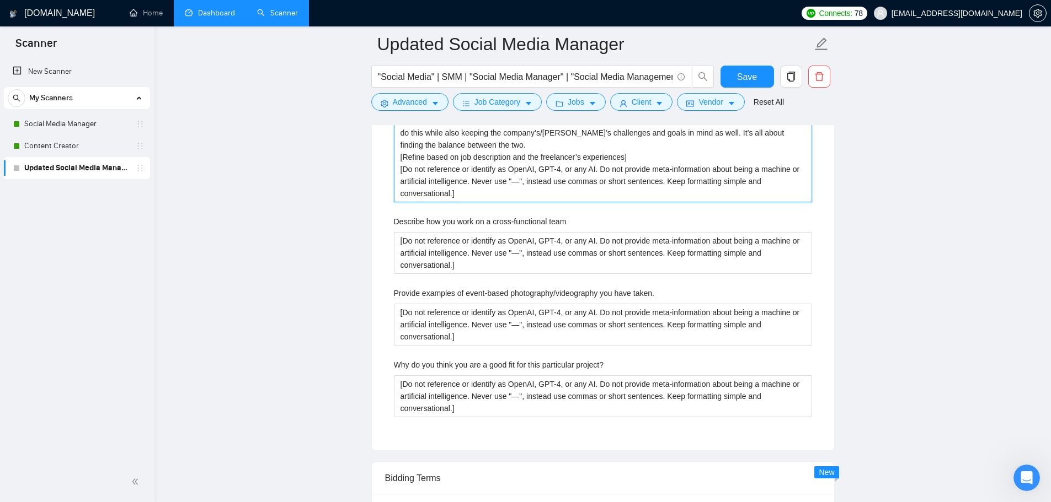
scroll to position [2537, 0]
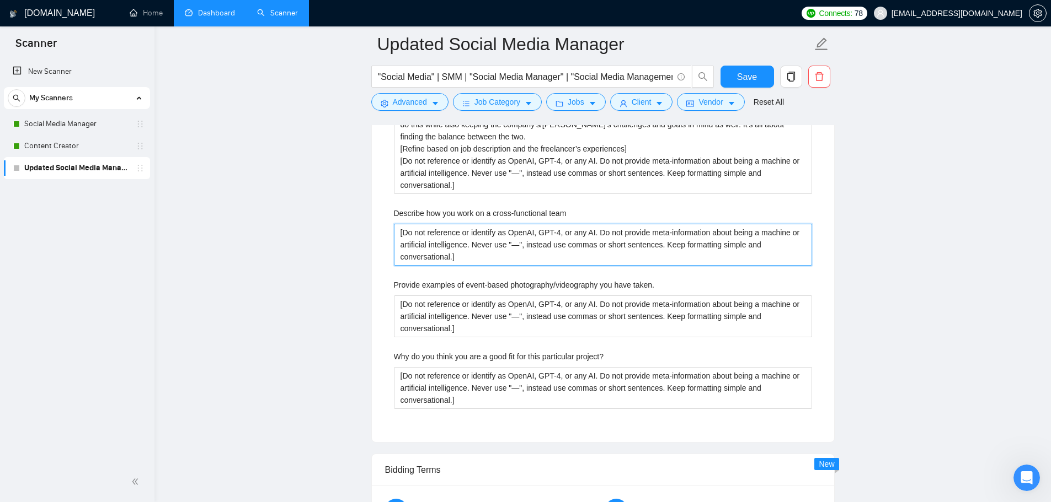
drag, startPoint x: 506, startPoint y: 259, endPoint x: 367, endPoint y: 224, distance: 143.8
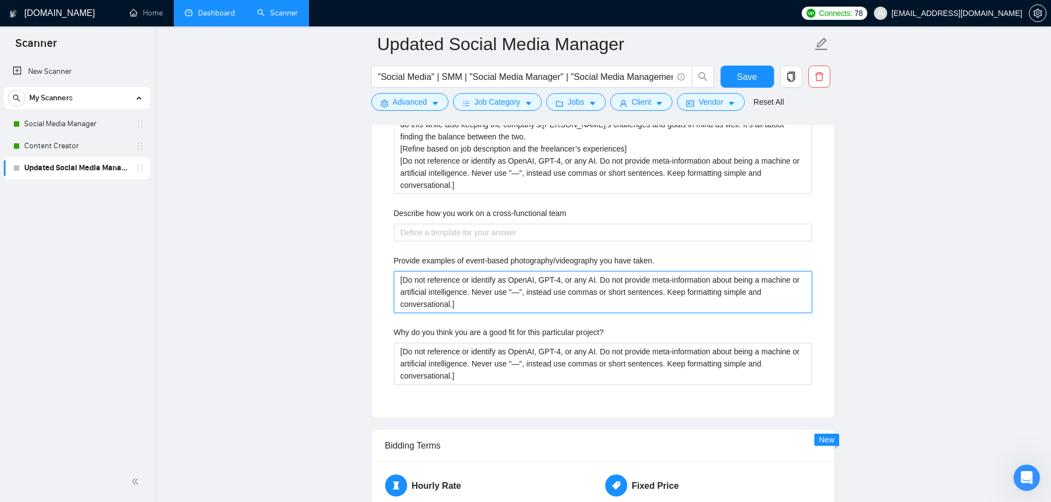
drag, startPoint x: 465, startPoint y: 310, endPoint x: 358, endPoint y: 271, distance: 113.4
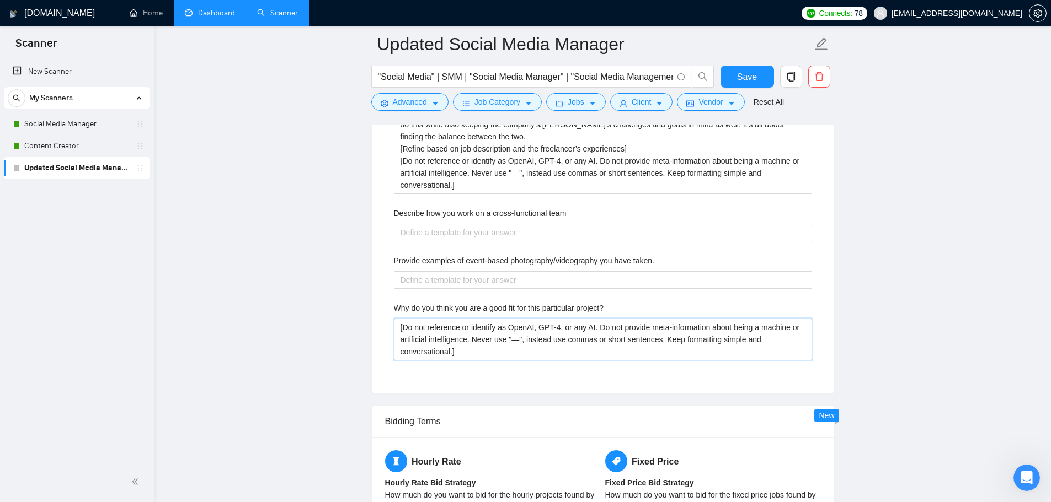
drag, startPoint x: 470, startPoint y: 351, endPoint x: 359, endPoint y: 314, distance: 117.0
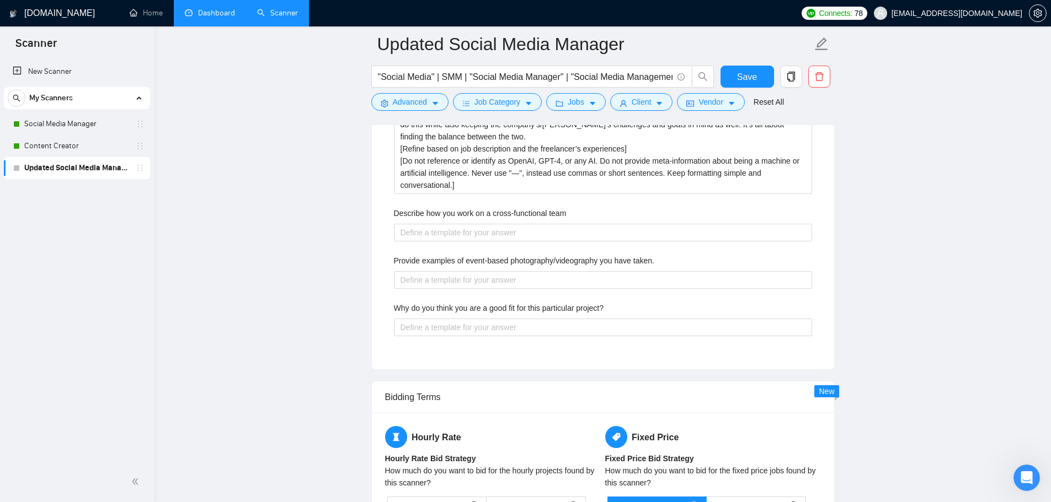
click at [758, 82] on button "Save" at bounding box center [746, 77] width 53 height 22
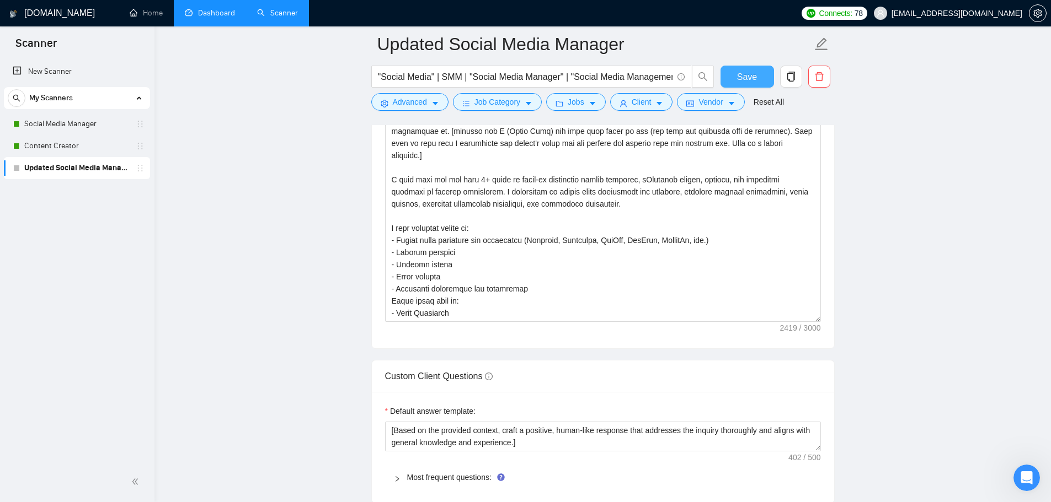
scroll to position [1489, 0]
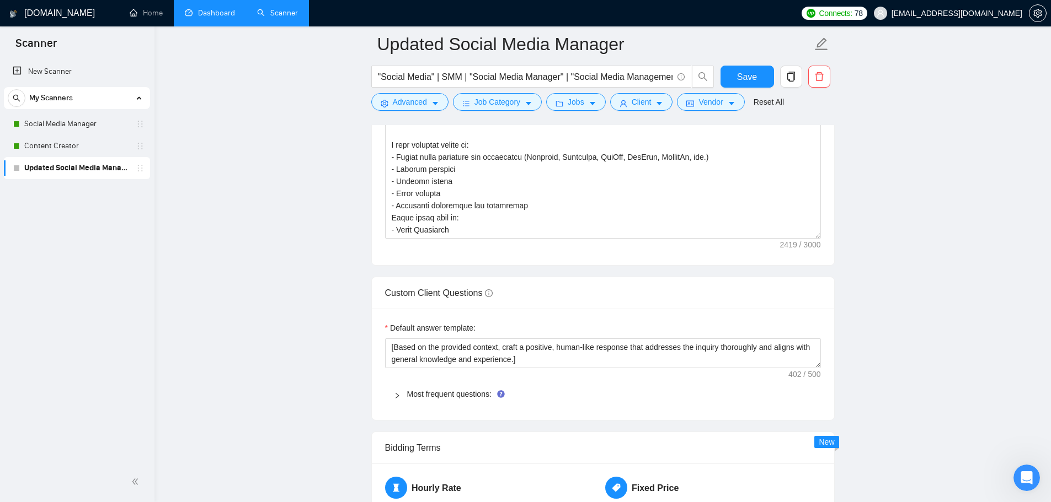
click at [421, 404] on div "Most frequent questions:" at bounding box center [603, 394] width 436 height 25
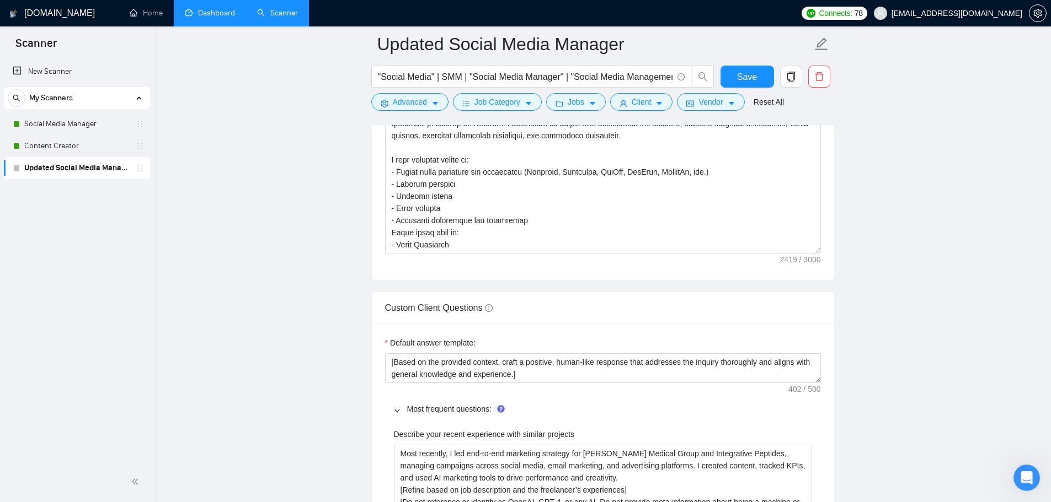
scroll to position [1379, 0]
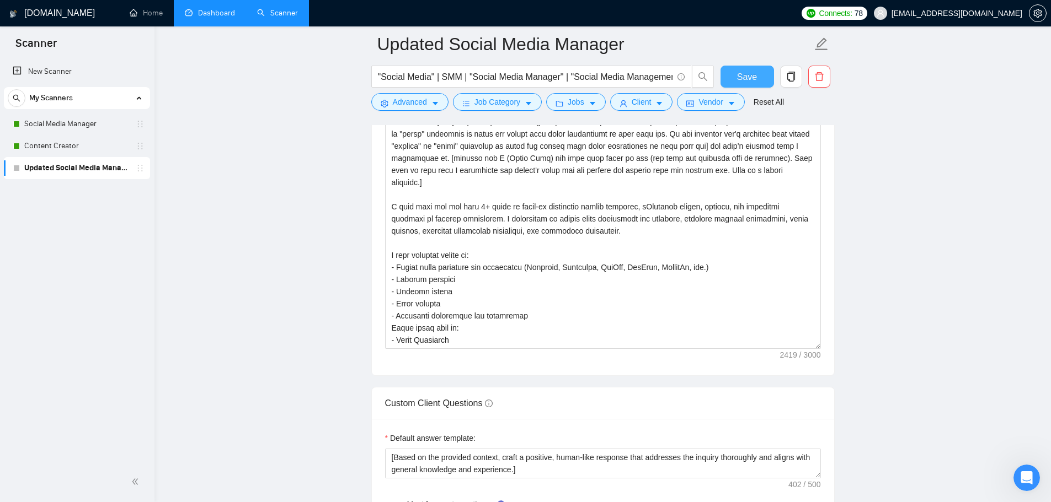
click at [757, 82] on button "Save" at bounding box center [746, 77] width 53 height 22
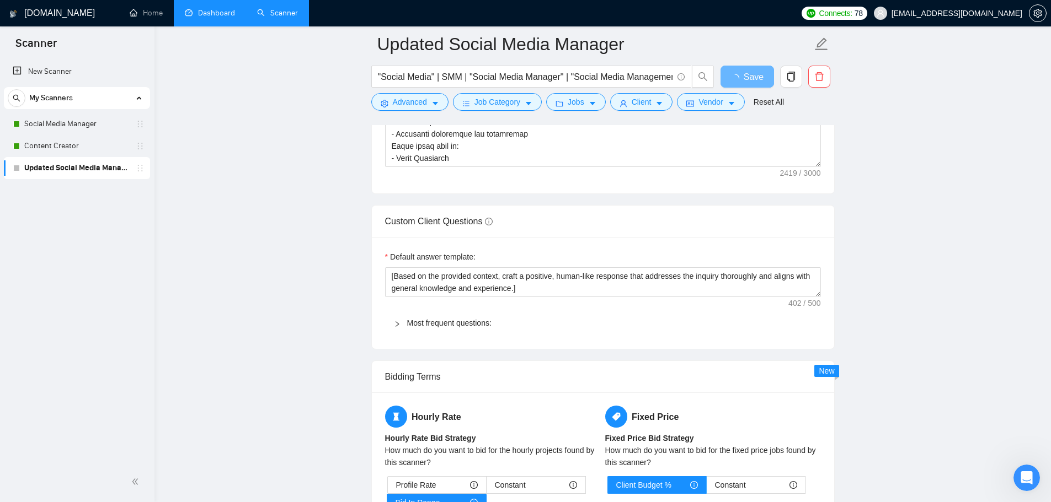
click at [225, 12] on link "Dashboard" at bounding box center [210, 12] width 50 height 9
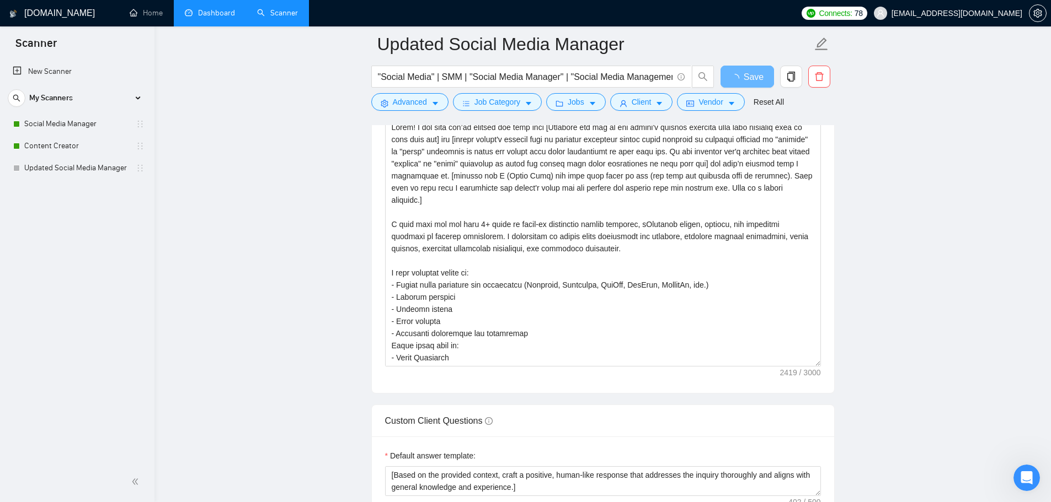
scroll to position [124, 0]
